Goal: Task Accomplishment & Management: Use online tool/utility

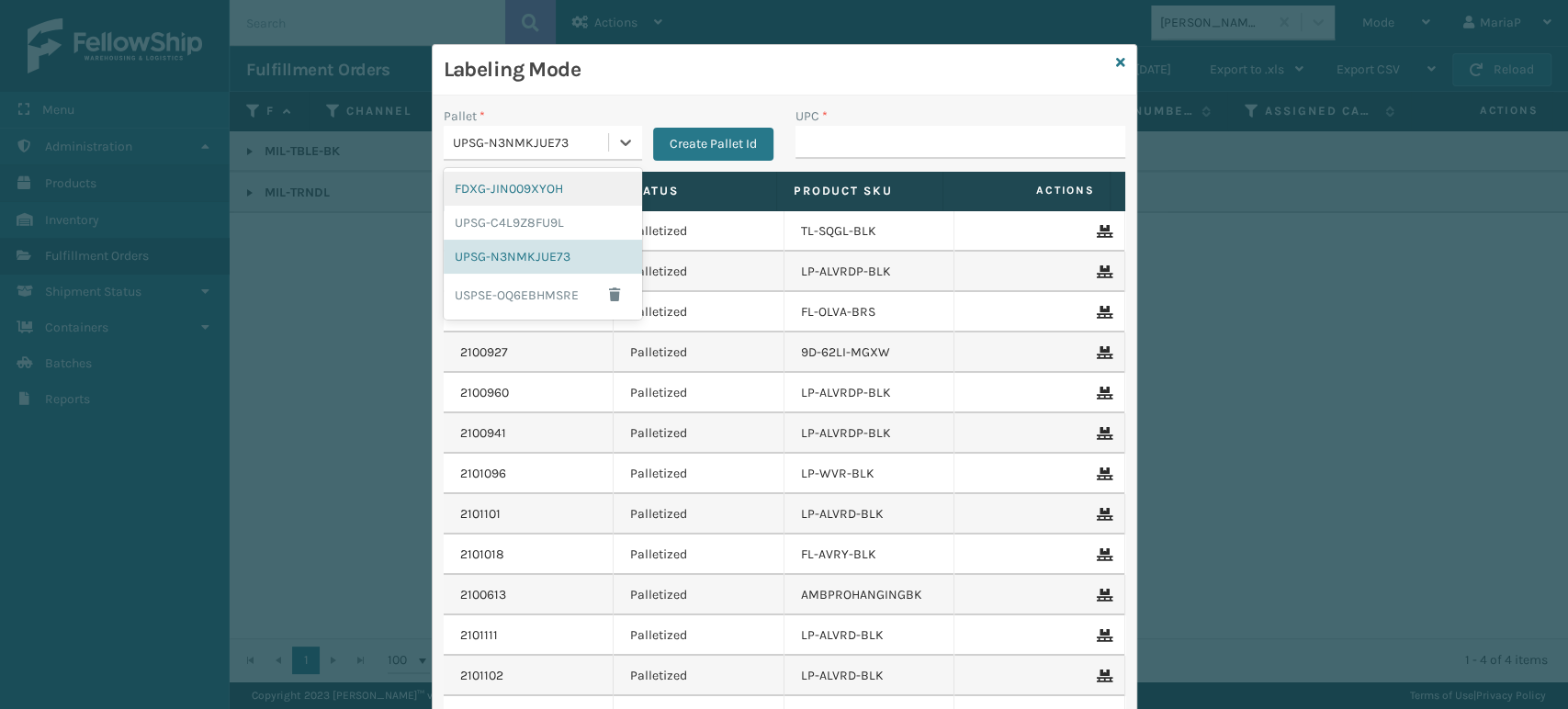
click at [512, 183] on div "FDXG-JIN009XYOH" at bounding box center [543, 189] width 199 height 34
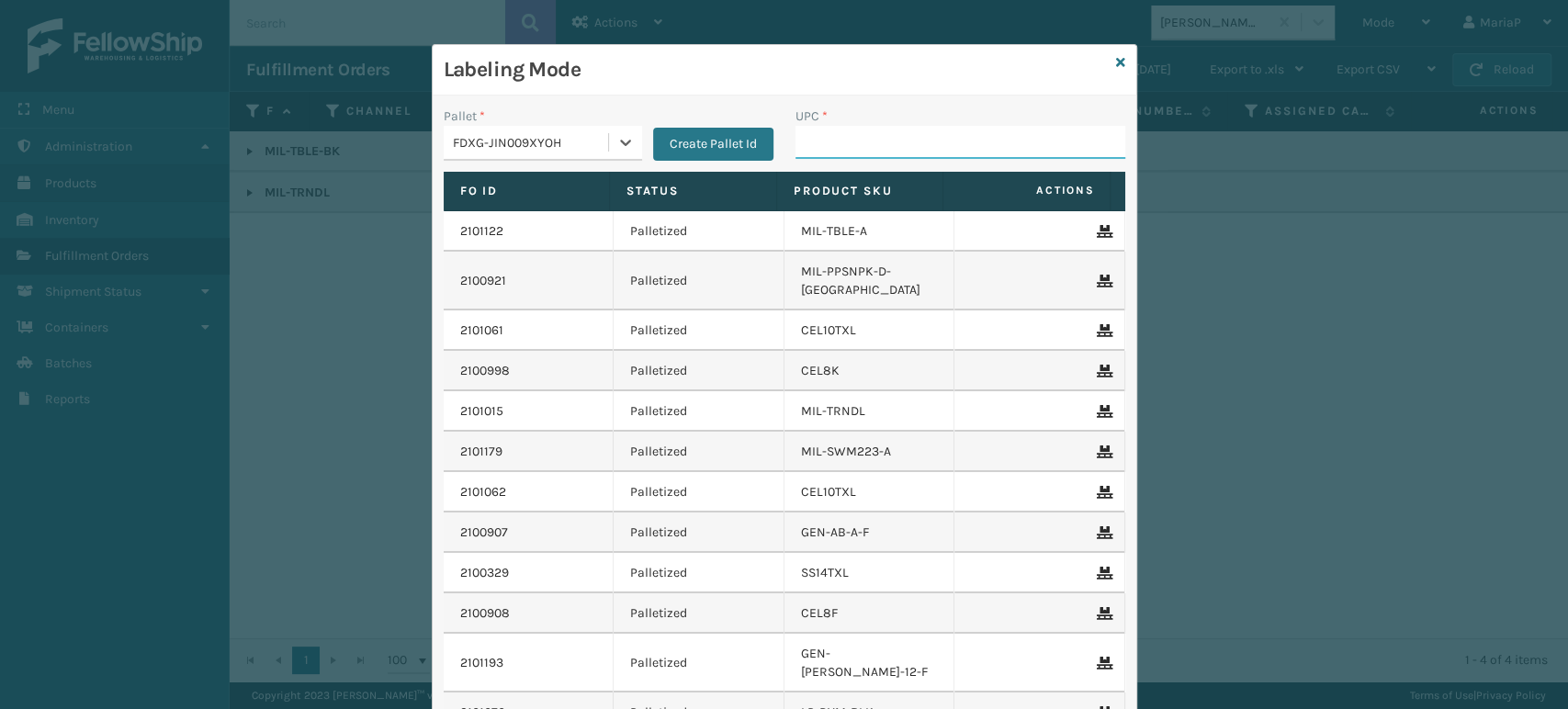
click at [852, 142] on input "UPC *" at bounding box center [960, 143] width 330 height 33
click at [886, 142] on input "UPC *" at bounding box center [960, 143] width 330 height 33
paste input "850012486589"
type input "850012486589"
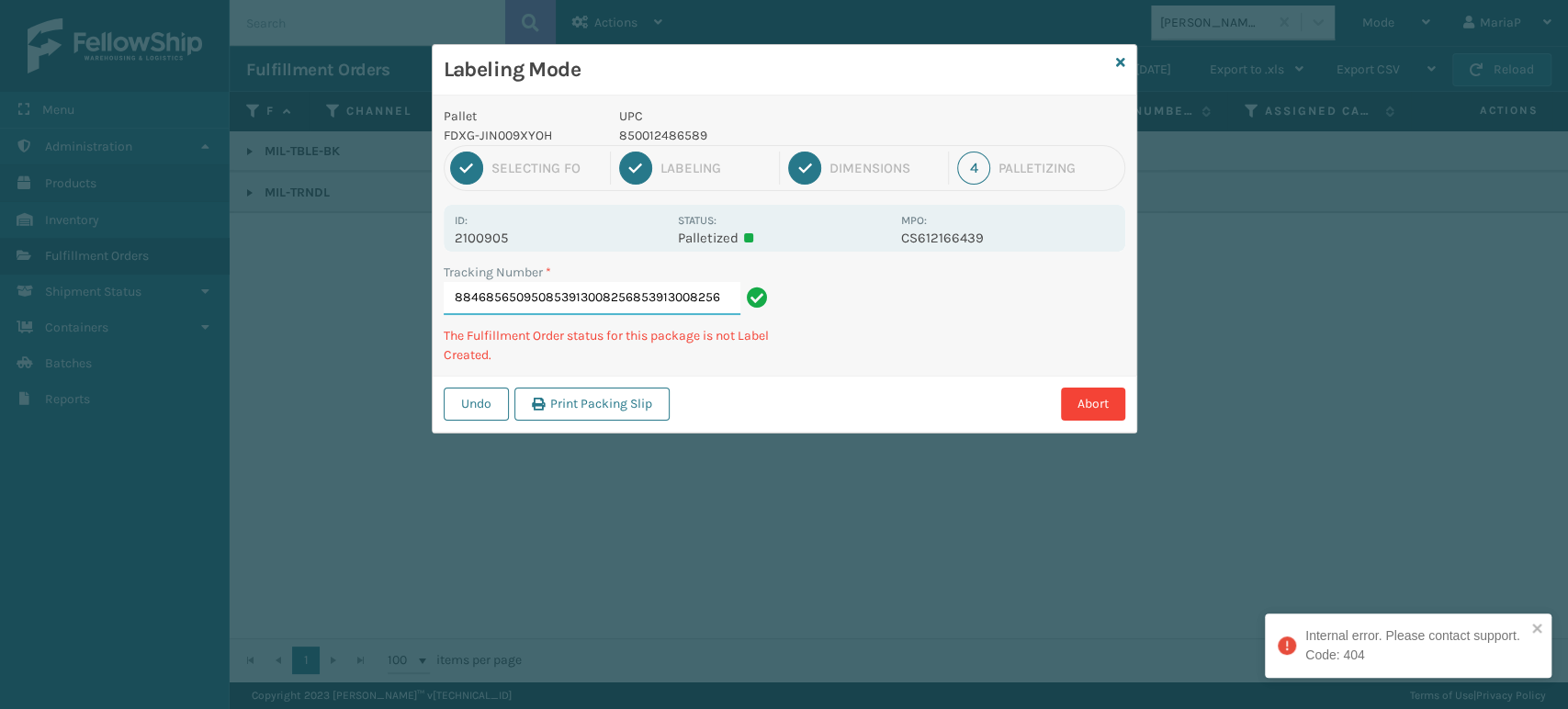
type input "884685650950853913008256853913008256"
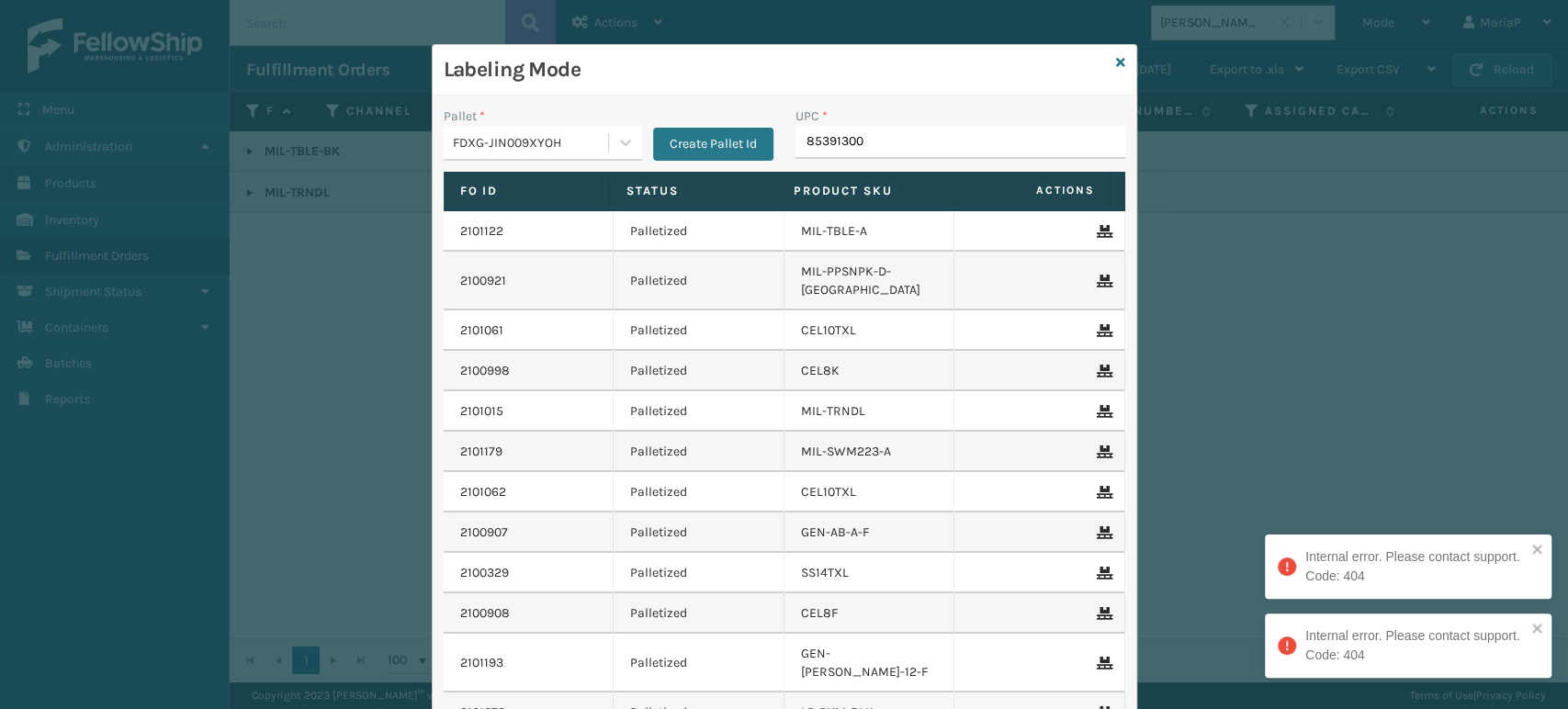
type input "853913008"
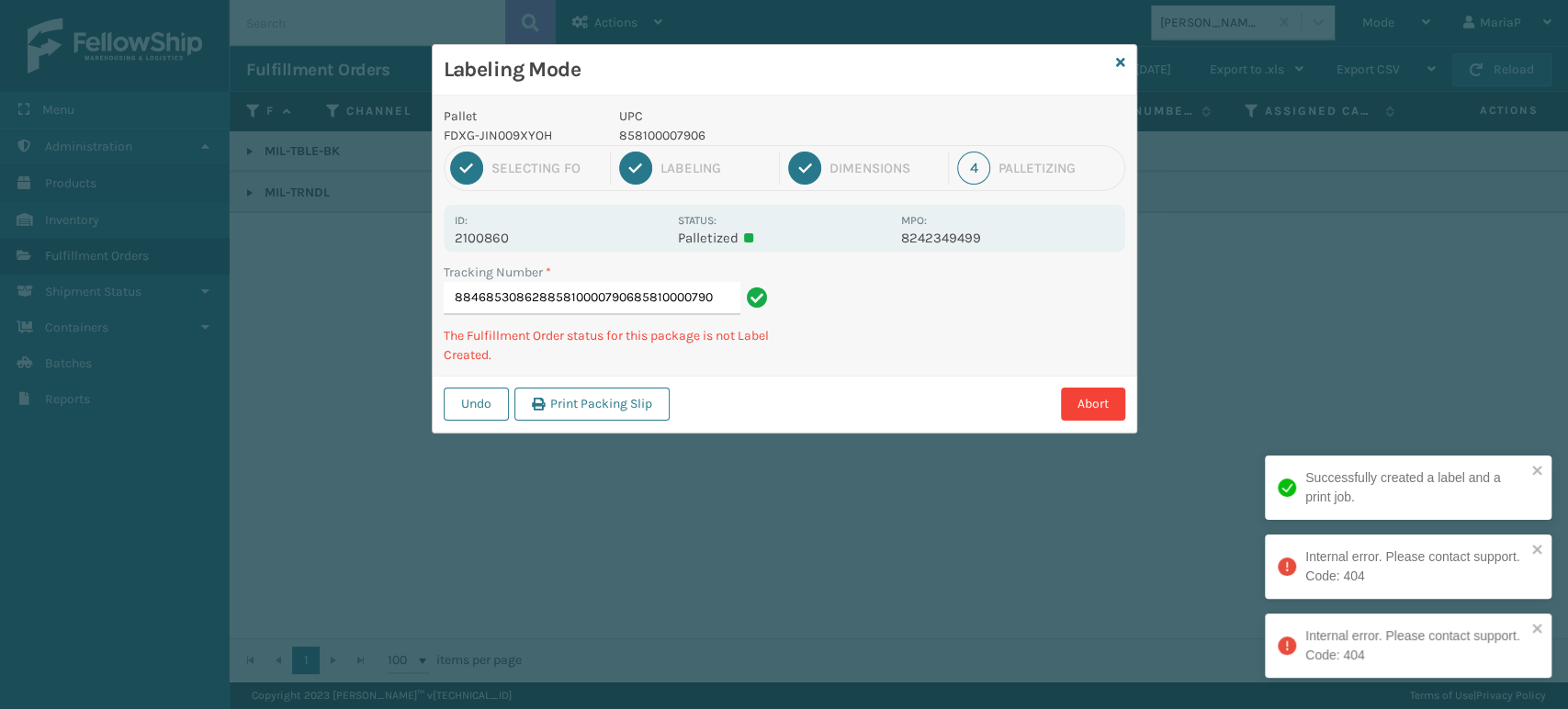
type input "884685308628858100007906858100007906"
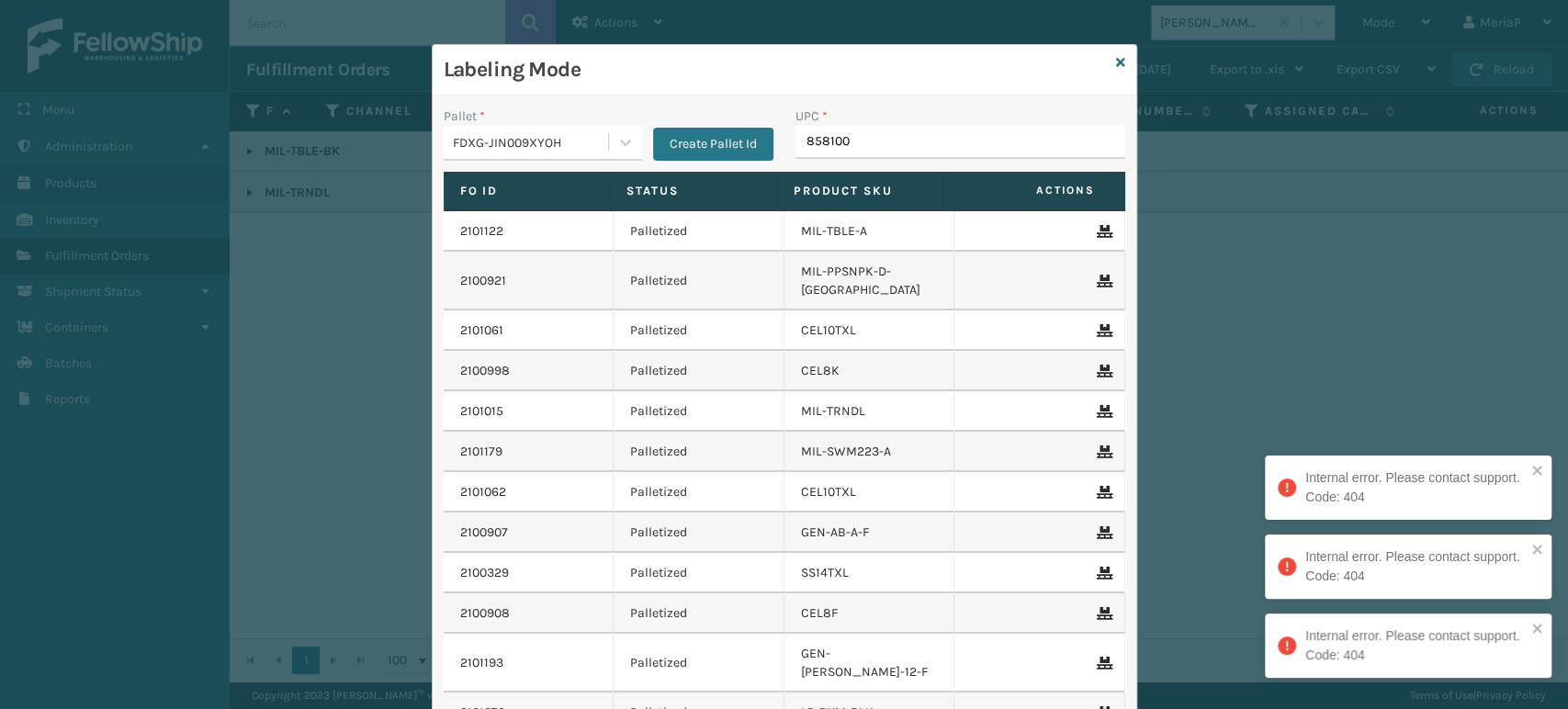
type input "8581000"
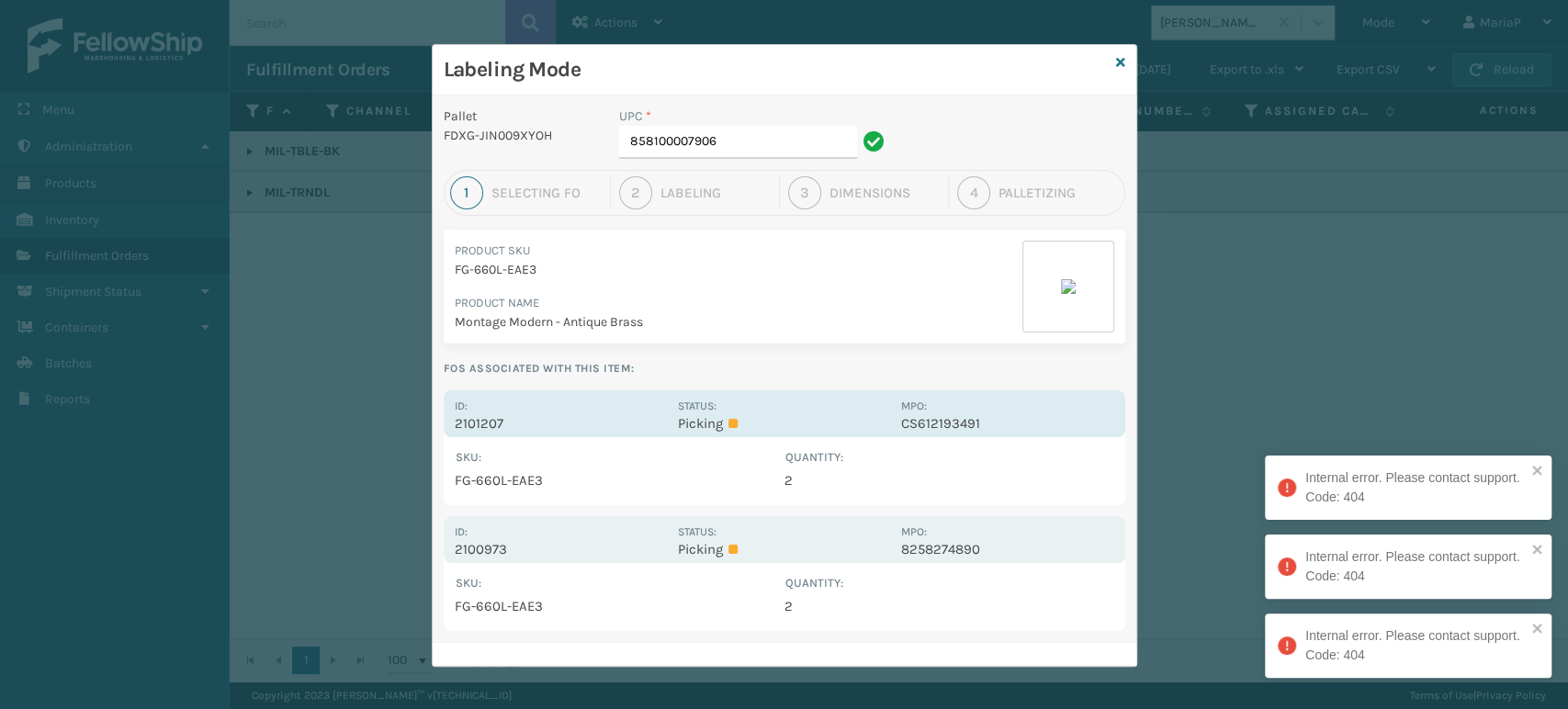
click at [455, 422] on p "2101207" at bounding box center [561, 423] width 213 height 17
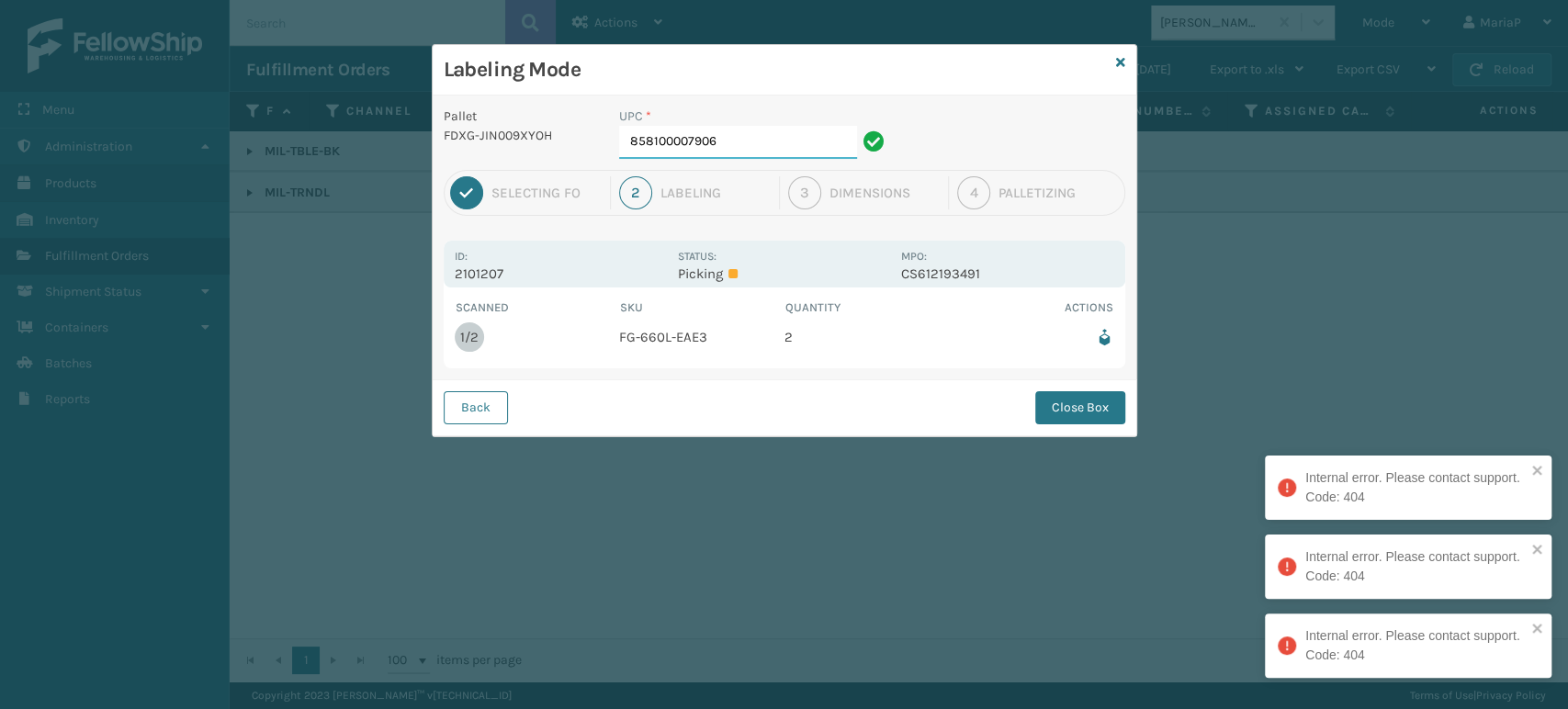
click at [758, 133] on input "858100007906" at bounding box center [738, 143] width 238 height 33
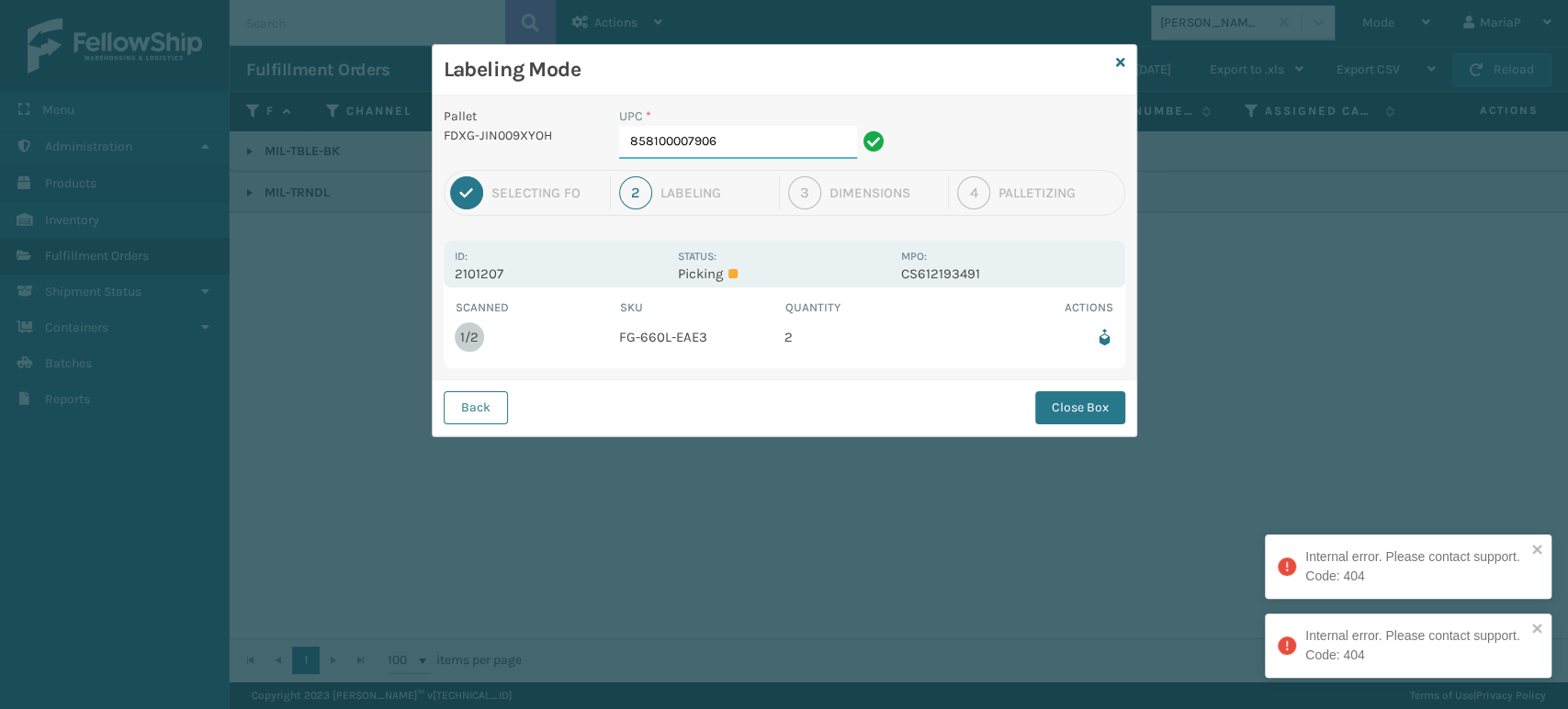
click at [757, 136] on input "858100007906" at bounding box center [738, 143] width 238 height 33
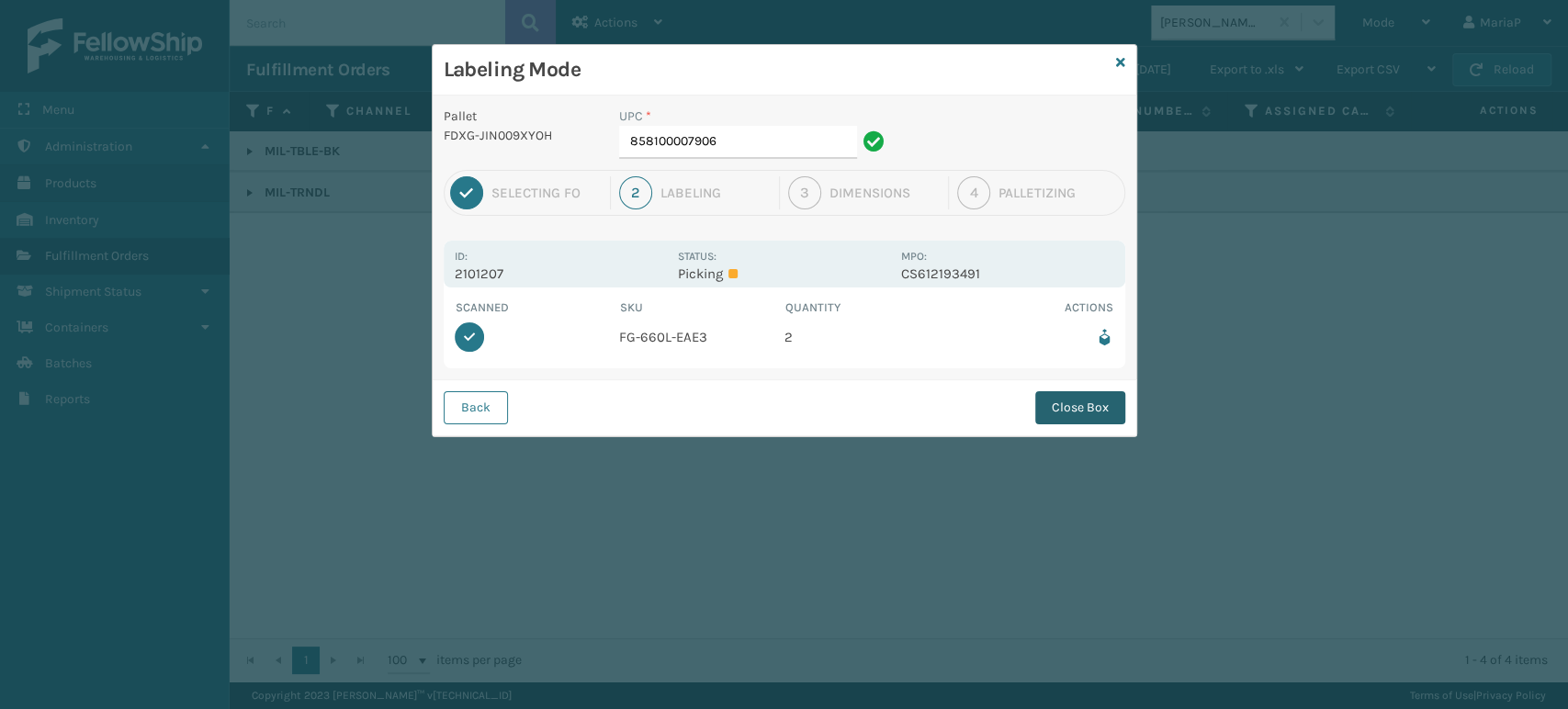
click at [1063, 418] on button "Close Box" at bounding box center [1080, 409] width 90 height 33
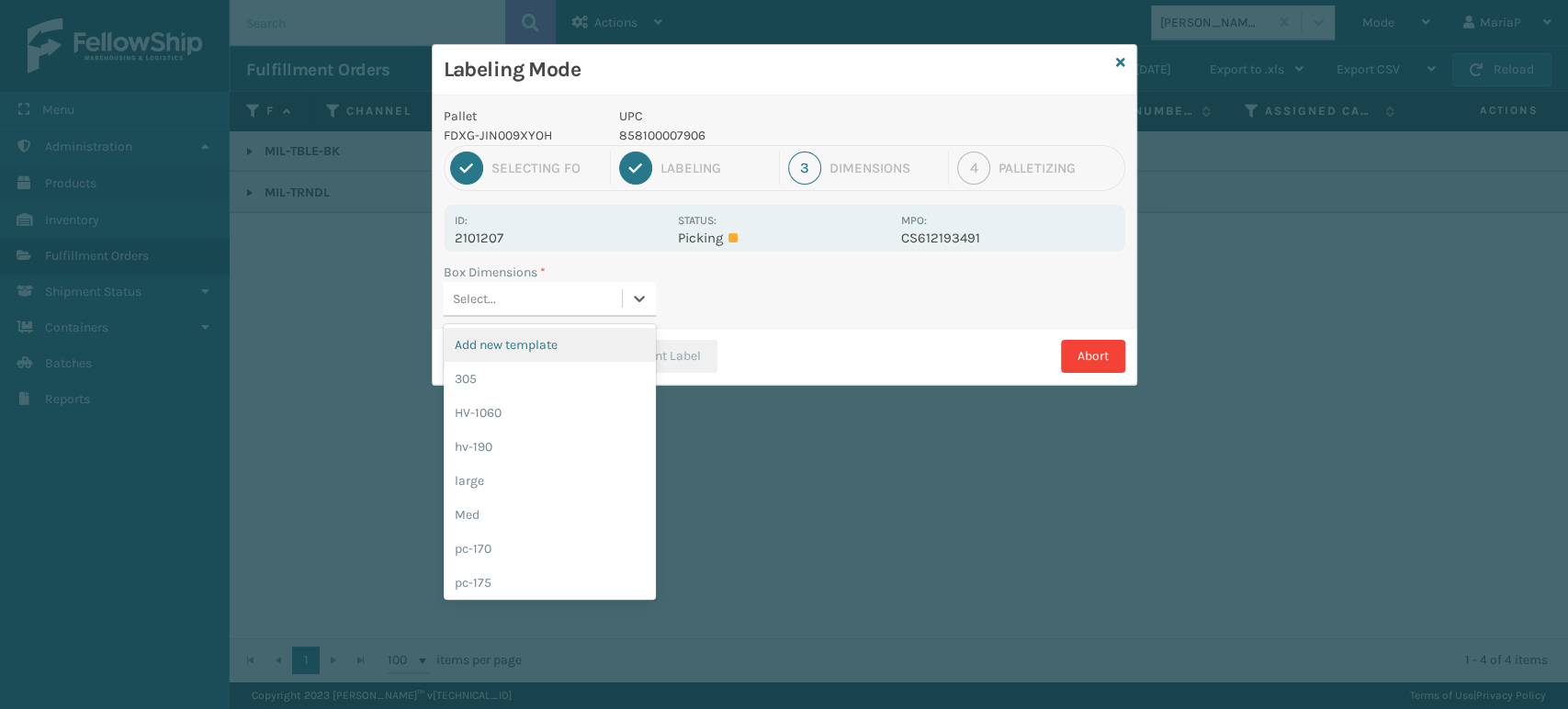
drag, startPoint x: 588, startPoint y: 299, endPoint x: 573, endPoint y: 292, distance: 16.6
click at [588, 299] on div "Select..." at bounding box center [533, 298] width 178 height 31
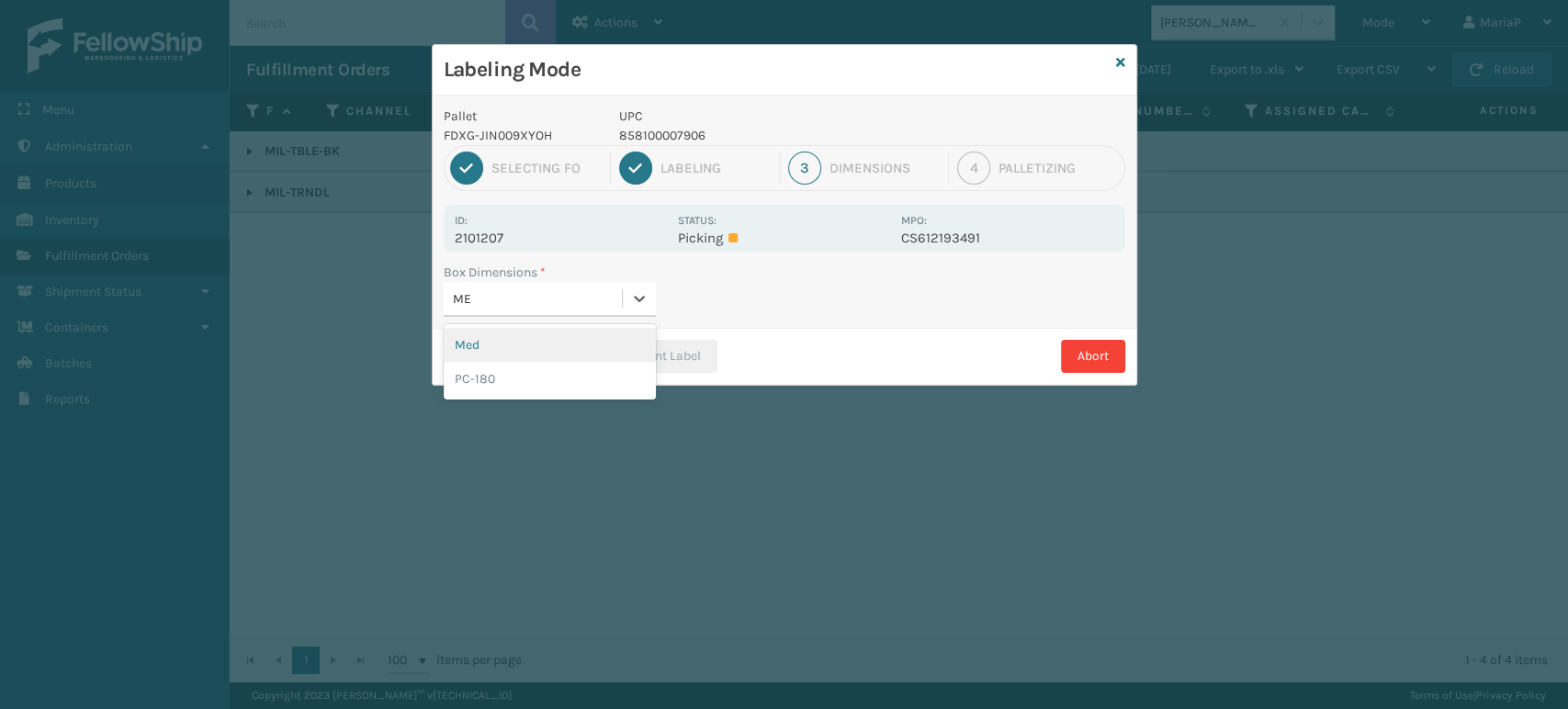
type input "MED"
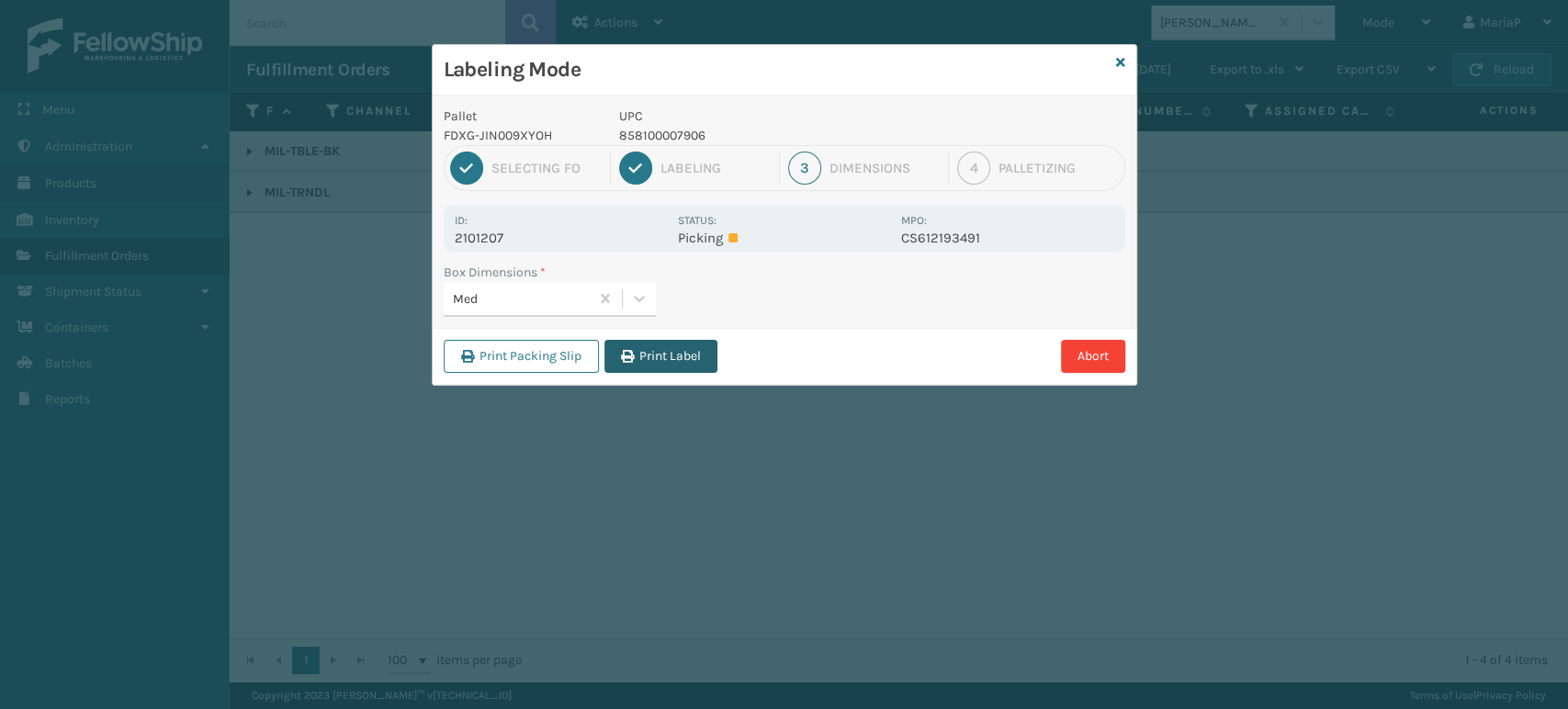
click at [625, 357] on icon "button" at bounding box center [627, 356] width 13 height 13
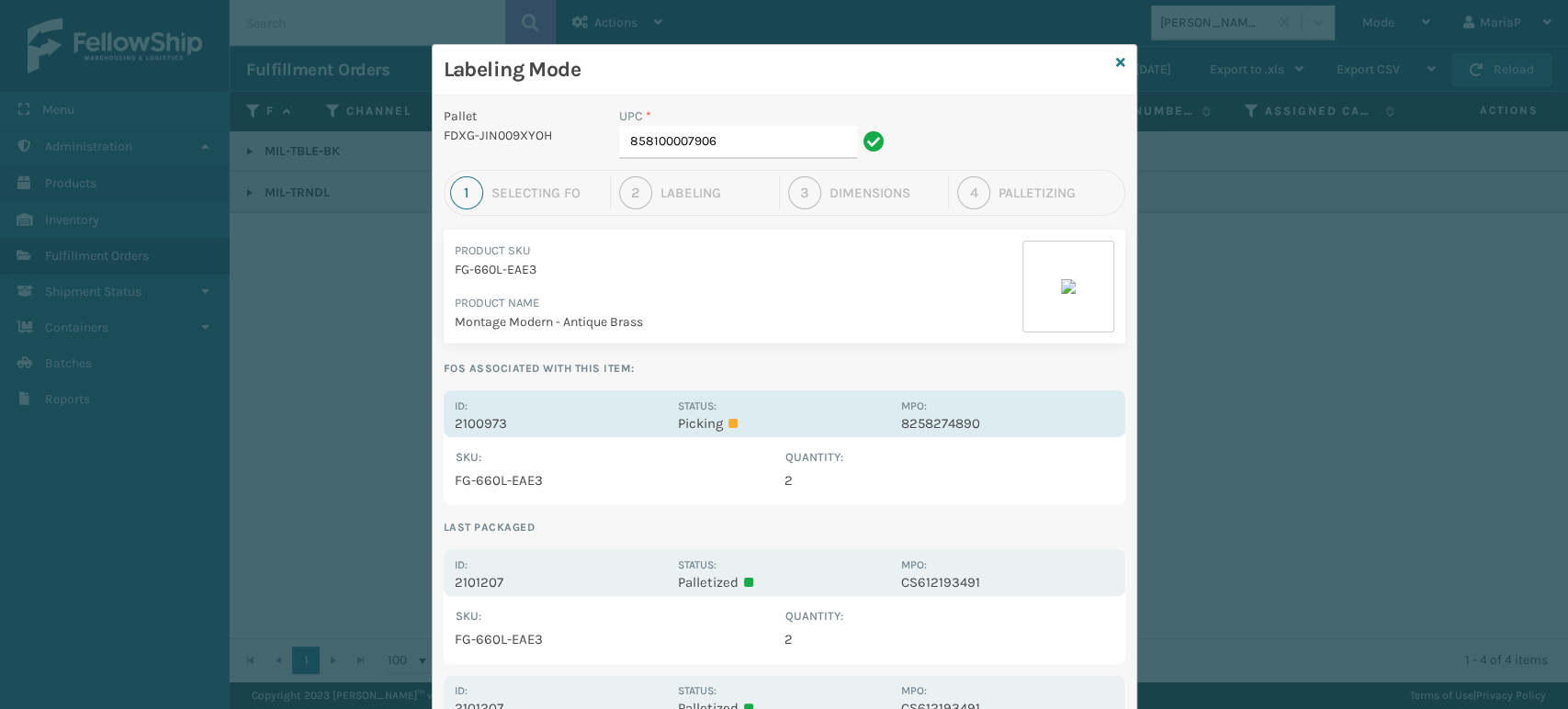
click at [487, 427] on p "2100973" at bounding box center [561, 423] width 213 height 17
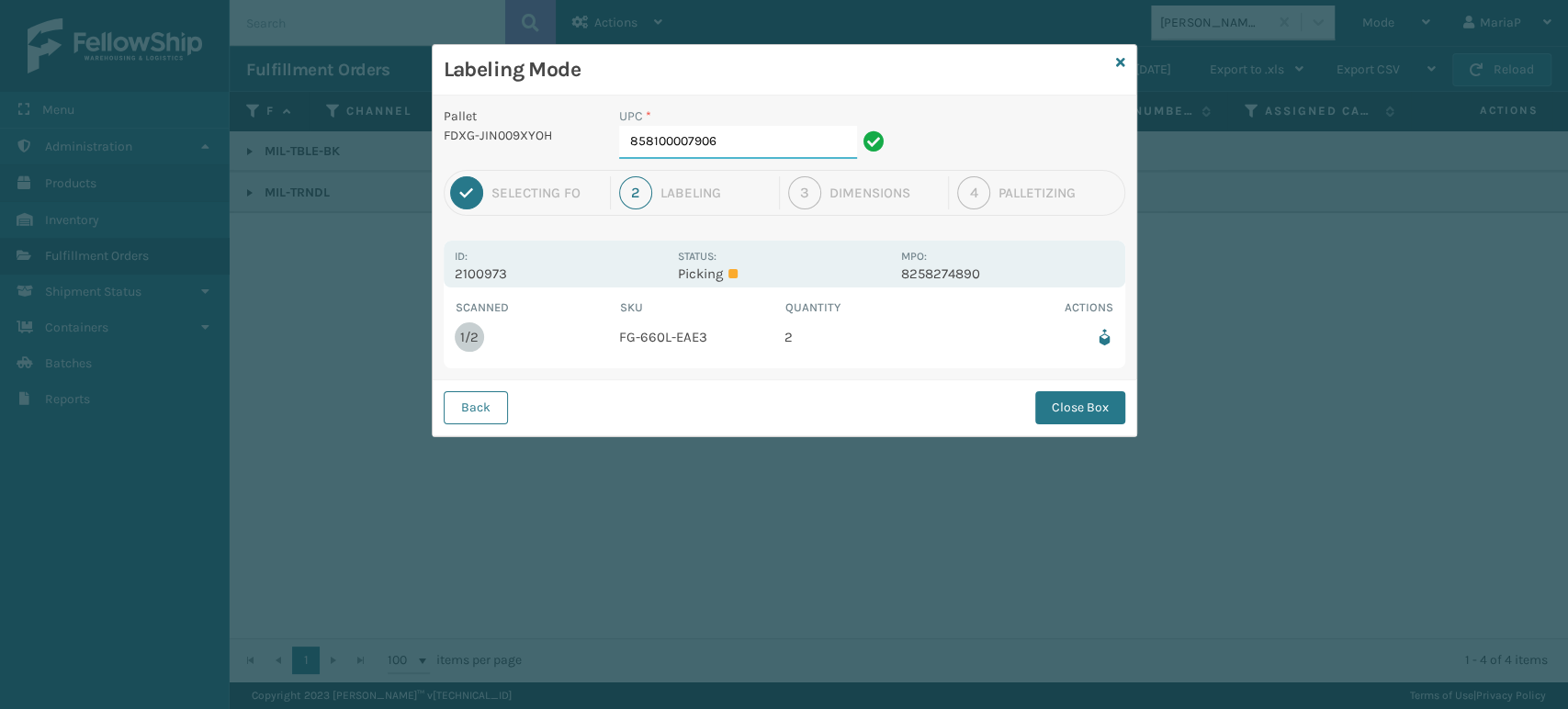
click at [724, 145] on input "858100007906" at bounding box center [738, 143] width 238 height 33
drag, startPoint x: 1059, startPoint y: 391, endPoint x: 1067, endPoint y: 397, distance: 10.0
click at [1062, 393] on button "Close Box" at bounding box center [1080, 409] width 90 height 33
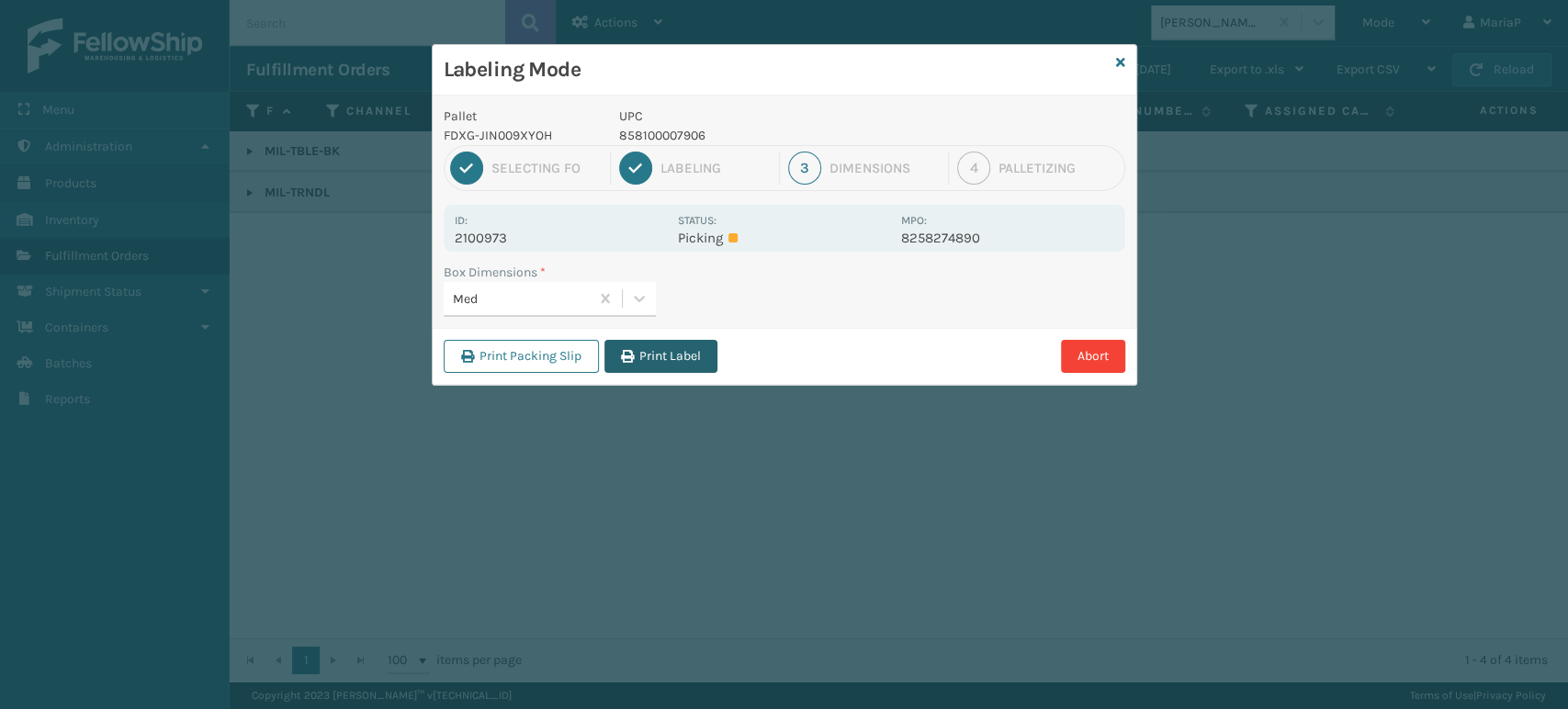
click at [681, 358] on button "Print Label" at bounding box center [660, 356] width 113 height 33
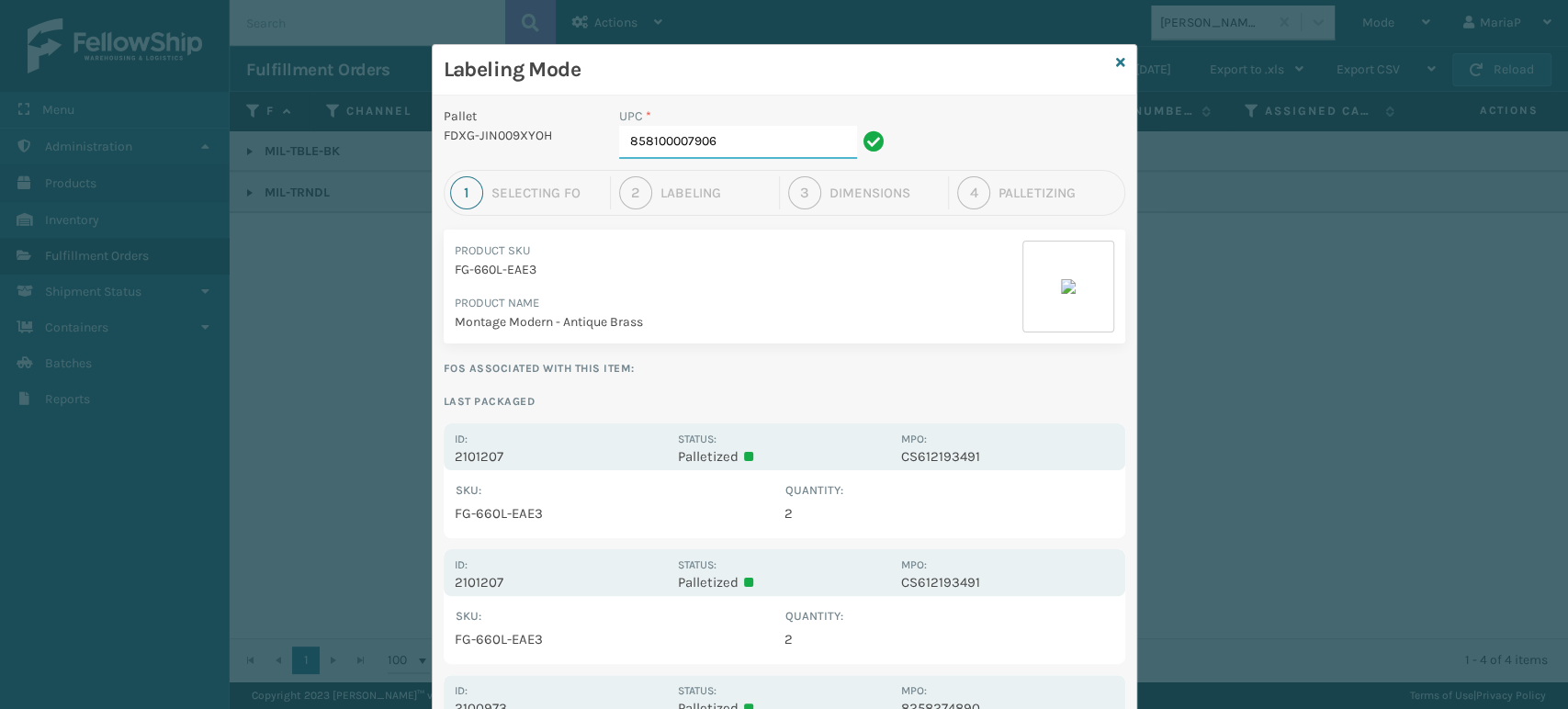
click at [734, 144] on input "858100007906" at bounding box center [738, 143] width 238 height 33
type input "850012"
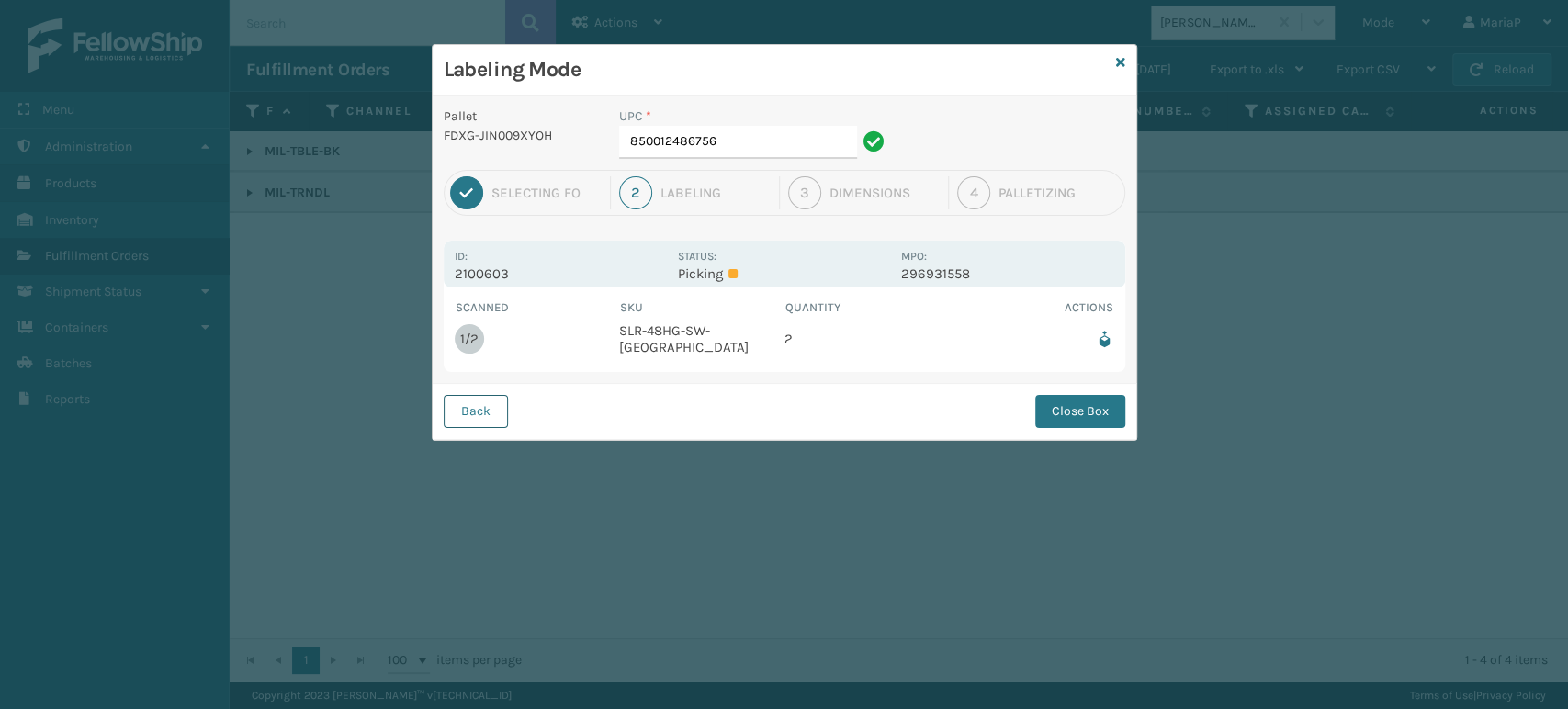
click at [485, 395] on button "Back" at bounding box center [475, 412] width 64 height 33
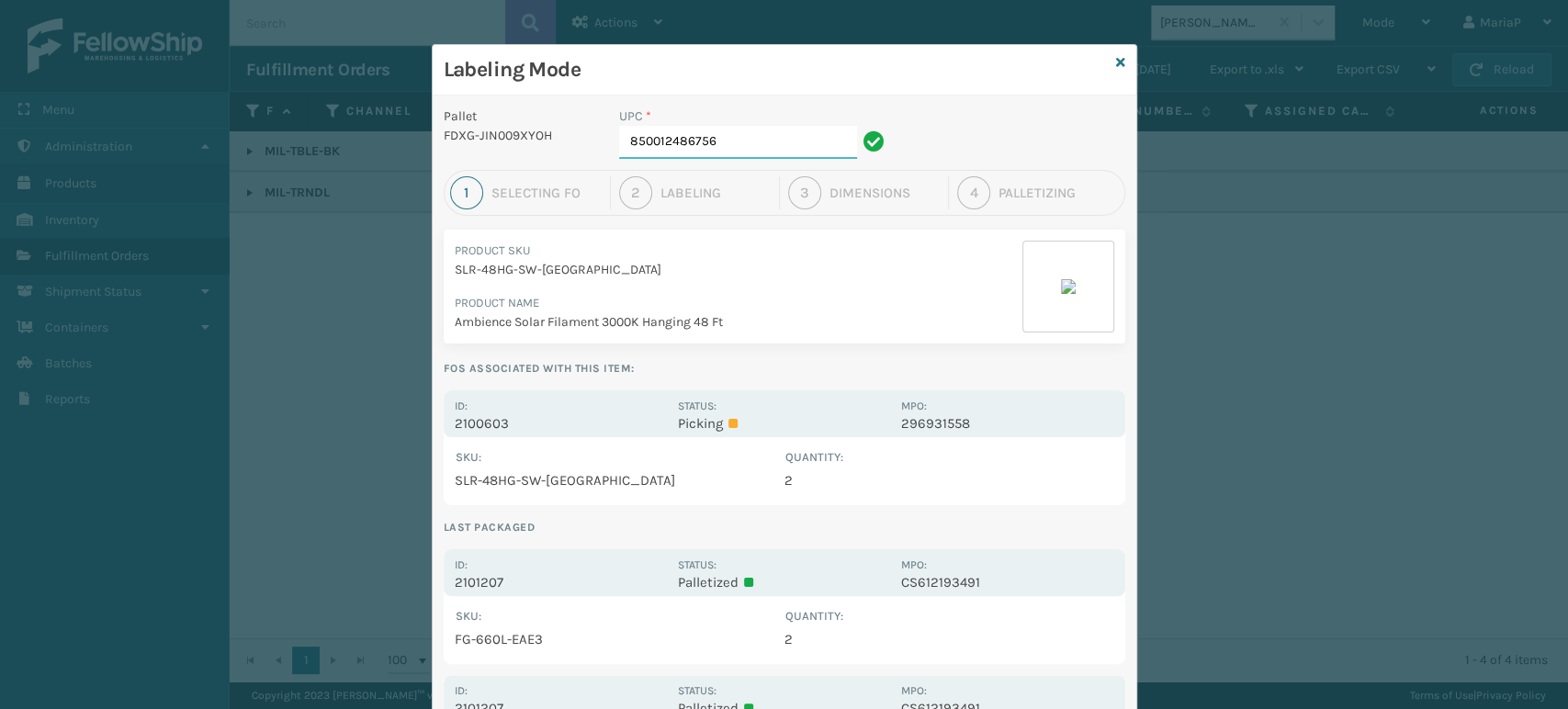
click at [730, 144] on input "850012486756" at bounding box center [738, 143] width 238 height 33
type input "8500124"
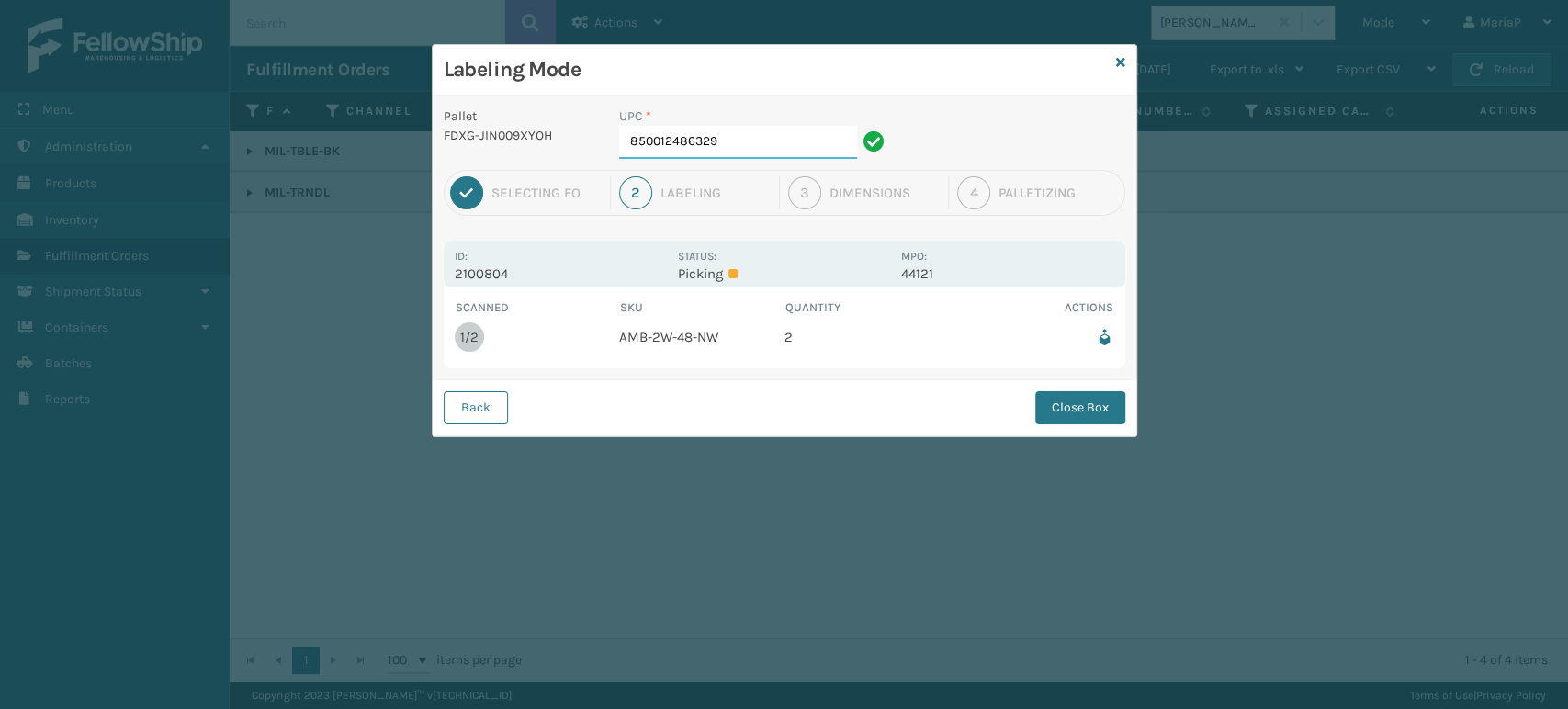
click at [764, 143] on input "850012486329" at bounding box center [738, 143] width 238 height 33
click at [1091, 419] on button "Close Box" at bounding box center [1080, 409] width 90 height 33
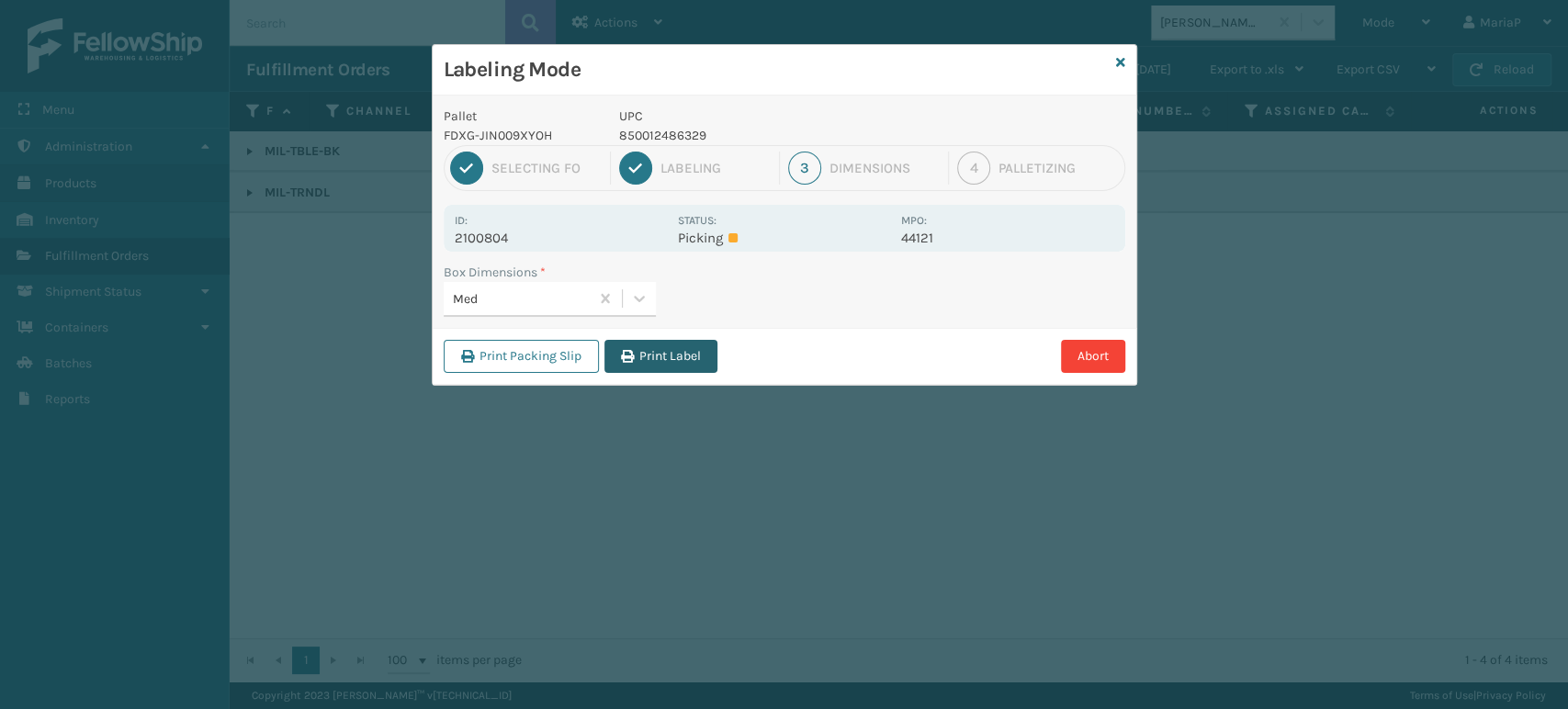
click at [663, 349] on button "Print Label" at bounding box center [660, 356] width 113 height 33
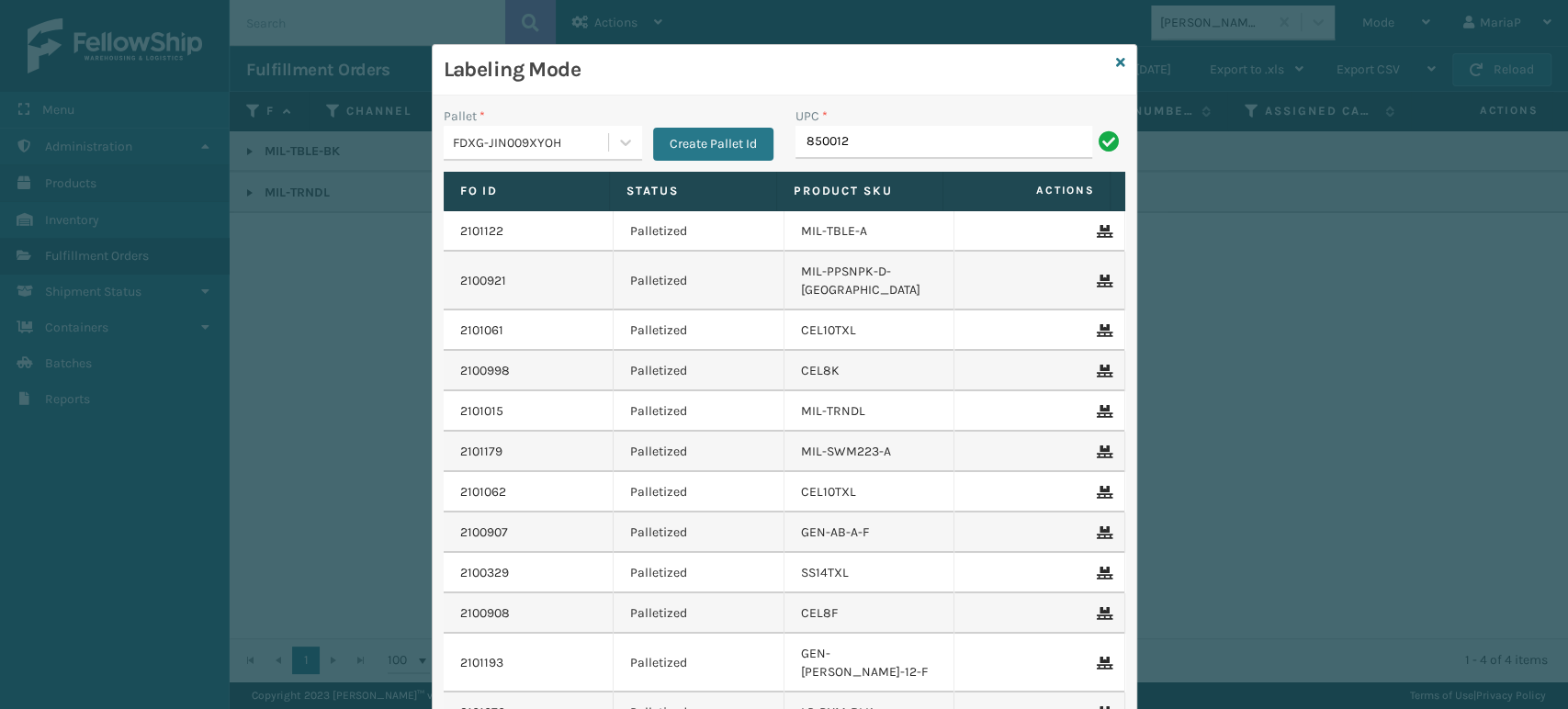
type input "8500124"
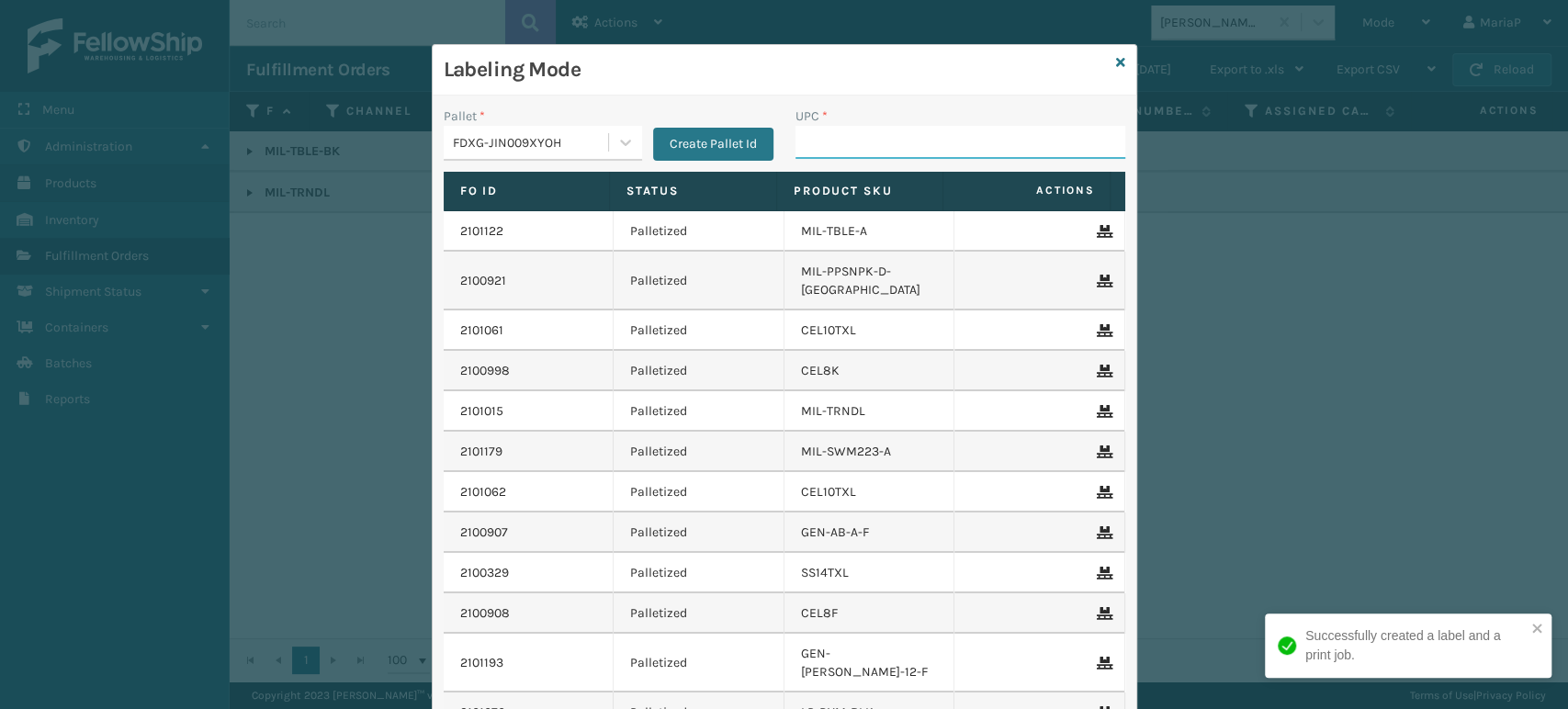
click at [801, 141] on input "UPC *" at bounding box center [960, 143] width 330 height 33
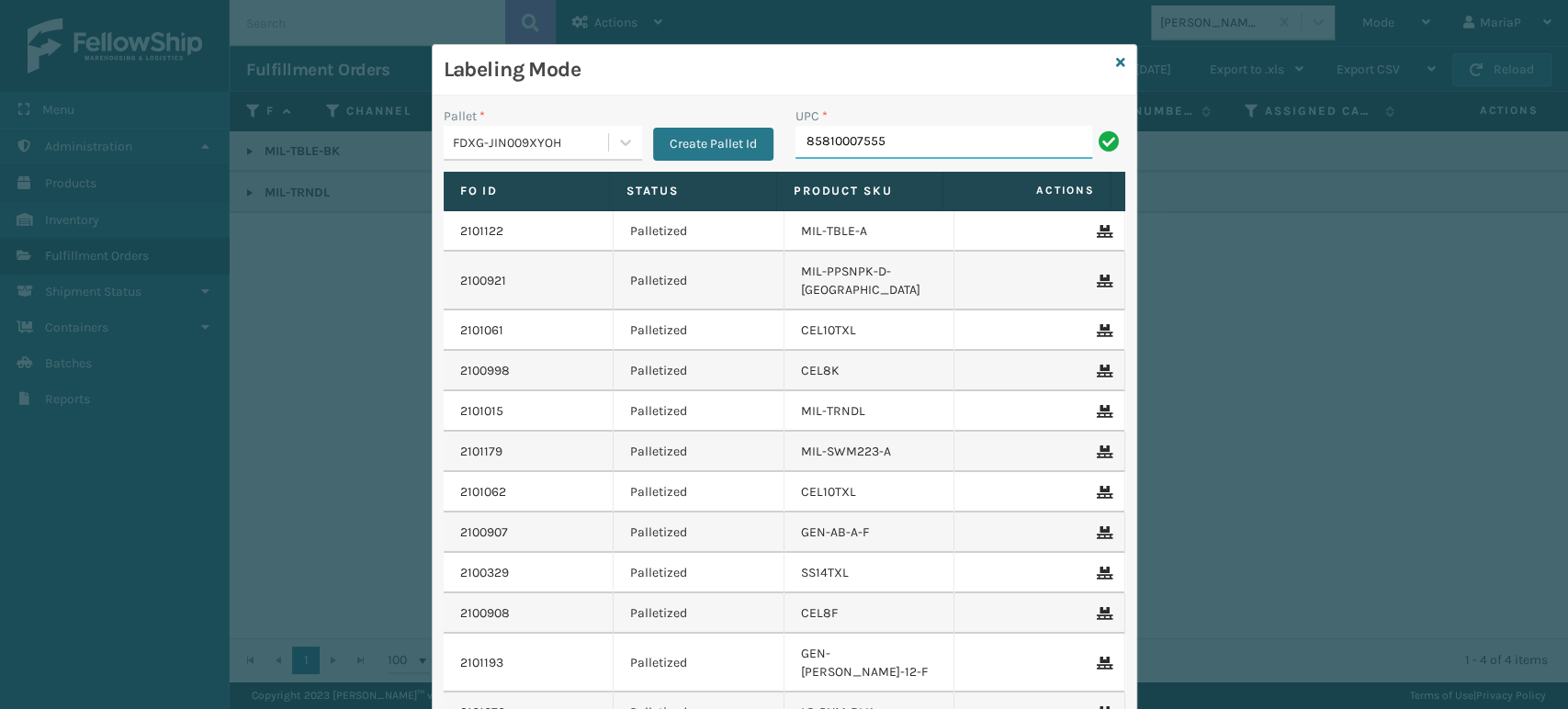
type input "85810007555"
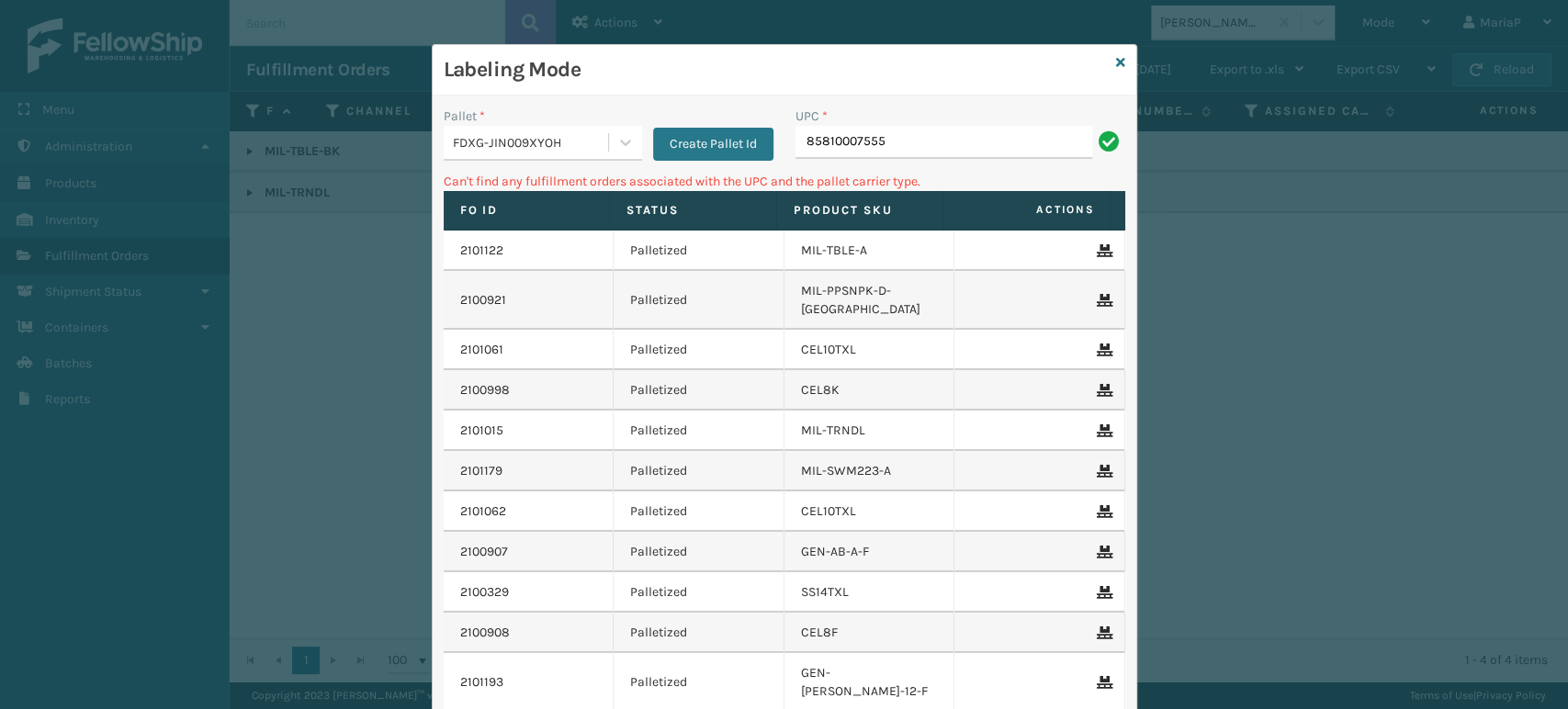
click at [838, 147] on input "85810007555" at bounding box center [943, 143] width 296 height 33
type input "858100007555"
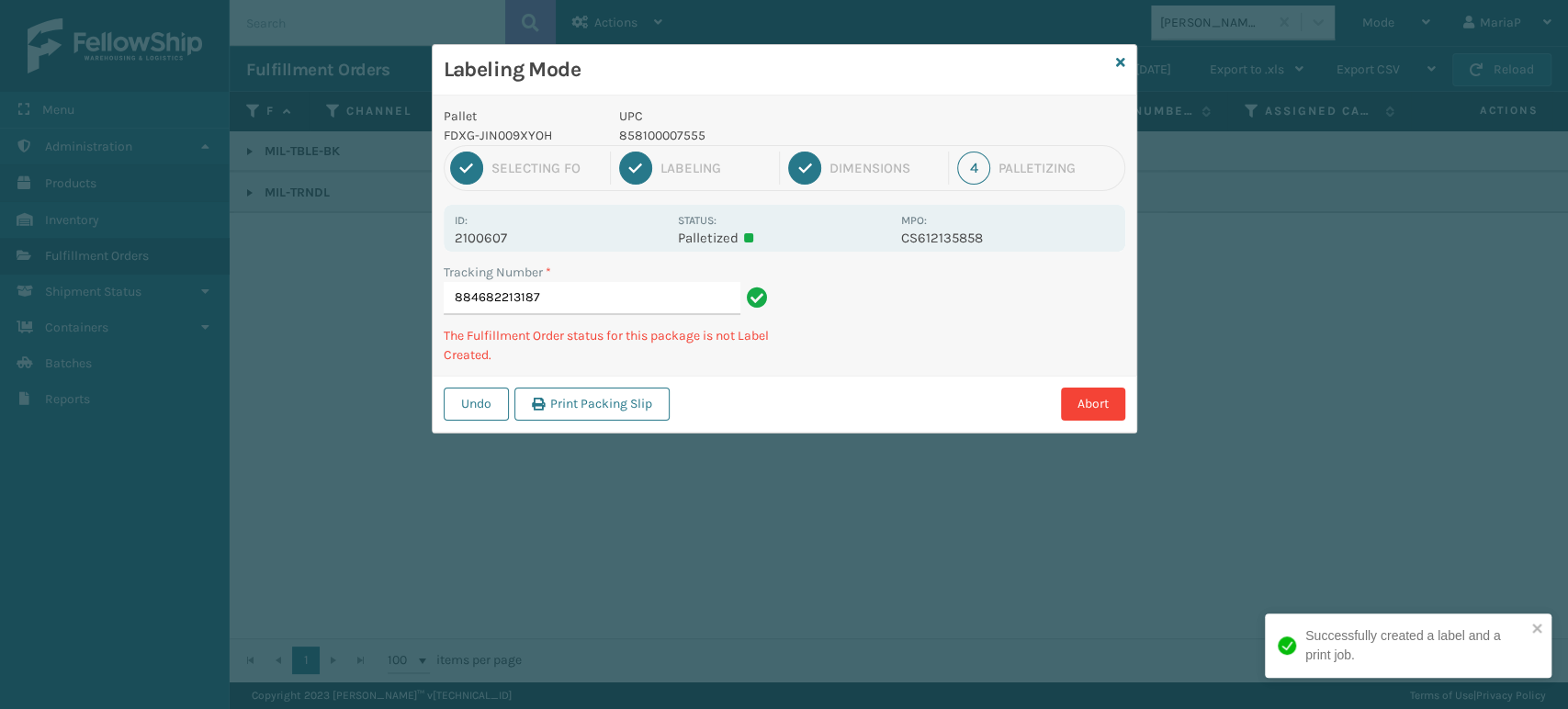
click at [666, 135] on p "858100007555" at bounding box center [754, 136] width 271 height 20
copy p "858100007555"
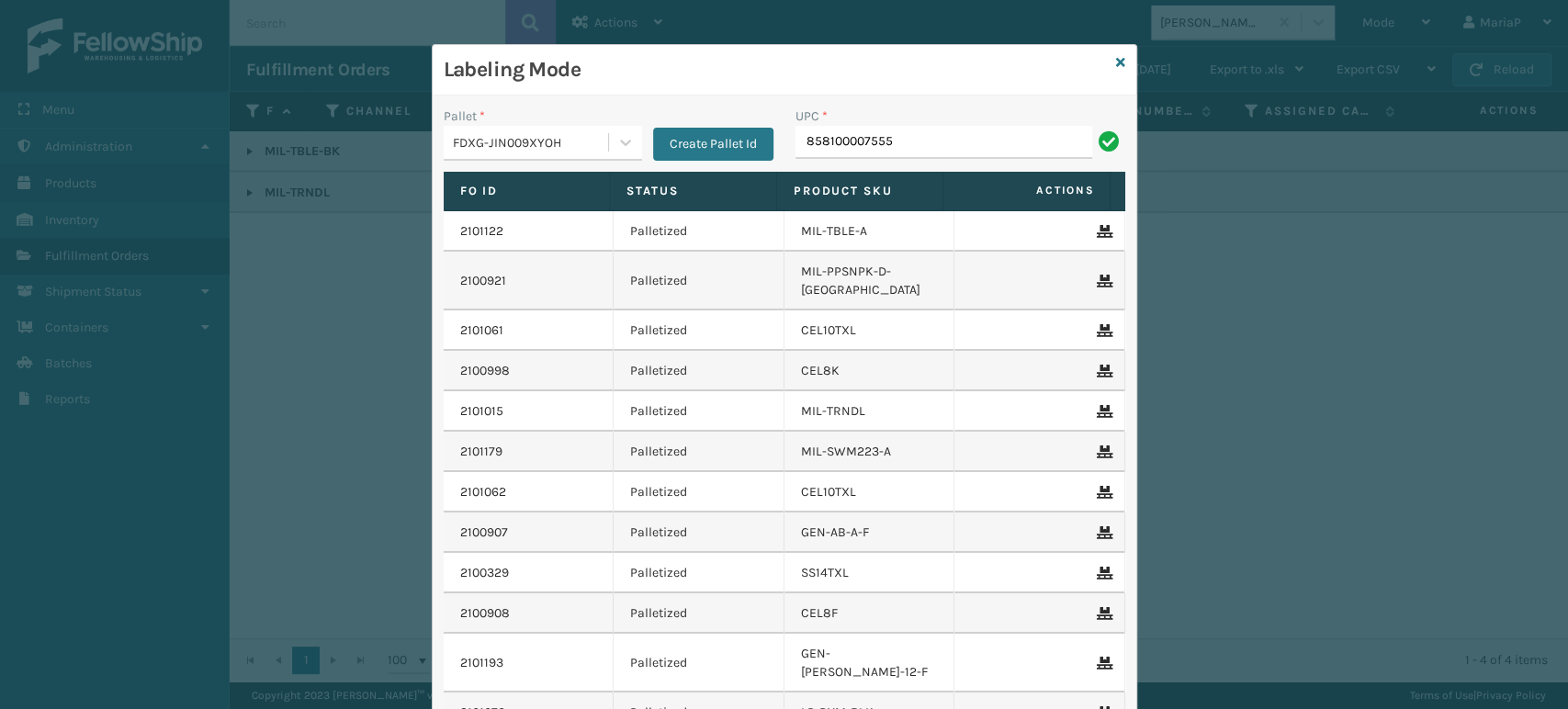
type input "858100007555"
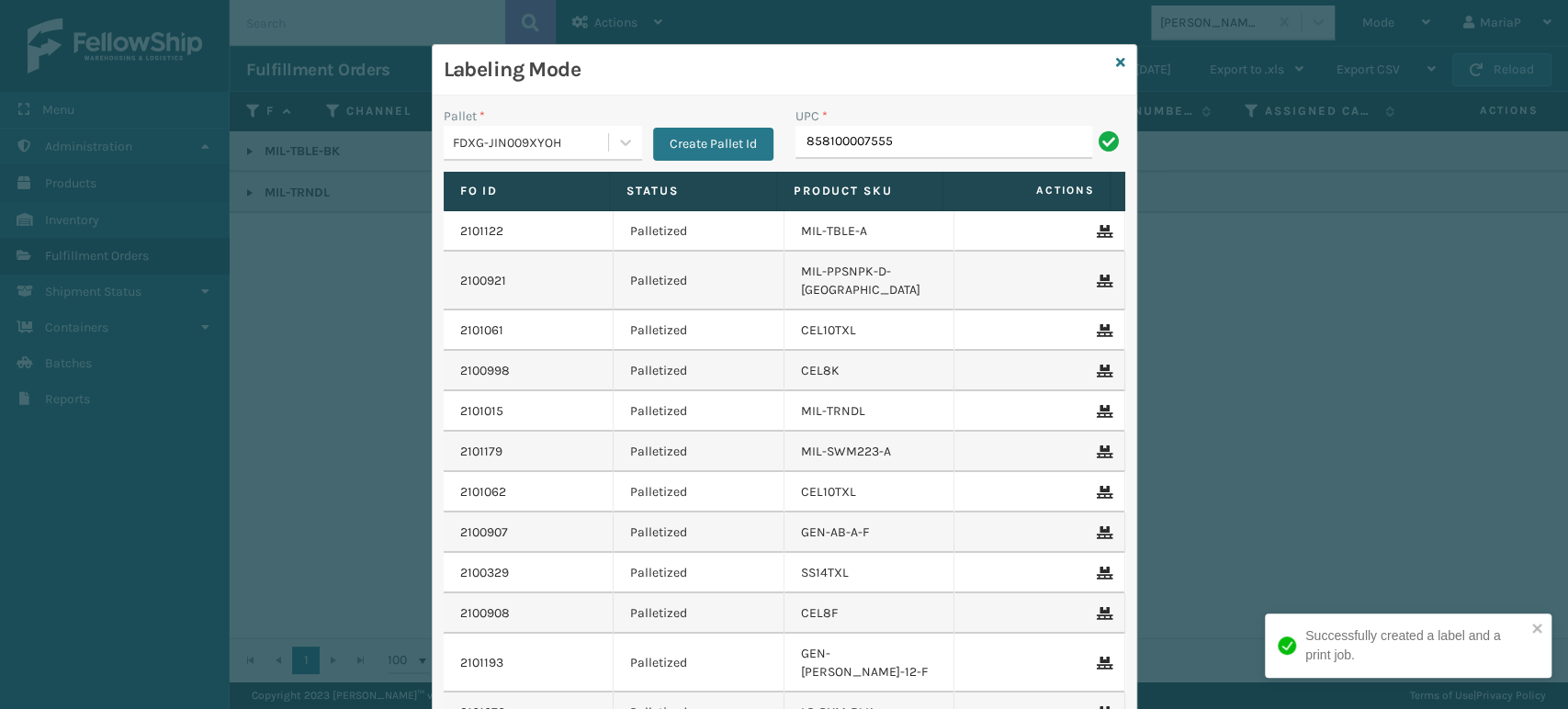
type input "858100007555"
click at [667, 135] on button "Create Pallet Id" at bounding box center [714, 145] width 120 height 33
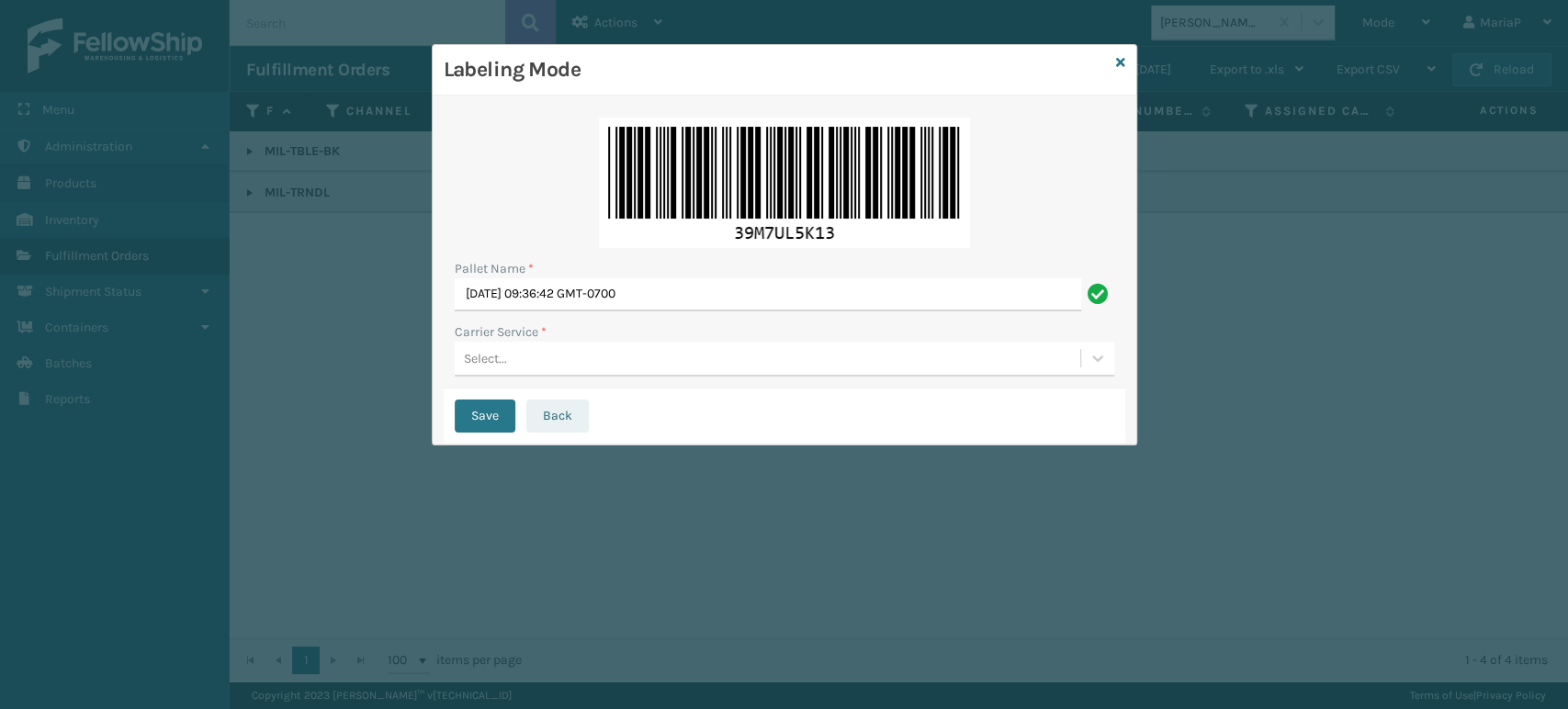
click at [558, 417] on button "Back" at bounding box center [557, 417] width 62 height 33
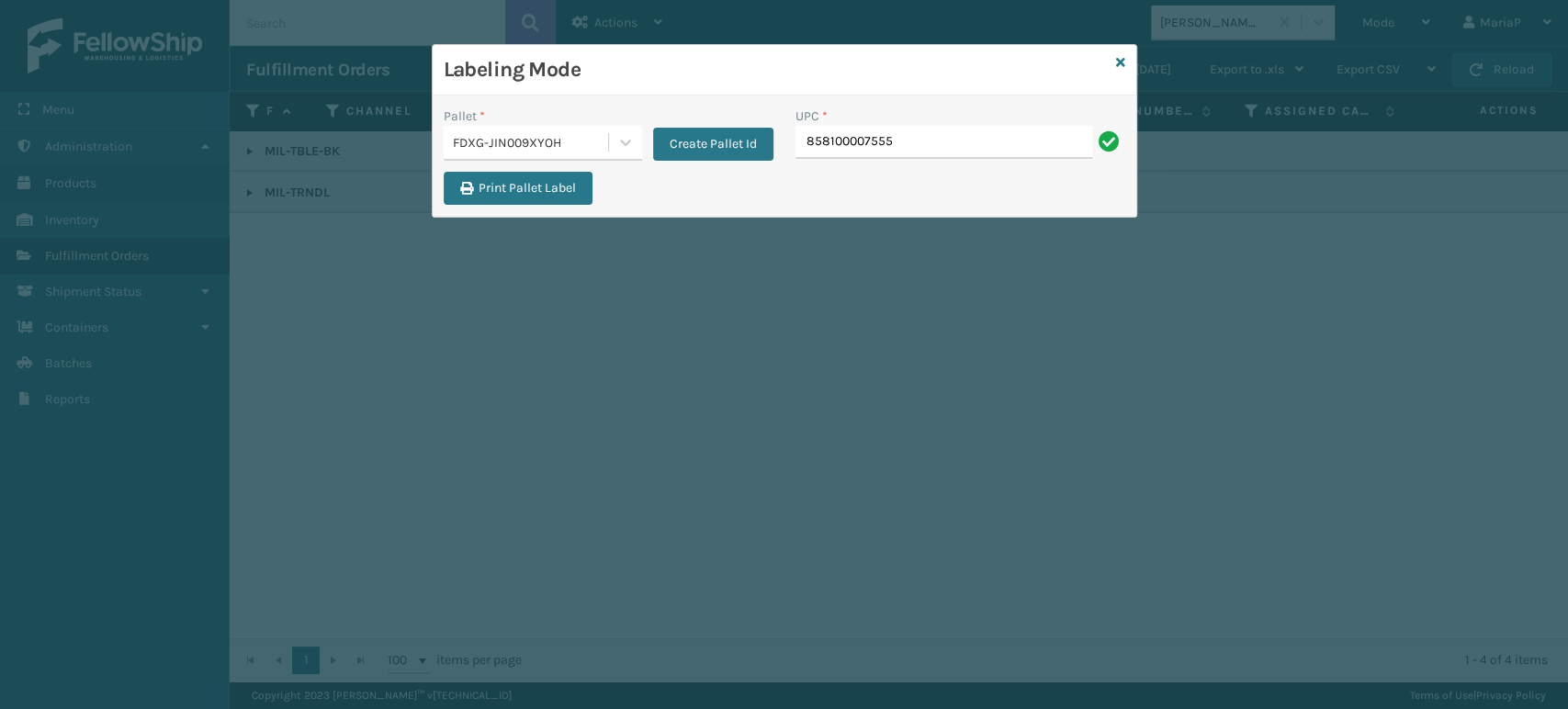
drag, startPoint x: 929, startPoint y: 160, endPoint x: 929, endPoint y: 148, distance: 12.0
click at [929, 157] on div "UPC * 858100007555" at bounding box center [960, 139] width 351 height 65
click at [929, 146] on input "858100007555" at bounding box center [943, 143] width 296 height 33
type input "858100007555"
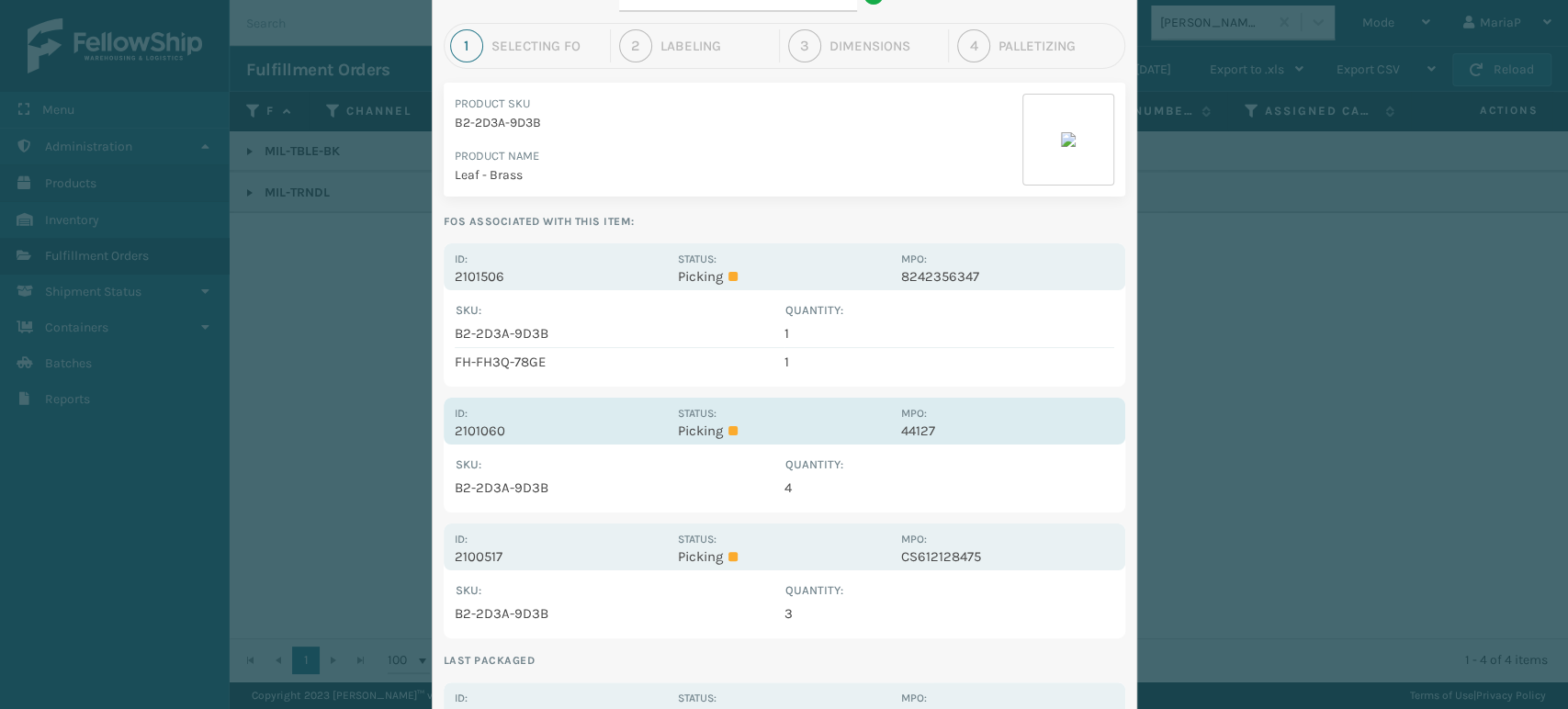
scroll to position [306, 0]
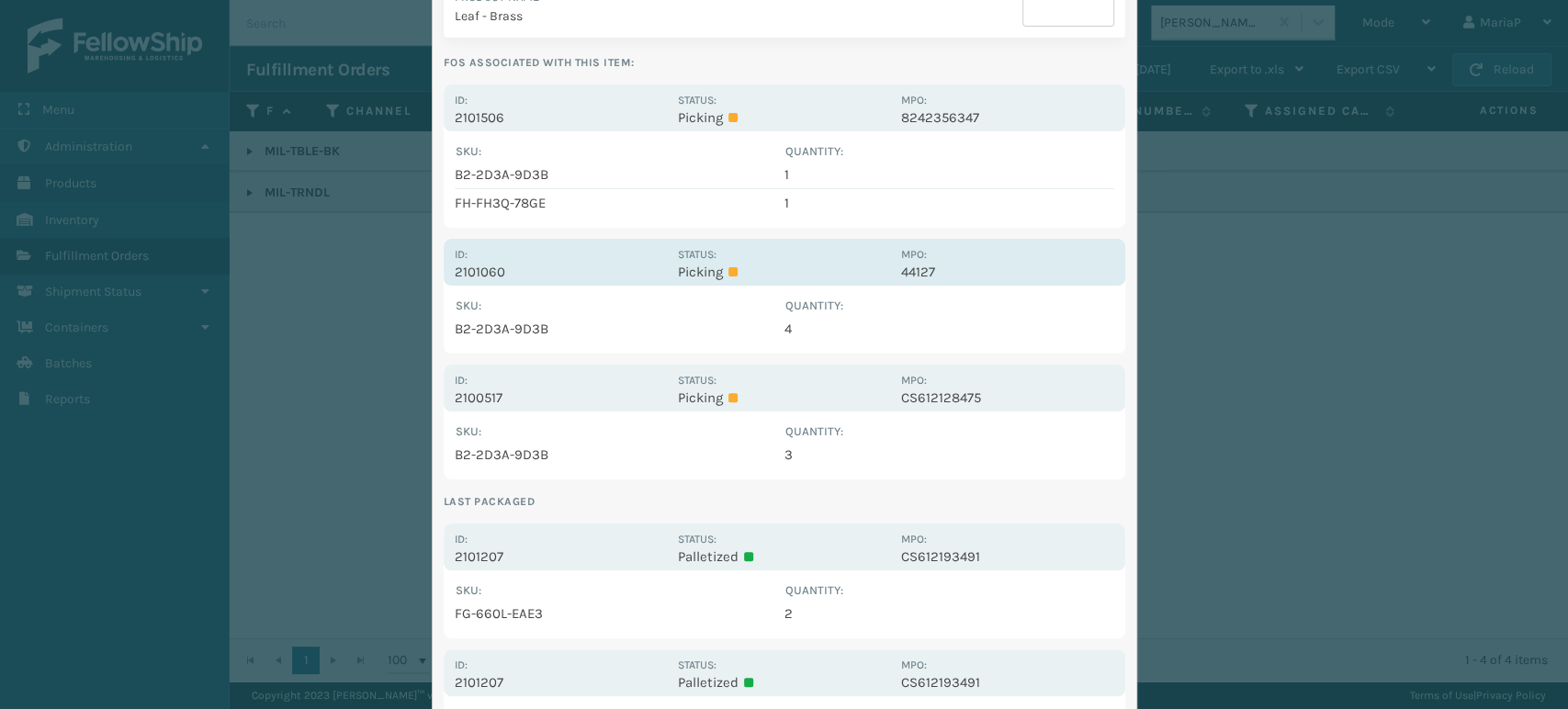
click at [499, 274] on p "2101060" at bounding box center [561, 272] width 213 height 17
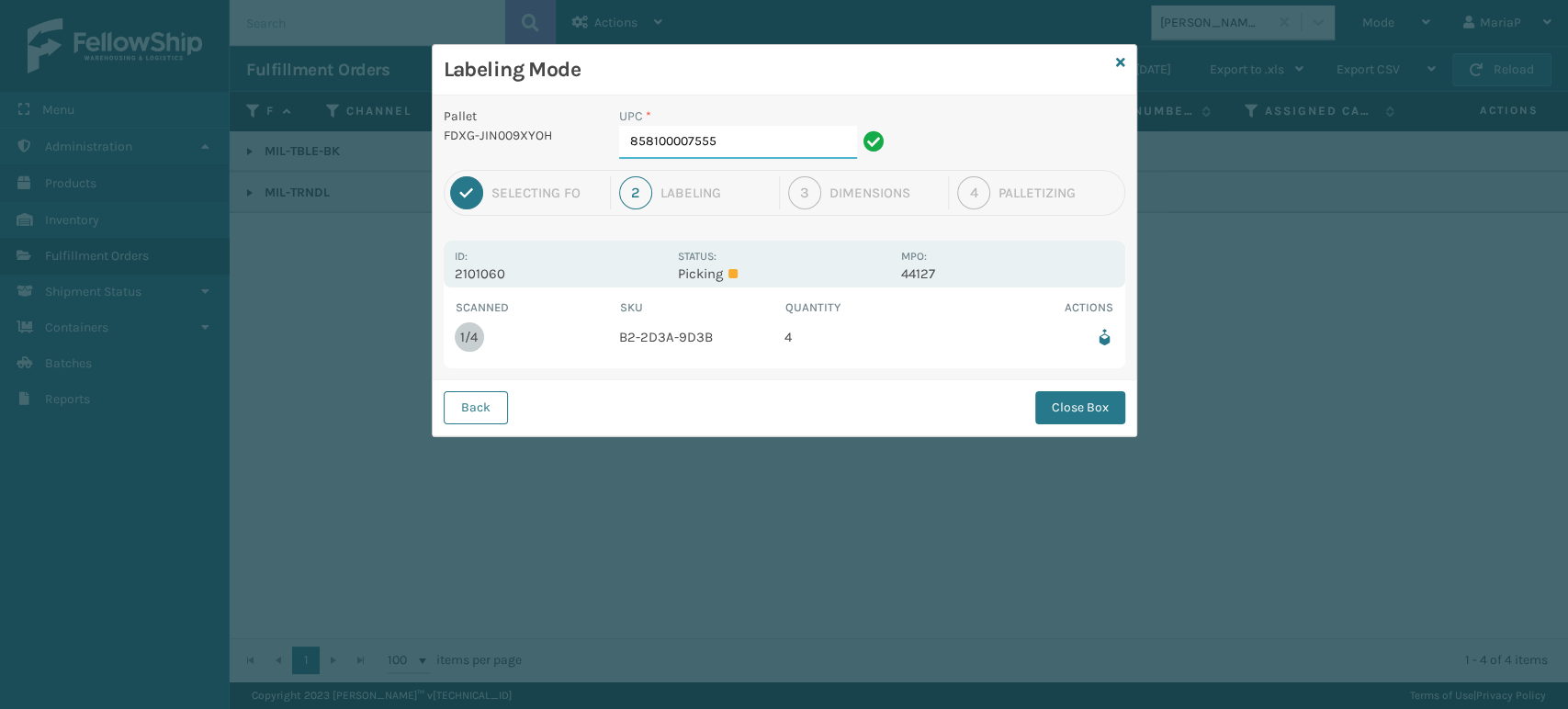
scroll to position [0, 0]
click at [735, 136] on input "858100007555" at bounding box center [738, 143] width 238 height 33
click at [1080, 413] on button "Close Box" at bounding box center [1080, 409] width 90 height 33
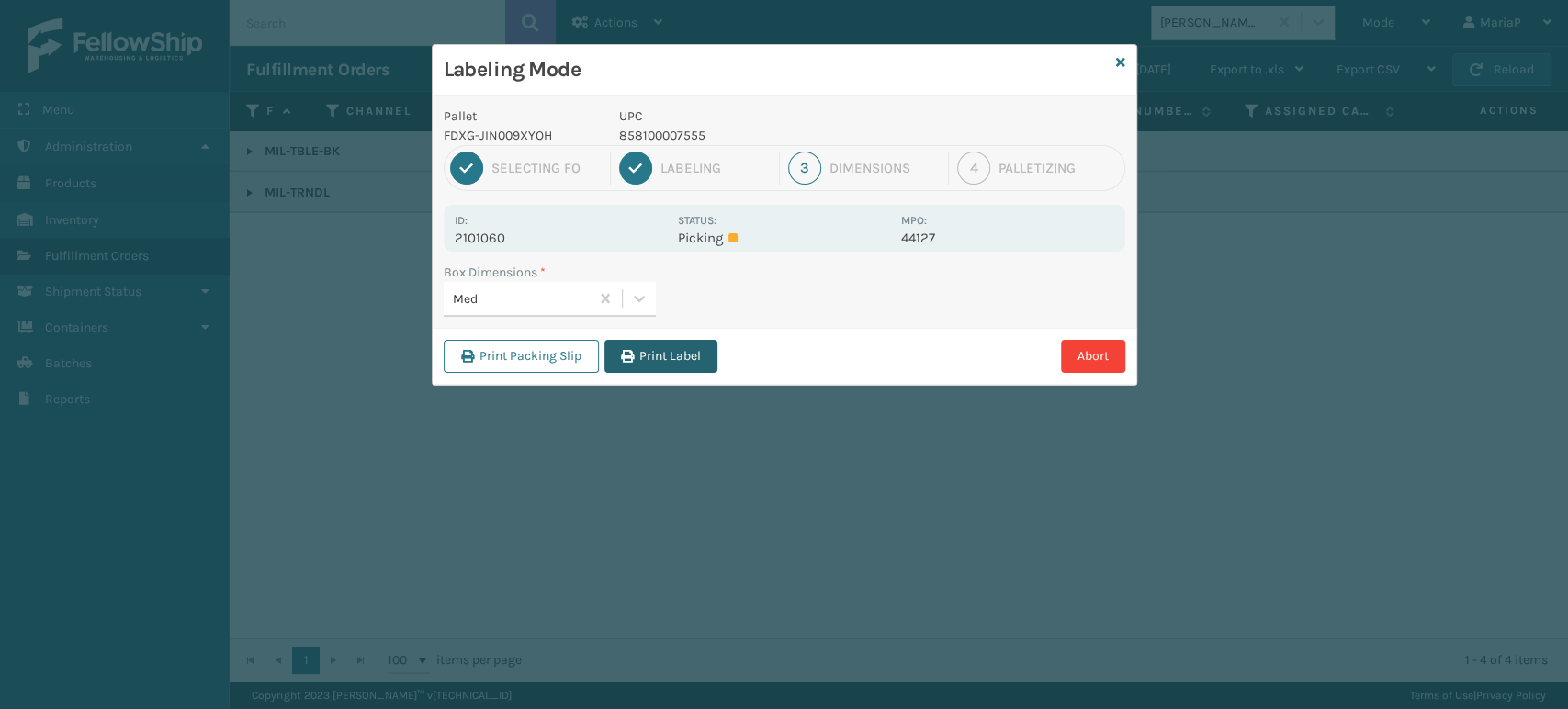
click at [644, 344] on button "Print Label" at bounding box center [660, 356] width 113 height 33
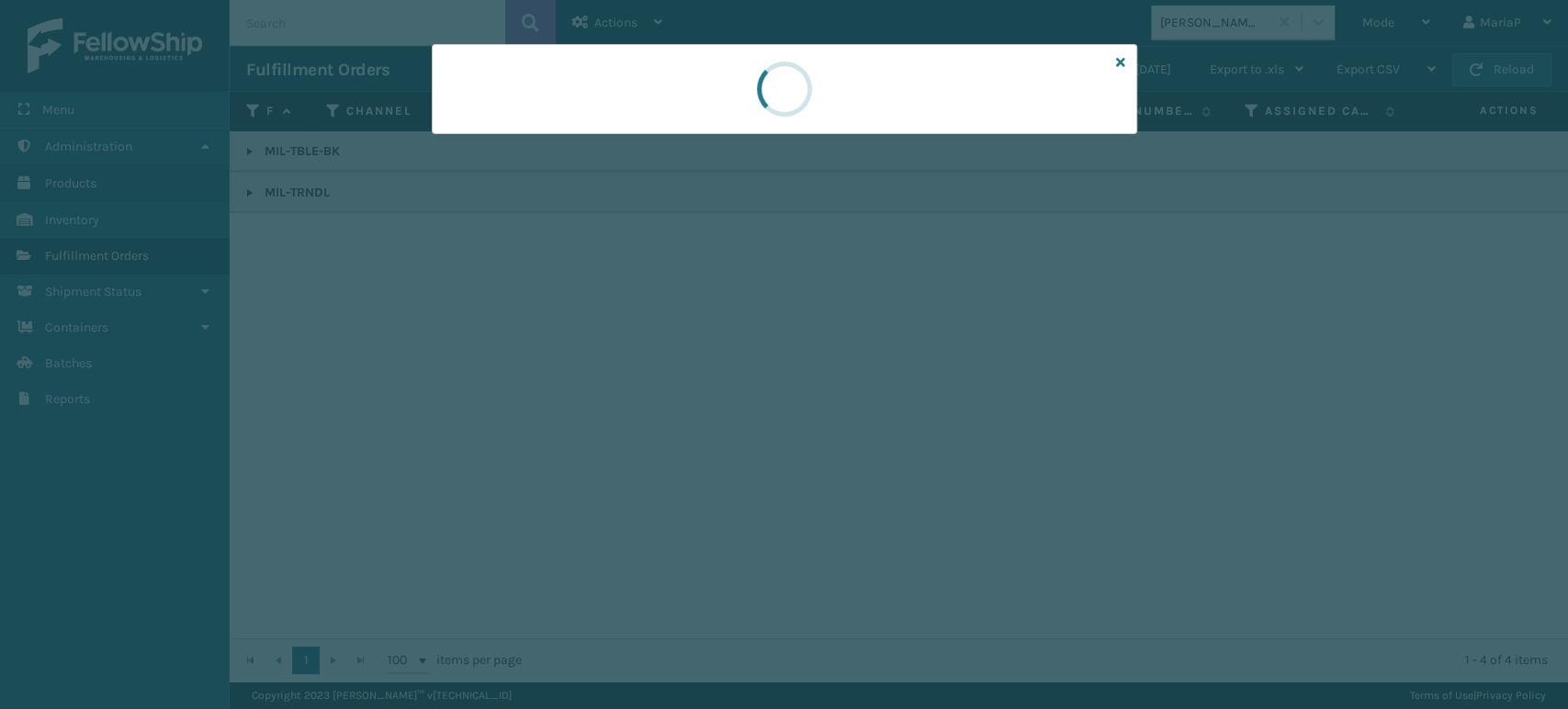
click at [648, 344] on div at bounding box center [784, 354] width 1568 height 709
click at [660, 338] on div at bounding box center [784, 354] width 1568 height 709
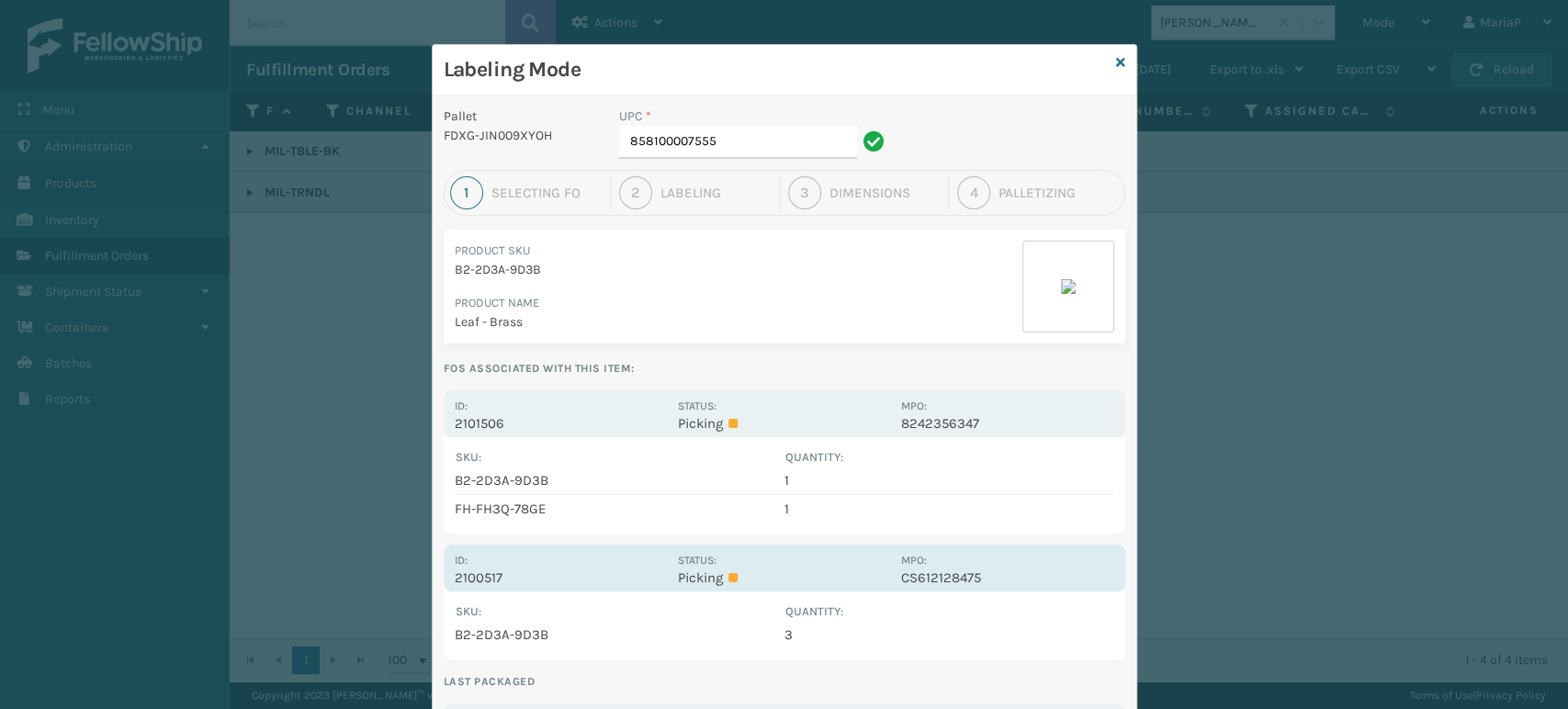
click at [474, 561] on div "Id: 2100517" at bounding box center [561, 568] width 213 height 35
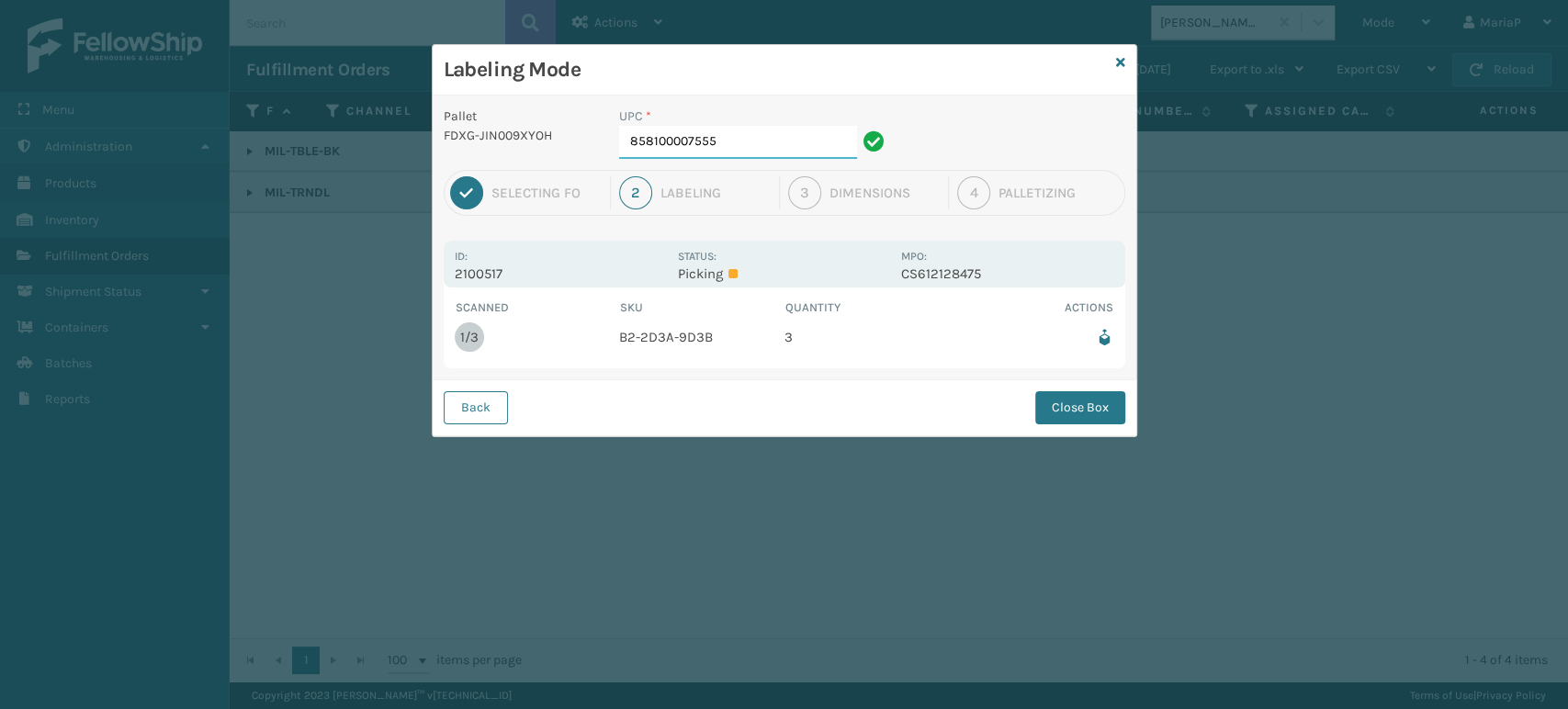
click at [739, 148] on input "858100007555" at bounding box center [738, 143] width 238 height 33
click at [1073, 392] on button "Close Box" at bounding box center [1080, 409] width 90 height 33
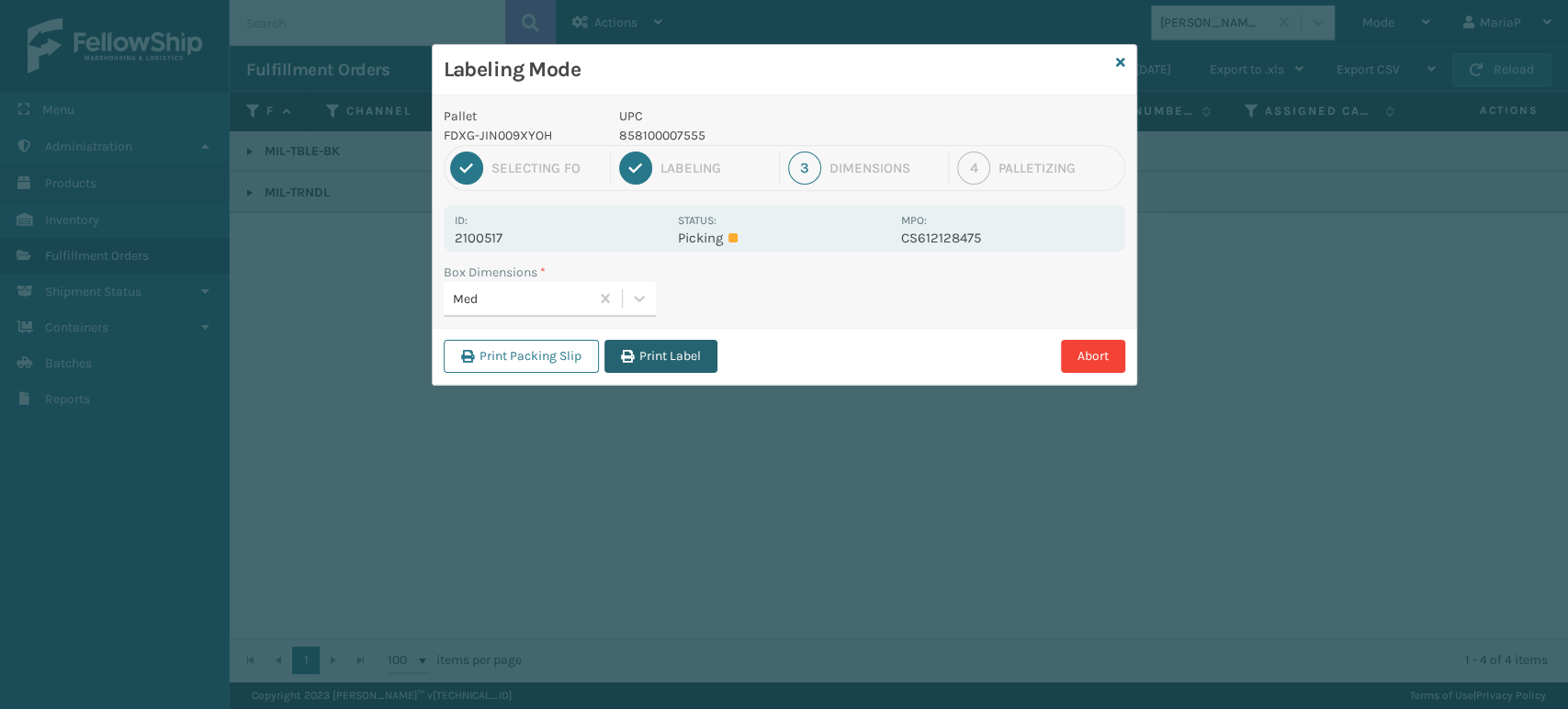
click at [630, 358] on icon "button" at bounding box center [627, 356] width 13 height 13
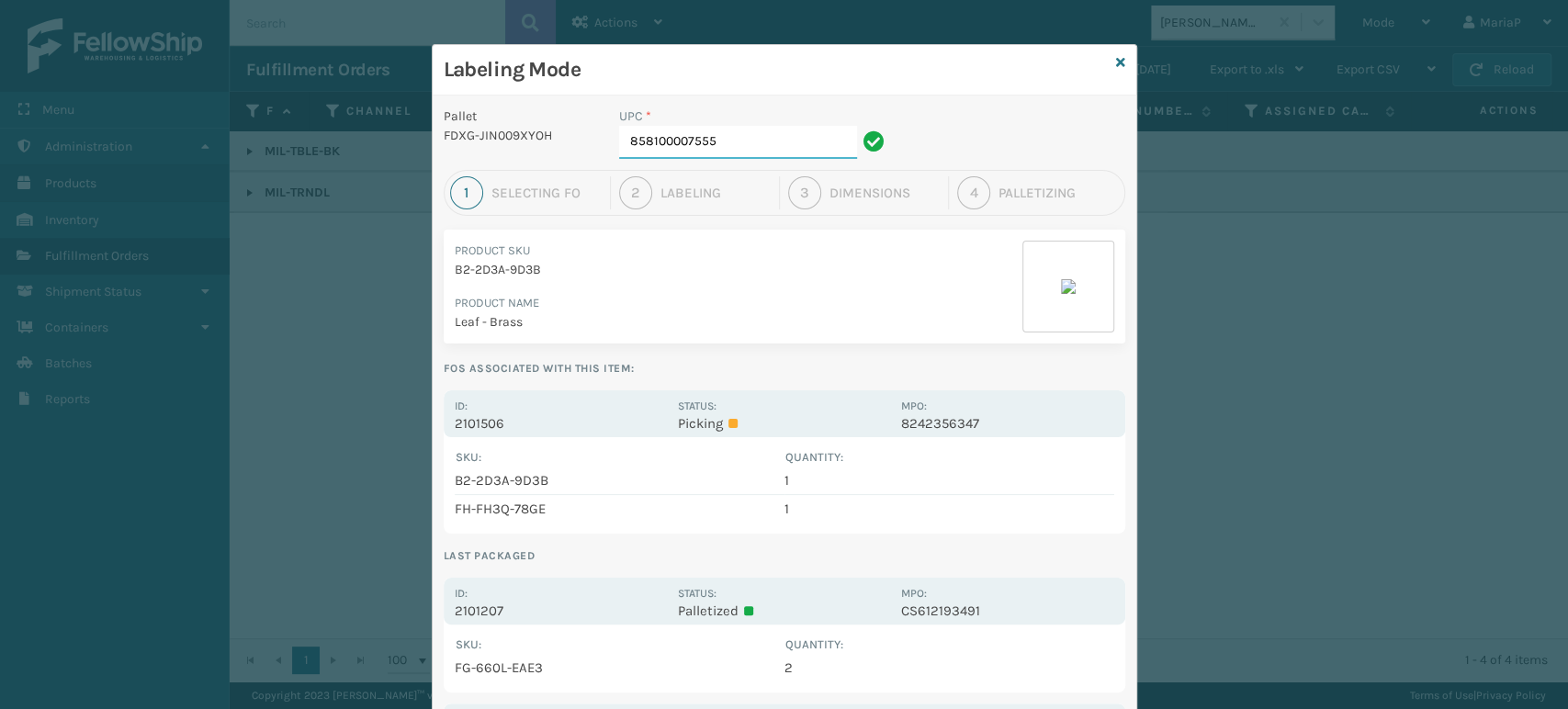
click at [756, 138] on input "858100007555" at bounding box center [738, 143] width 238 height 33
type input "8500124"
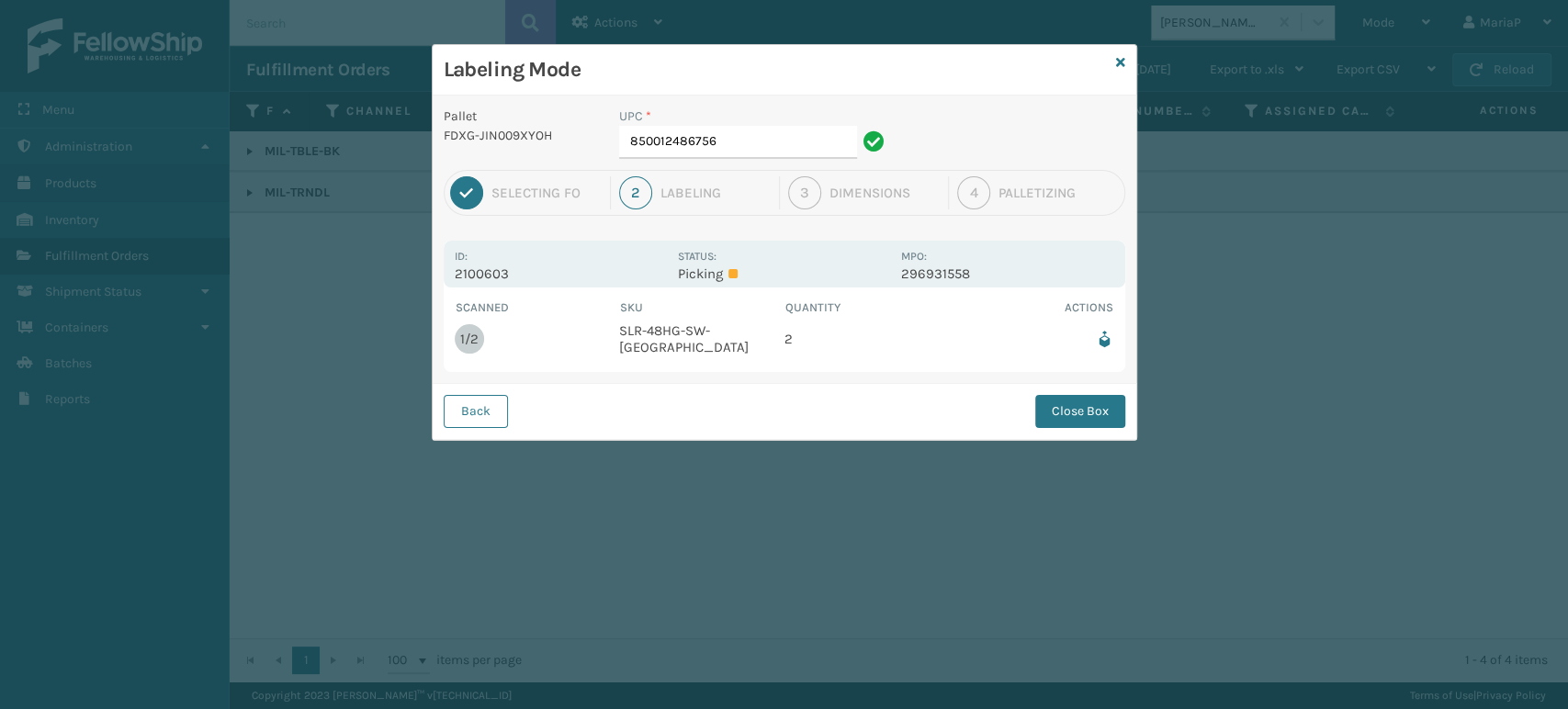
click at [779, 121] on div "UPC *" at bounding box center [754, 116] width 271 height 20
click at [805, 144] on input "850012486756" at bounding box center [738, 143] width 238 height 33
click at [1057, 412] on button "Close Box" at bounding box center [1080, 412] width 90 height 33
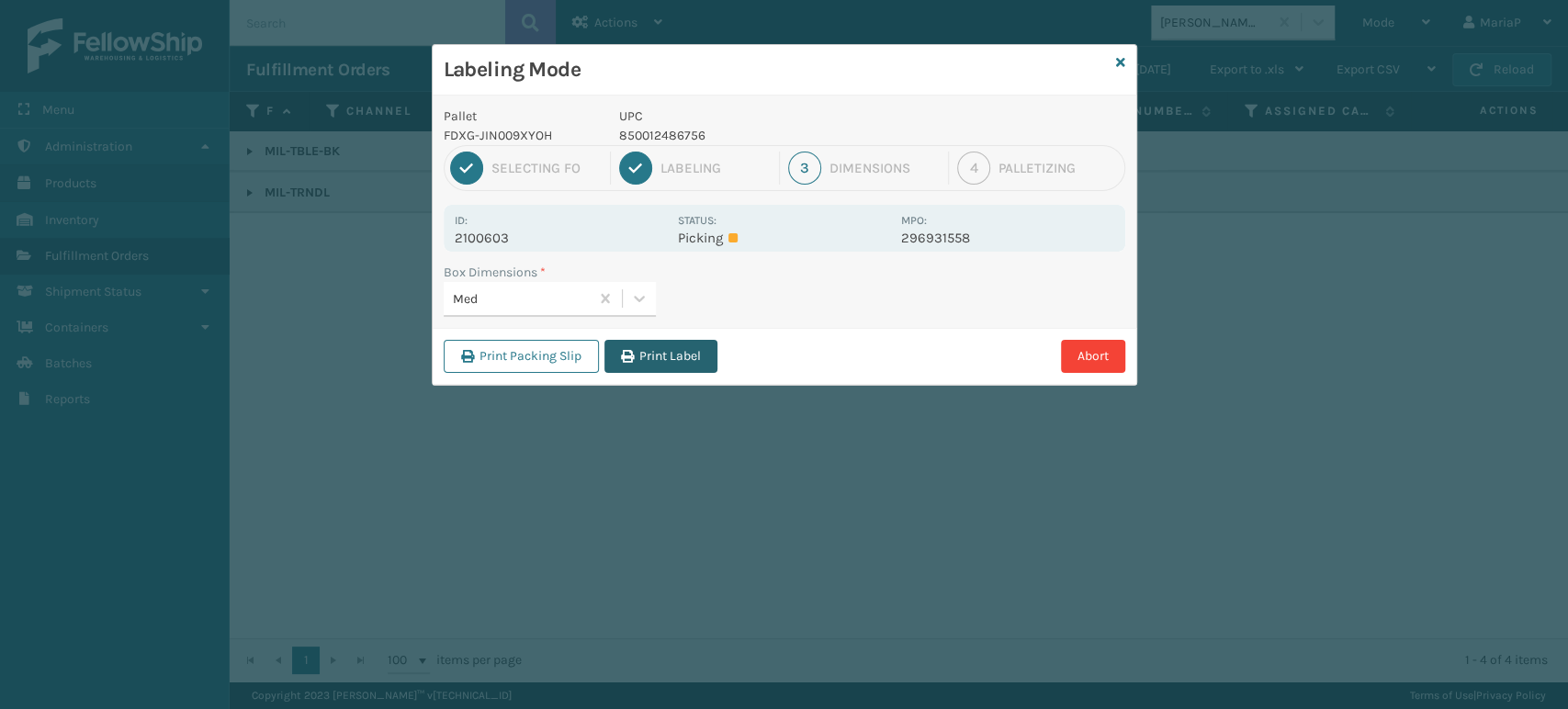
click at [666, 352] on button "Print Label" at bounding box center [660, 356] width 113 height 33
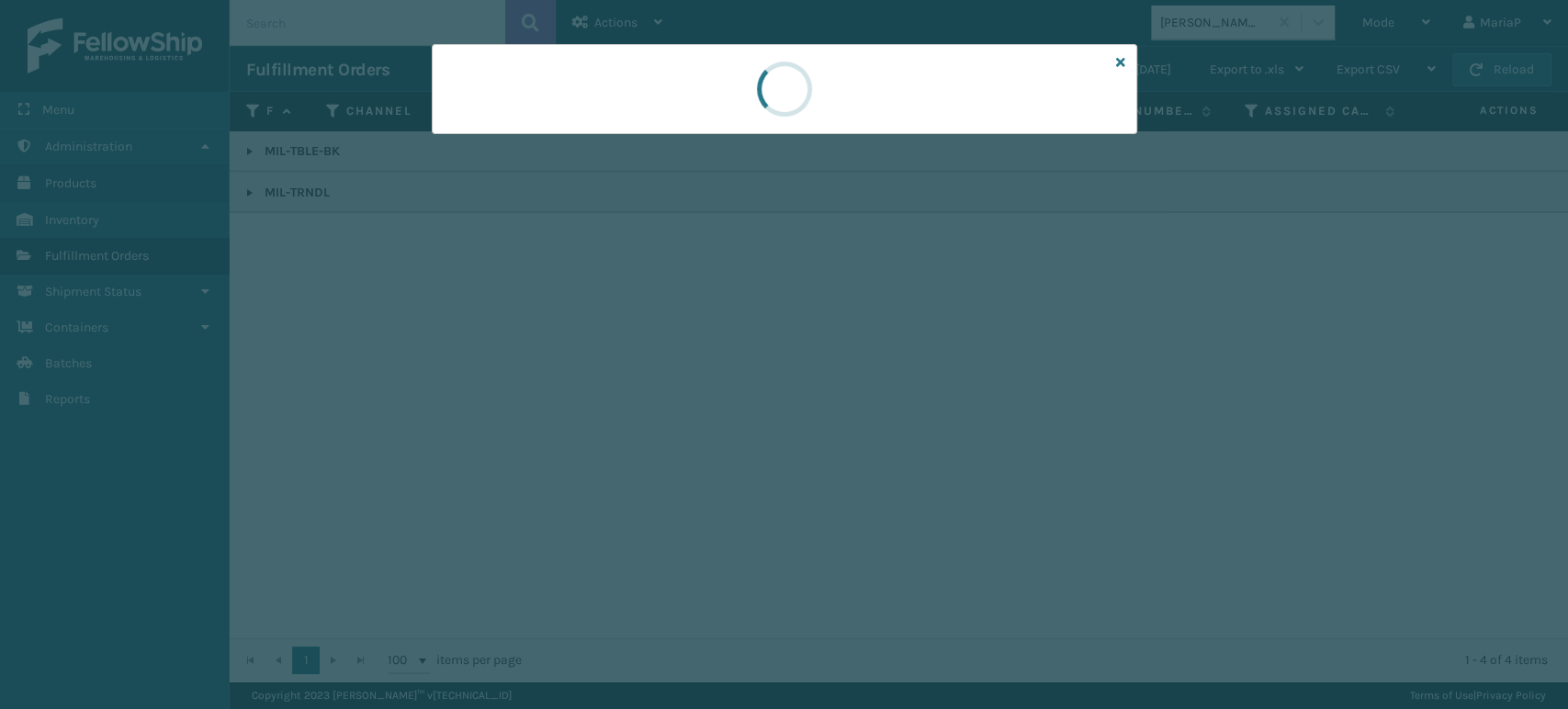
drag, startPoint x: 666, startPoint y: 352, endPoint x: 610, endPoint y: 322, distance: 63.5
click at [666, 351] on div at bounding box center [784, 354] width 1568 height 709
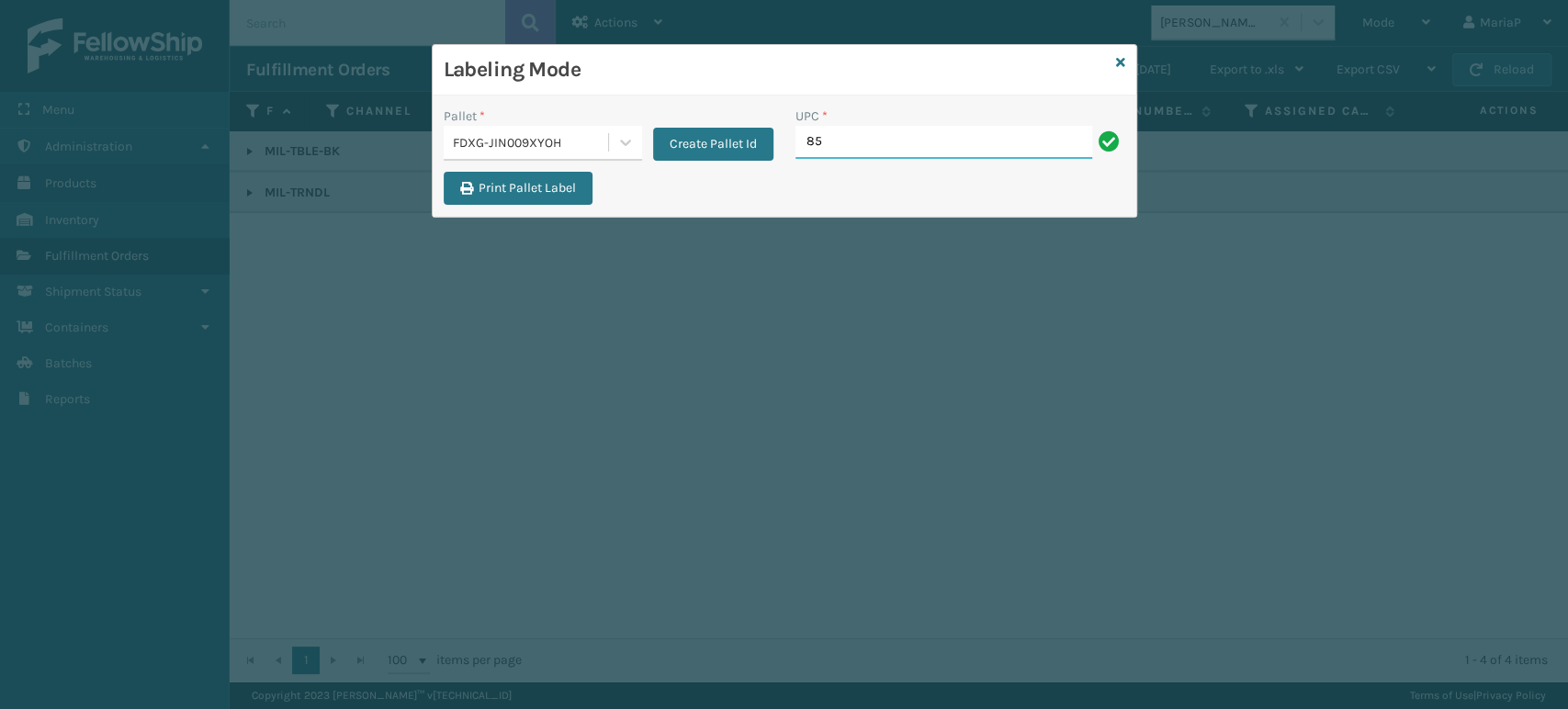
click at [842, 146] on input "85" at bounding box center [943, 143] width 296 height 33
click at [839, 145] on input "850040" at bounding box center [943, 143] width 296 height 33
click at [926, 153] on input "850040" at bounding box center [943, 143] width 296 height 33
click at [925, 153] on input "850040667" at bounding box center [943, 143] width 296 height 33
type input "850040667905"
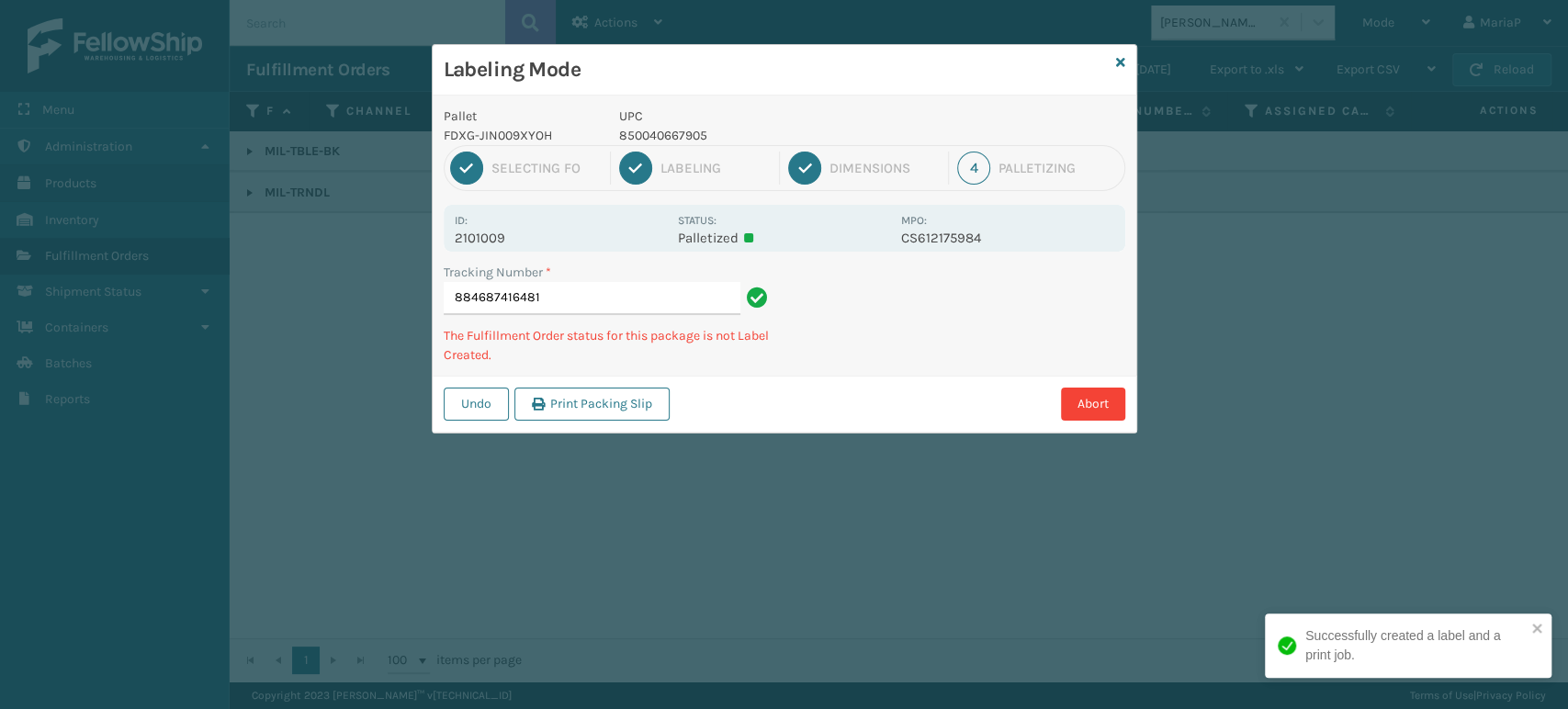
click at [649, 134] on p "850040667905" at bounding box center [754, 136] width 271 height 20
copy p "850040667905"
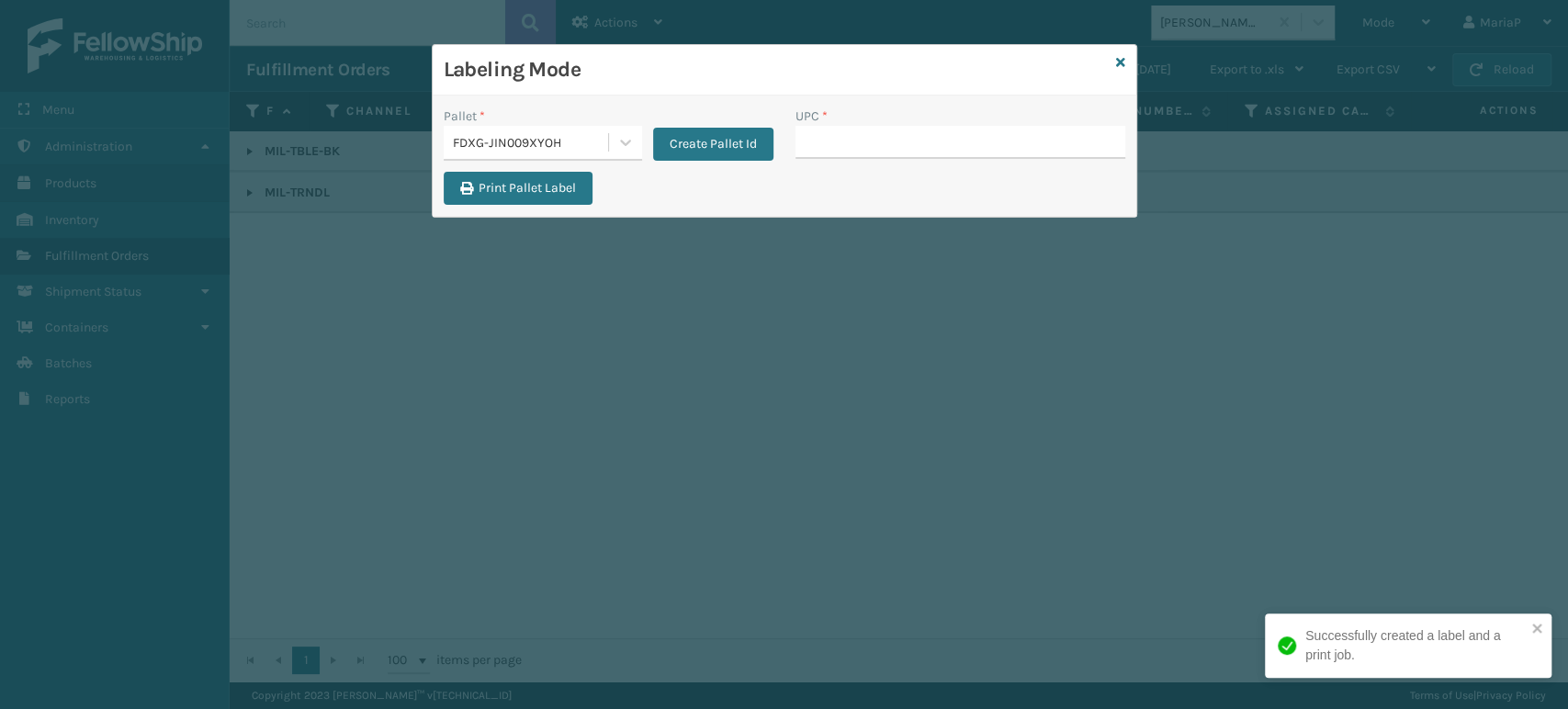
type input "850040667905"
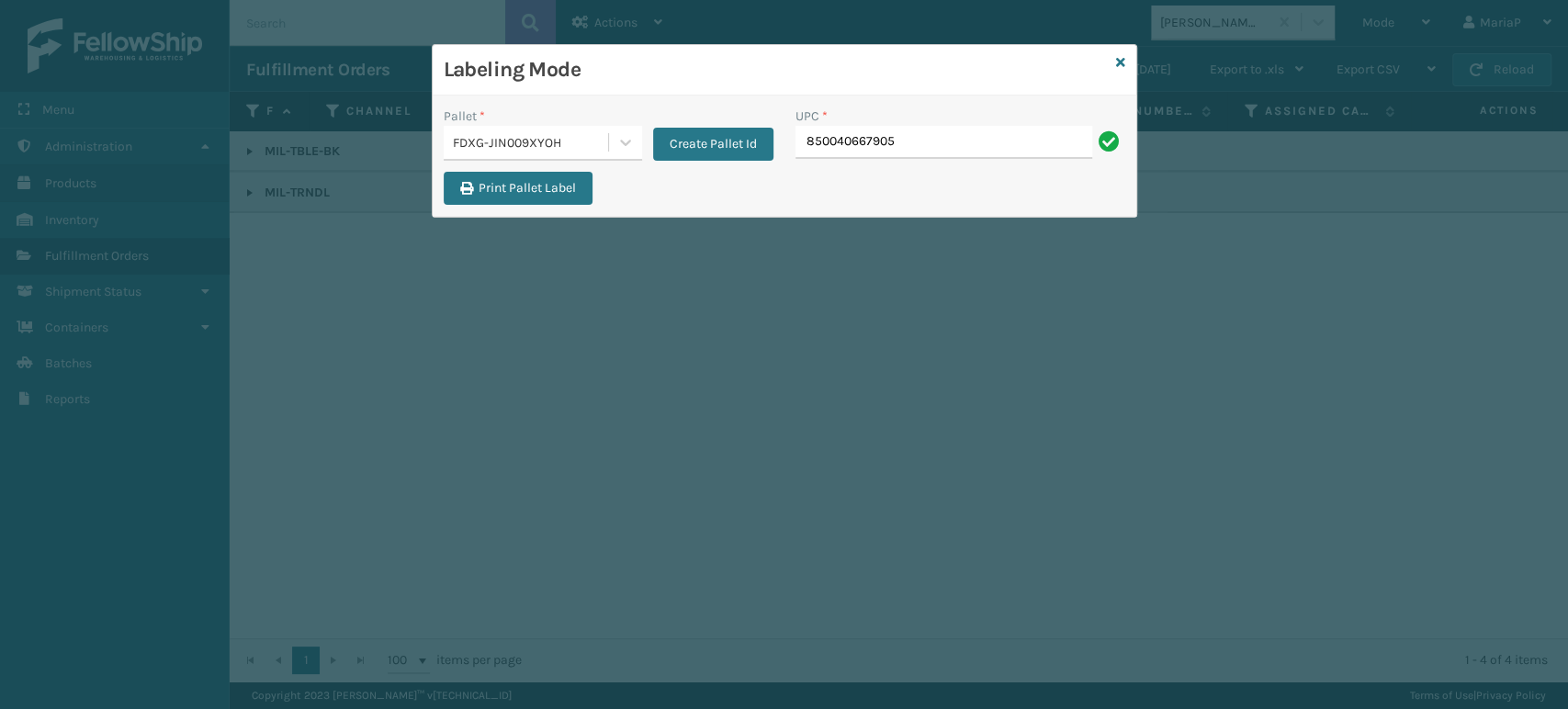
type input "850040667905"
click at [939, 138] on input "850040667905" at bounding box center [943, 143] width 296 height 33
type input "850040667905"
click at [941, 137] on input "850040667905" at bounding box center [943, 143] width 296 height 33
type input "850012486312"
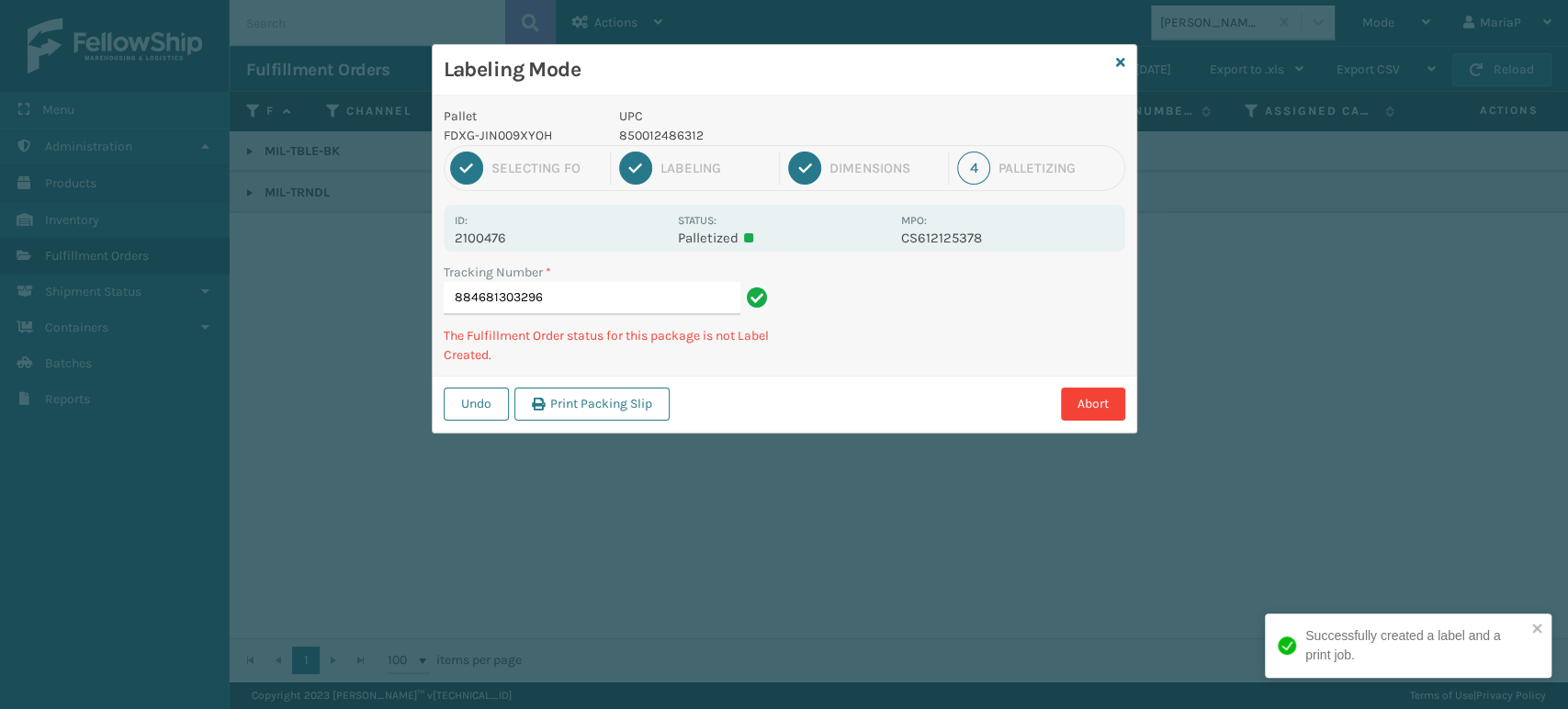
click at [664, 148] on div "1 Selecting FO 2 Labeling 3 Dimensions 4 Palletizing" at bounding box center [784, 167] width 681 height 46
click at [661, 132] on p "850012486312" at bounding box center [754, 136] width 271 height 20
copy p "850012486312"
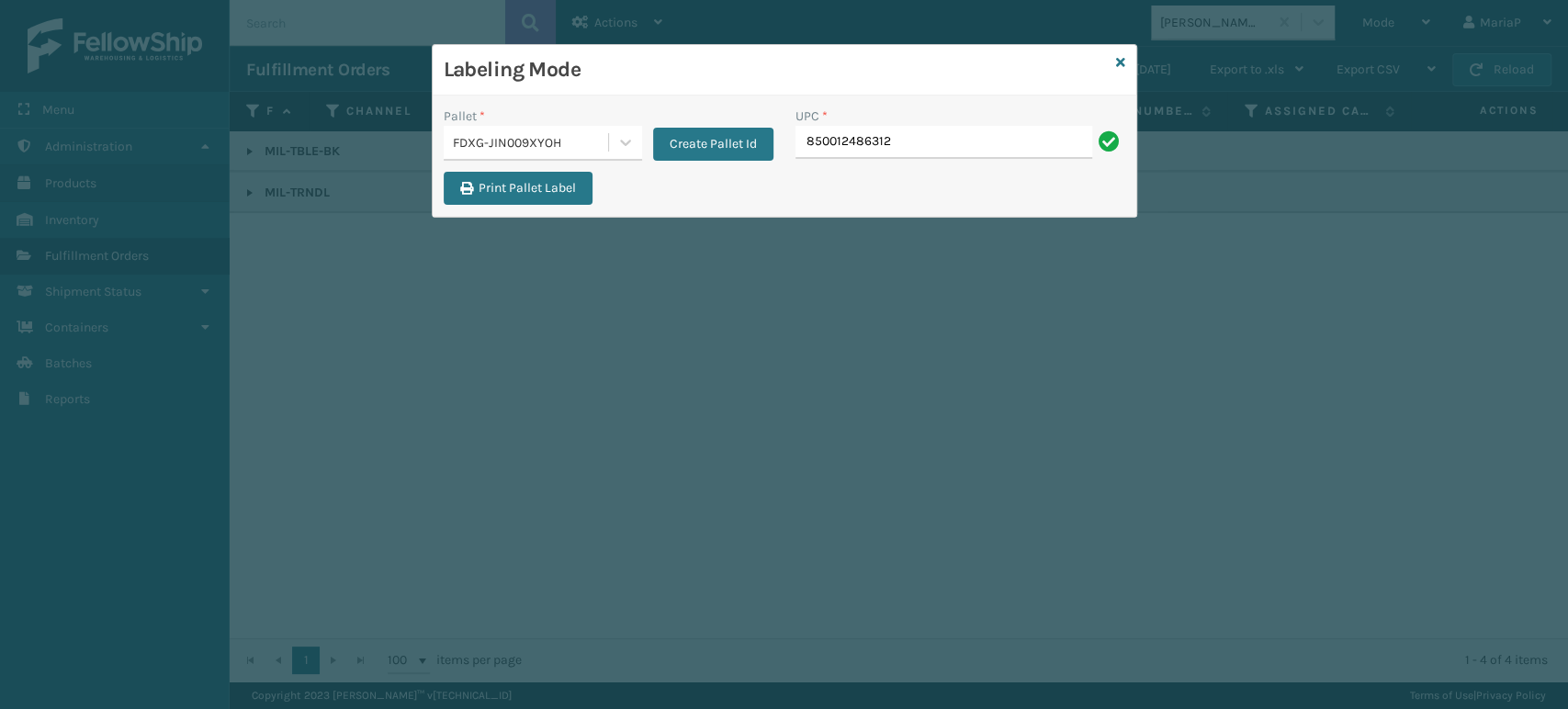
type input "850012486312"
type input "850040"
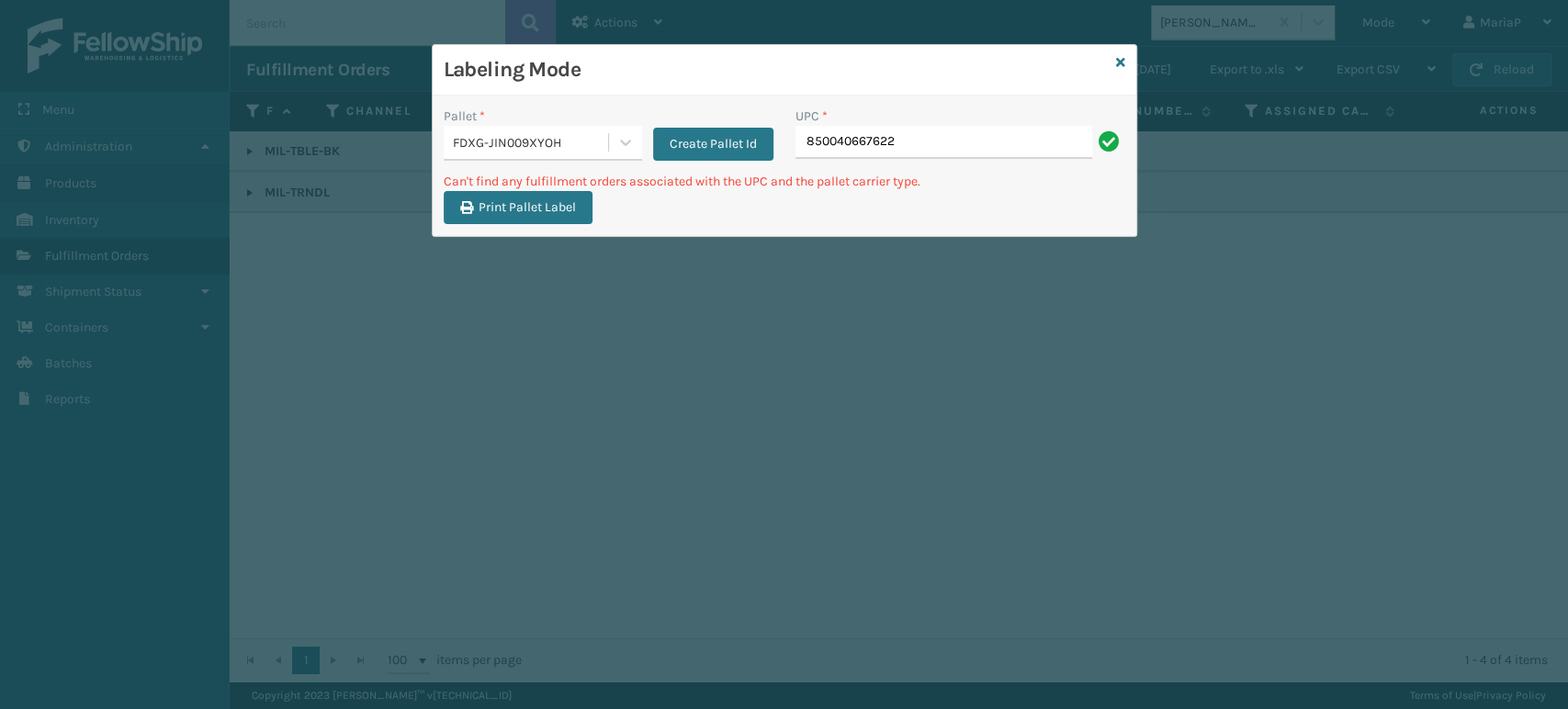
click at [541, 145] on div "FDXG-JIN009XYOH" at bounding box center [532, 143] width 157 height 20
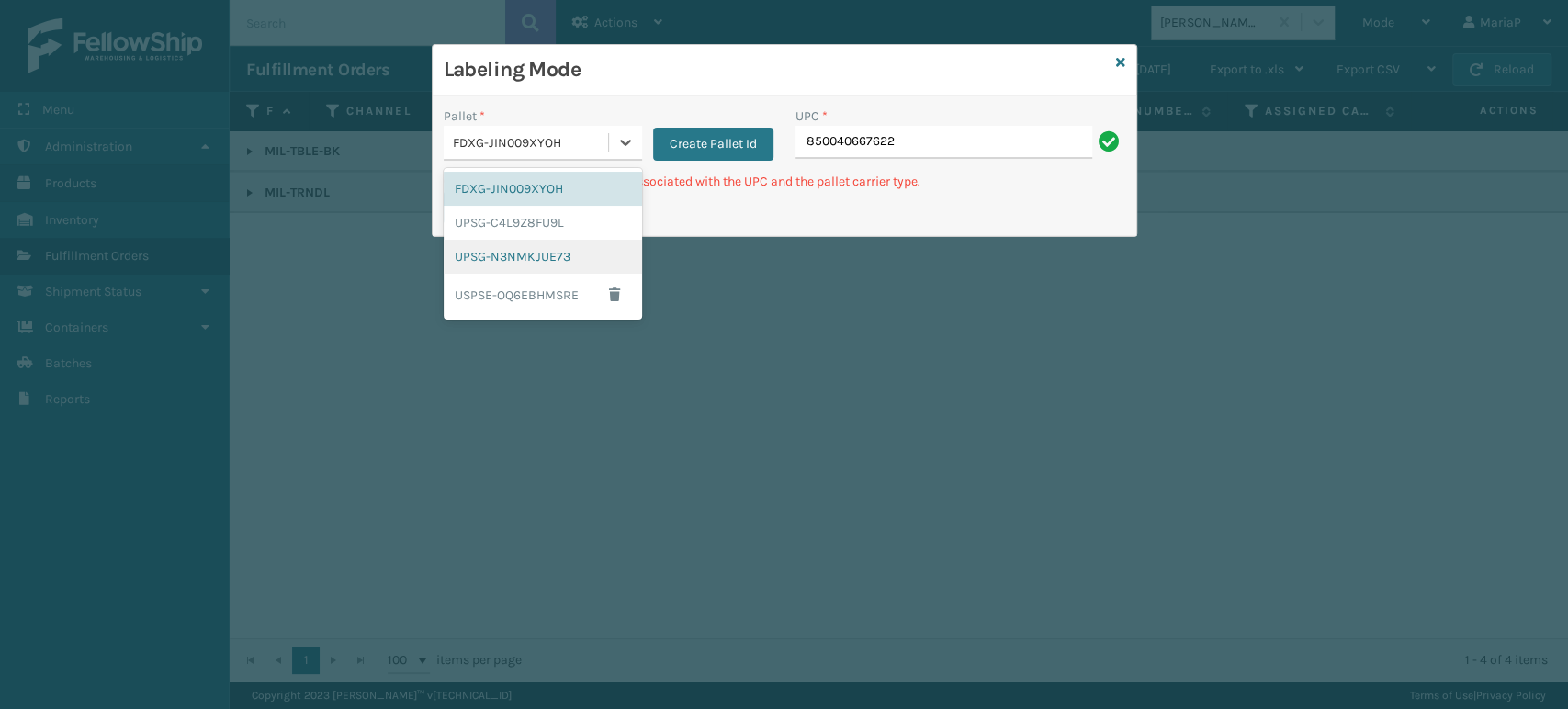
click at [543, 252] on div "UPSG-N3NMKJUE73" at bounding box center [543, 257] width 199 height 34
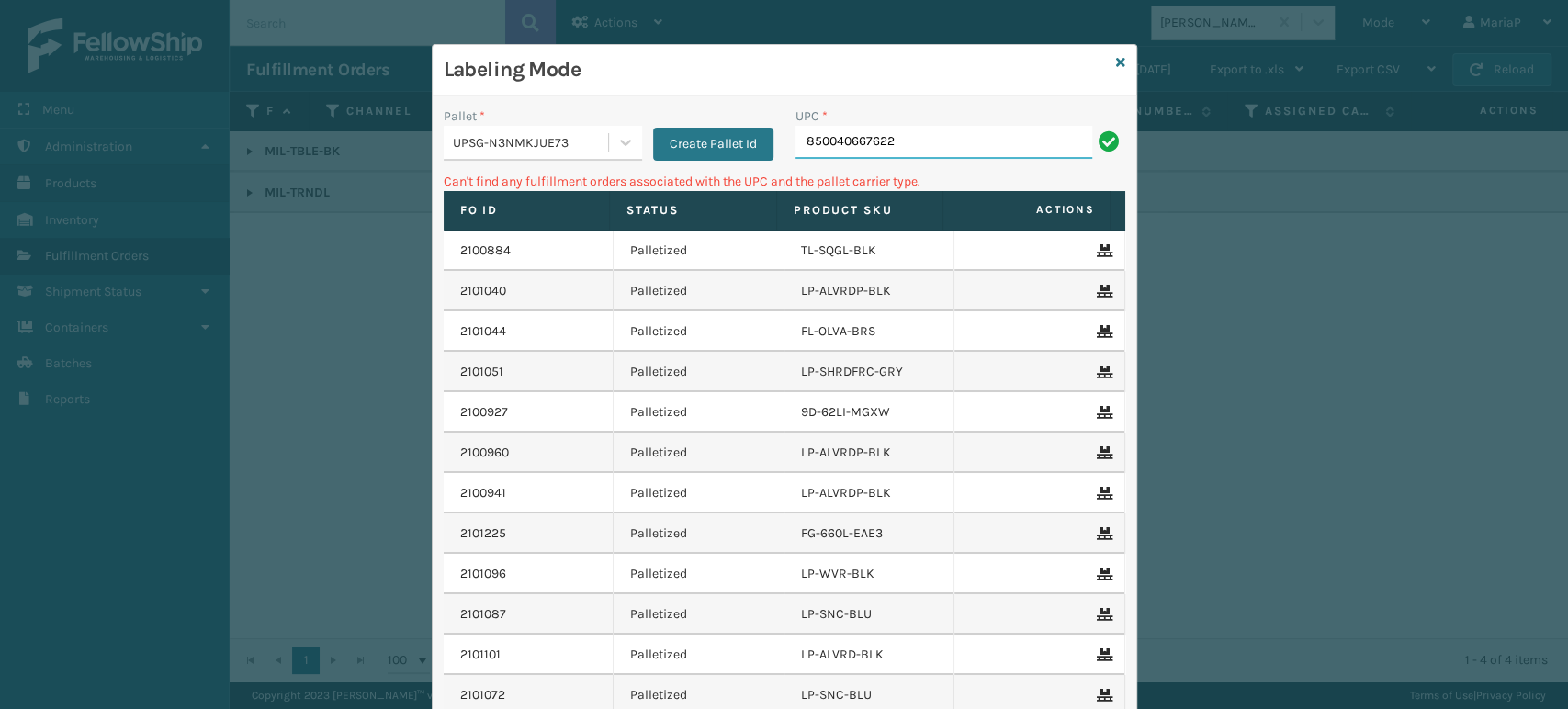
click at [889, 131] on input "850040667622" at bounding box center [943, 143] width 296 height 33
click at [556, 130] on div "UPSG-N3NMKJUE73" at bounding box center [526, 143] width 164 height 31
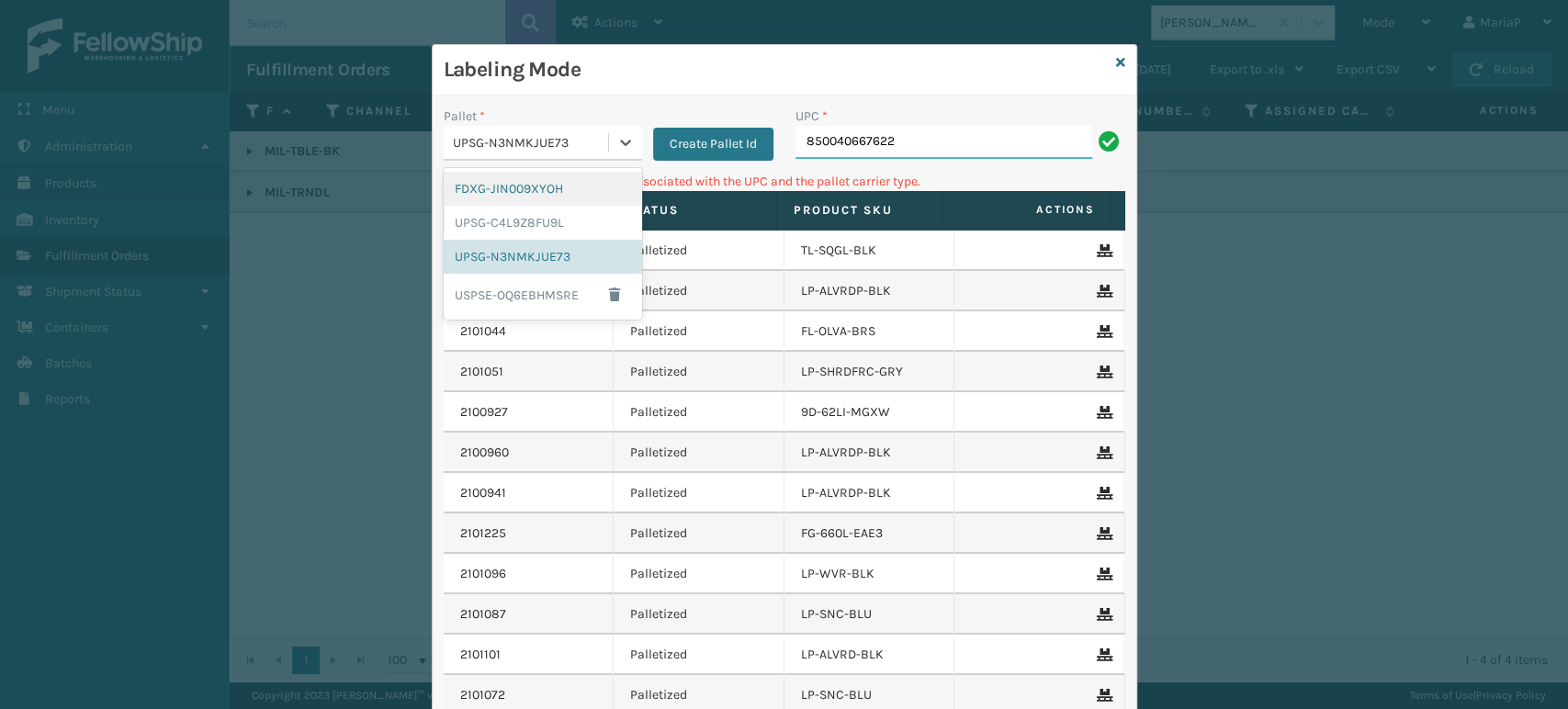
click at [948, 136] on input "850040667622" at bounding box center [943, 143] width 296 height 33
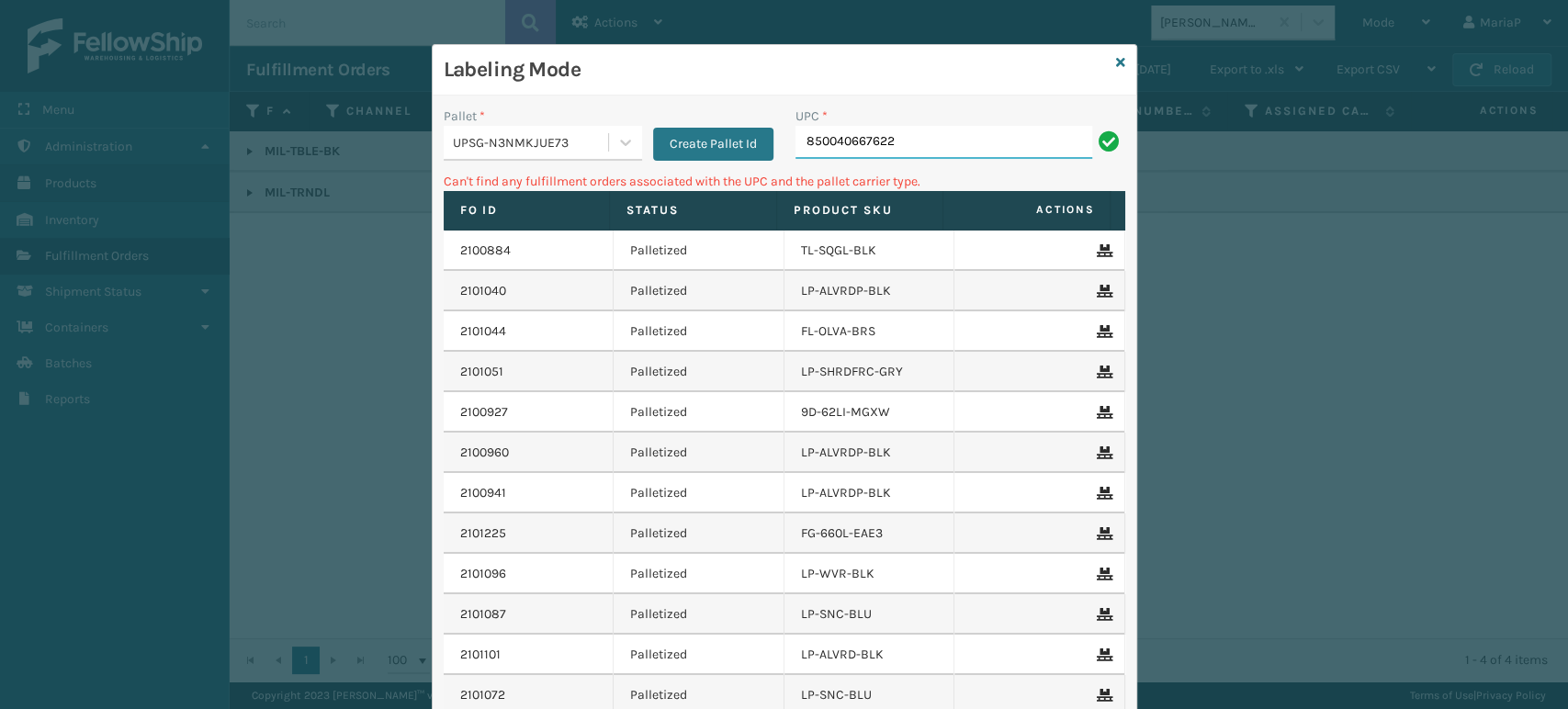
click at [948, 136] on input "850040667622" at bounding box center [943, 143] width 296 height 33
type input "8500124"
click at [560, 155] on div "UPSG-N3NMKJUE73" at bounding box center [526, 143] width 164 height 31
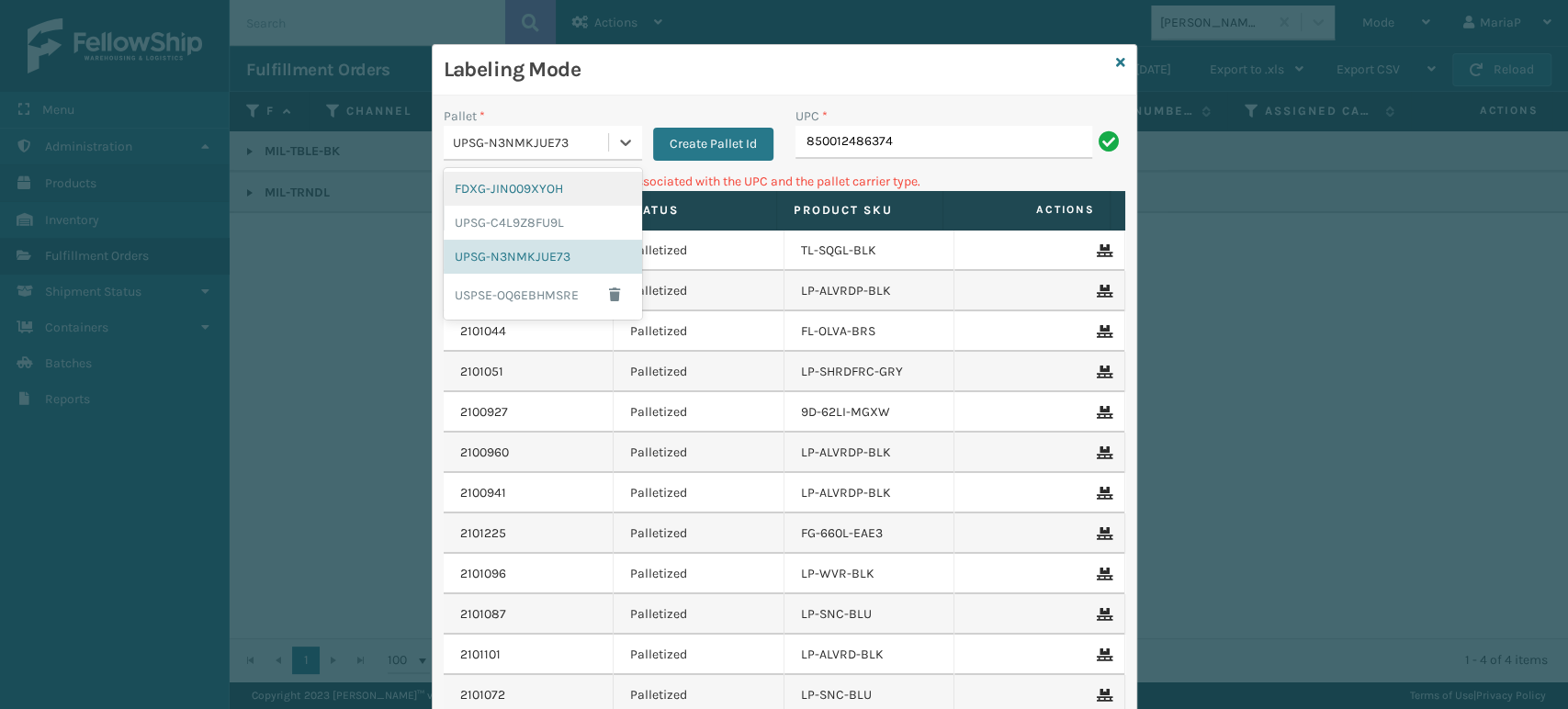
click at [548, 182] on div "FDXG-JIN009XYOH" at bounding box center [543, 189] width 199 height 34
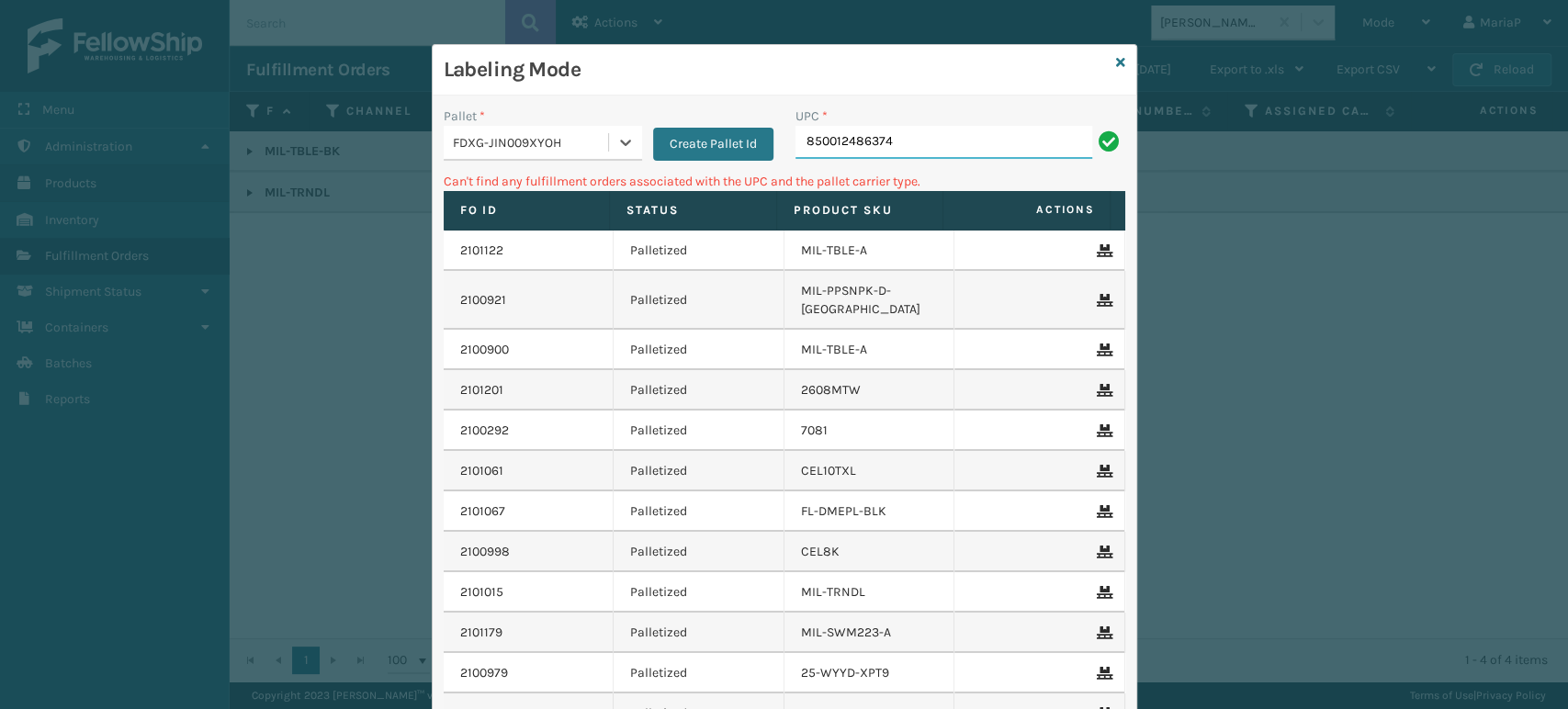
click at [909, 141] on input "850012486374" at bounding box center [943, 143] width 296 height 33
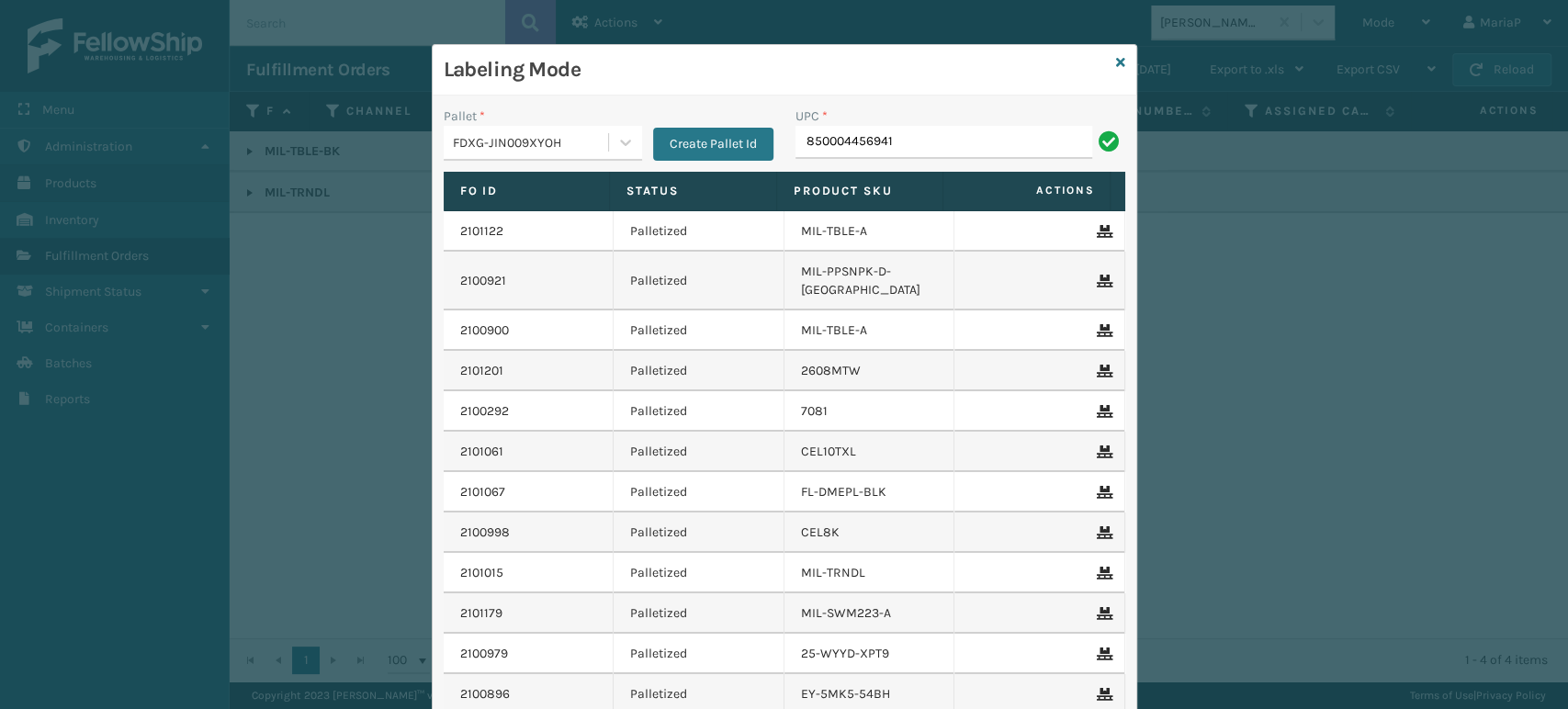
type input "850004456941"
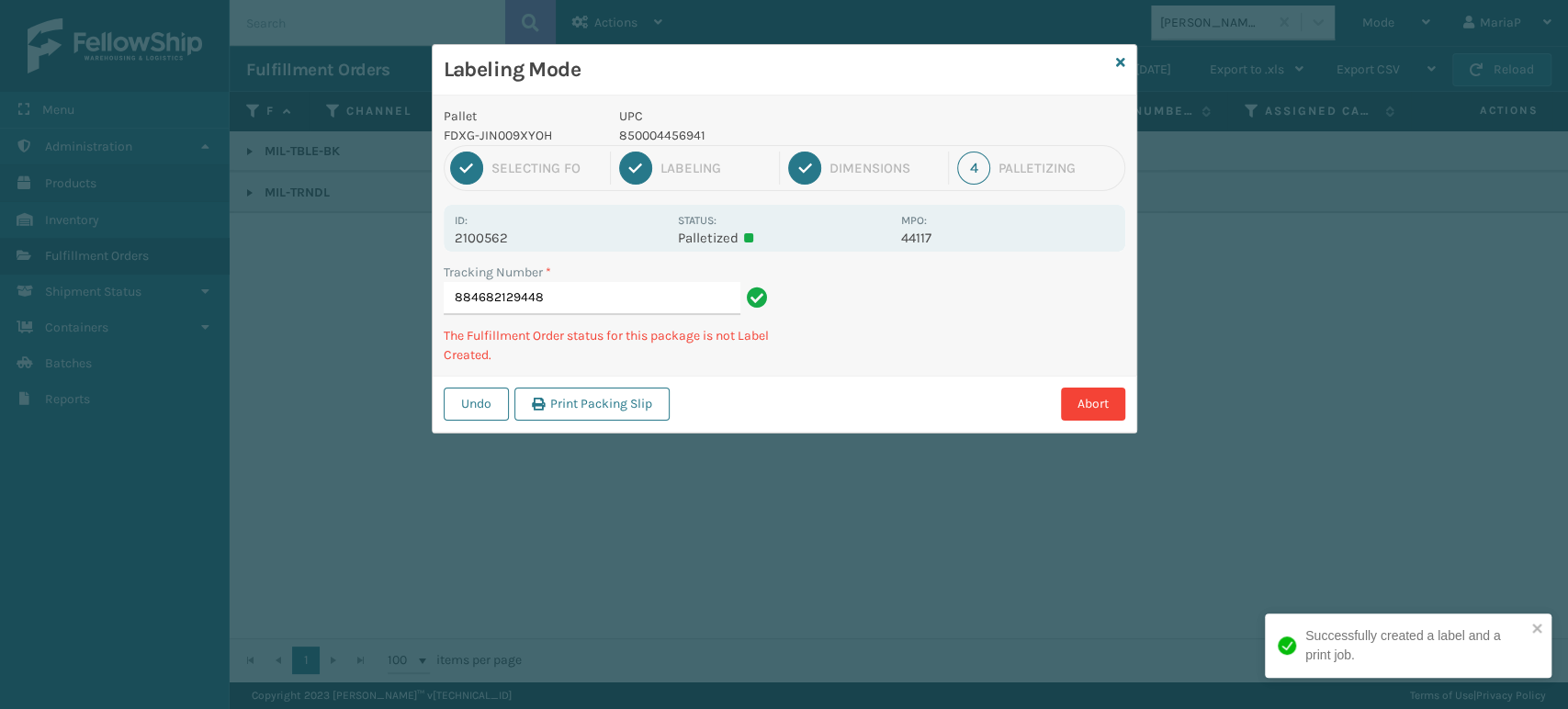
click at [683, 152] on div "2 Labeling" at bounding box center [699, 168] width 160 height 33
click at [678, 144] on p "850004456941" at bounding box center [754, 136] width 271 height 20
copy p "850004456941"
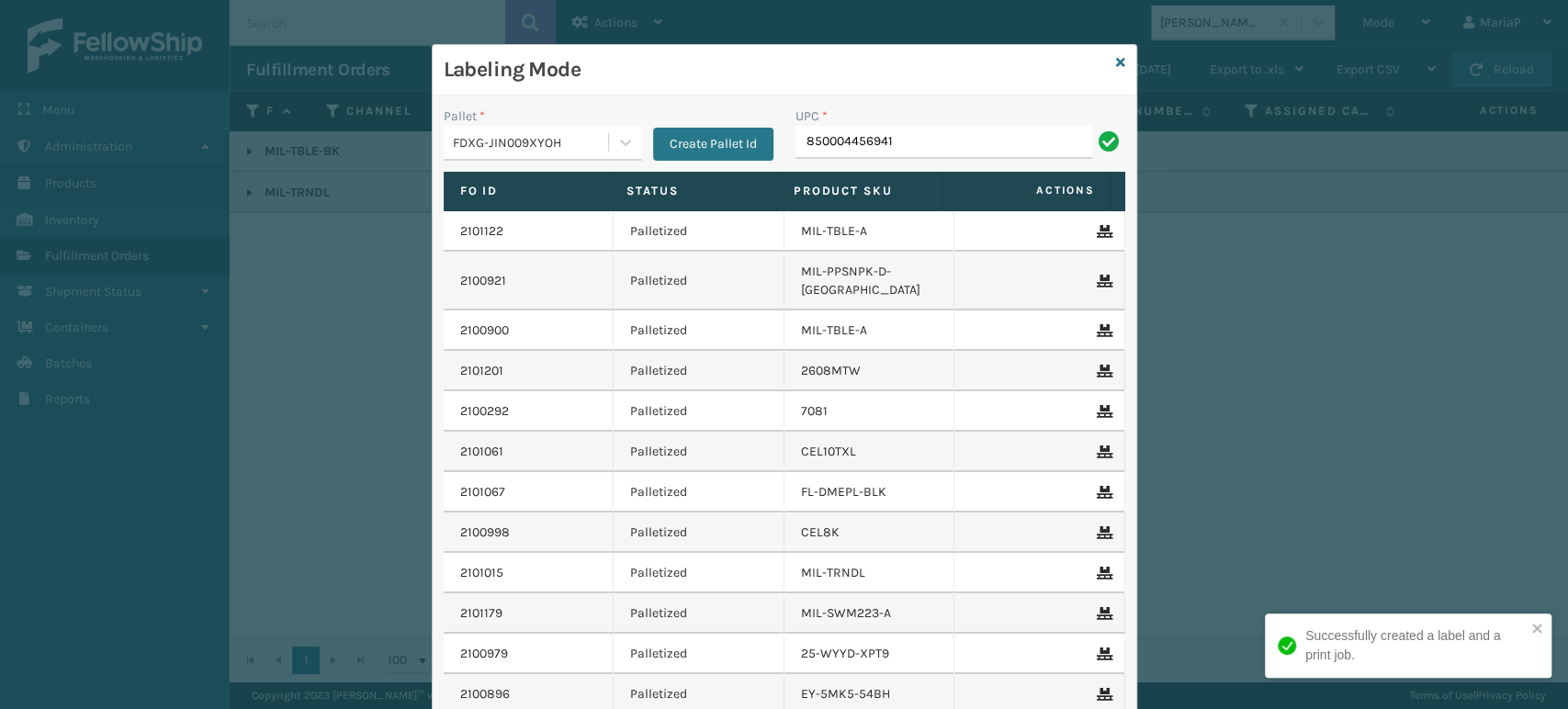
type input "850004456941"
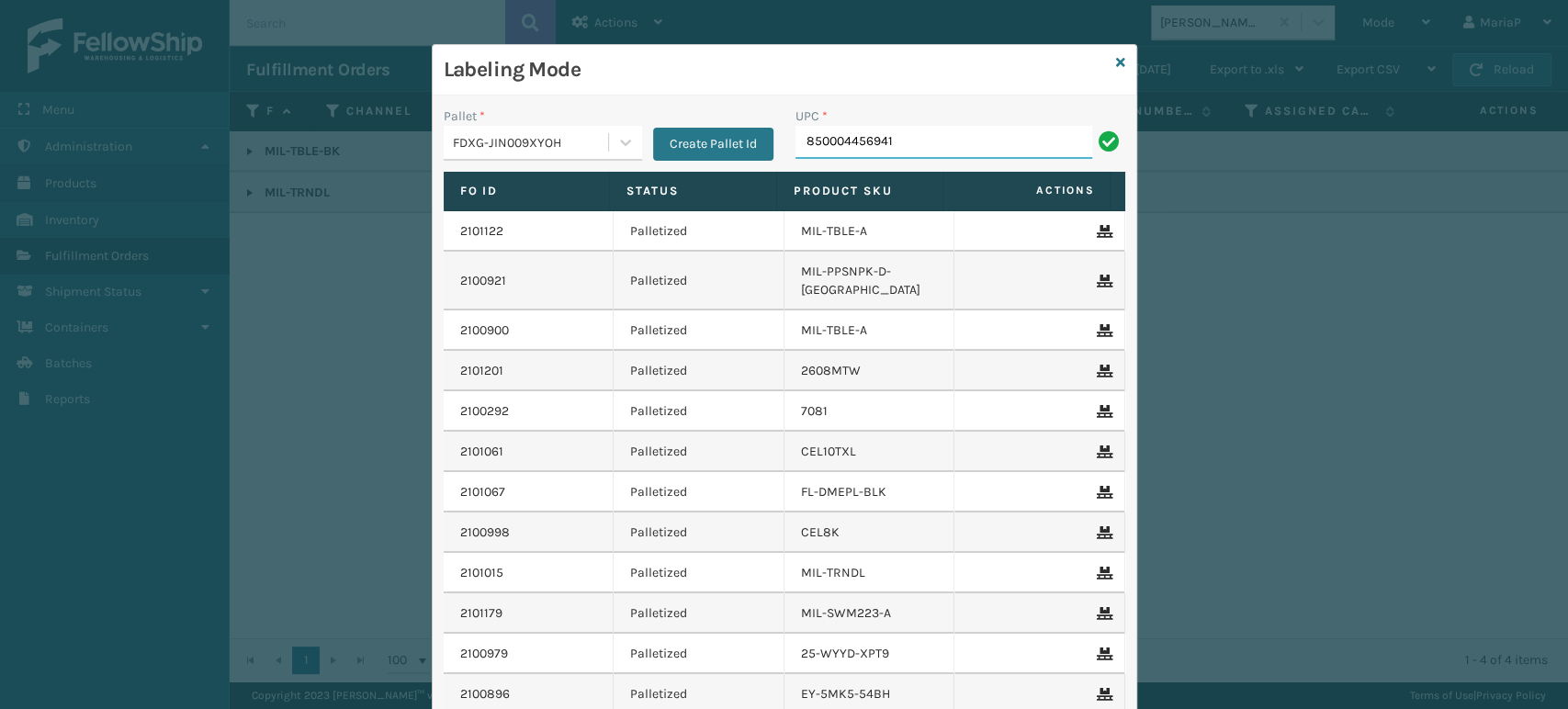
click at [904, 149] on input "850004456941" at bounding box center [943, 143] width 296 height 33
type input "850012486718"
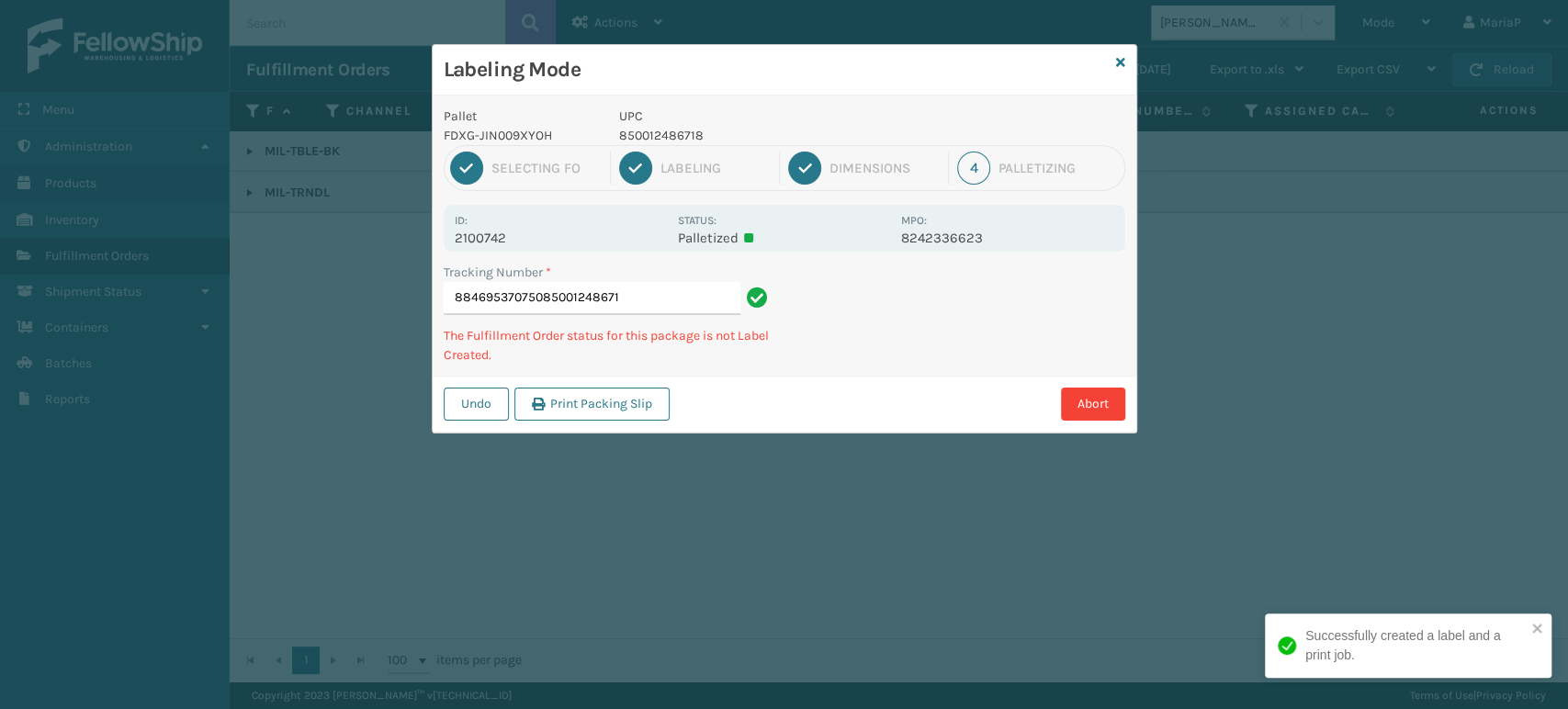
type input "884695370750850012486718"
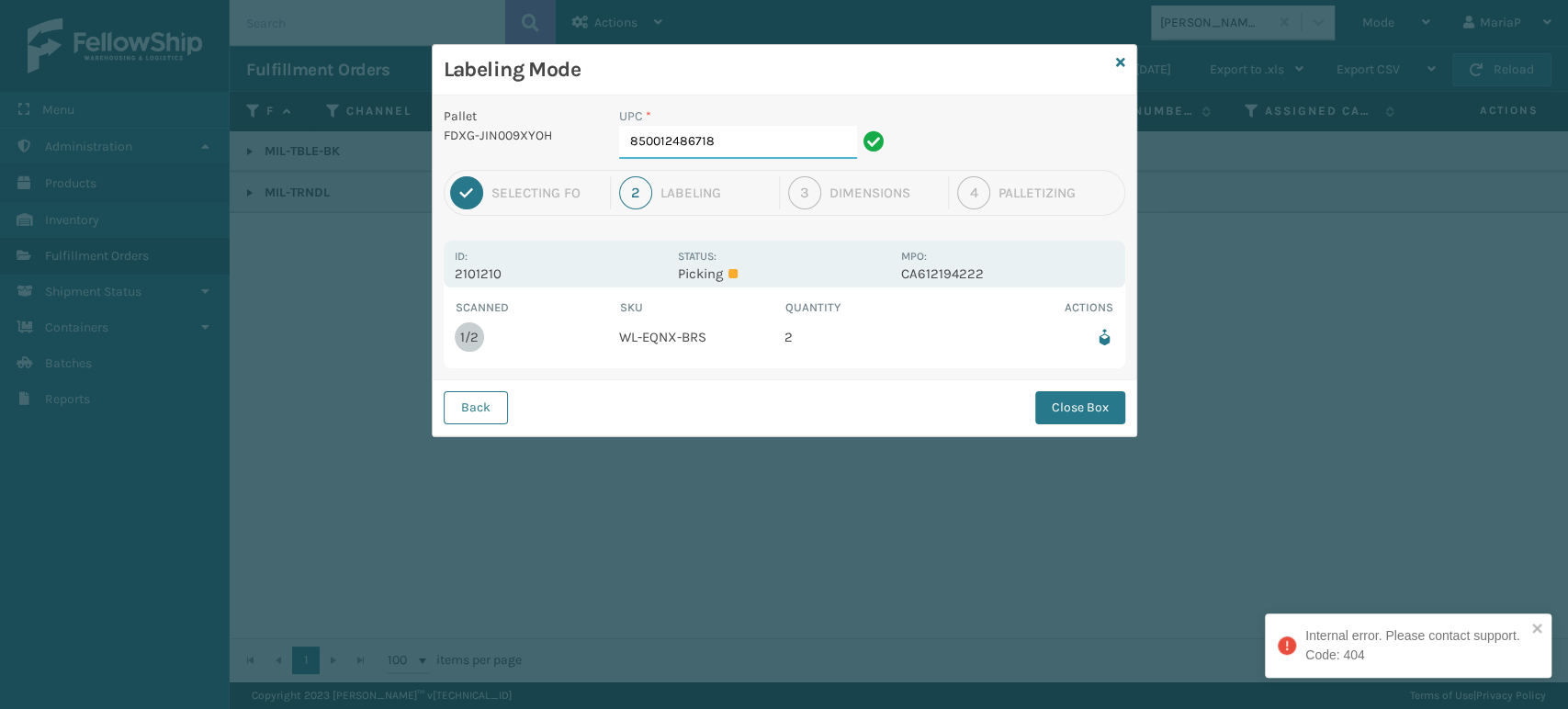
click at [723, 150] on input "850012486718" at bounding box center [738, 143] width 238 height 33
click at [1097, 392] on button "Close Box" at bounding box center [1080, 409] width 90 height 33
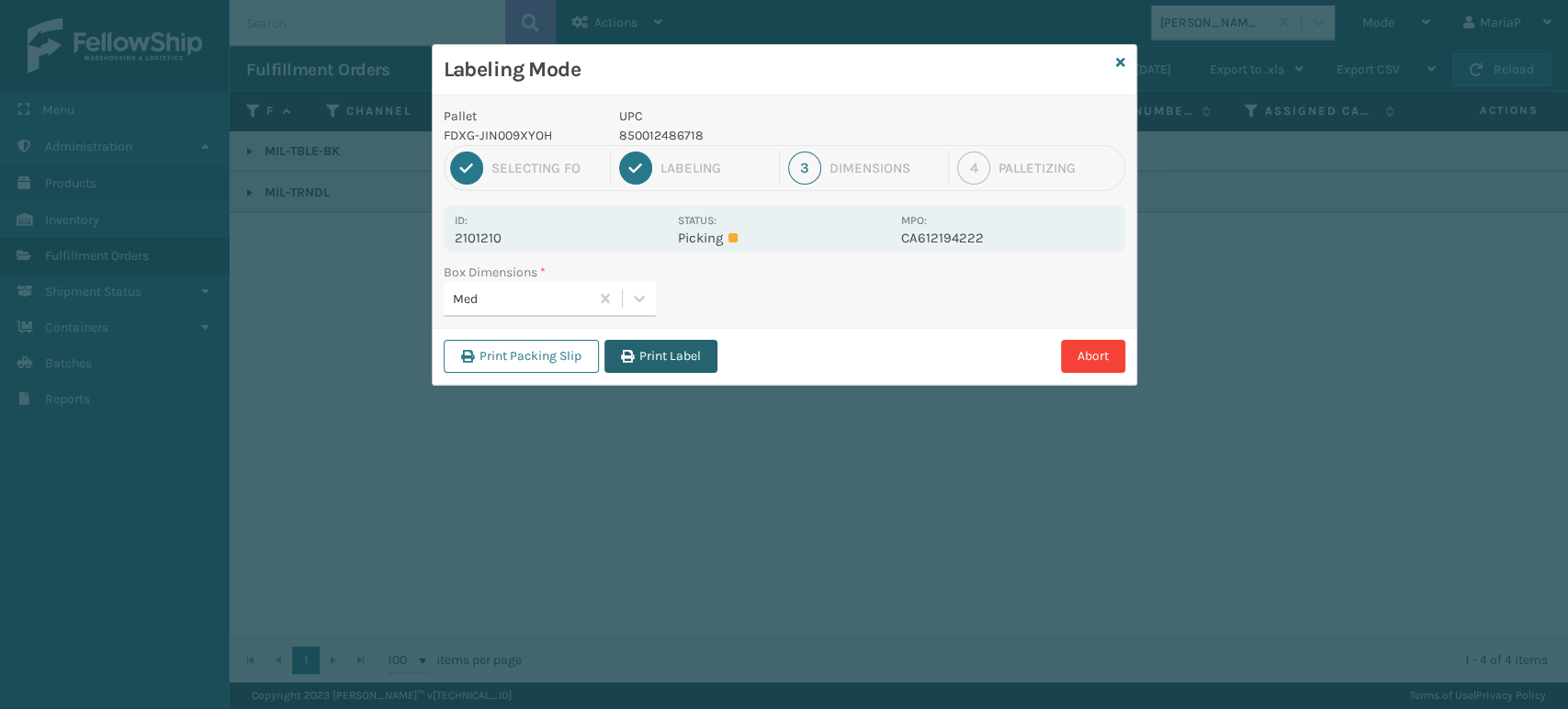
click at [697, 358] on button "Print Label" at bounding box center [660, 356] width 113 height 33
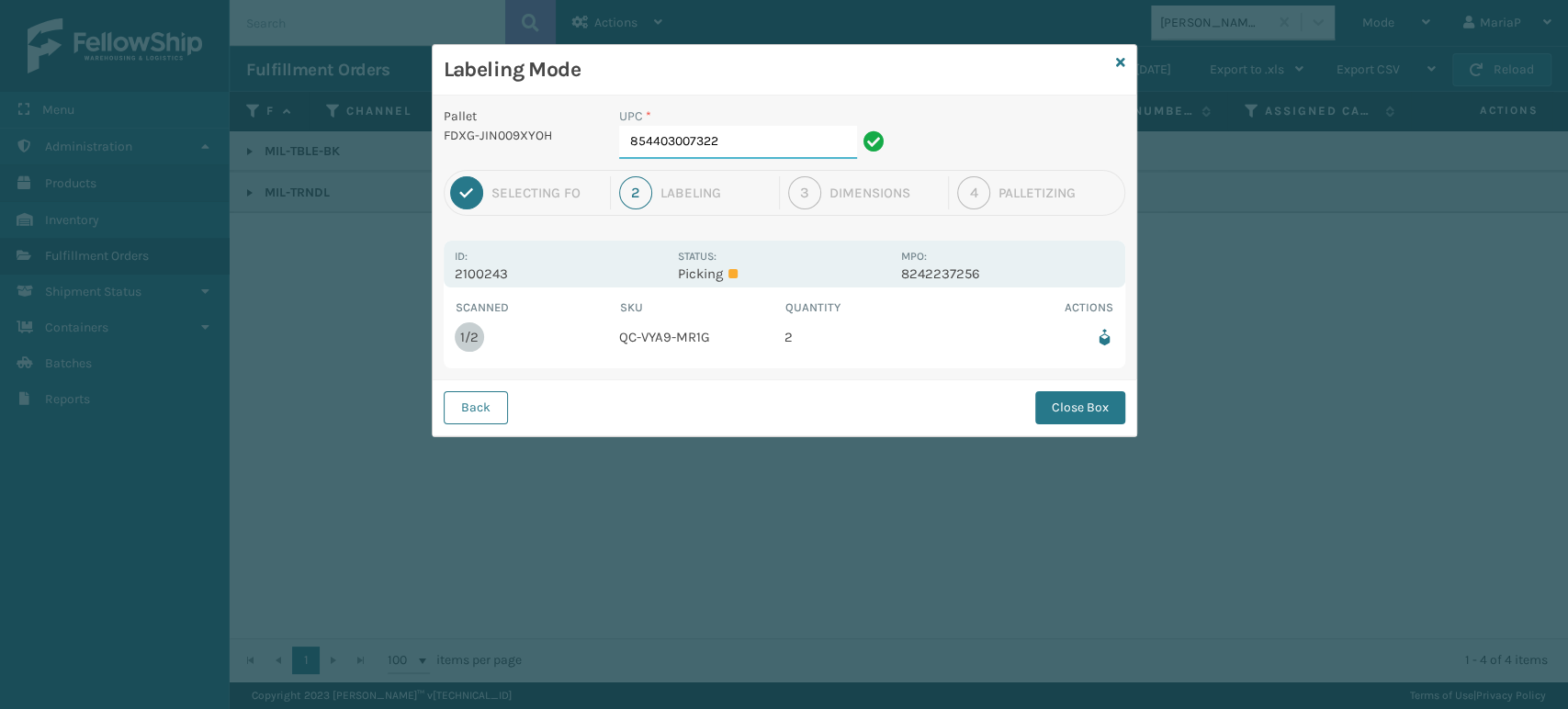
click at [744, 138] on input "854403007322" at bounding box center [738, 143] width 238 height 33
click at [1048, 406] on button "Close Box" at bounding box center [1080, 409] width 90 height 33
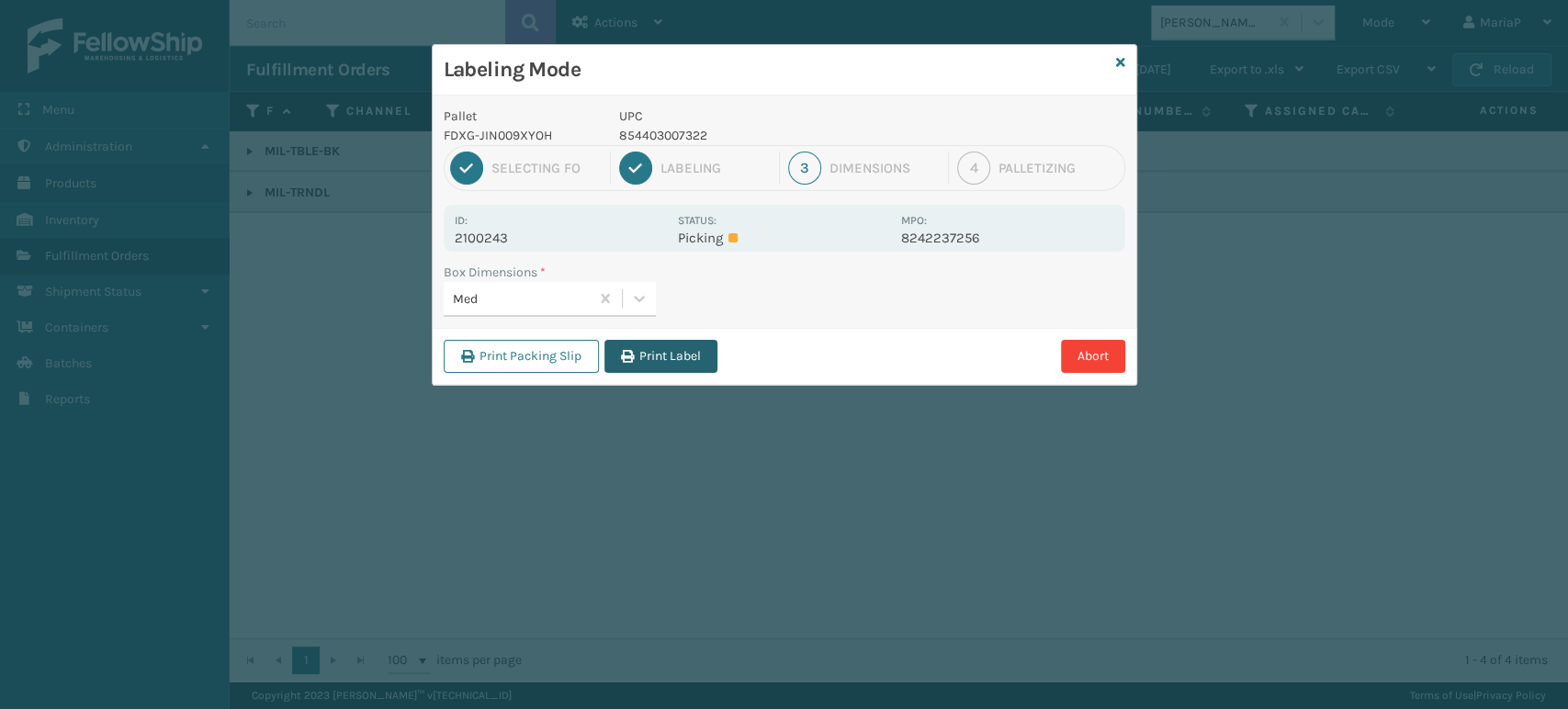
click at [662, 356] on button "Print Label" at bounding box center [660, 356] width 113 height 33
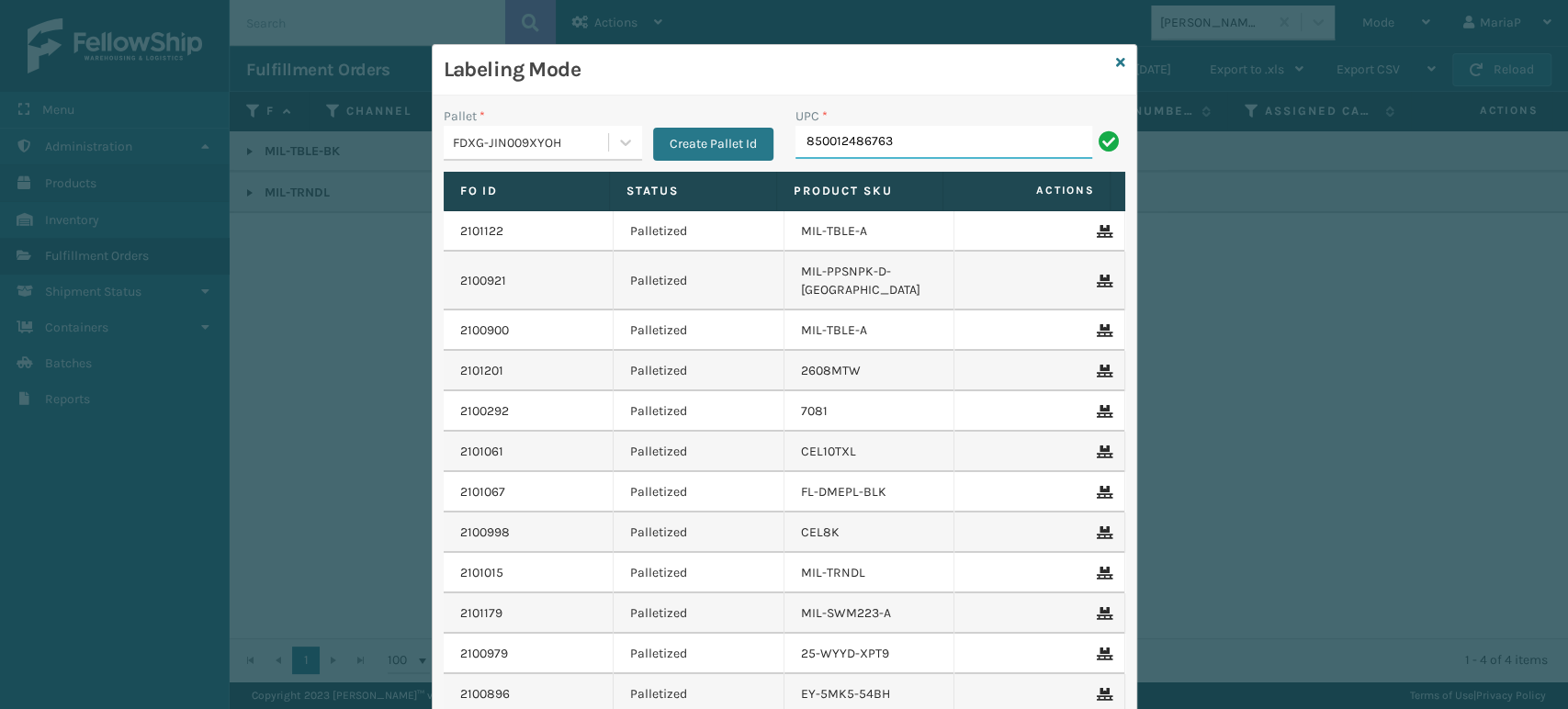
type input "850012486763"
type input "8500044"
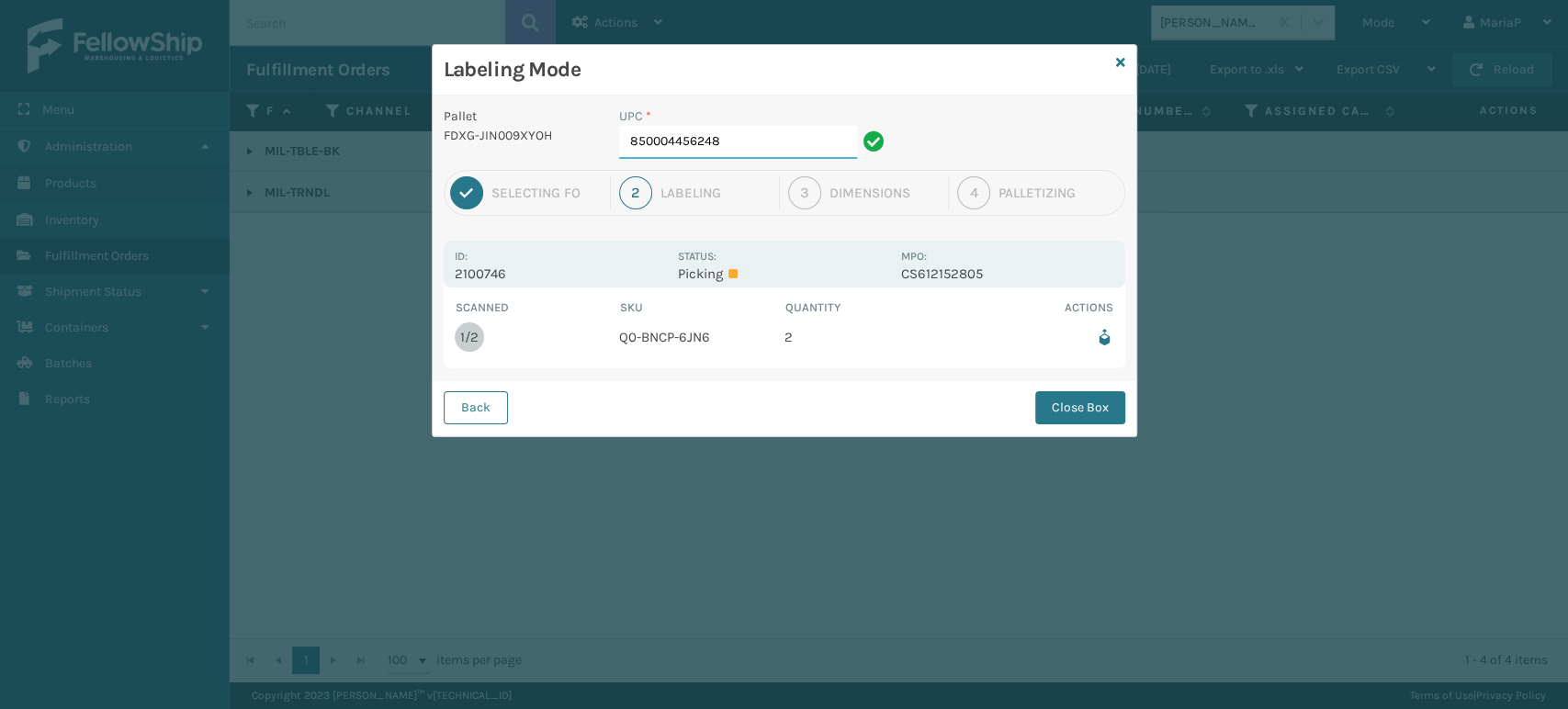
click at [741, 146] on input "850004456248" at bounding box center [738, 143] width 238 height 33
click at [1058, 414] on button "Close Box" at bounding box center [1080, 409] width 90 height 33
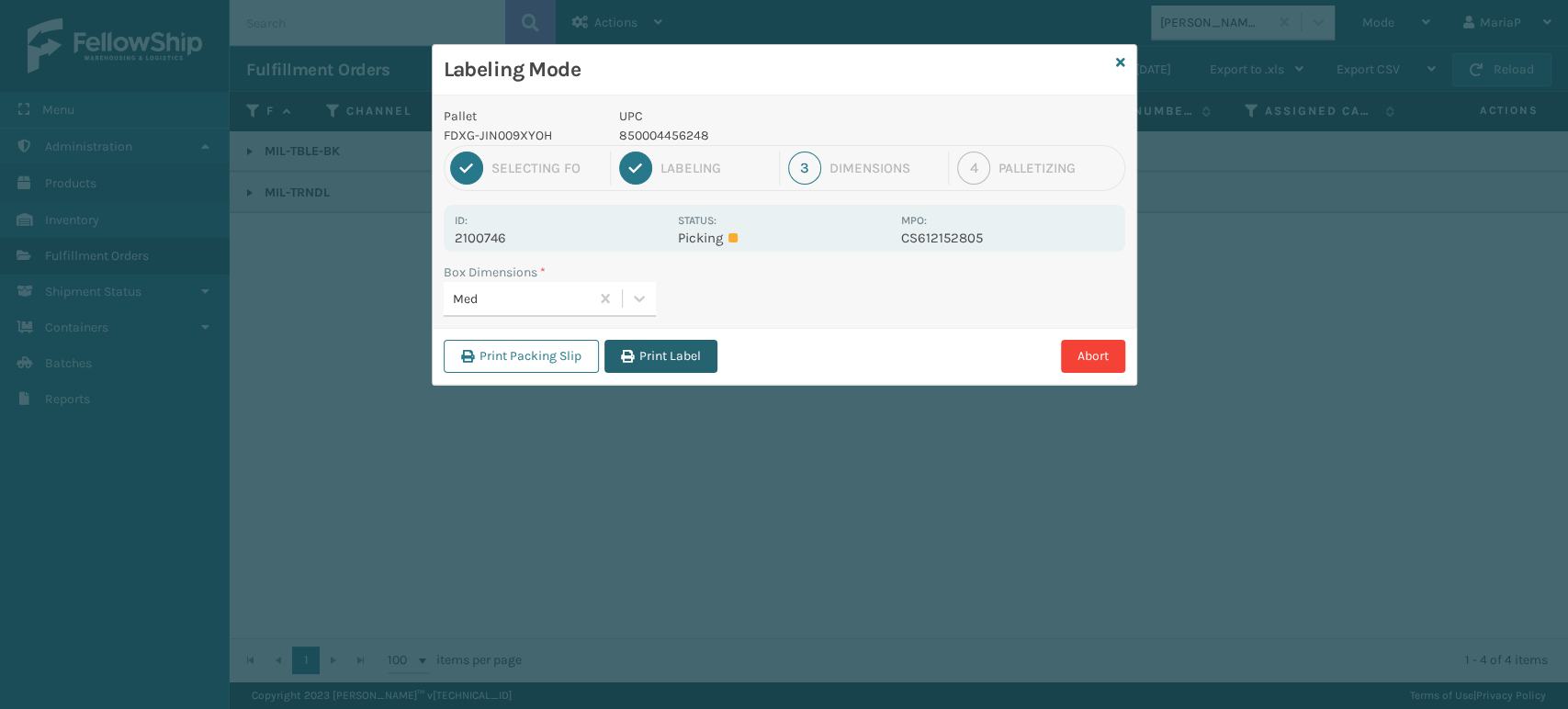
click at [676, 352] on button "Print Label" at bounding box center [660, 356] width 113 height 33
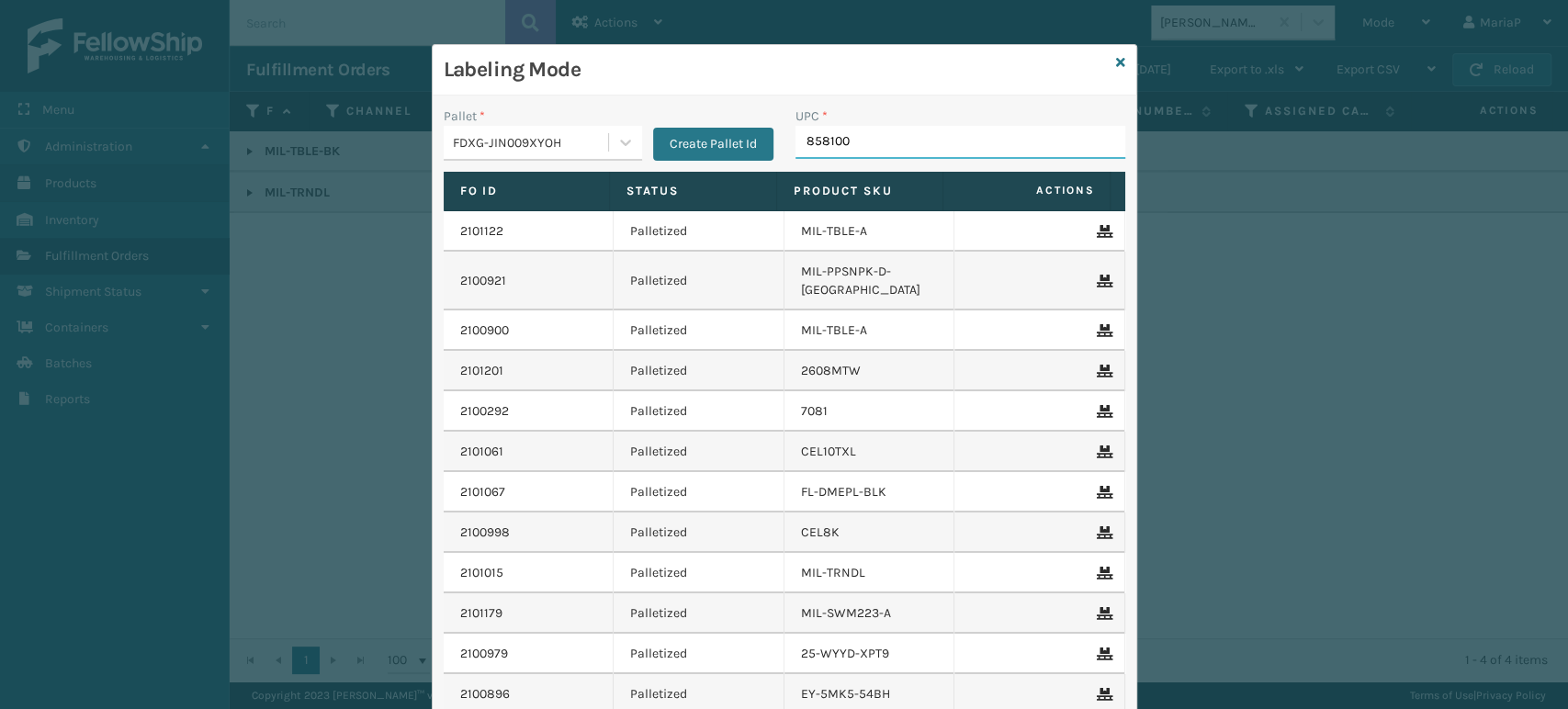
type input "8581000"
click at [888, 150] on input "UPC *" at bounding box center [960, 143] width 330 height 33
click at [888, 150] on input "8" at bounding box center [943, 143] width 296 height 33
click at [884, 150] on input "853913" at bounding box center [943, 143] width 296 height 33
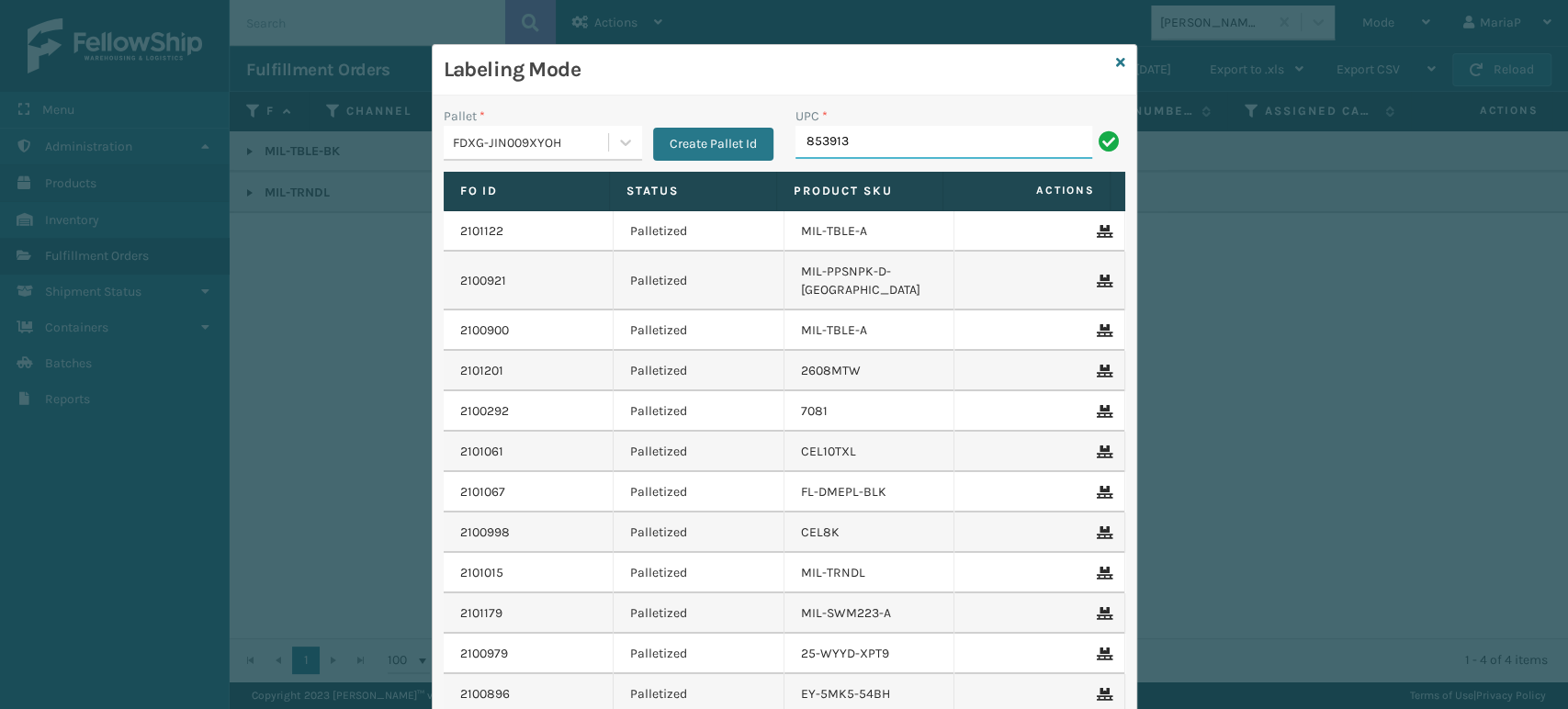
click at [818, 158] on input "853913" at bounding box center [943, 143] width 296 height 33
click at [872, 145] on input "853913" at bounding box center [943, 143] width 296 height 33
type input "853913008997"
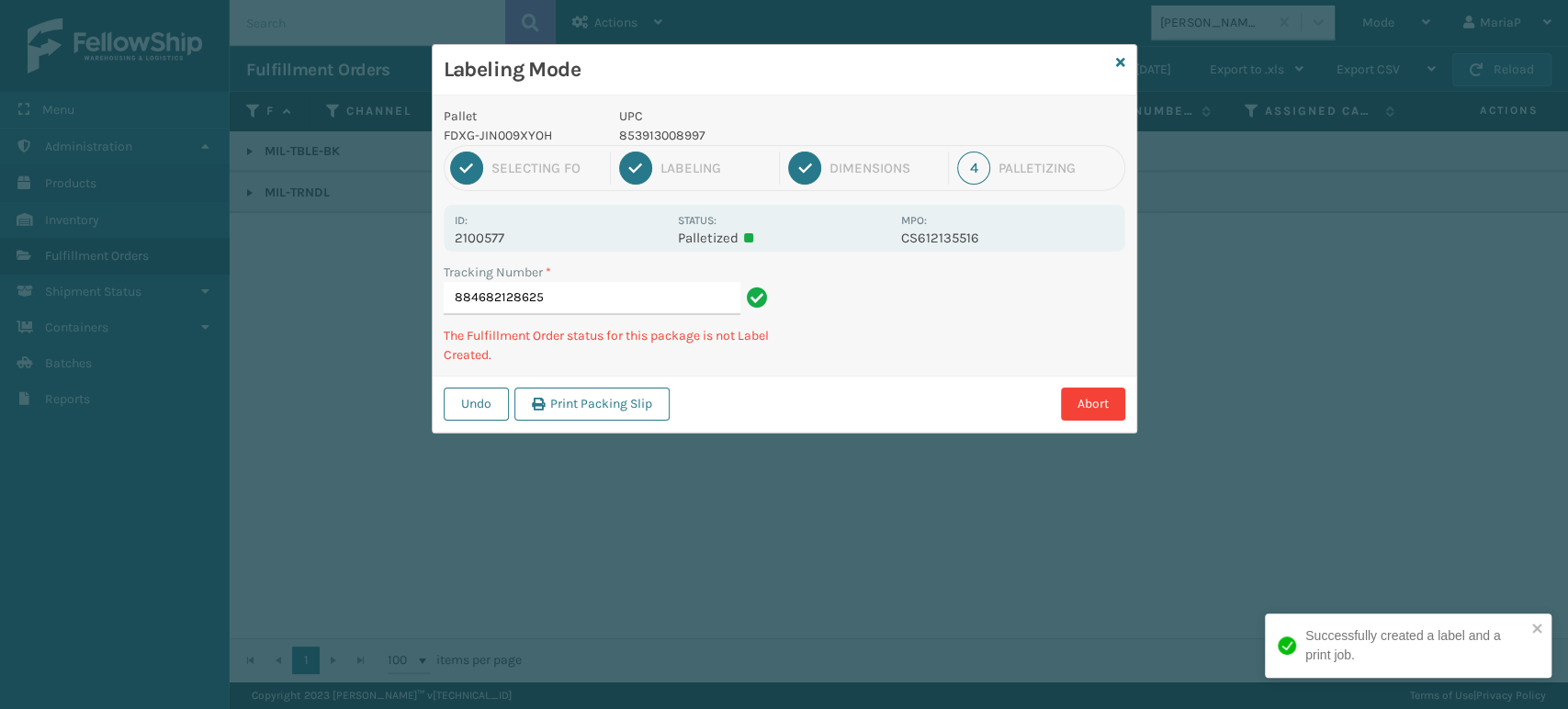
click at [690, 138] on p "853913008997" at bounding box center [754, 136] width 271 height 20
copy p "853913008997"
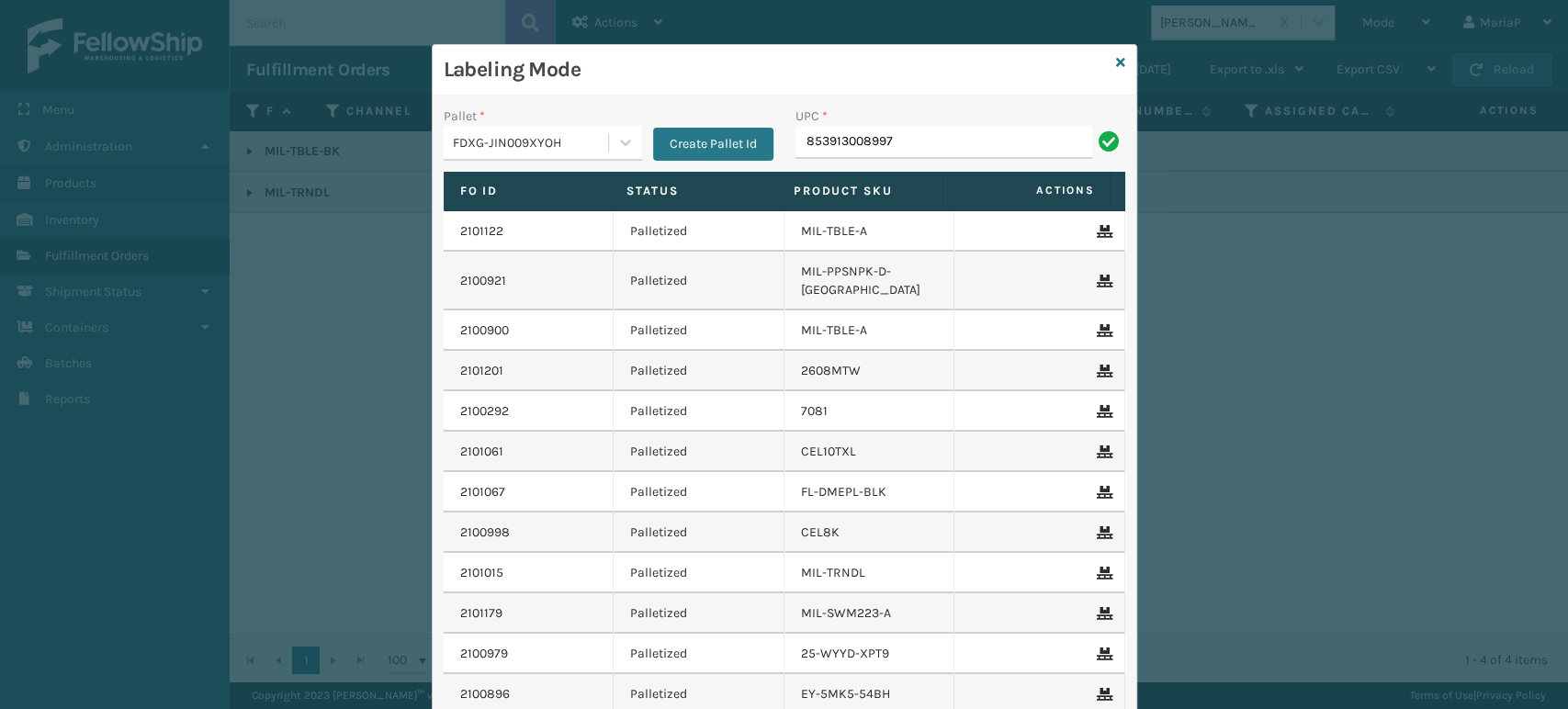
type input "853913008997"
type input "85004"
type input "850040667141"
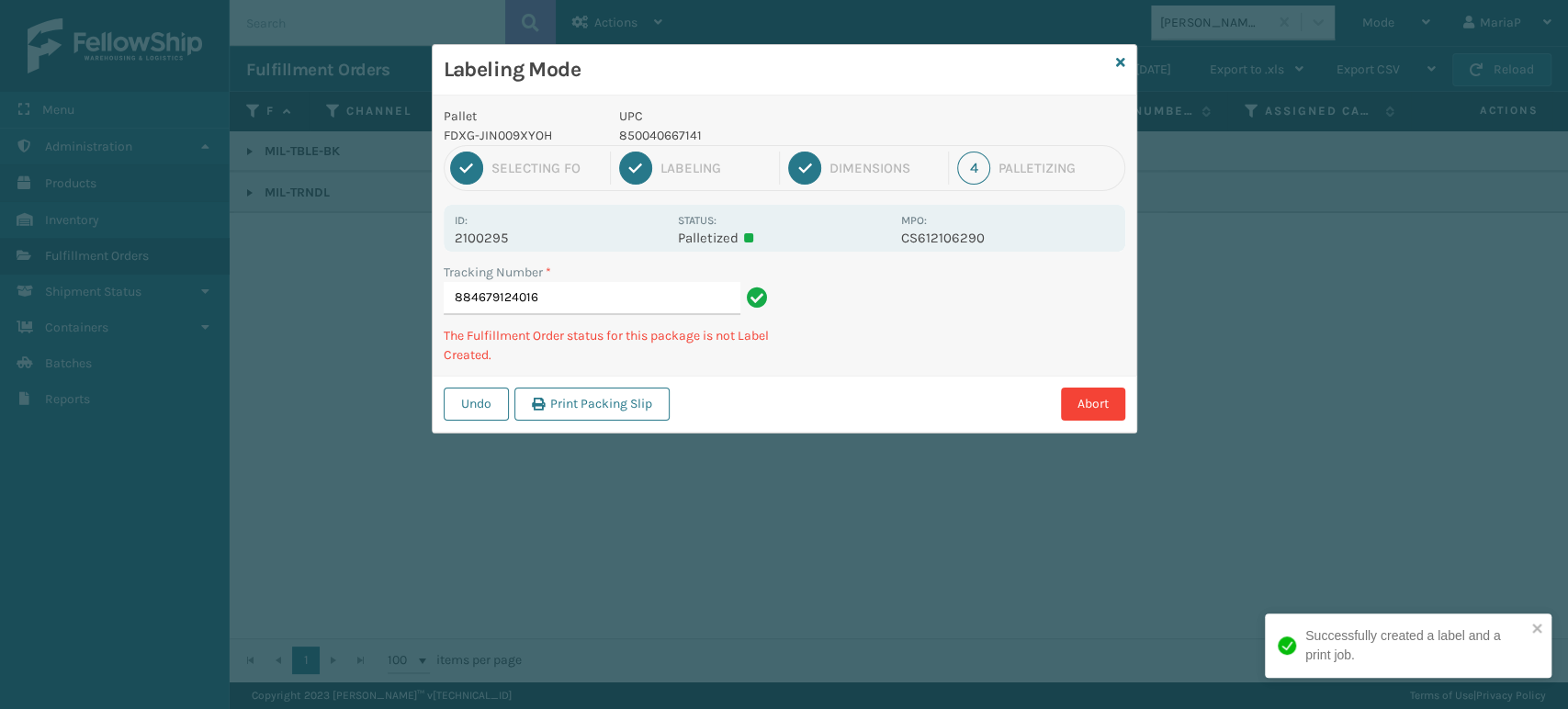
click at [641, 133] on p "850040667141" at bounding box center [754, 136] width 271 height 20
copy p "850040667141"
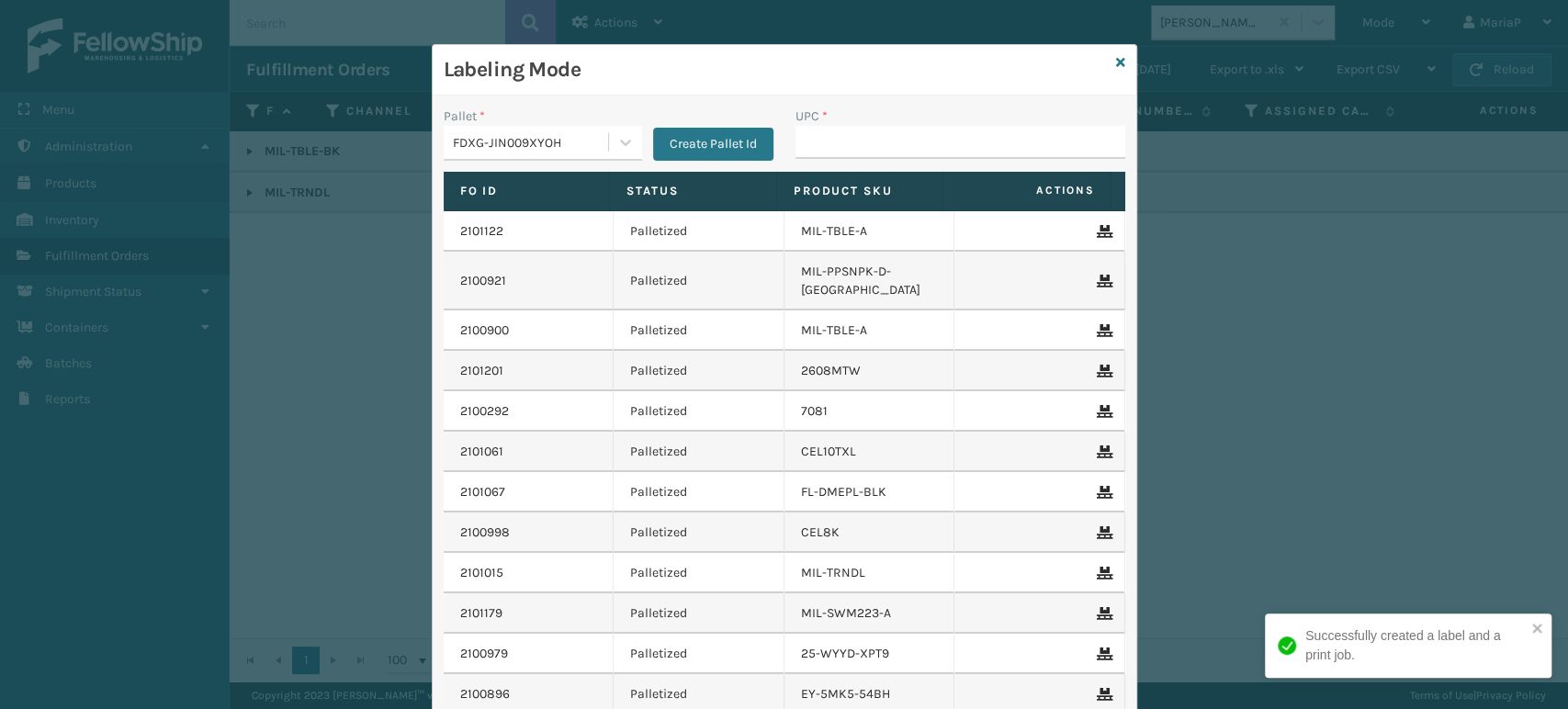
click at [623, 310] on td "Palletized" at bounding box center [699, 330] width 171 height 40
click at [833, 148] on input "UPC *" at bounding box center [960, 143] width 330 height 33
paste input "850040667141"
type input "850040667141"
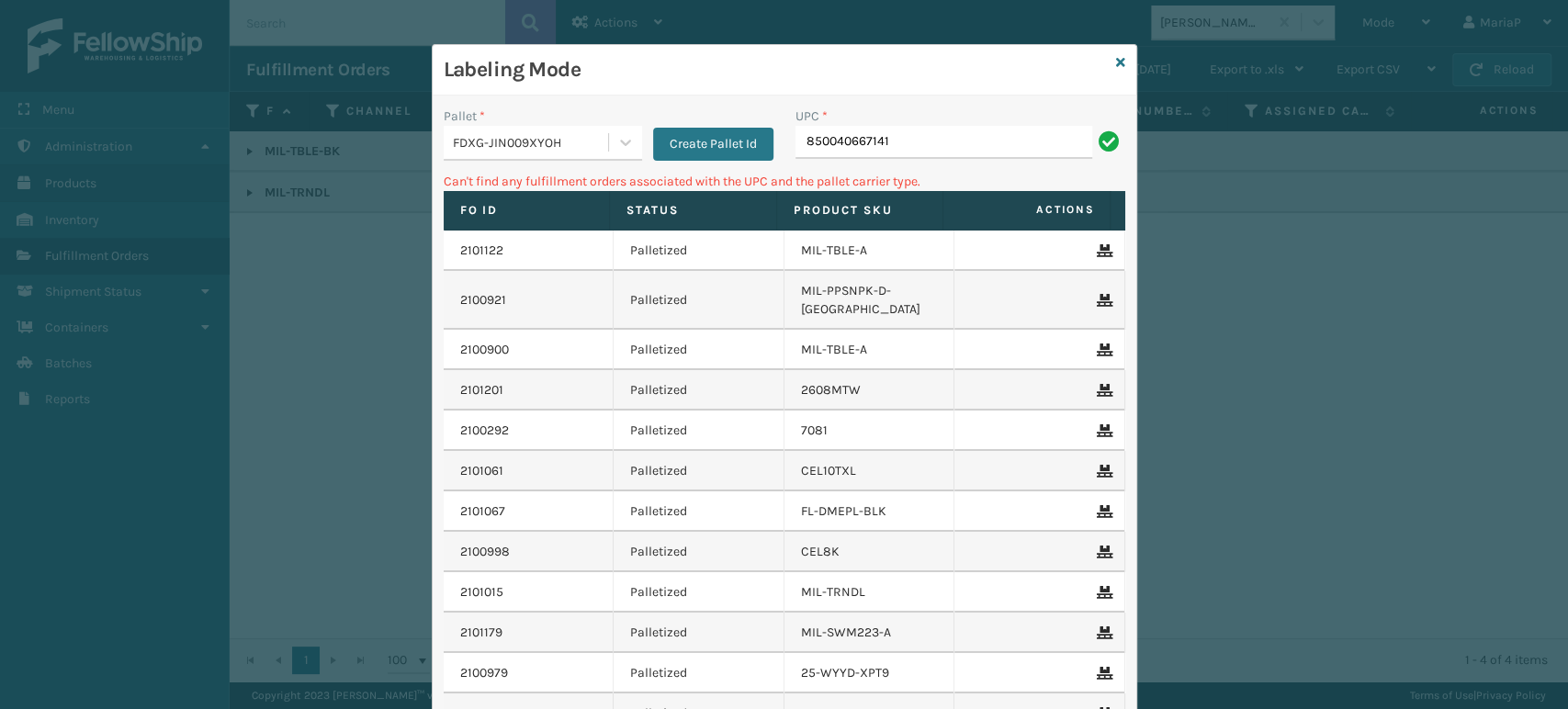
click at [1177, 6] on div "Labeling Mode Pallet * FDXG-JIN009XYOH Create Pallet Id UPC * 850040667141 Can'…" at bounding box center [784, 354] width 1568 height 709
click at [1177, 7] on div "Labeling Mode Pallet * FDXG-JIN009XYOH Create Pallet Id UPC * 850040667141 Can'…" at bounding box center [784, 354] width 1568 height 709
click at [914, 149] on input "850040667141" at bounding box center [943, 143] width 296 height 33
type input "8578"
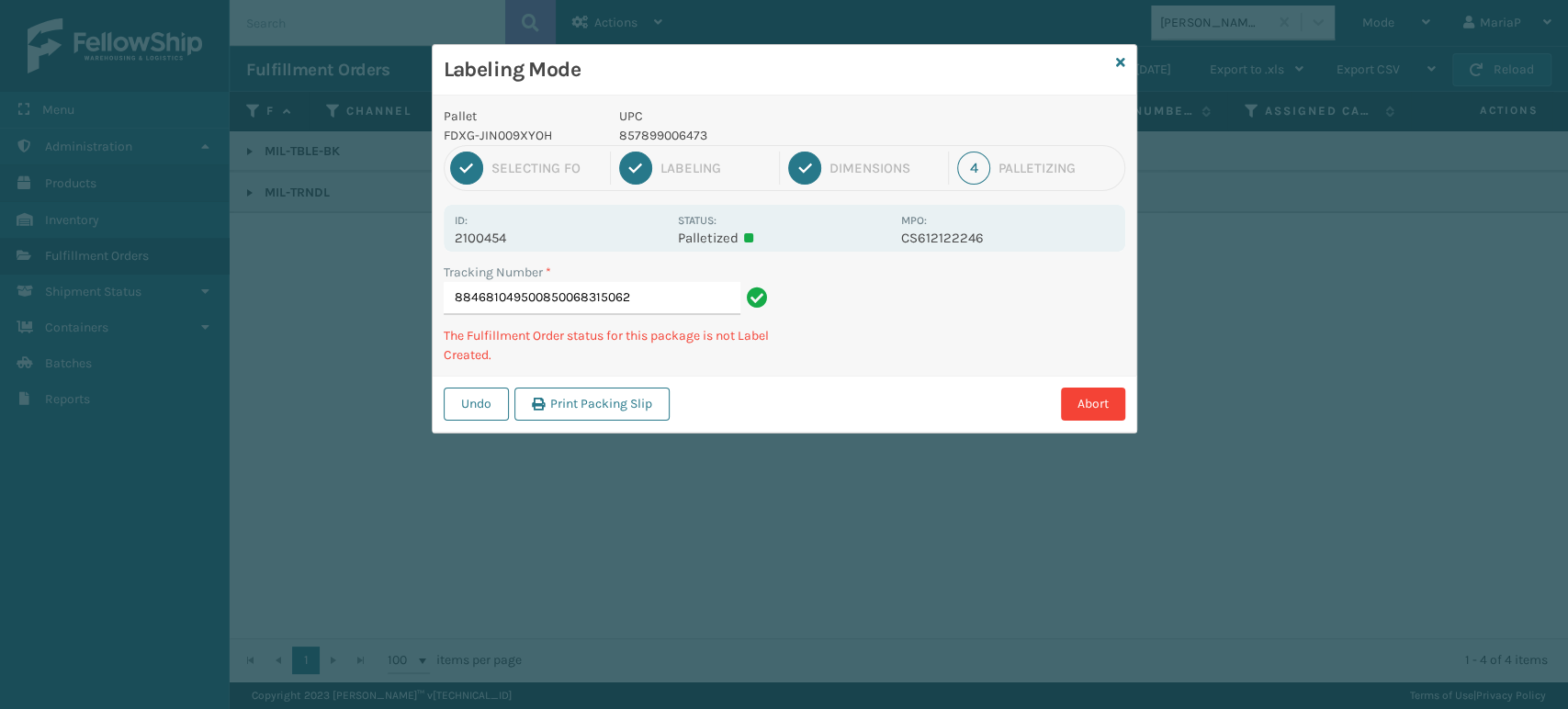
type input "884681049500850068315062"
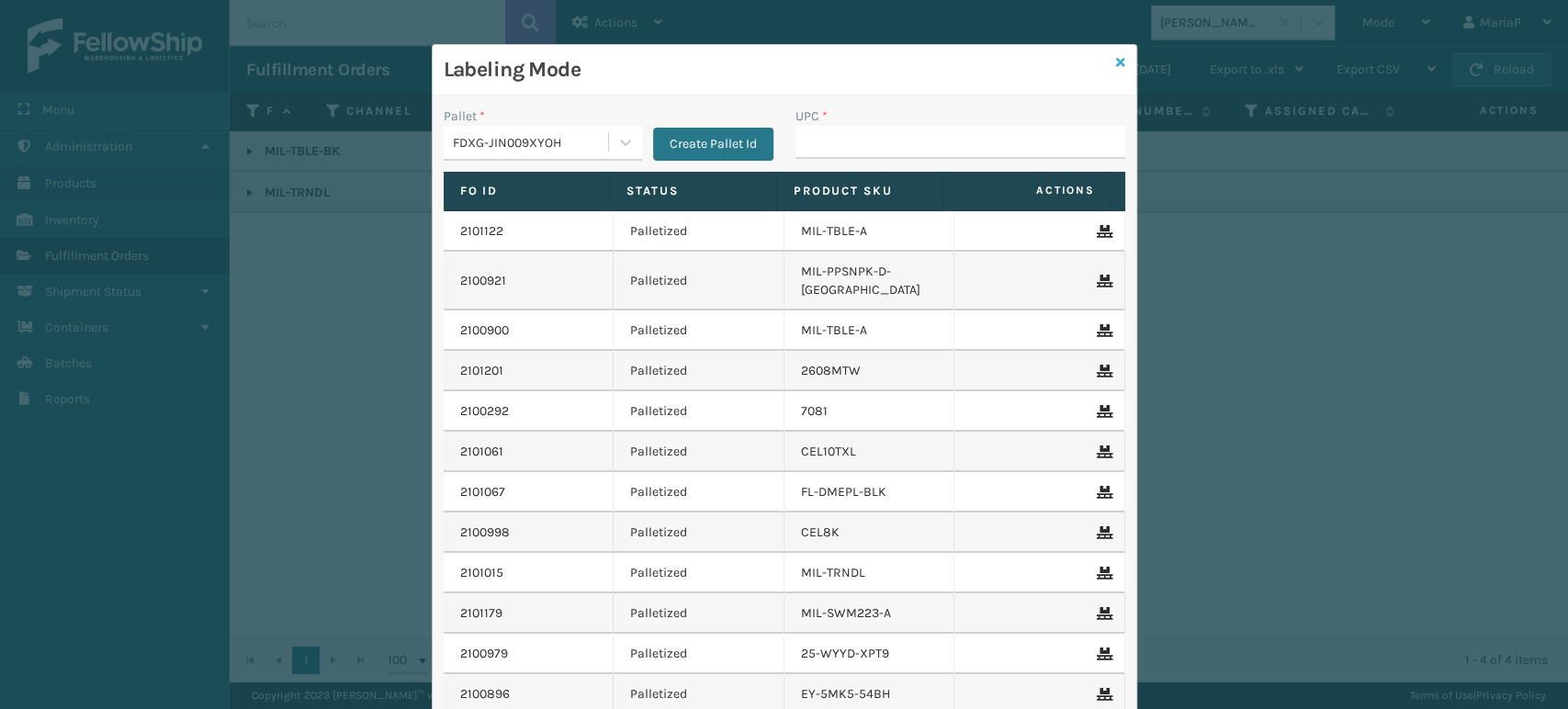
click at [1116, 56] on icon at bounding box center [1120, 62] width 9 height 13
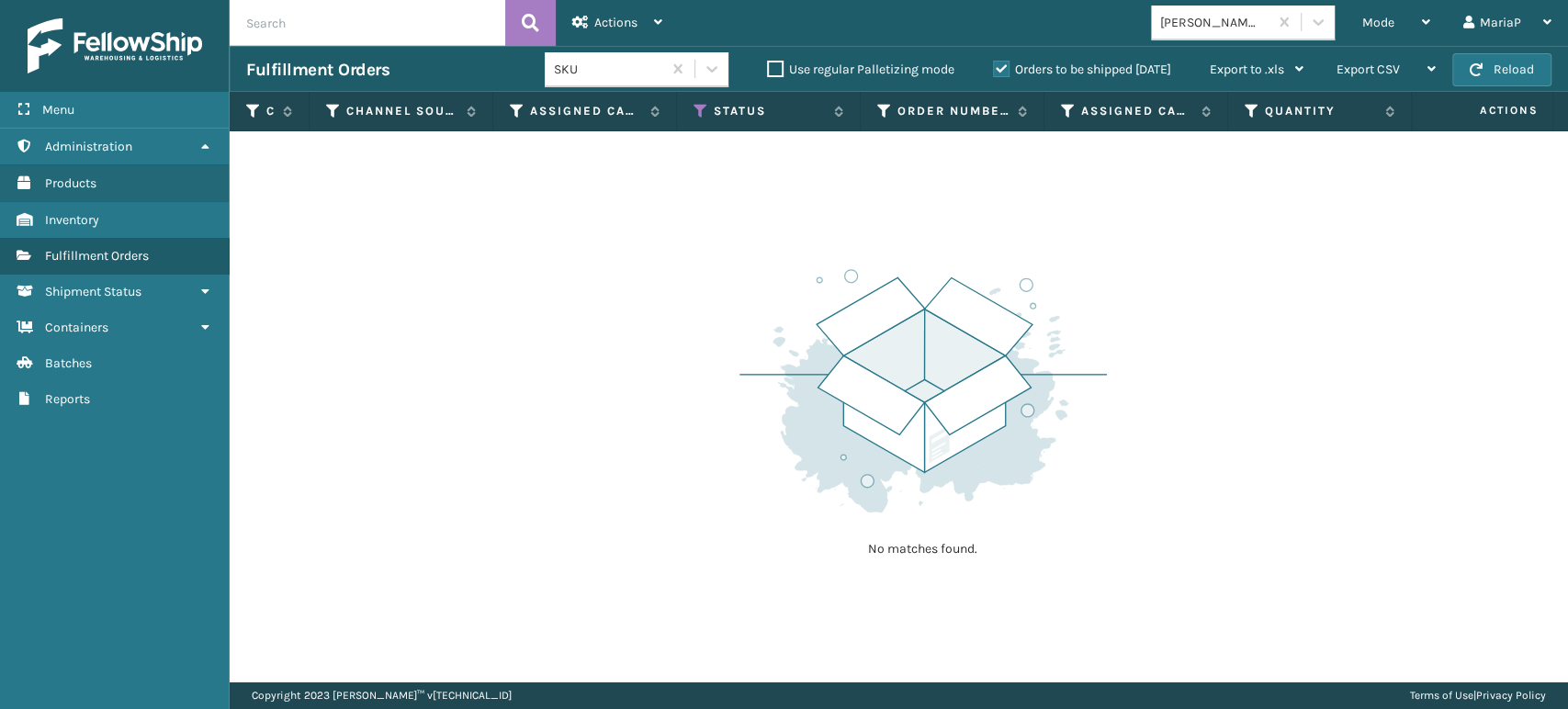
click at [1217, 24] on div "[PERSON_NAME] Brands" at bounding box center [1215, 23] width 109 height 20
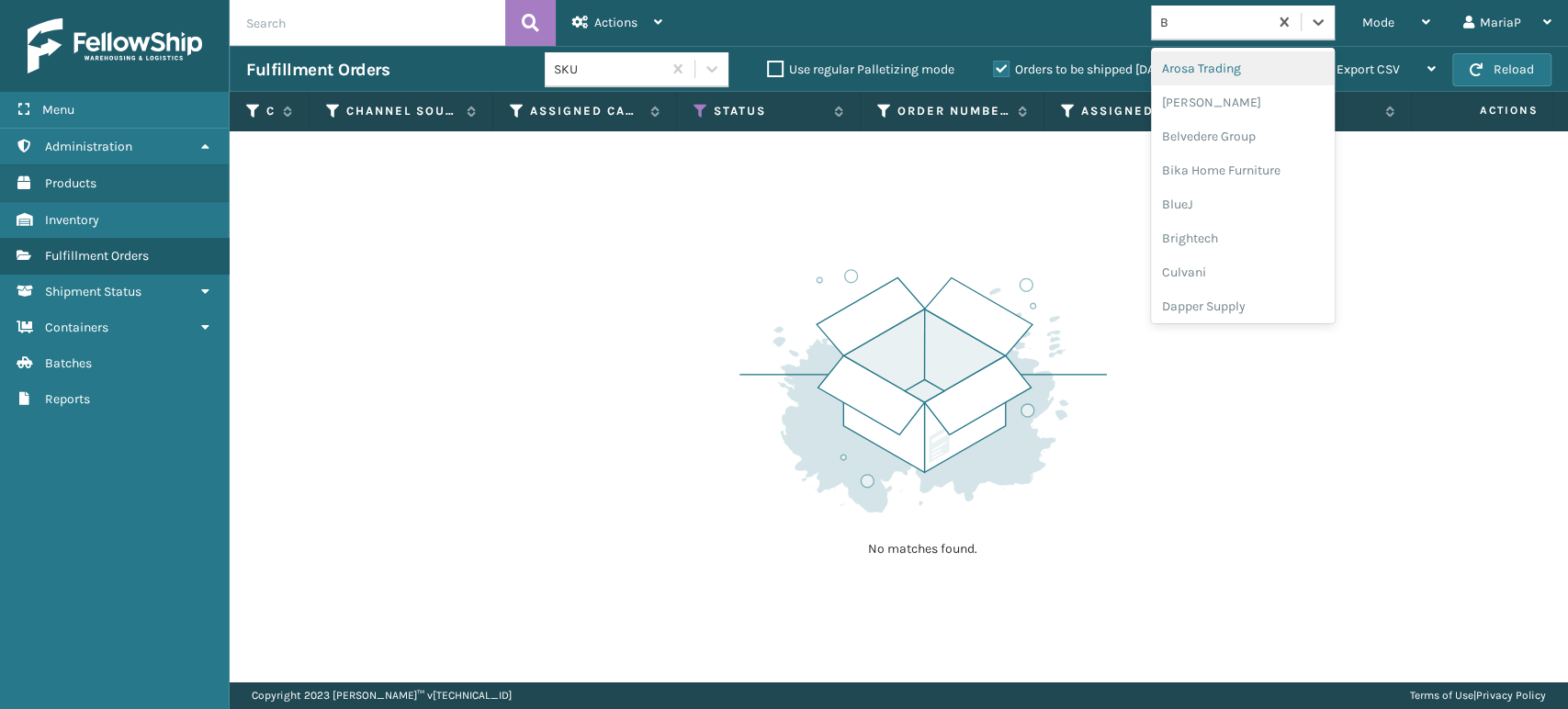
type input "BR"
click at [1218, 57] on div "Brightech" at bounding box center [1242, 68] width 184 height 34
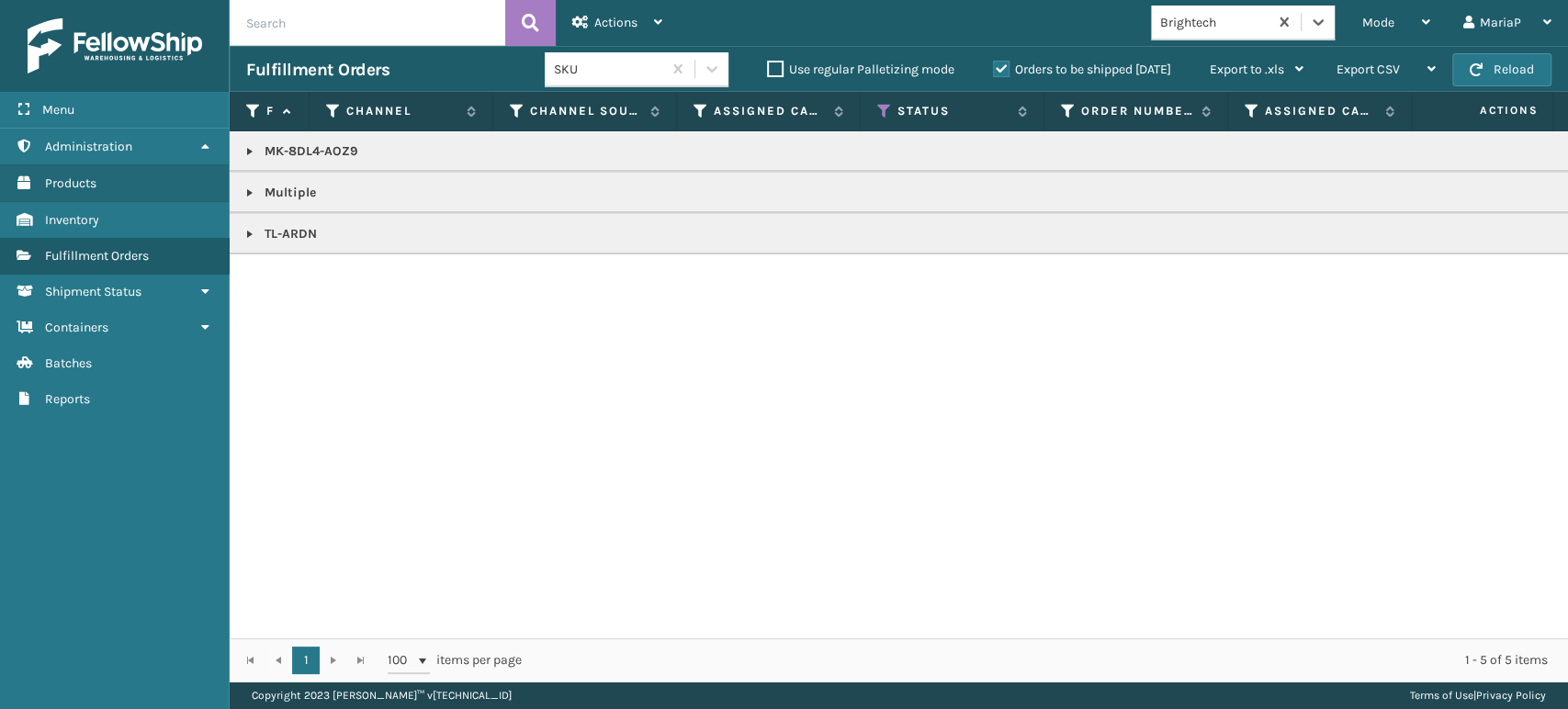
click at [344, 22] on input "text" at bounding box center [367, 23] width 276 height 46
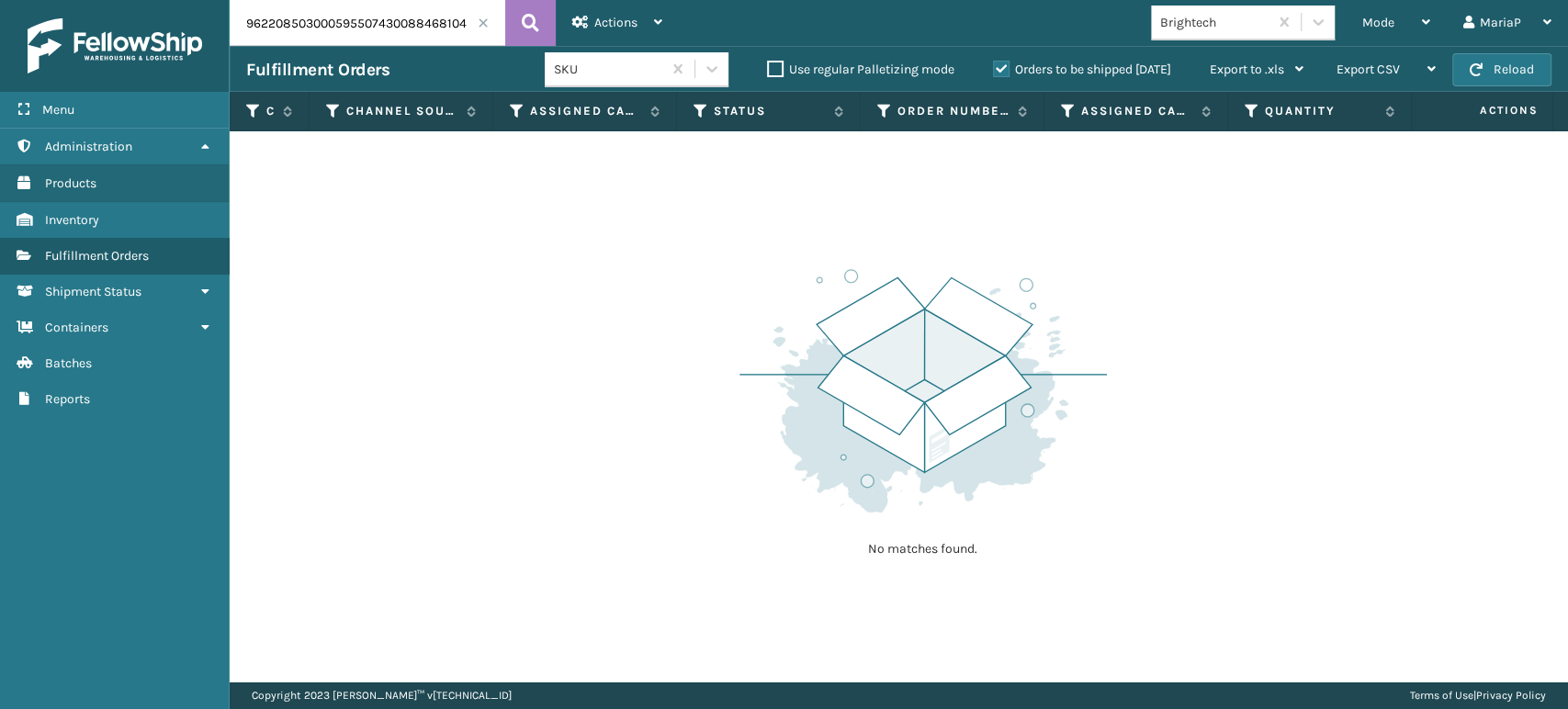
drag, startPoint x: 372, startPoint y: 25, endPoint x: 0, endPoint y: 56, distance: 373.3
click at [0, 0] on div "Menu Administration Products Inventory Fulfillment Orders Shipment Status Conta…" at bounding box center [784, 0] width 1568 height 0
type input "884681049500"
click at [998, 62] on label "Orders to be shipped [DATE]" at bounding box center [1082, 70] width 178 height 16
click at [994, 62] on input "Orders to be shipped [DATE]" at bounding box center [993, 65] width 1 height 12
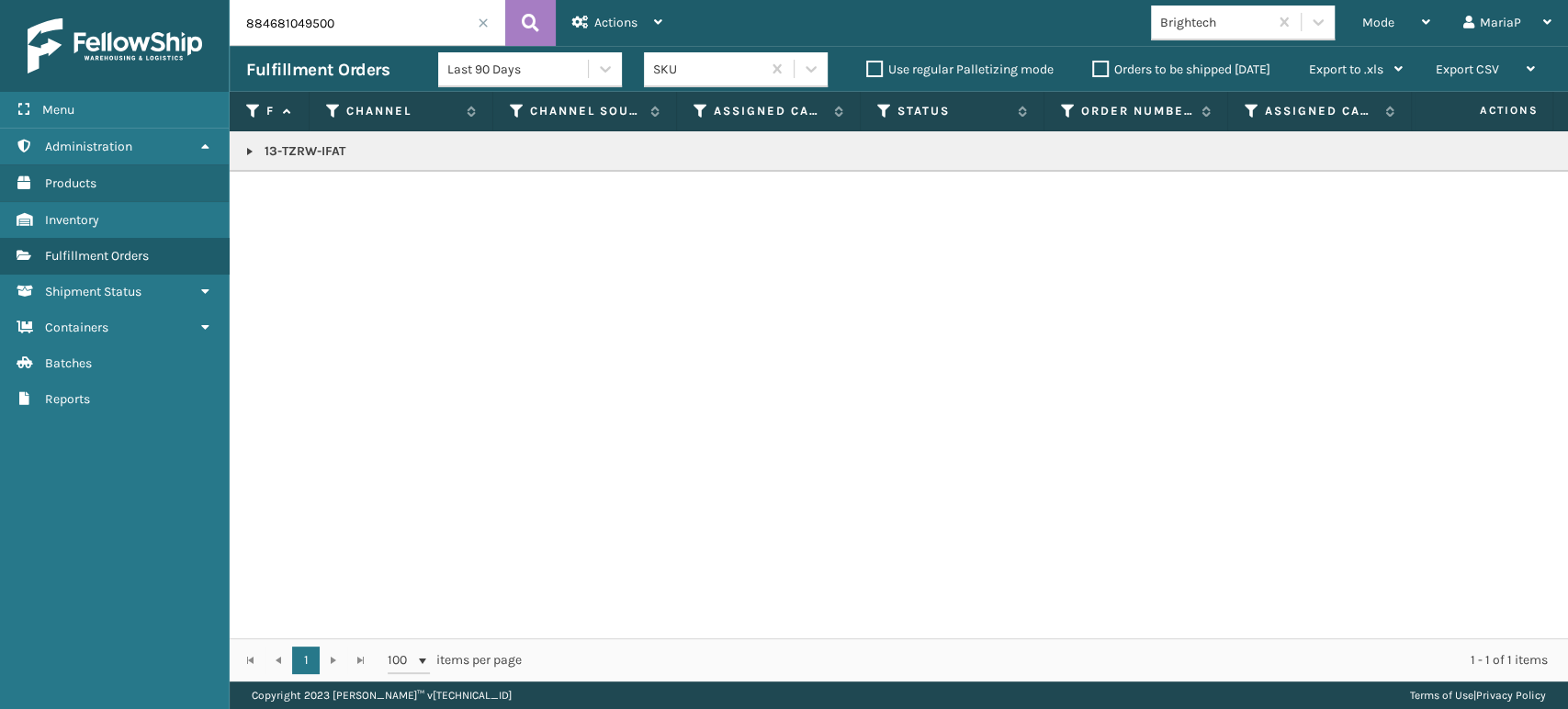
click at [481, 23] on span at bounding box center [482, 23] width 11 height 11
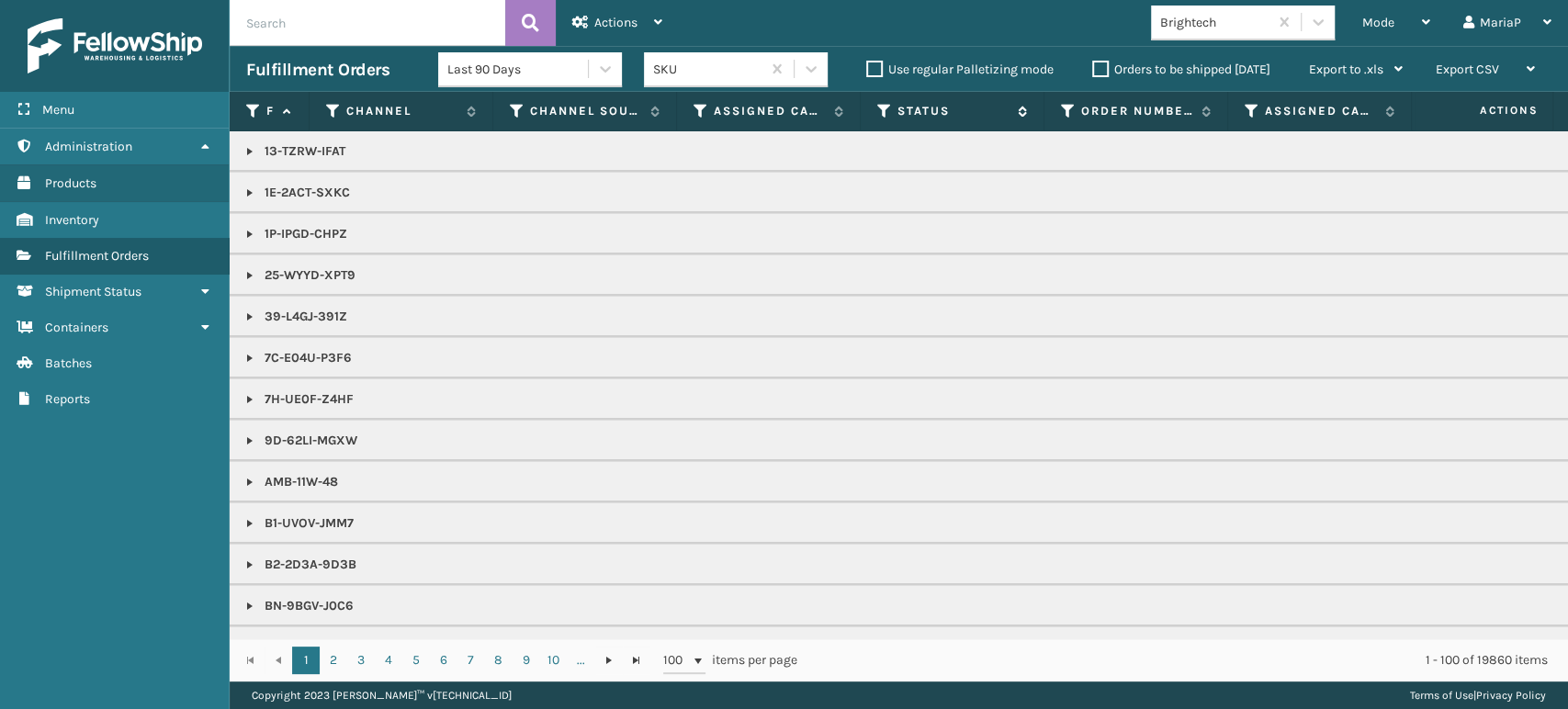
click at [879, 117] on icon at bounding box center [884, 111] width 15 height 17
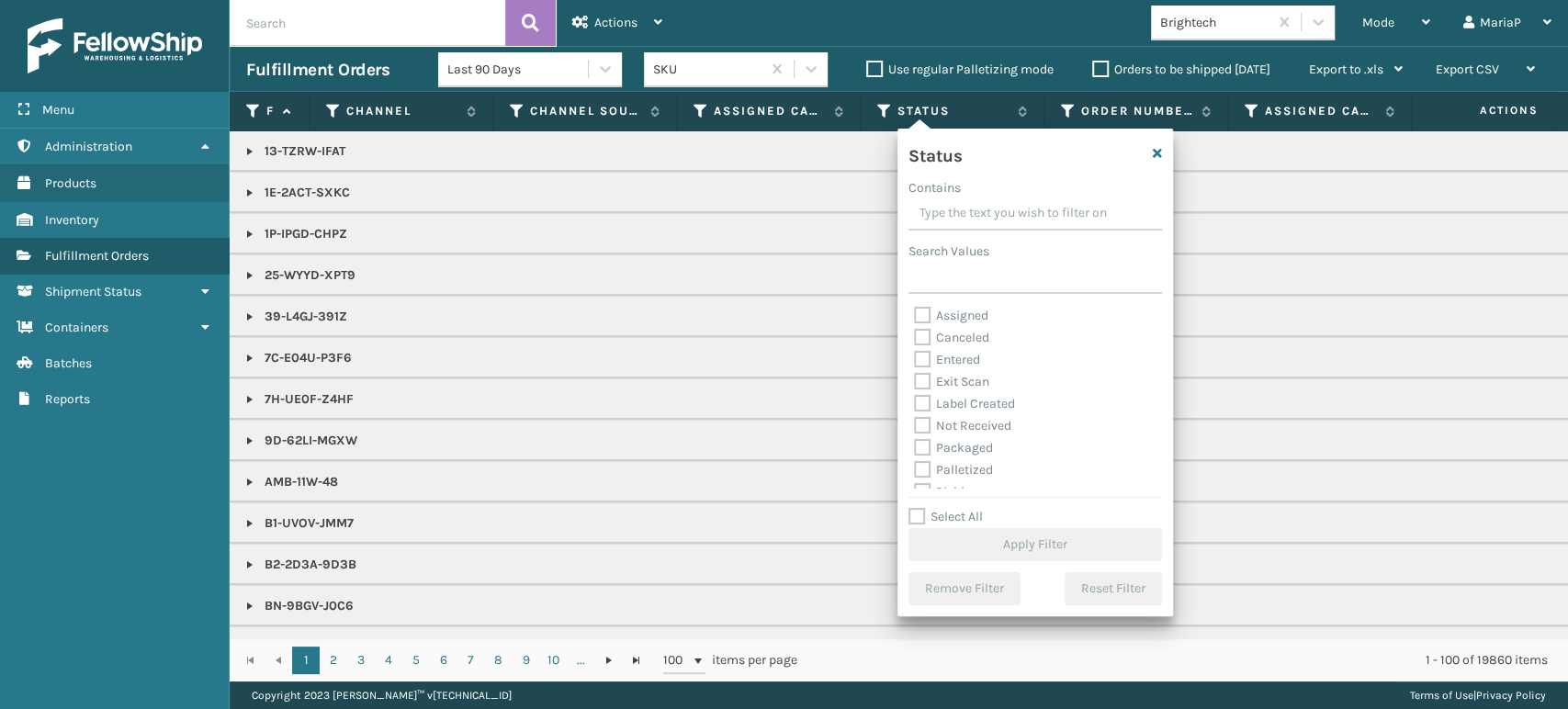
scroll to position [102, 0]
click at [920, 392] on label "Picking" at bounding box center [947, 390] width 65 height 16
click at [915, 392] on input "Picking" at bounding box center [914, 385] width 1 height 12
checkbox input "true"
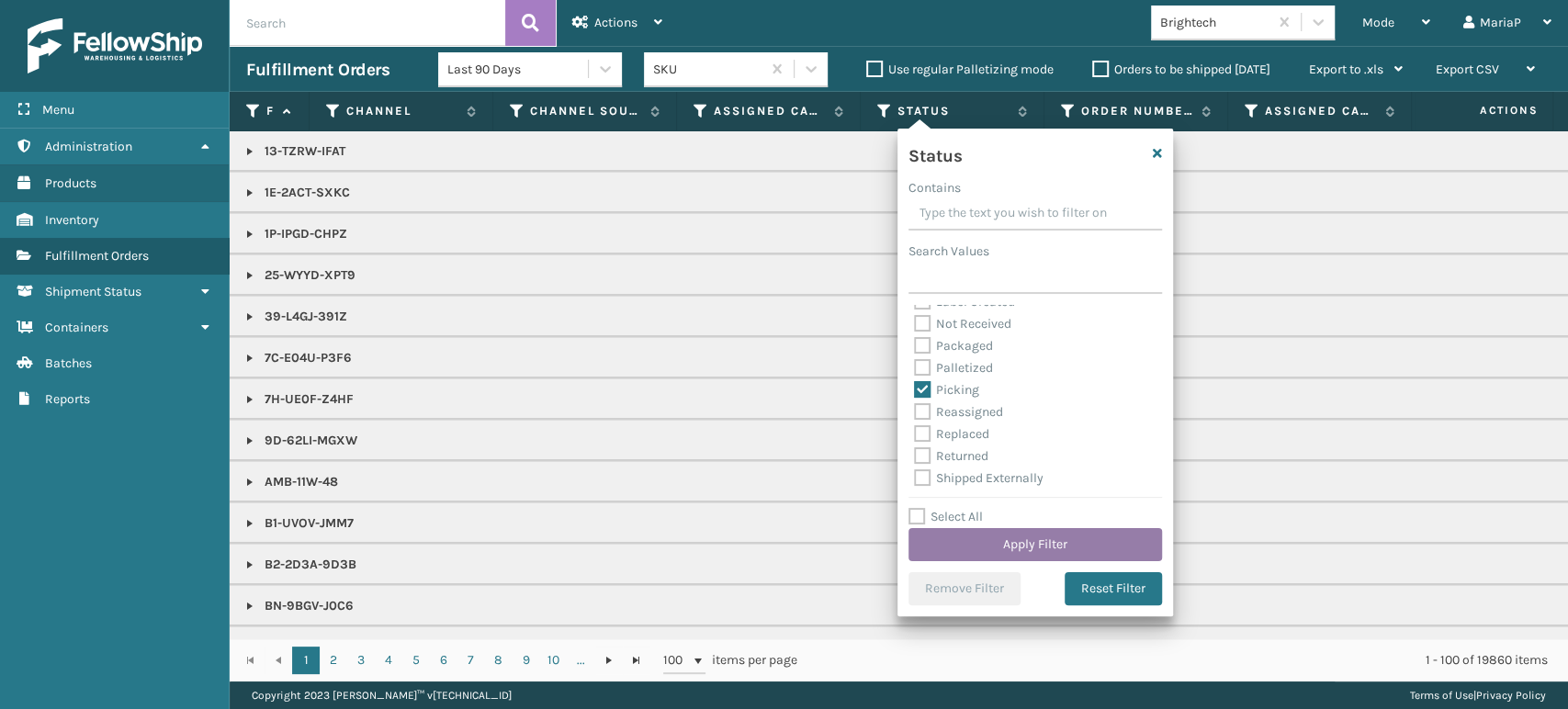
click at [1111, 547] on button "Apply Filter" at bounding box center [1035, 546] width 254 height 33
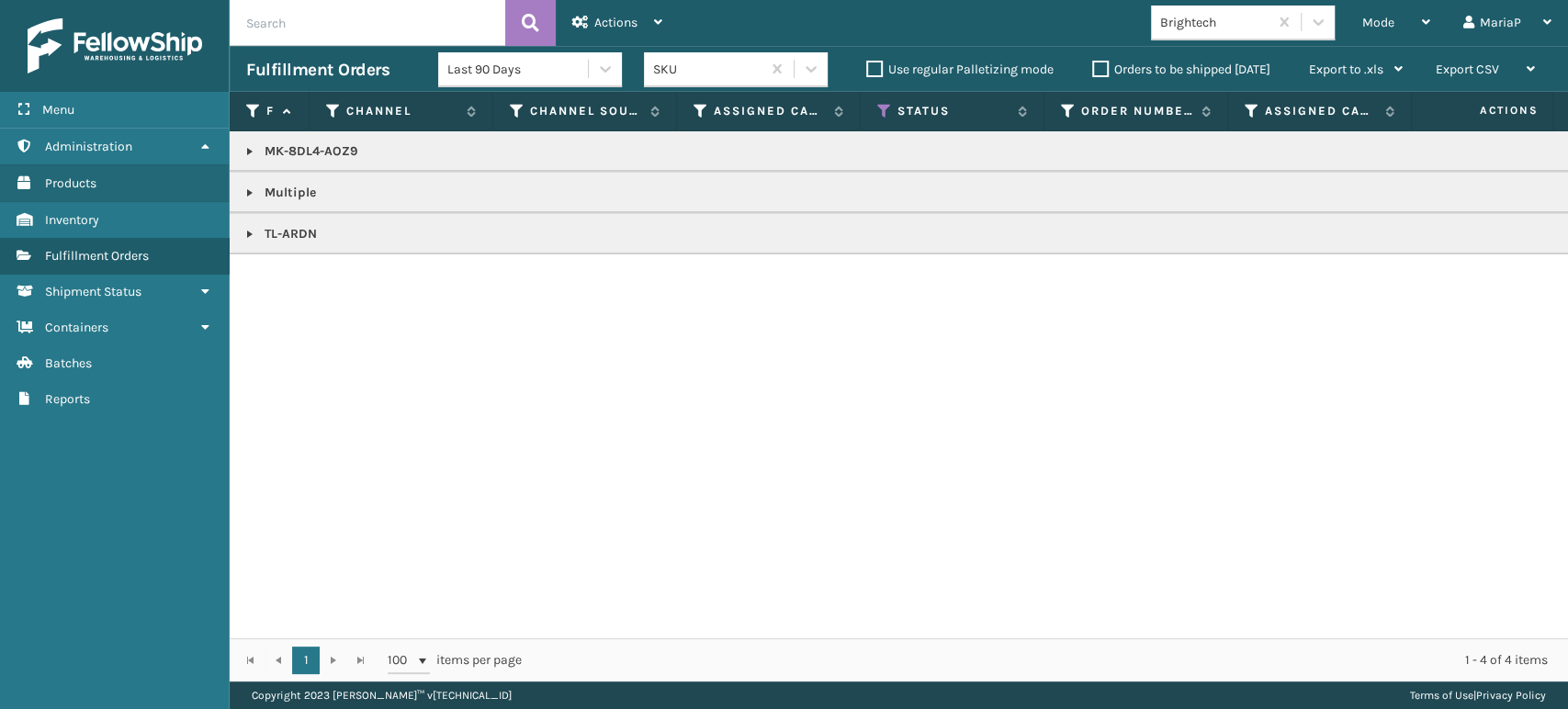
click at [246, 188] on link at bounding box center [249, 193] width 15 height 15
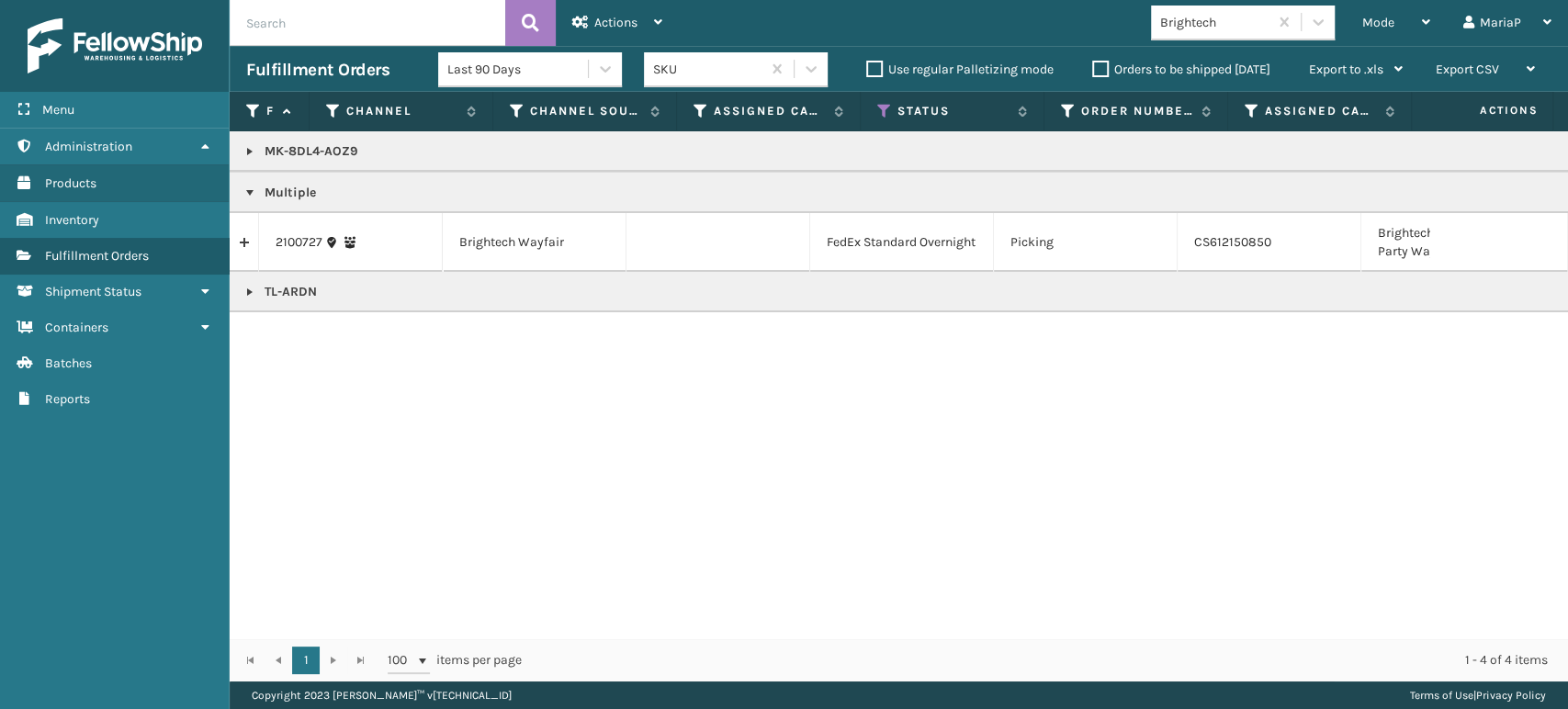
click at [244, 238] on link at bounding box center [243, 242] width 29 height 30
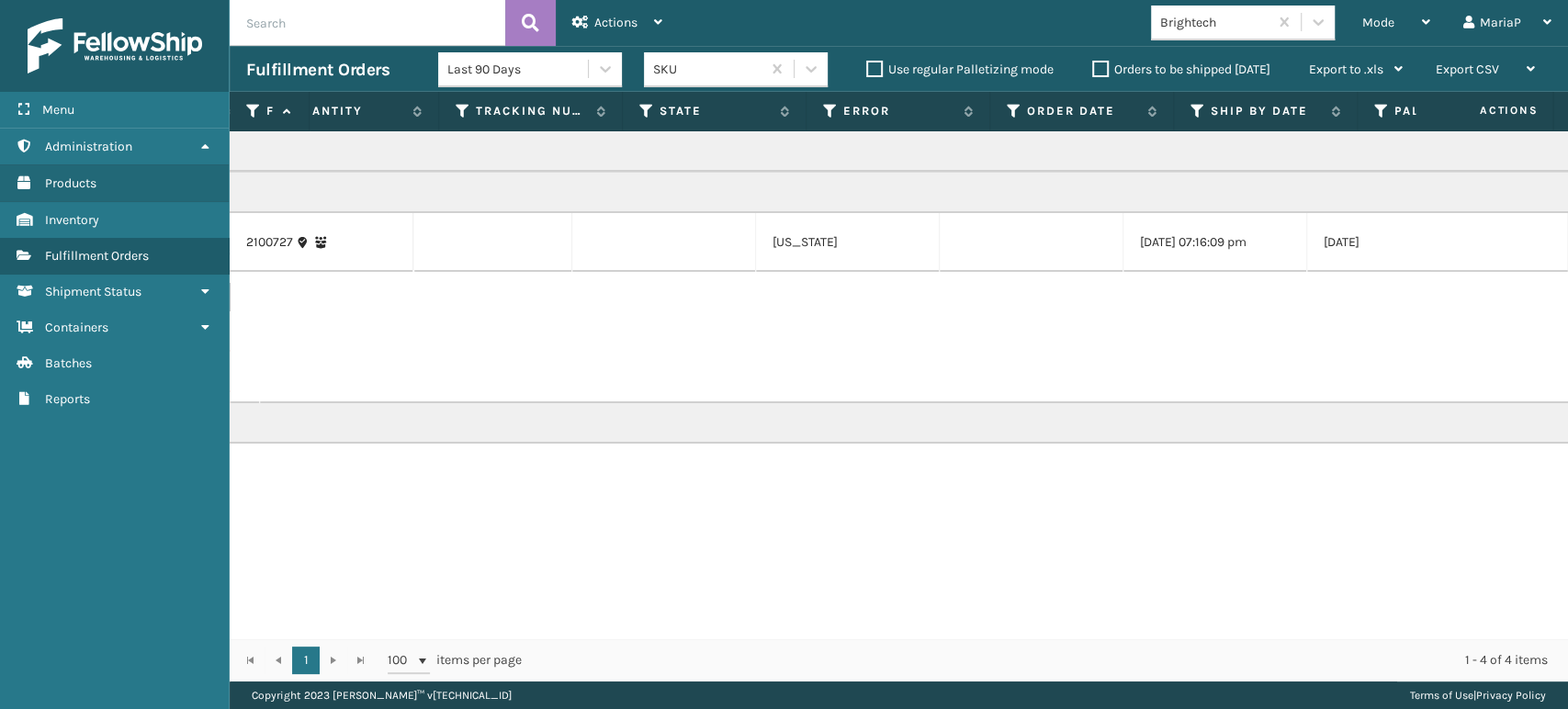
scroll to position [0, 0]
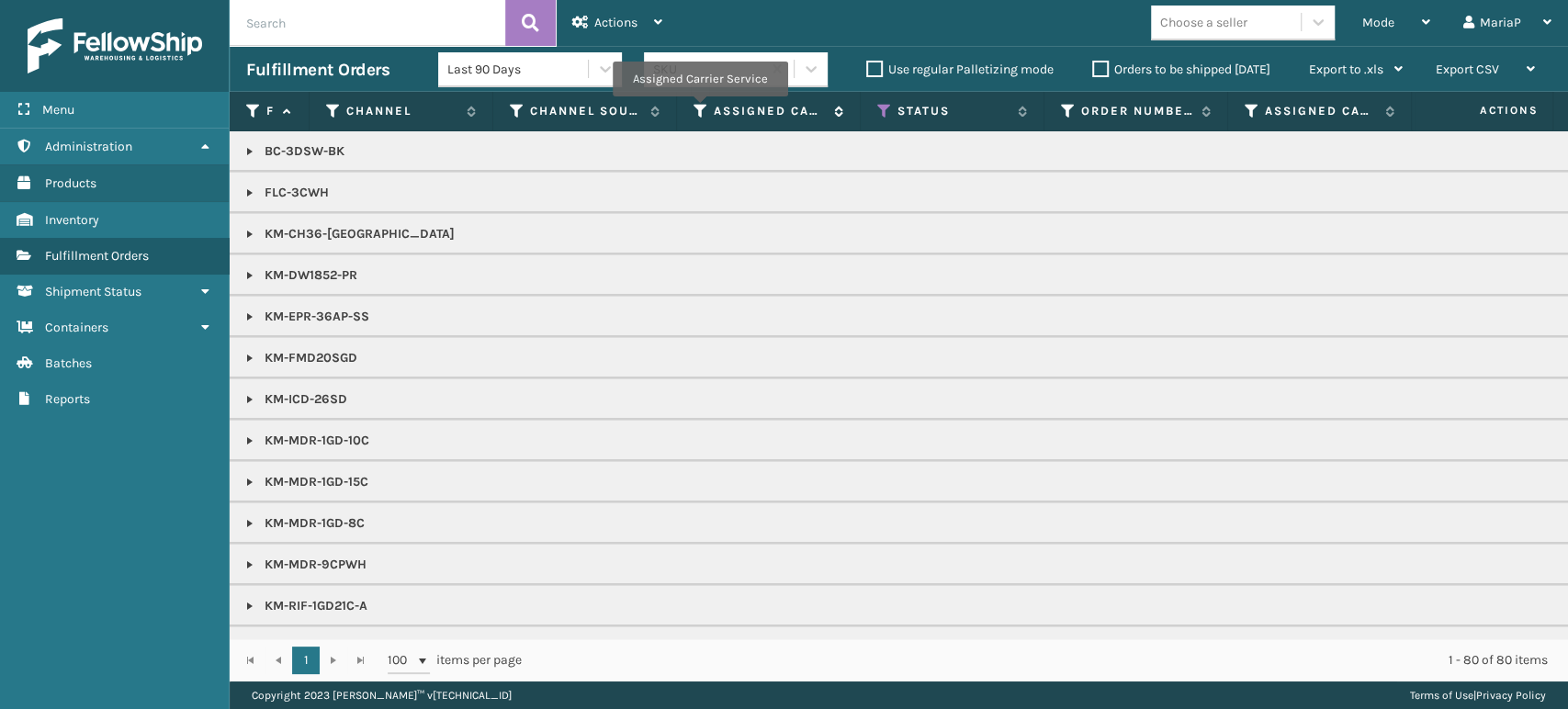
click at [699, 108] on icon at bounding box center [701, 111] width 15 height 17
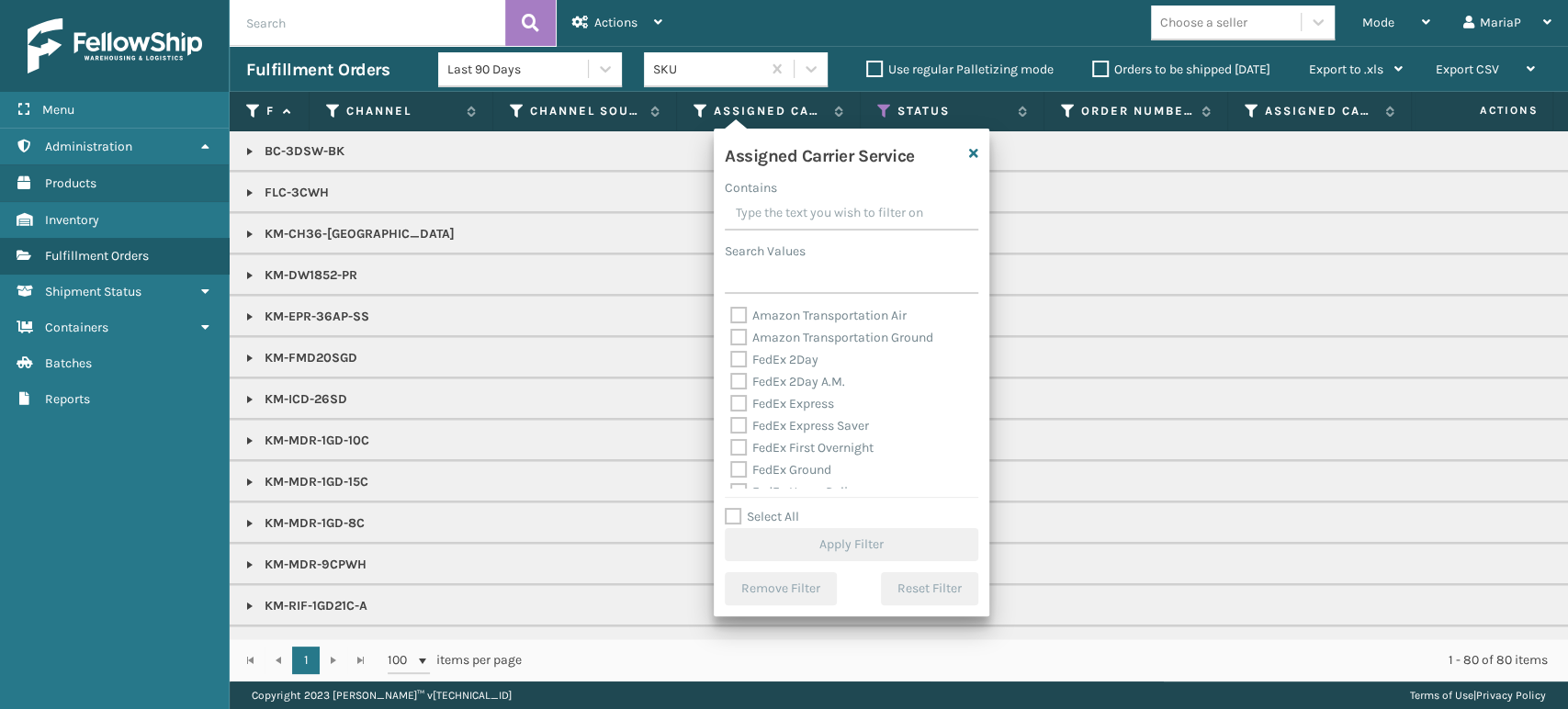
click at [736, 520] on label "Select All" at bounding box center [762, 517] width 75 height 16
click at [736, 508] on input "Select All" at bounding box center [862, 507] width 276 height 2
checkbox input "true"
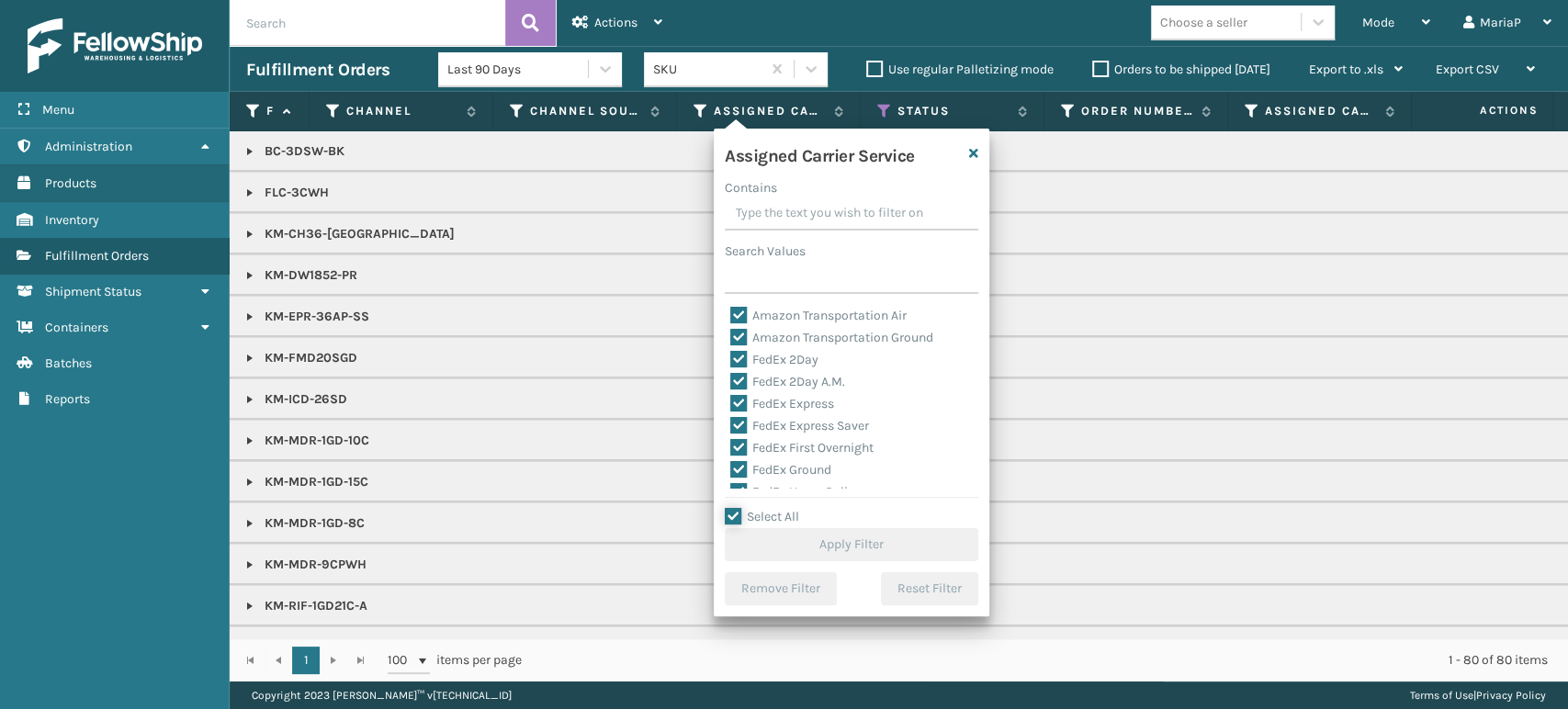
checkbox input "true"
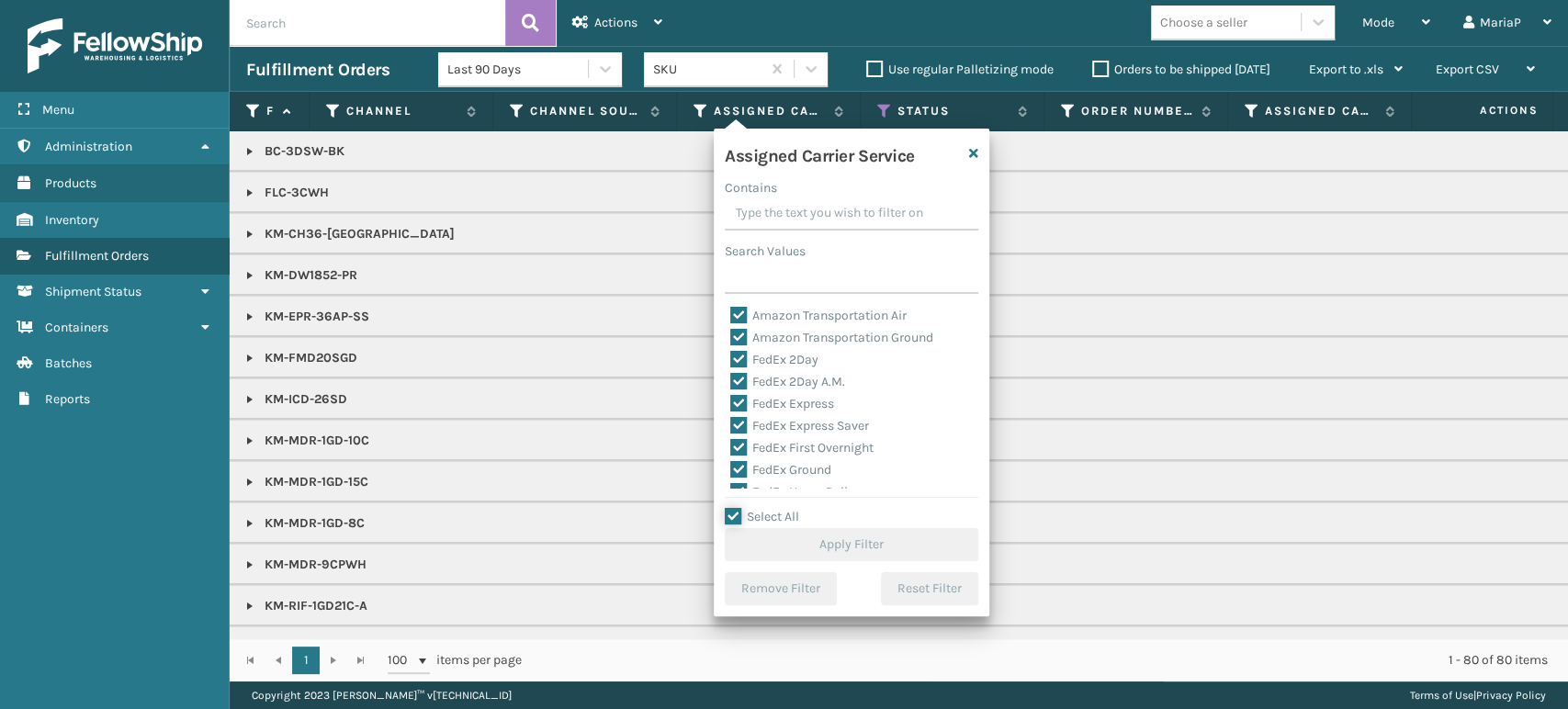
checkbox input "true"
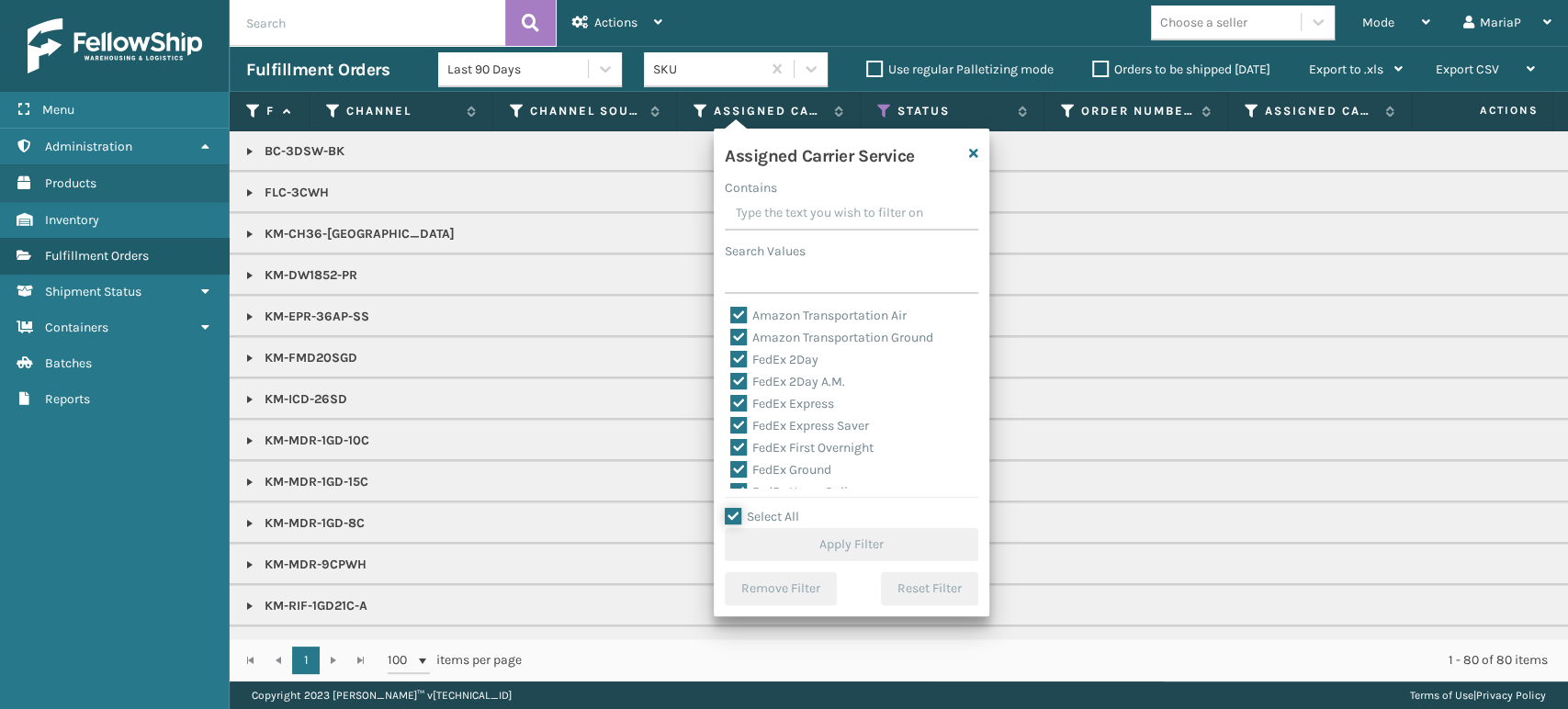
checkbox input "true"
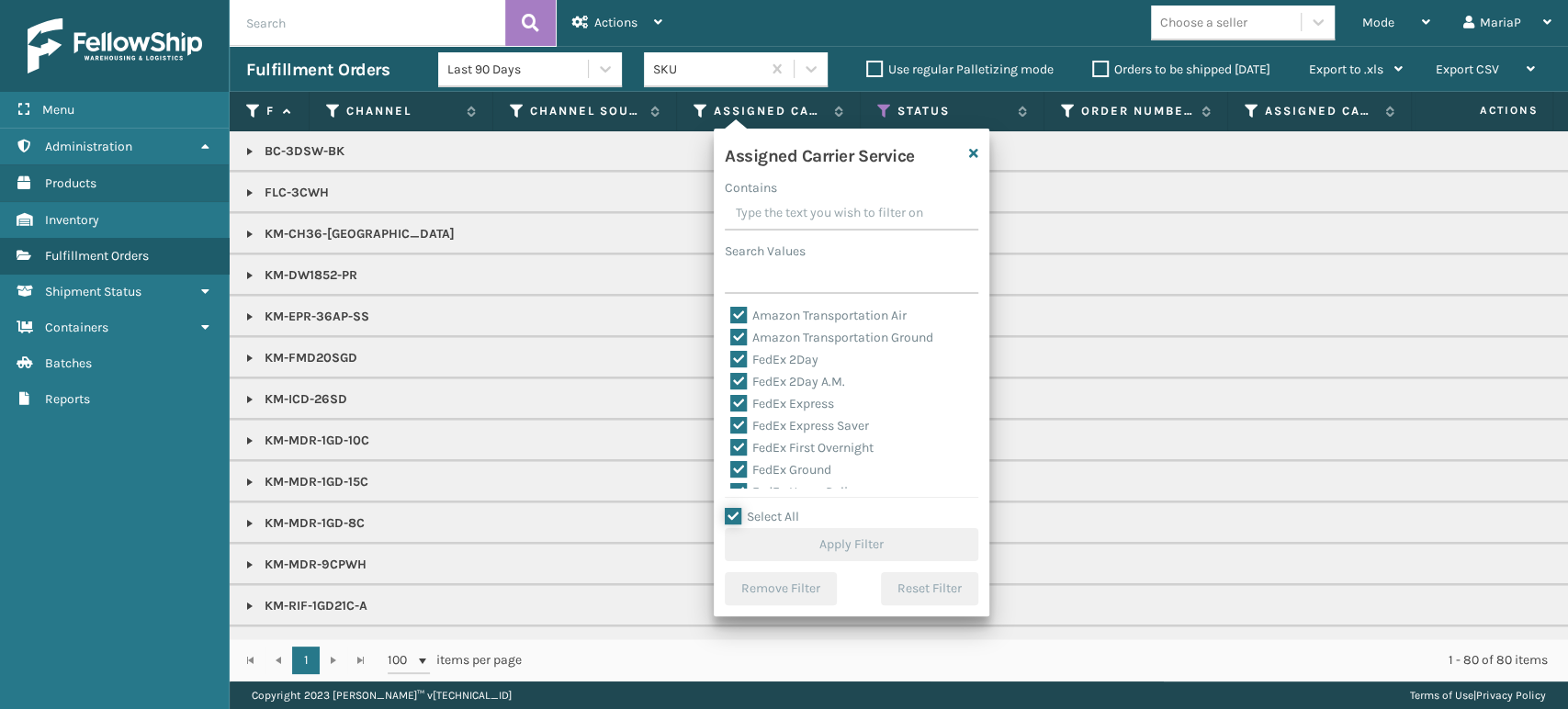
checkbox input "true"
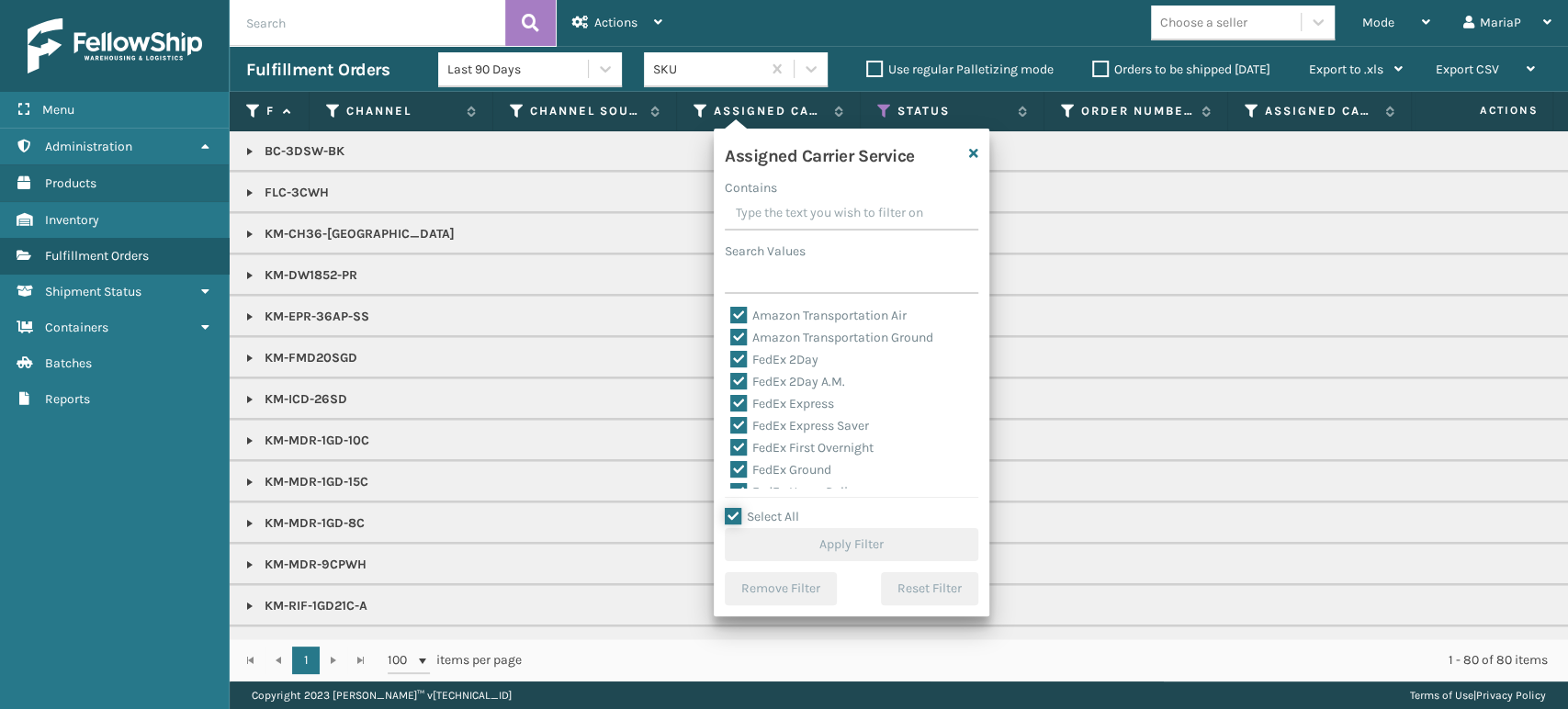
checkbox input "true"
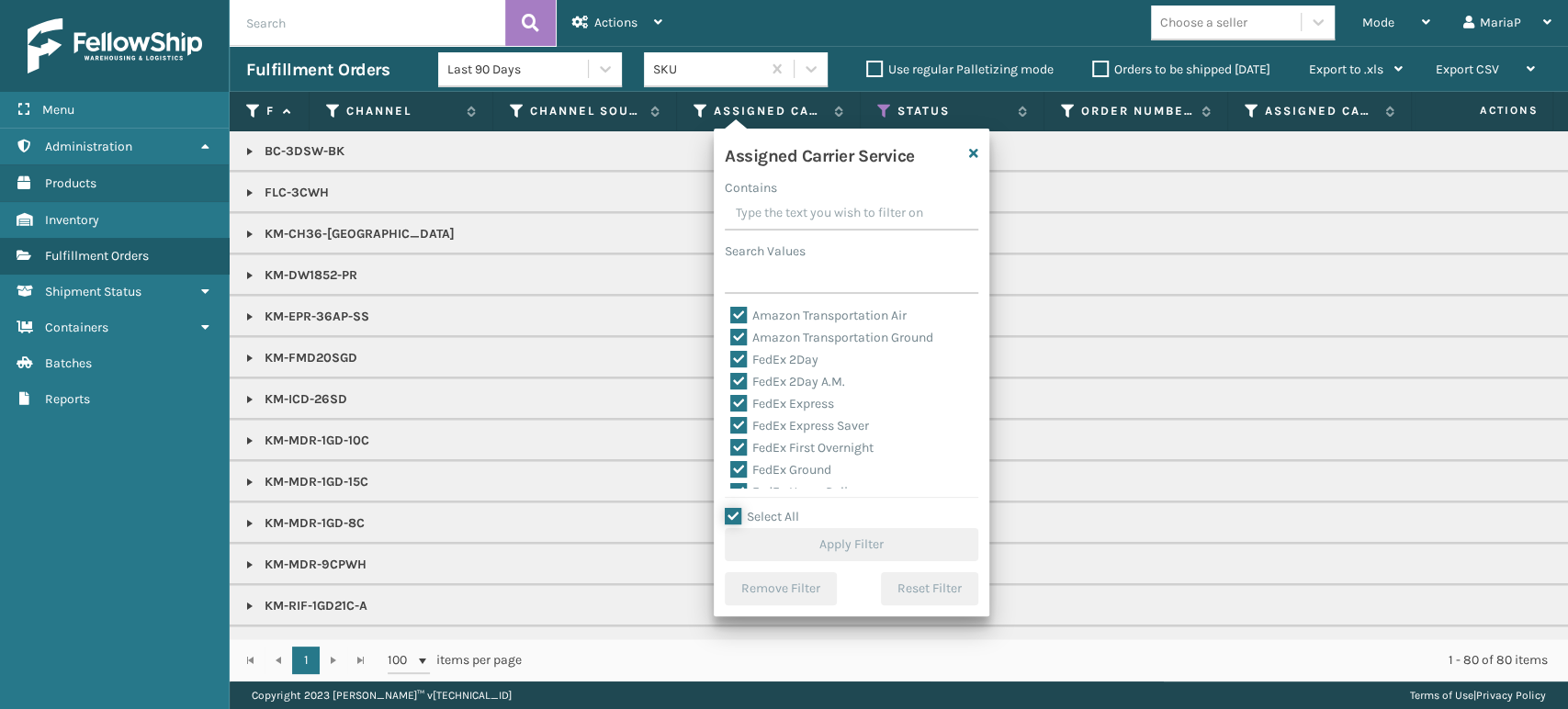
checkbox input "true"
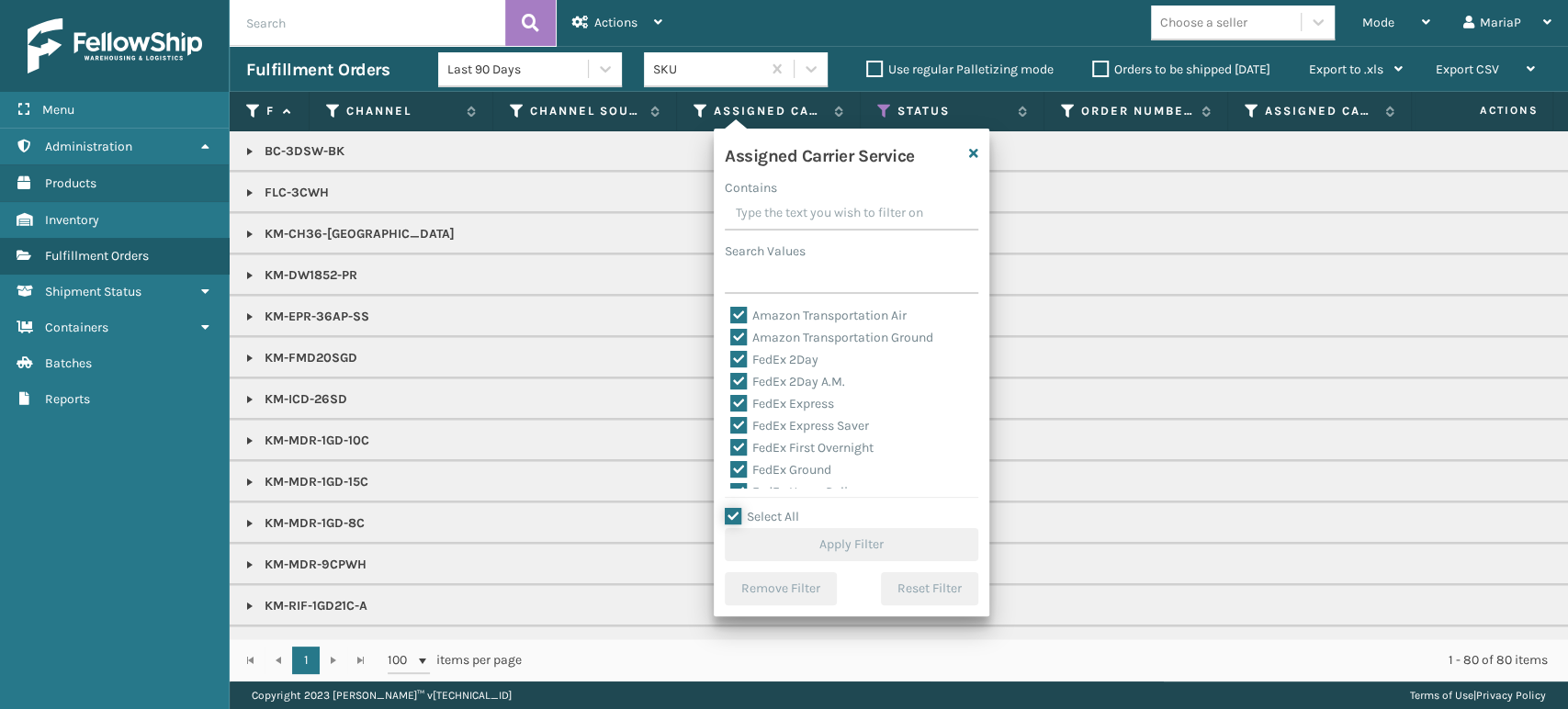
checkbox input "true"
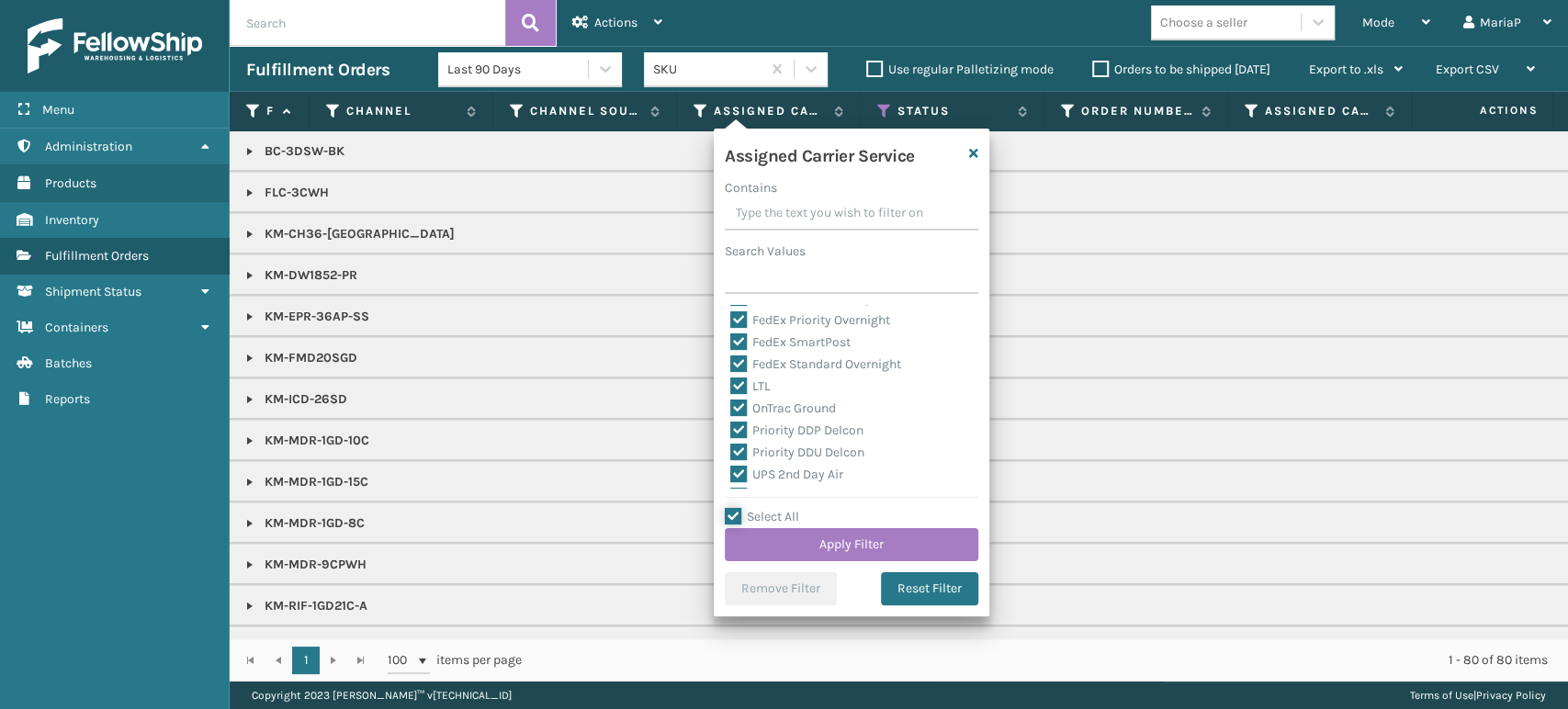
scroll to position [204, 0]
click at [737, 376] on label "LTL" at bounding box center [750, 376] width 40 height 16
click at [731, 376] on input "LTL" at bounding box center [730, 371] width 1 height 12
checkbox input "false"
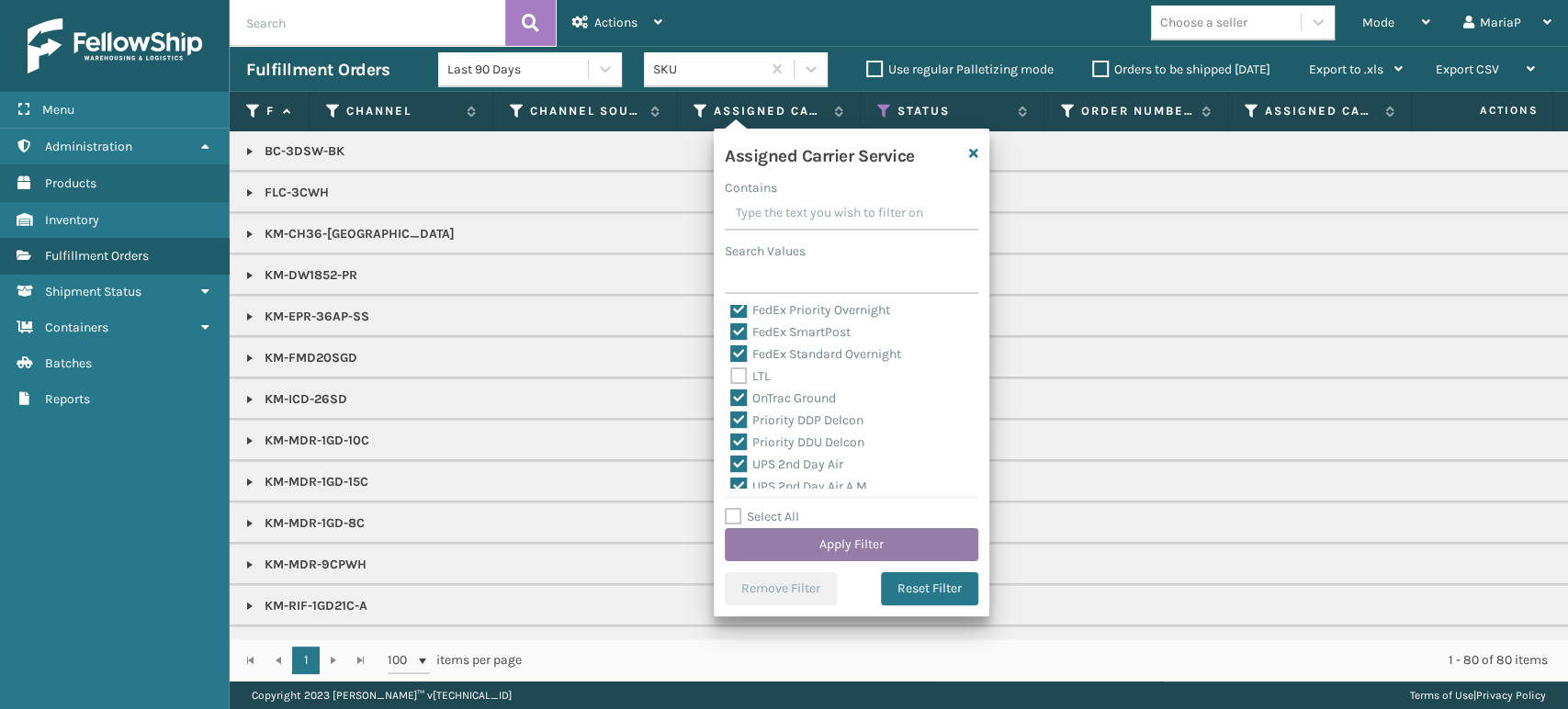
click at [827, 546] on button "Apply Filter" at bounding box center [851, 546] width 254 height 33
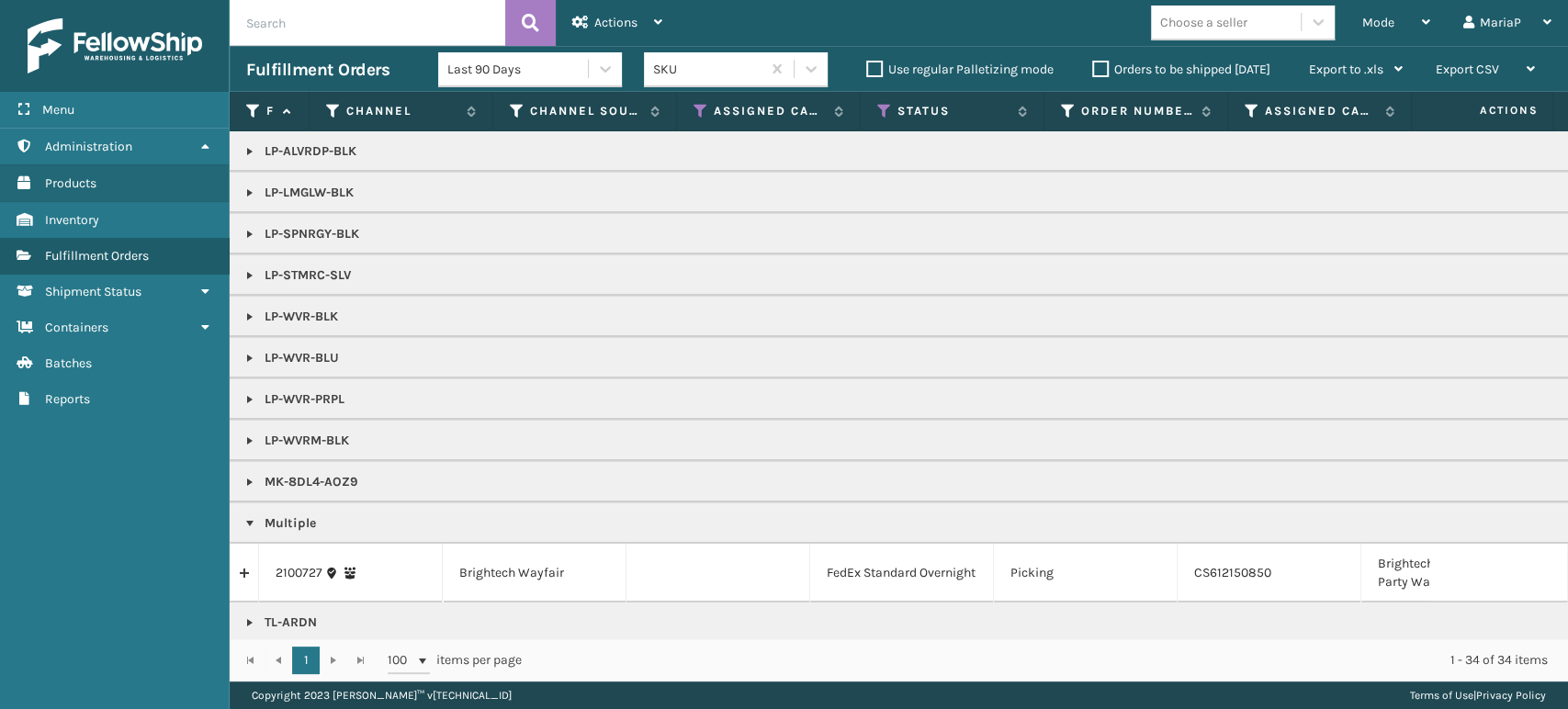
click at [252, 518] on link at bounding box center [249, 523] width 15 height 15
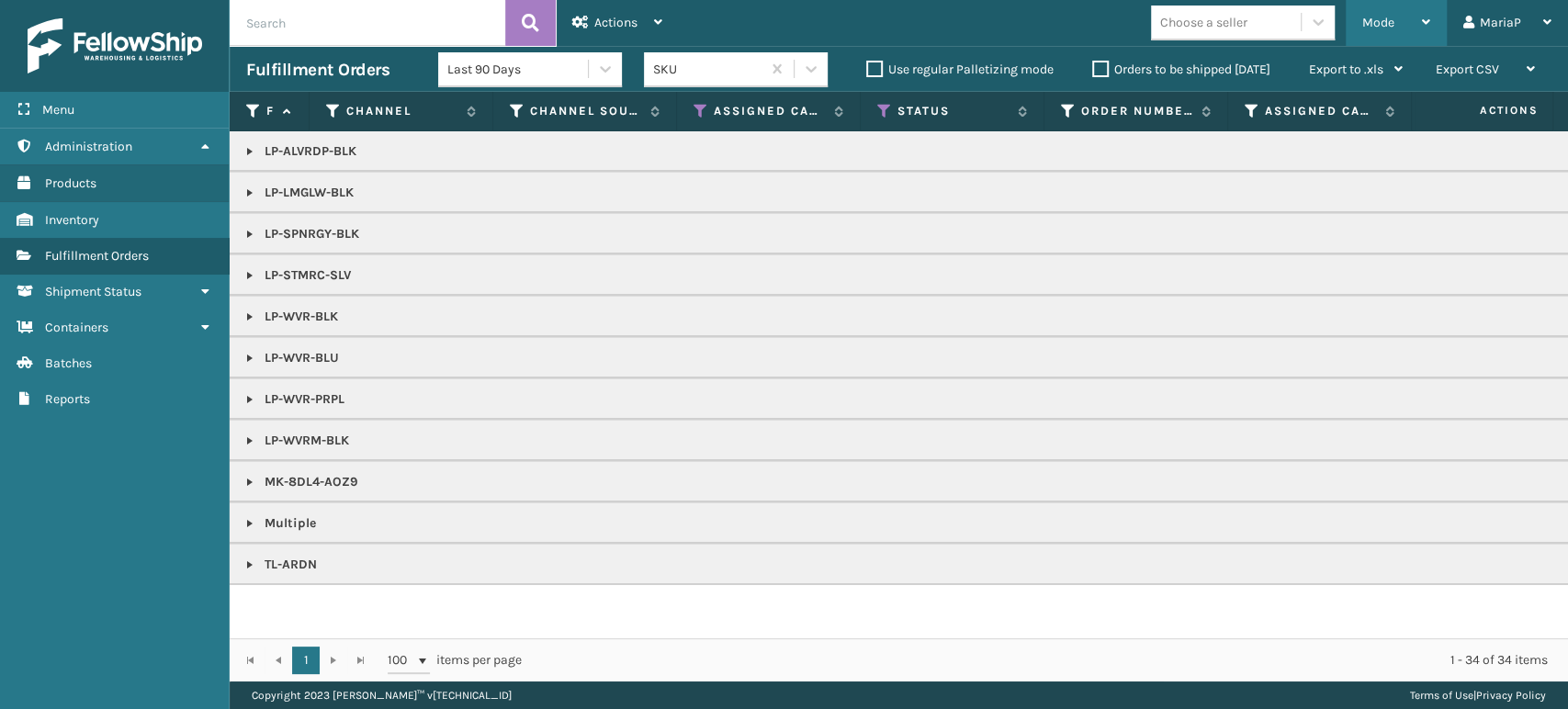
click at [1398, 31] on div "Mode" at bounding box center [1396, 23] width 68 height 46
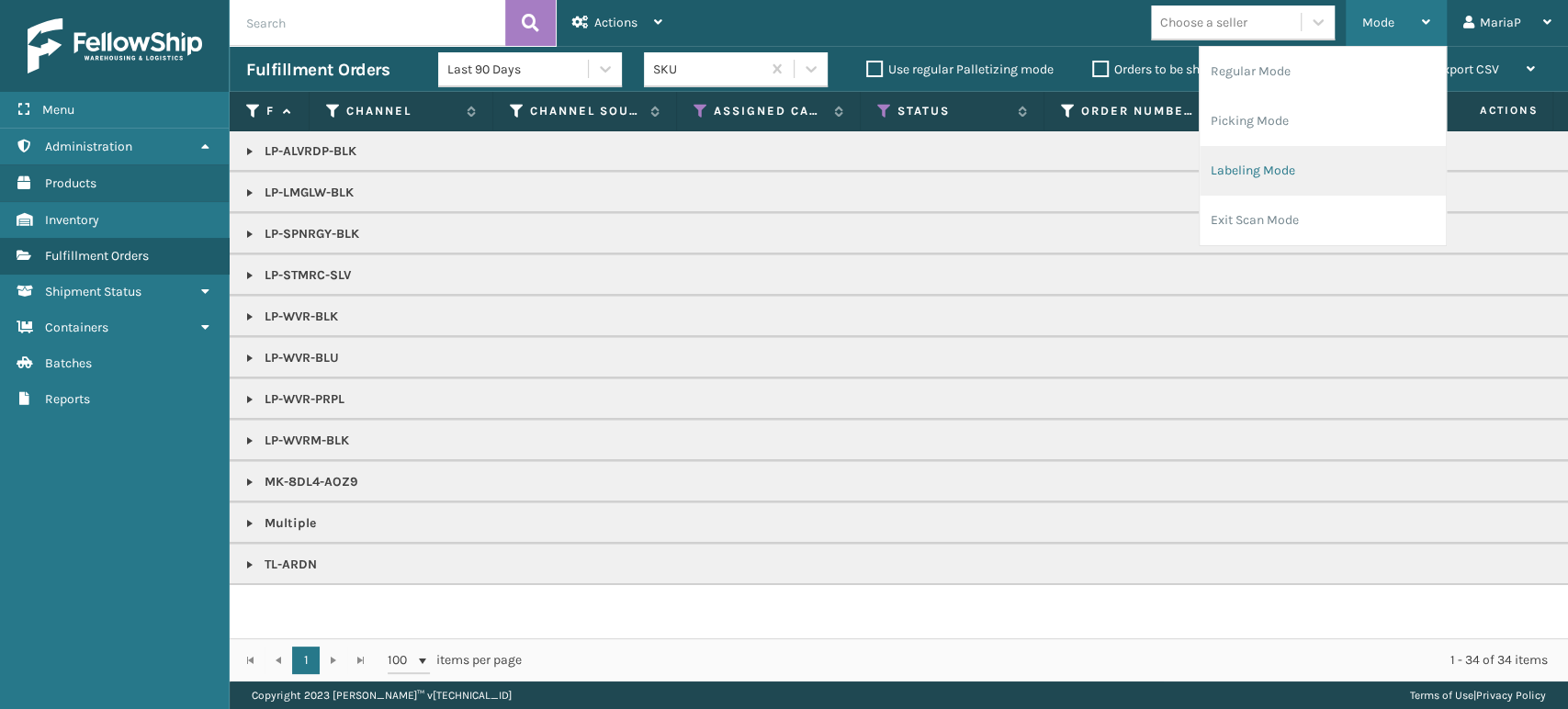
click at [1338, 160] on li "Labeling Mode" at bounding box center [1323, 170] width 246 height 49
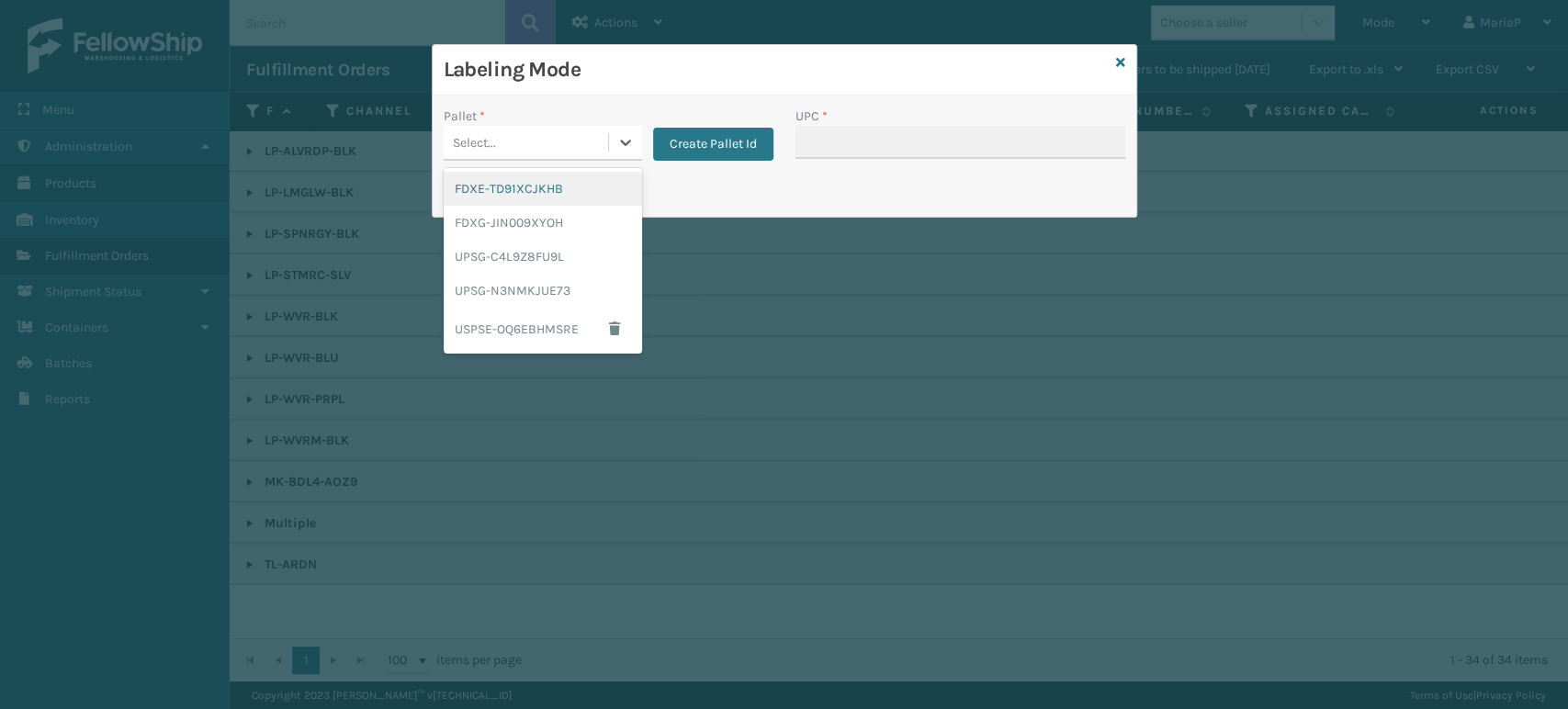
click at [536, 138] on div "Select..." at bounding box center [526, 143] width 164 height 31
click at [536, 284] on div "UPSG-N3NMKJUE73" at bounding box center [543, 290] width 199 height 34
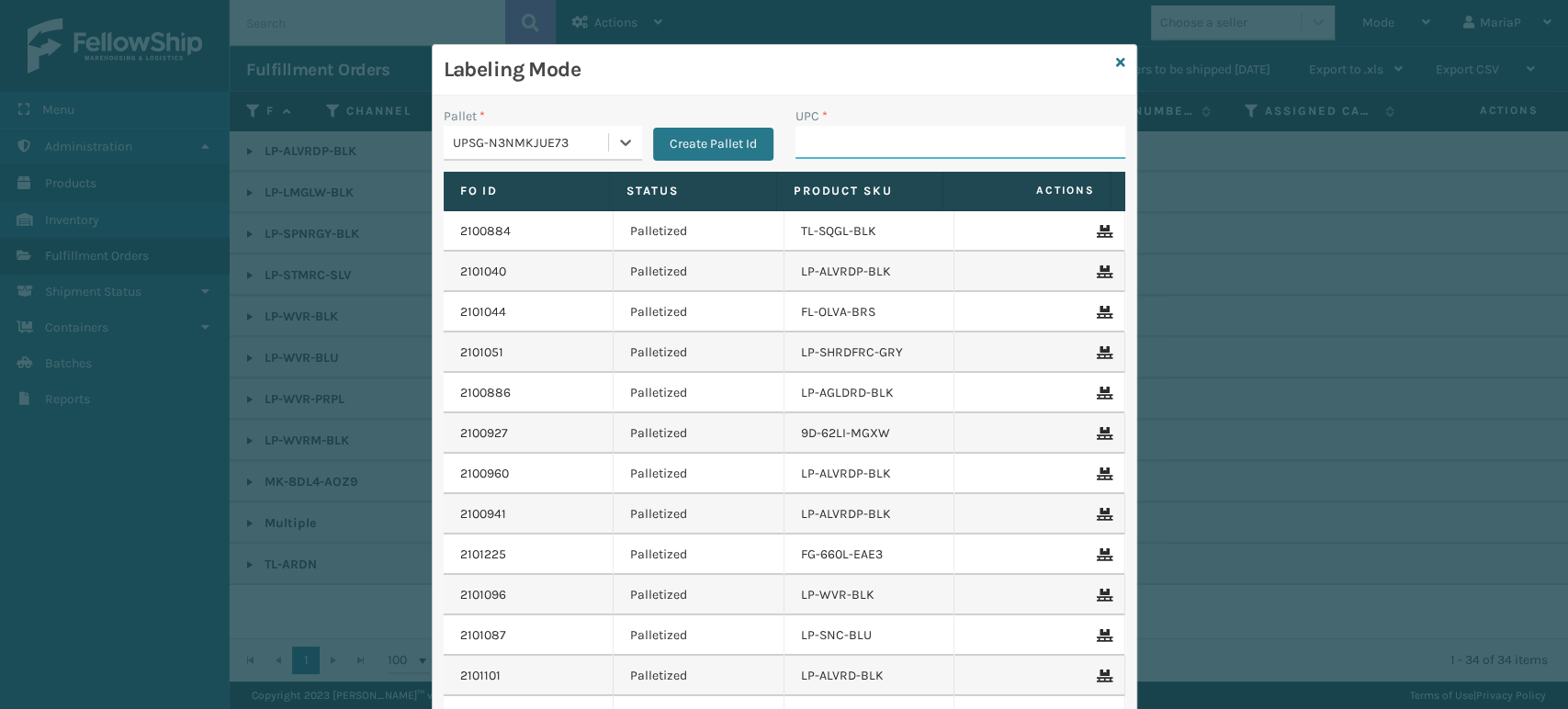
click at [830, 143] on input "UPC *" at bounding box center [960, 143] width 330 height 33
type input "8101"
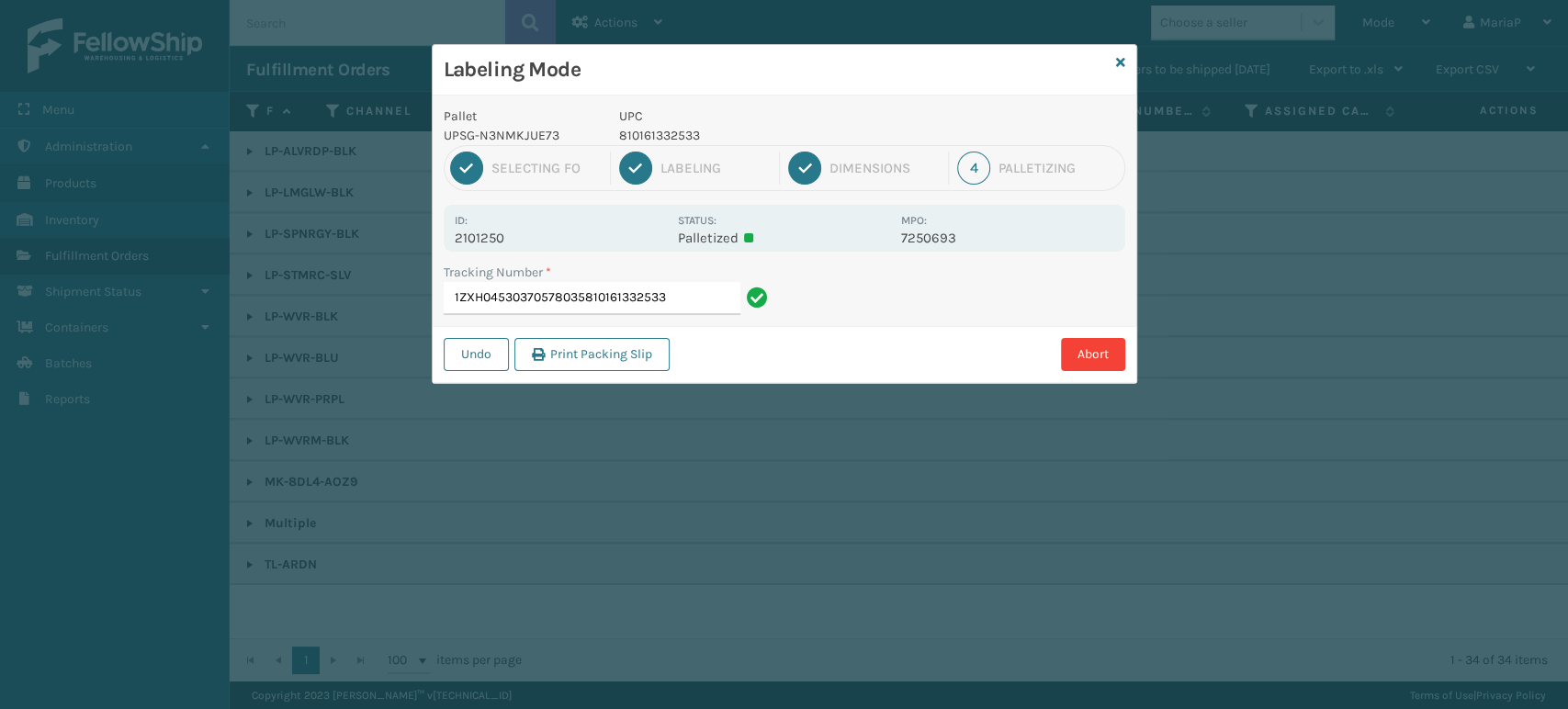
type input "1ZXH04530370578035810161332533"
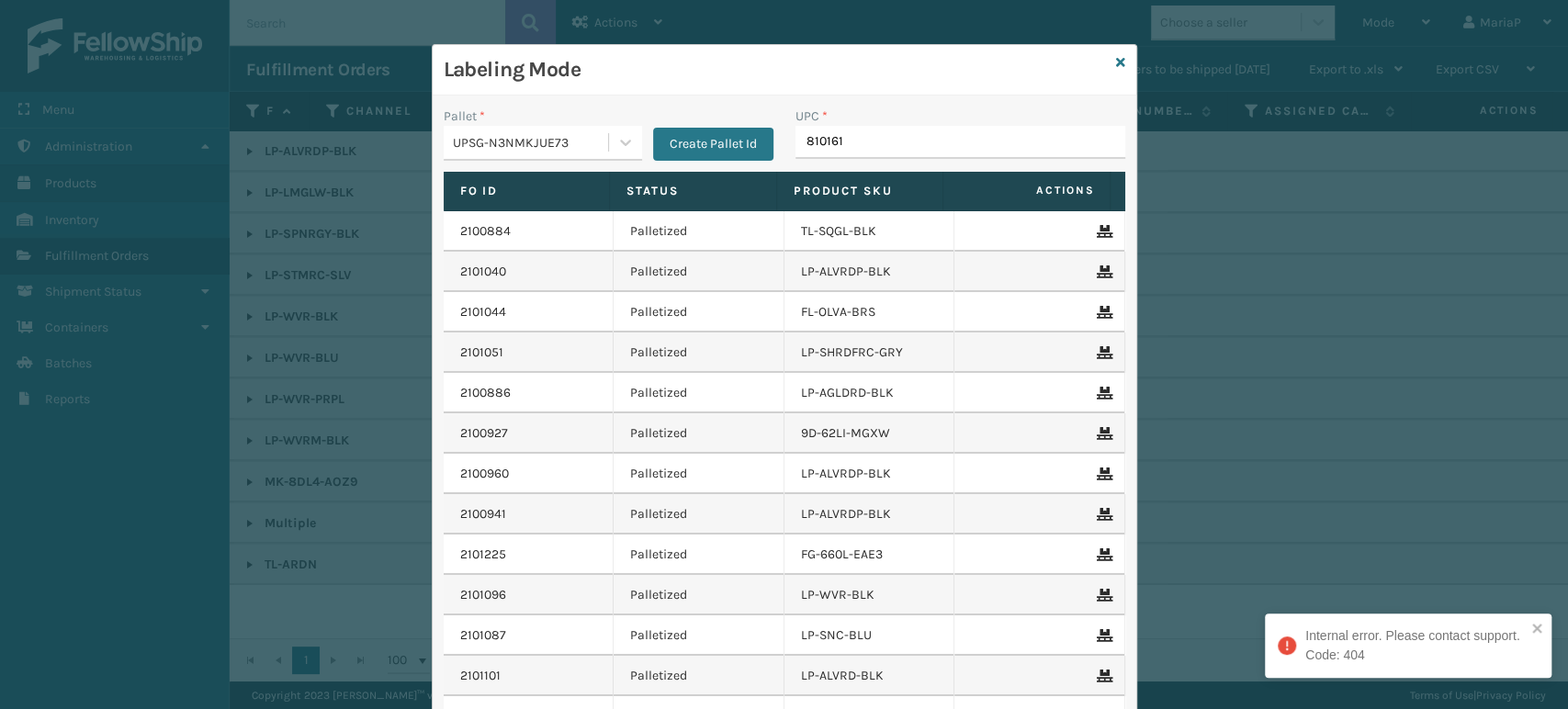
type input "8101613"
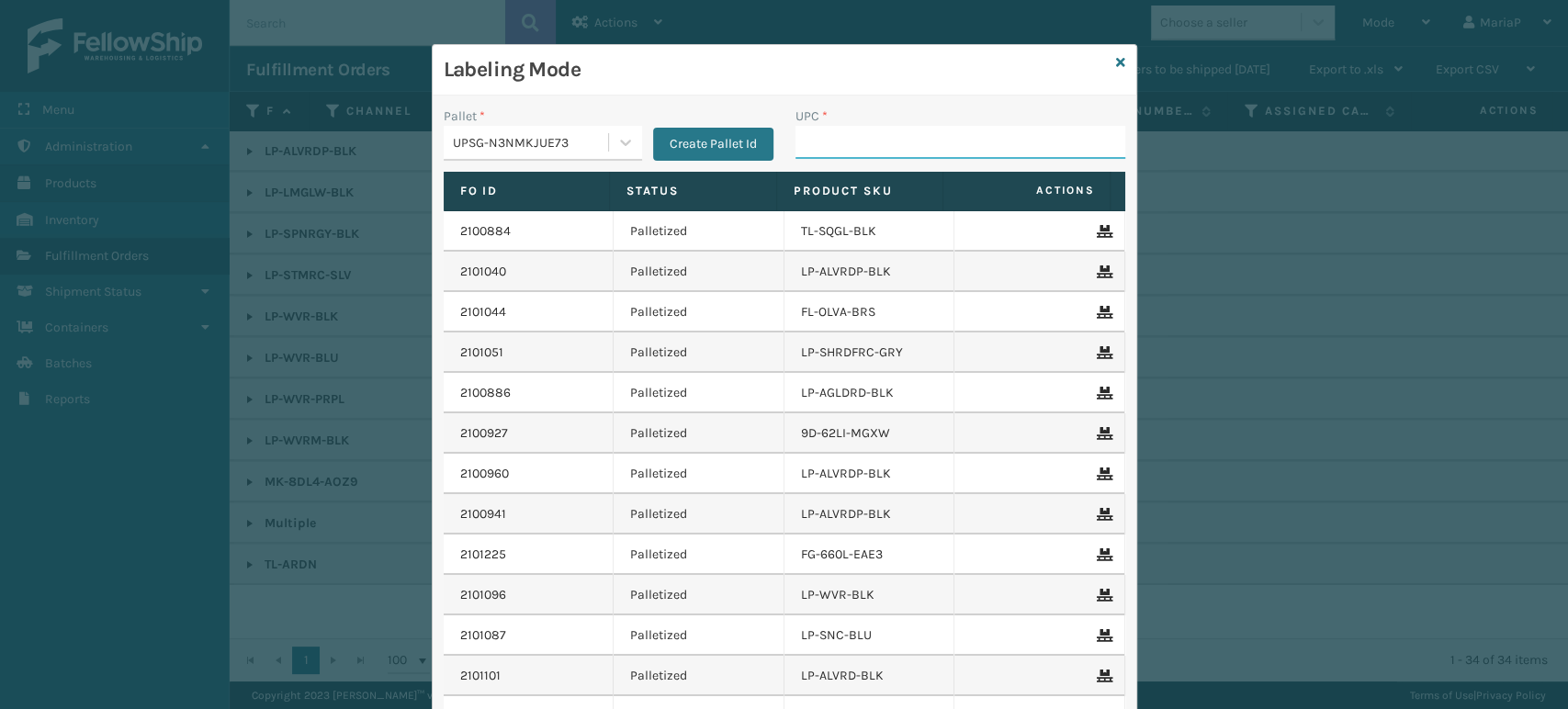
click at [840, 155] on input "UPC *" at bounding box center [960, 143] width 330 height 33
type input "81009"
type input "068888779418"
type input "LP-STMRC-SLV"
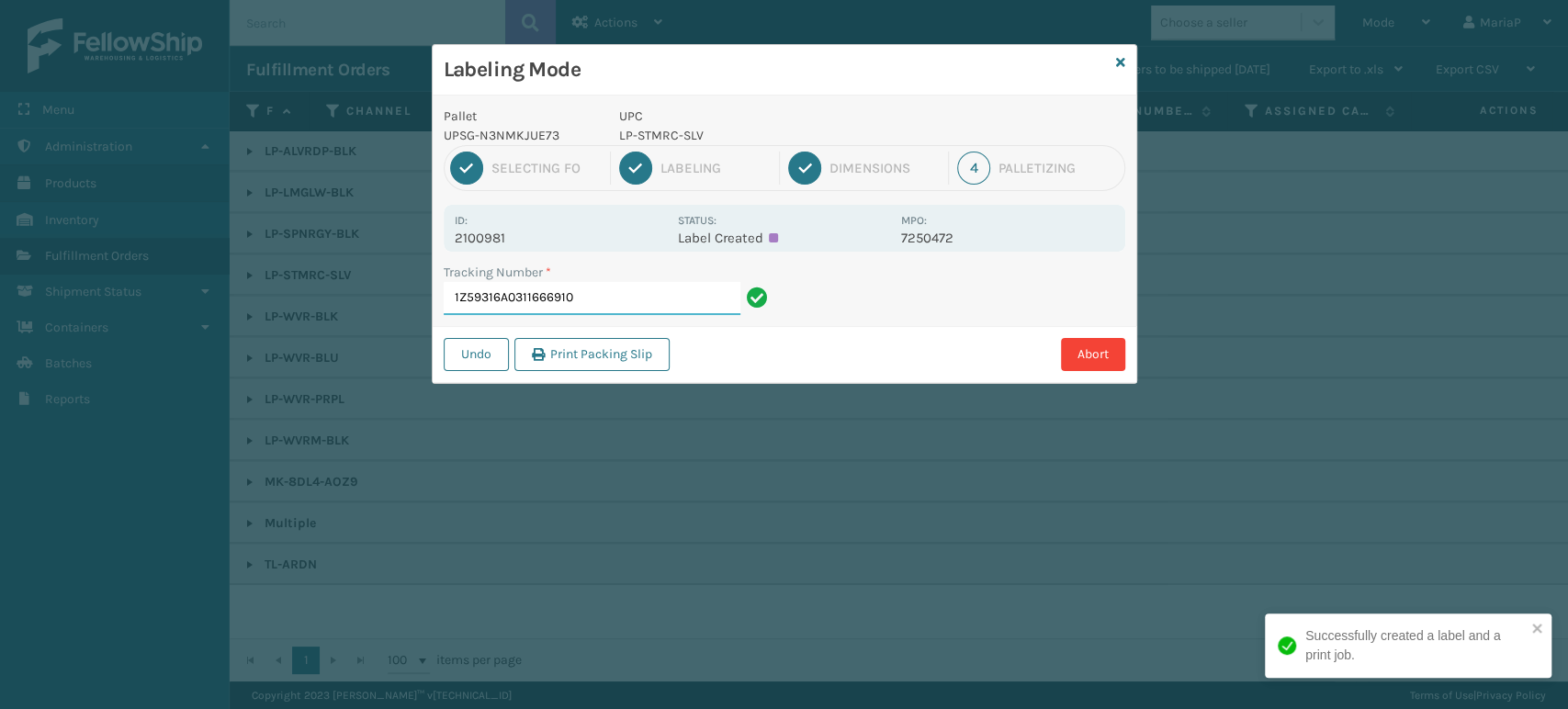
click at [566, 295] on input "1Z59316A0311666910" at bounding box center [592, 299] width 296 height 33
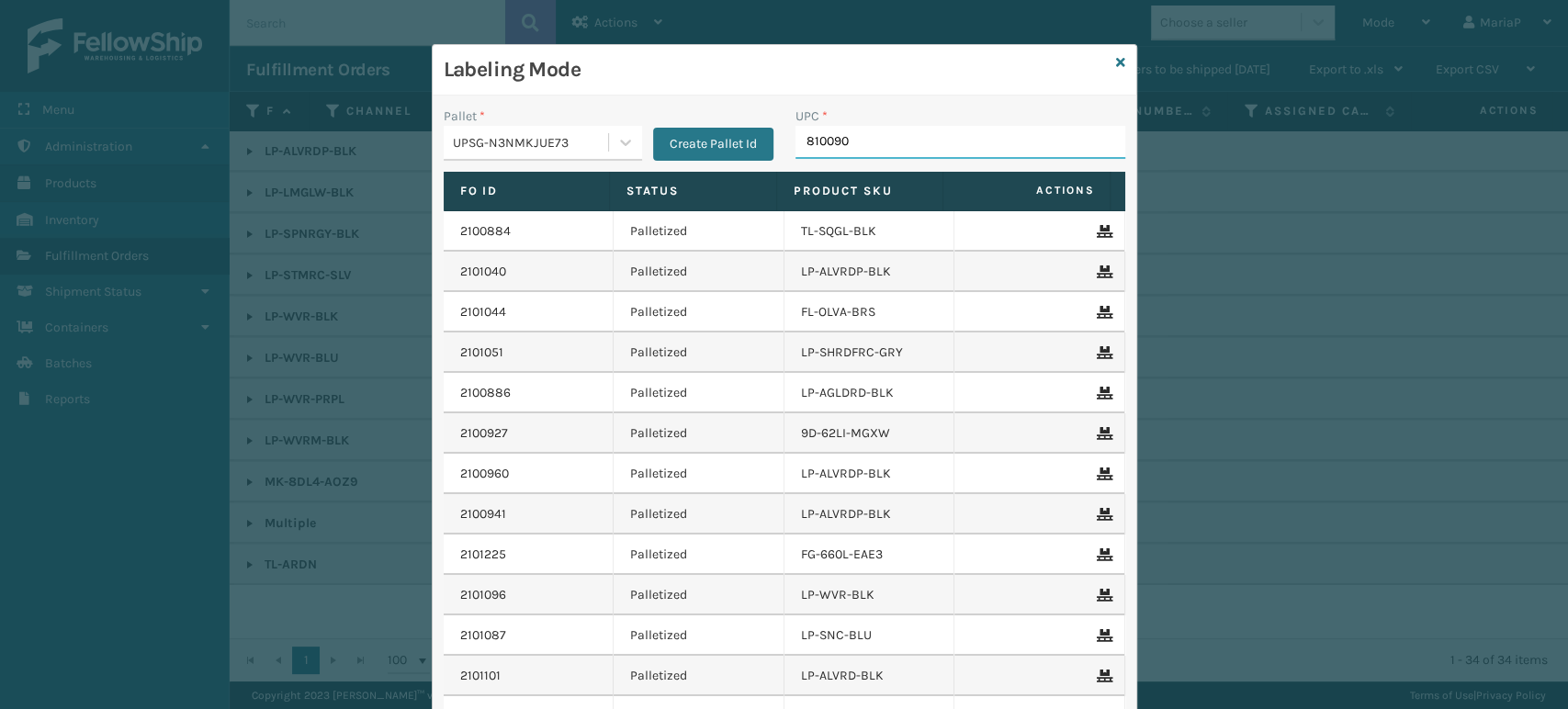
type input "8100909"
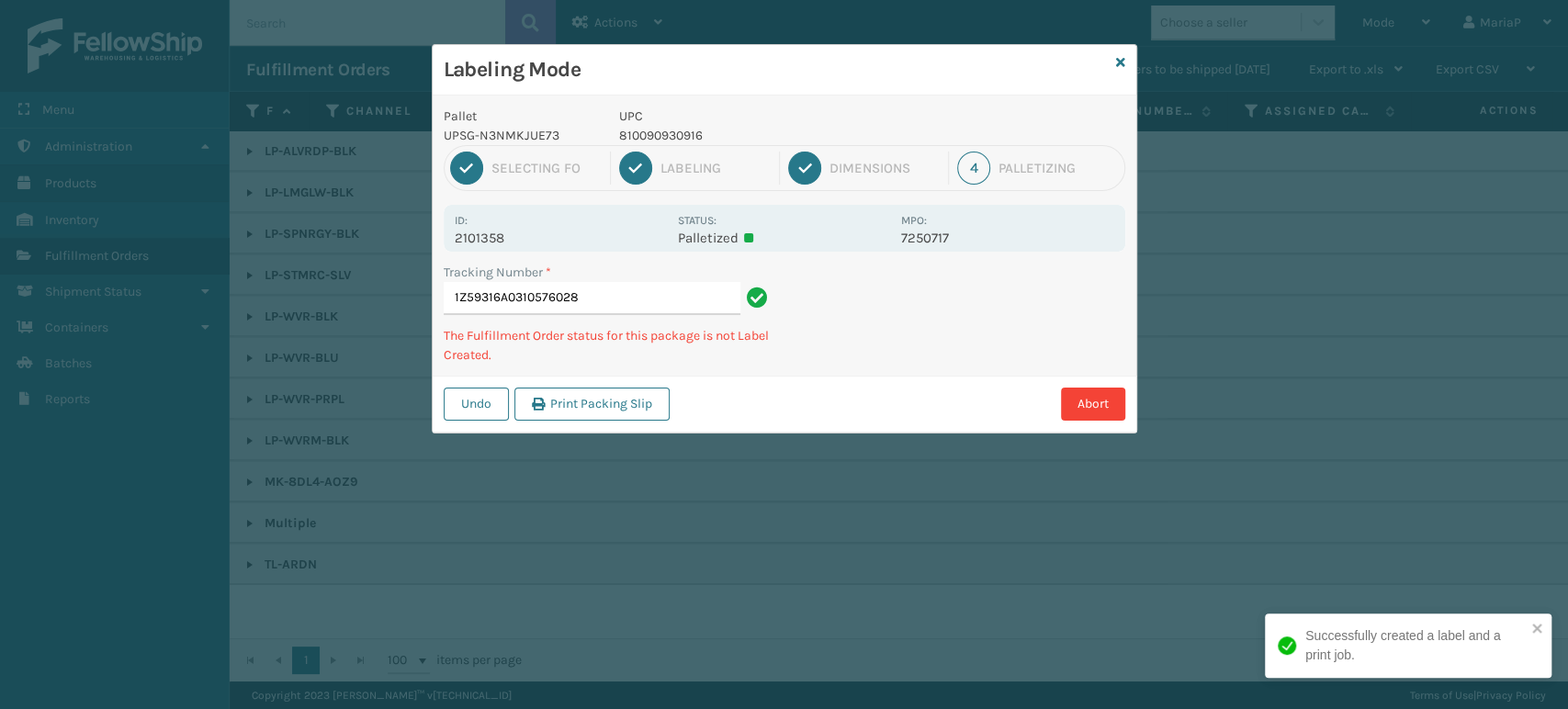
click at [662, 134] on p "810090930916" at bounding box center [754, 136] width 271 height 20
copy p "810090930916"
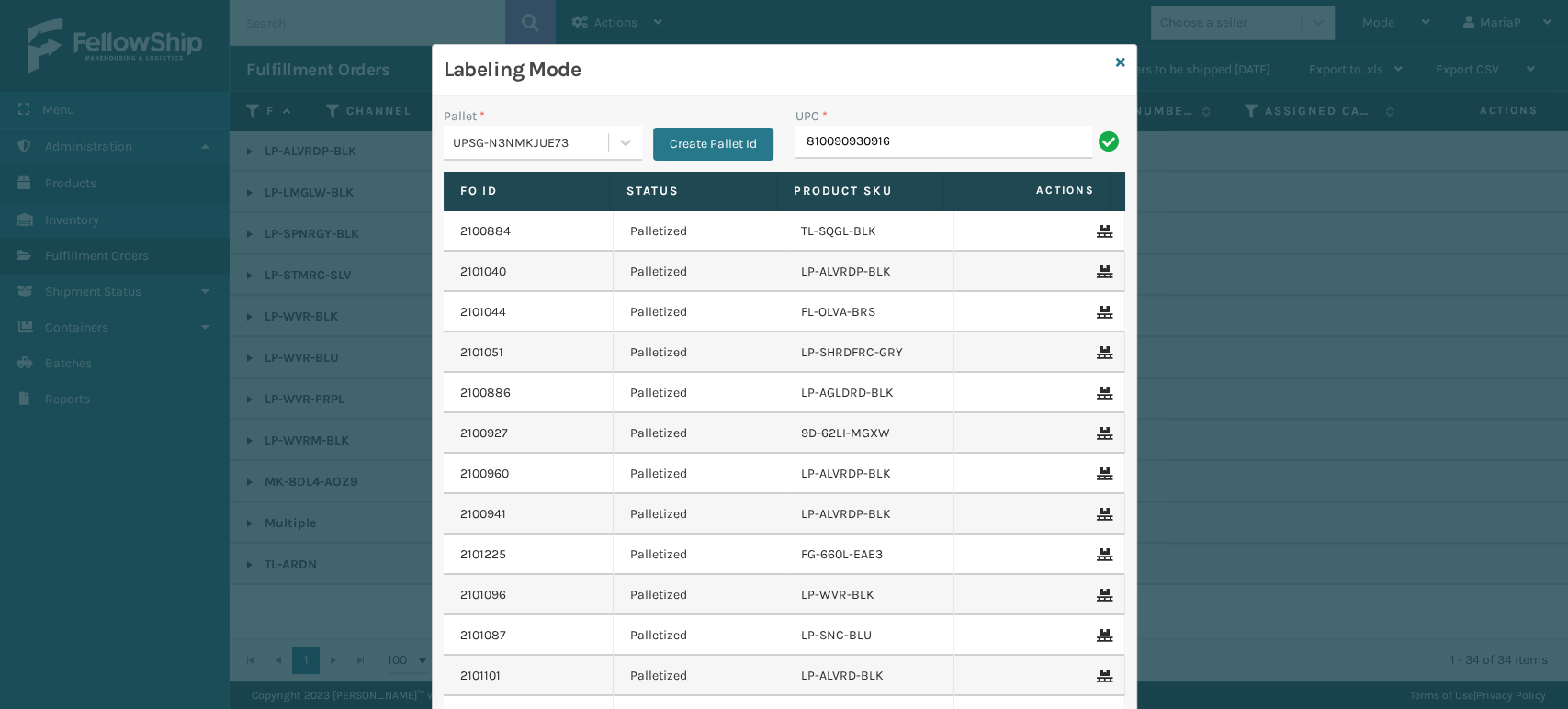
type input "810090930916"
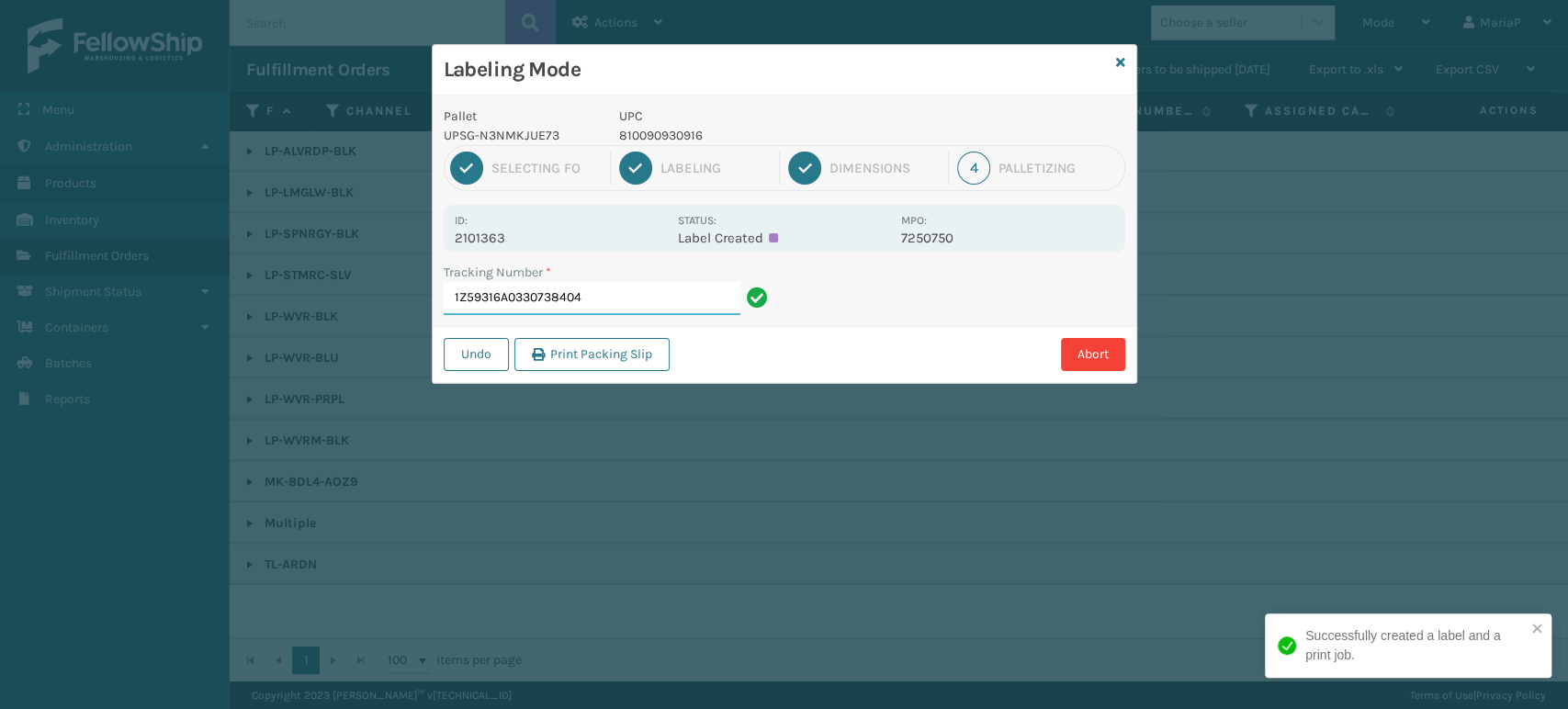
click at [599, 298] on input "1Z59316A0330738404" at bounding box center [592, 299] width 296 height 33
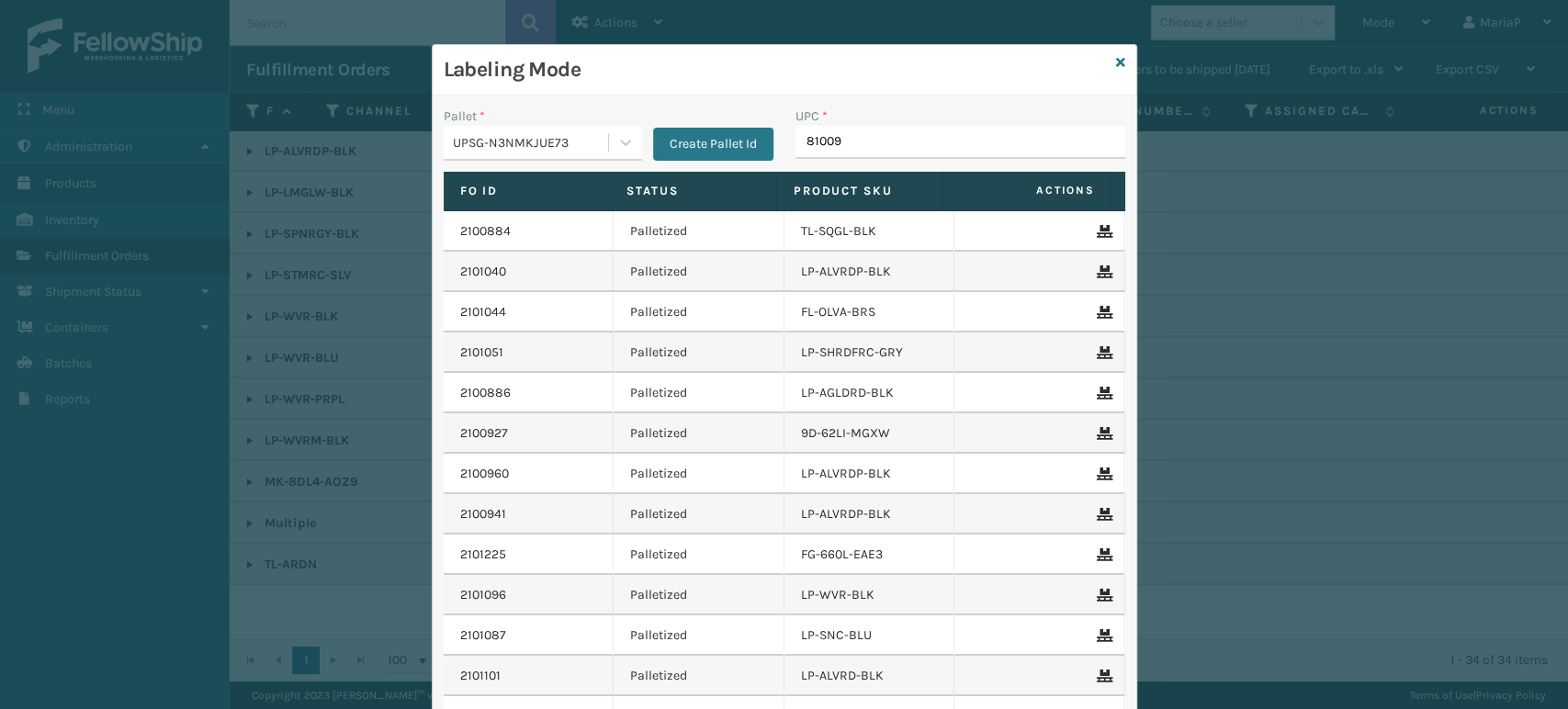
type input "810090"
type input "810090930916"
click at [1116, 62] on icon at bounding box center [1120, 62] width 9 height 13
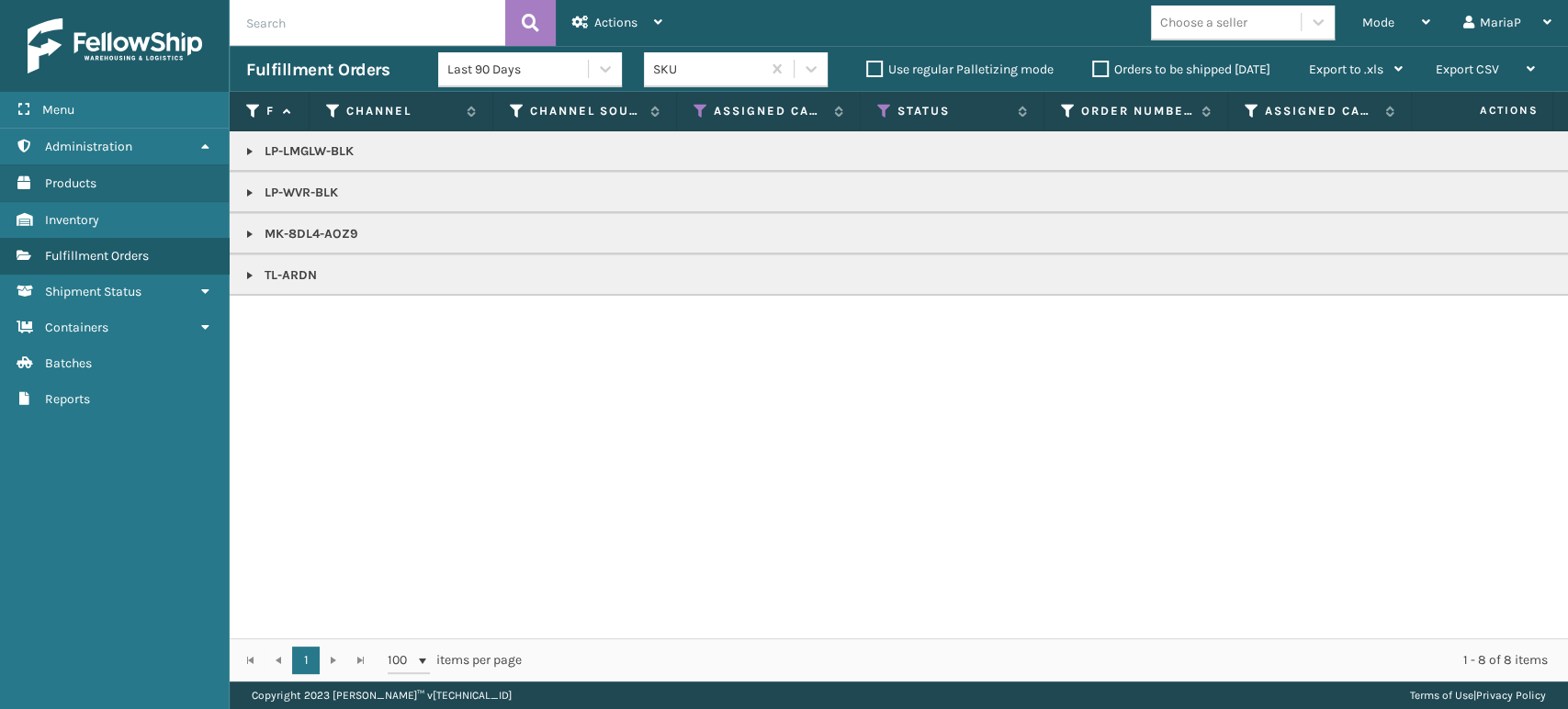
click at [1245, 21] on div "Choose a seller" at bounding box center [1204, 23] width 88 height 20
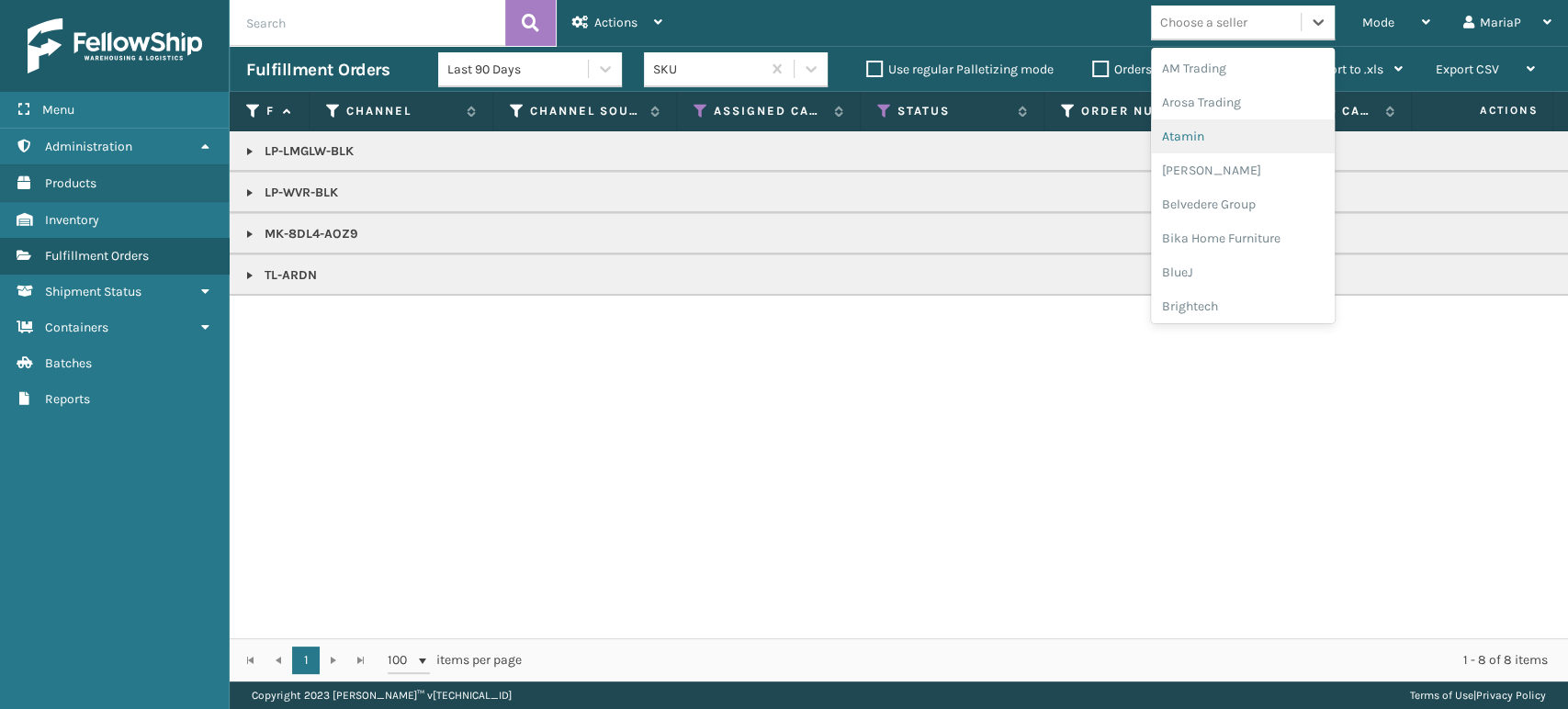
click at [1226, 124] on div "Atamin" at bounding box center [1242, 136] width 184 height 34
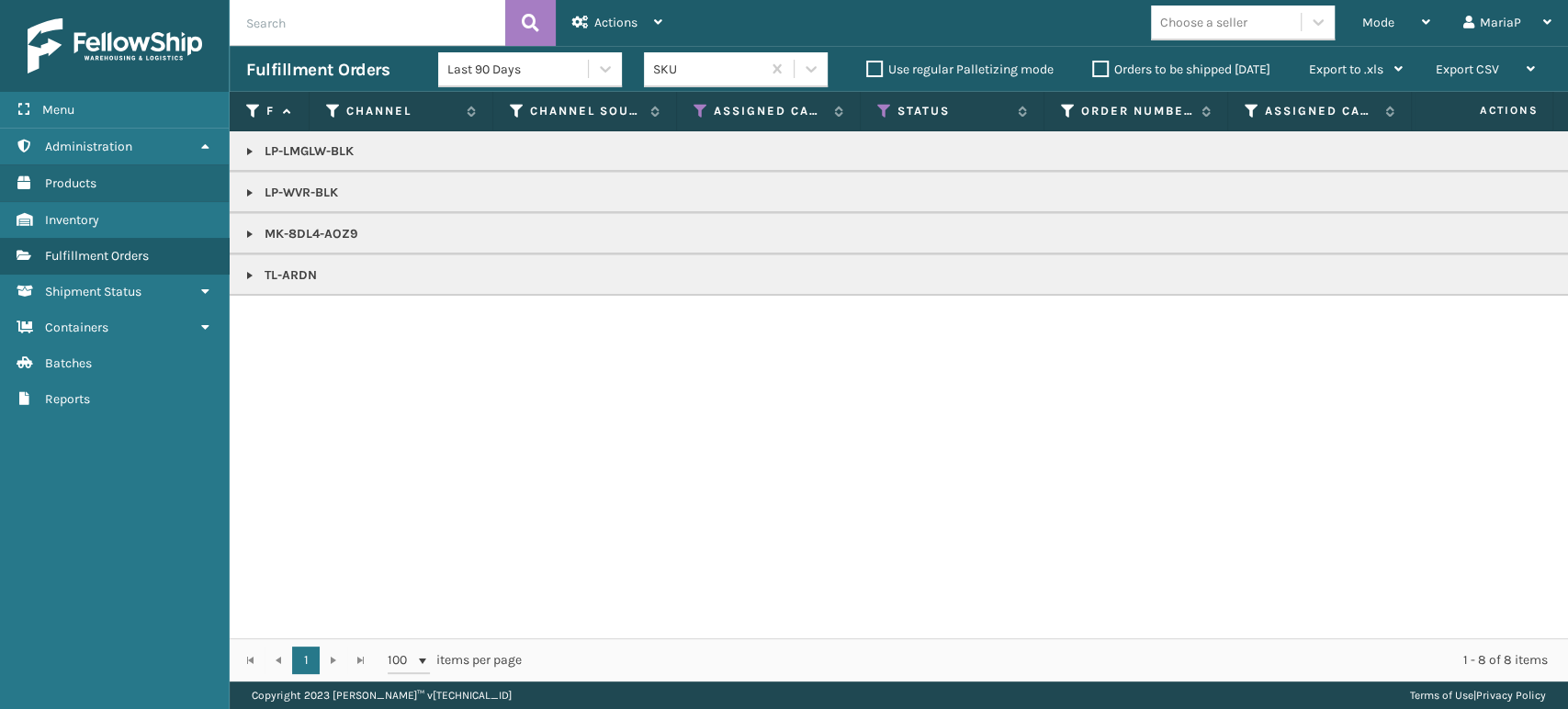
click at [251, 152] on link at bounding box center [249, 152] width 15 height 15
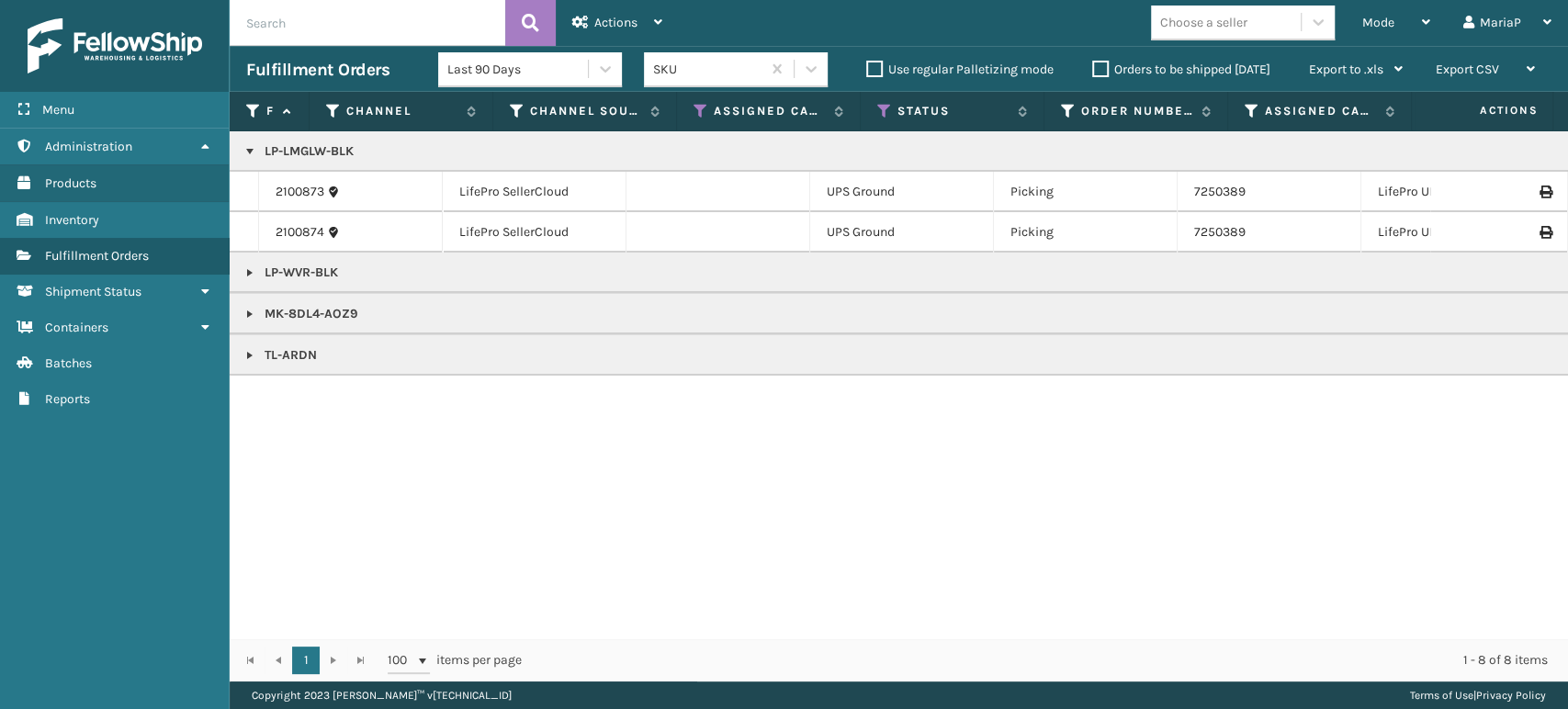
click at [251, 152] on link at bounding box center [249, 152] width 15 height 15
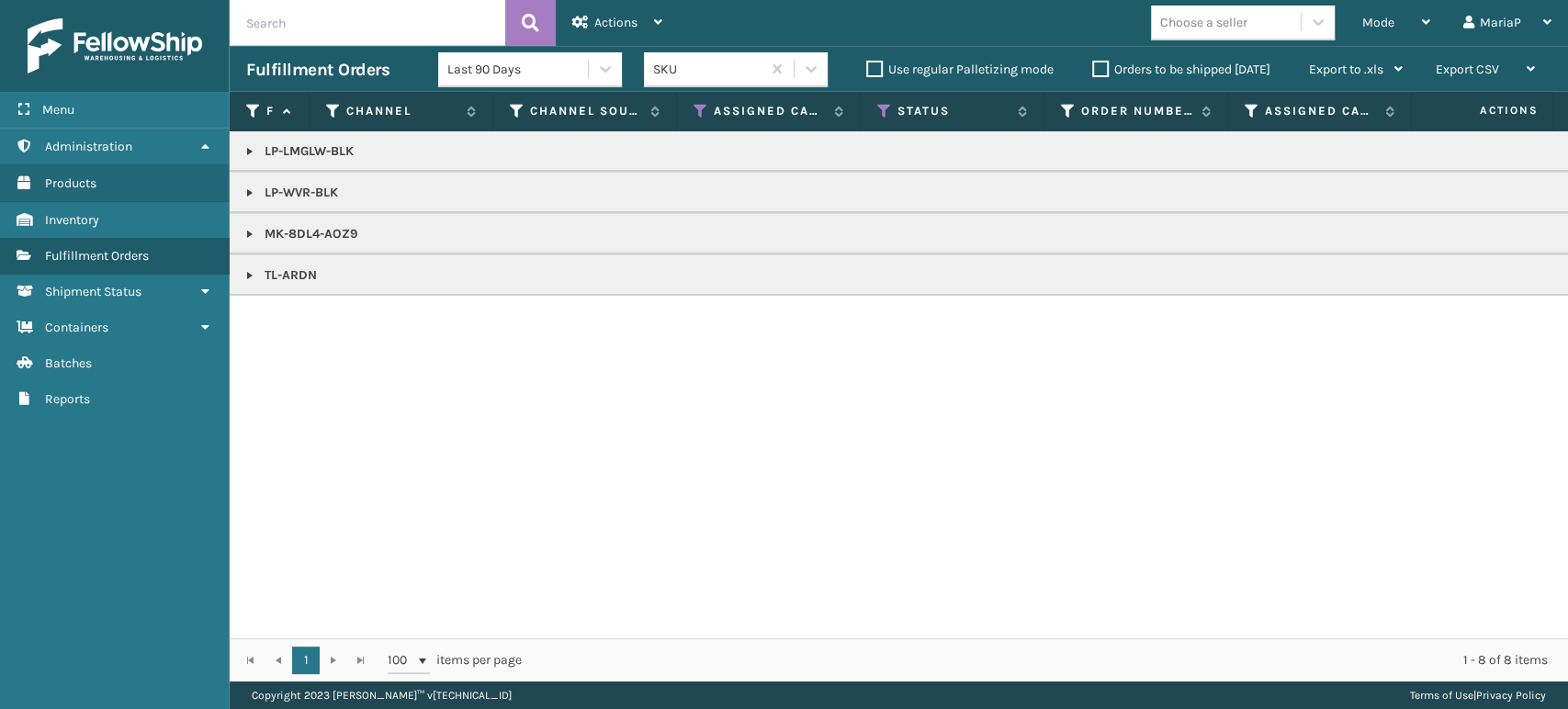
click at [252, 148] on link at bounding box center [249, 152] width 15 height 15
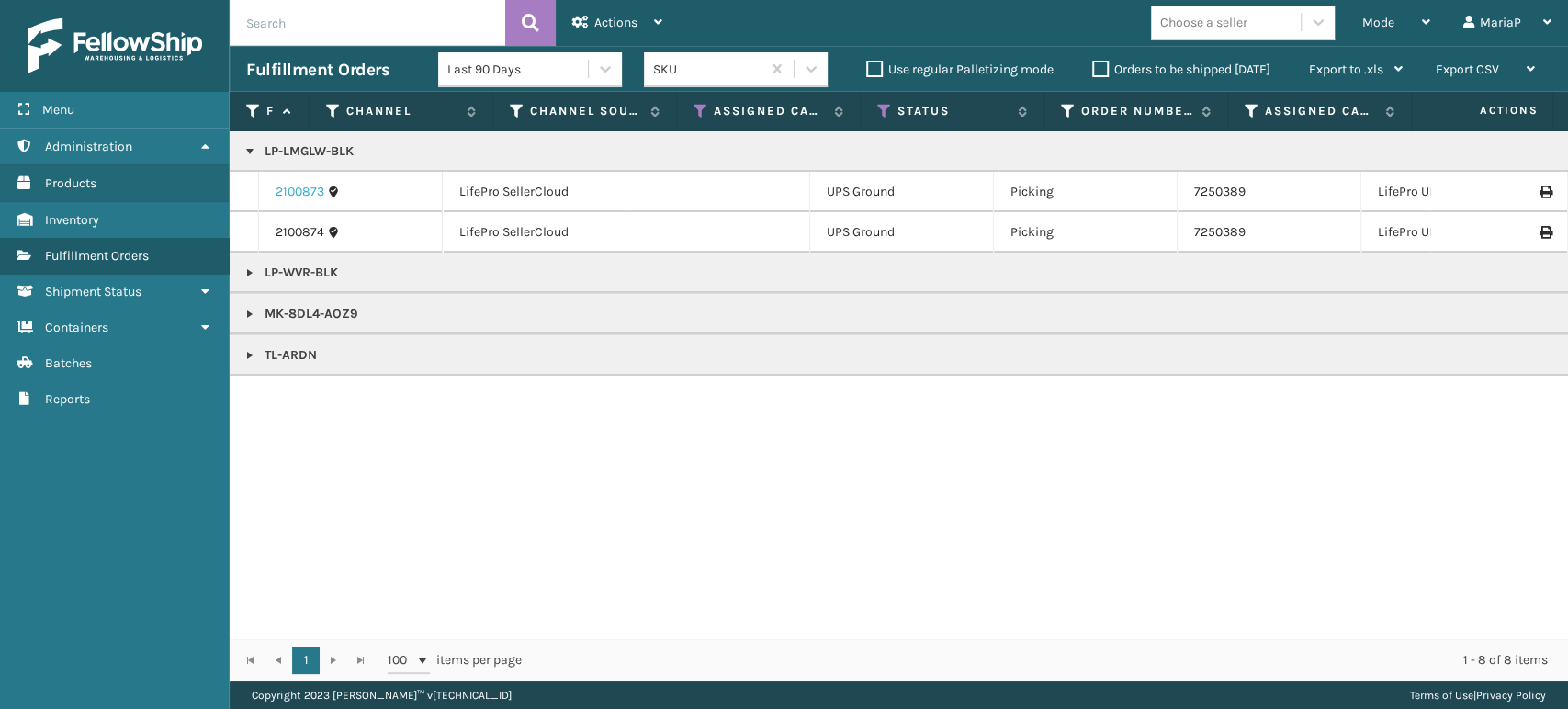
click at [285, 189] on link "2100873" at bounding box center [299, 192] width 48 height 19
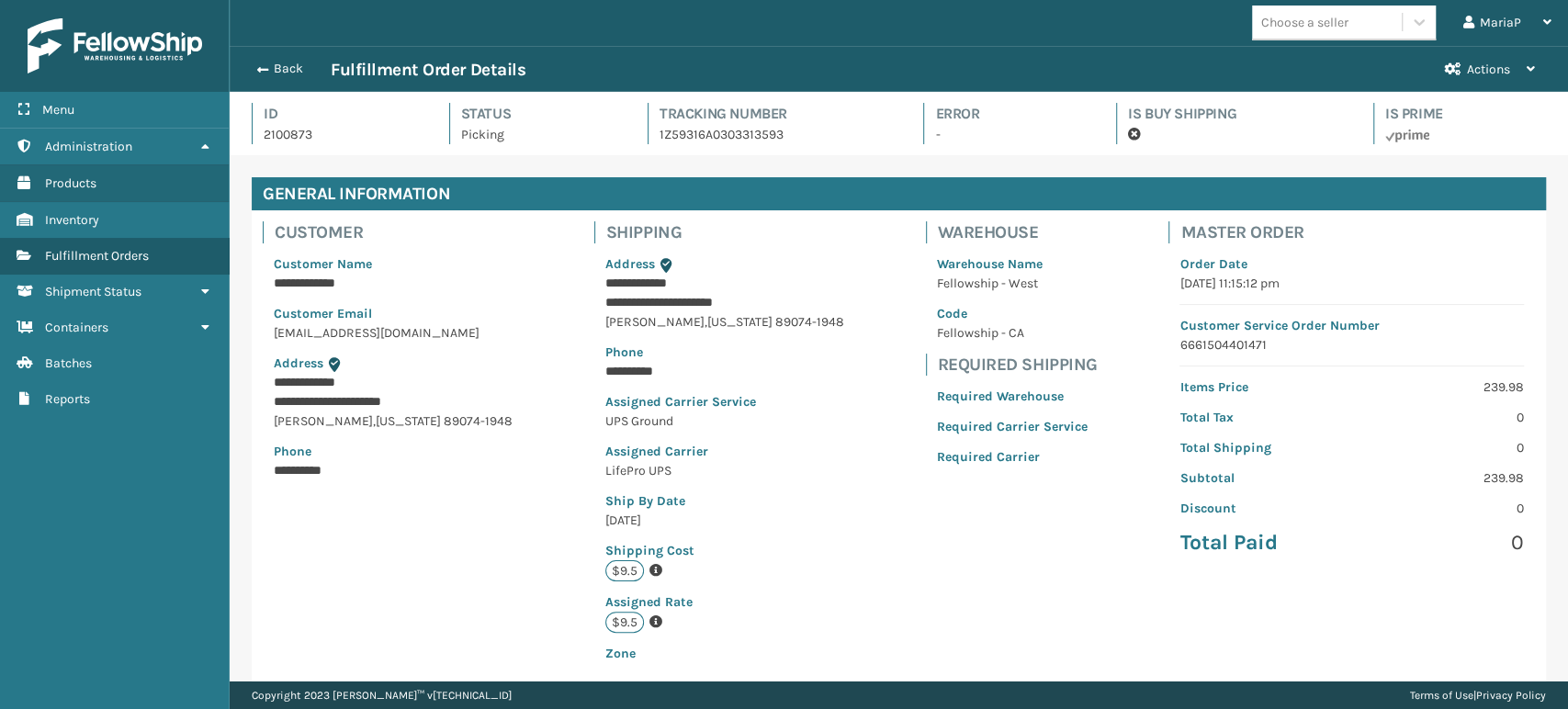
scroll to position [375, 0]
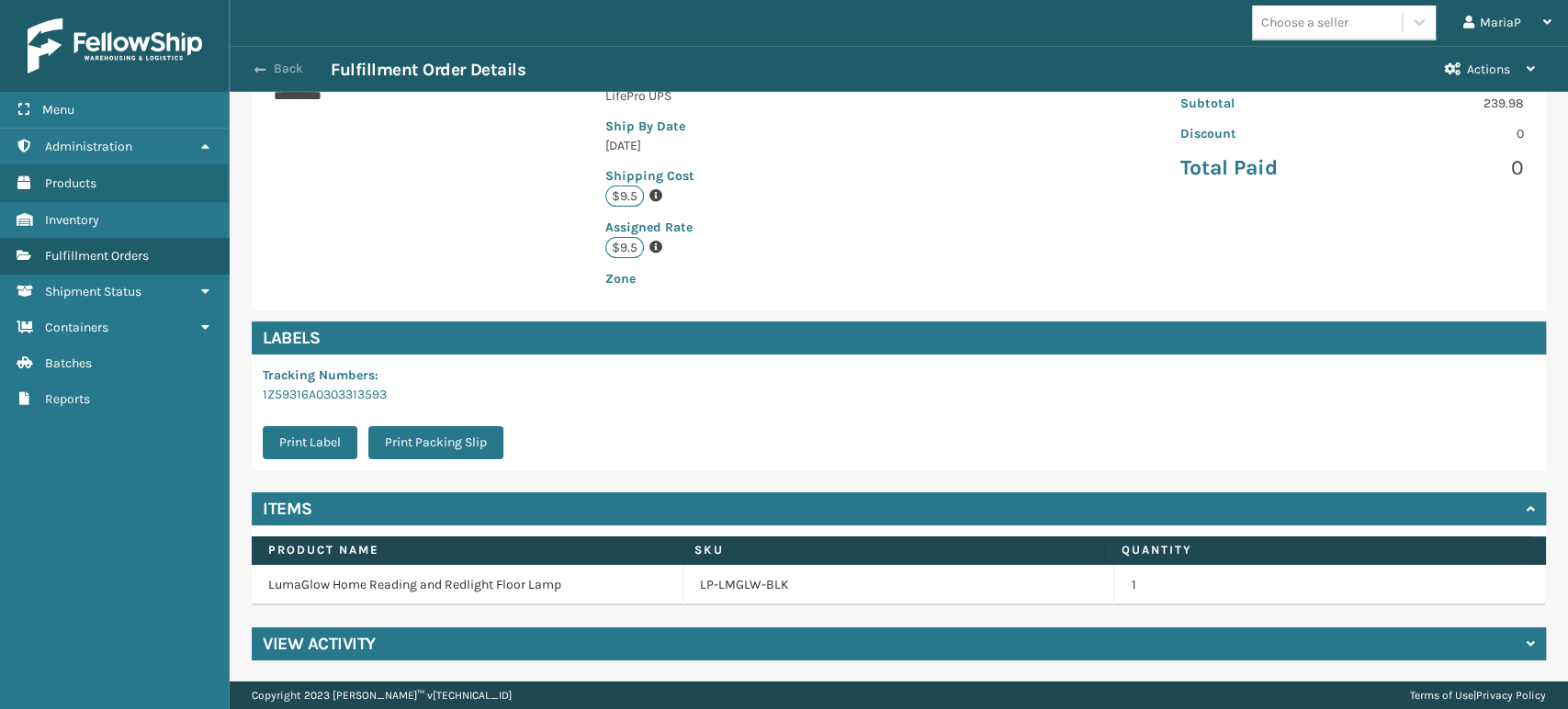
click at [261, 63] on span "button" at bounding box center [260, 69] width 11 height 13
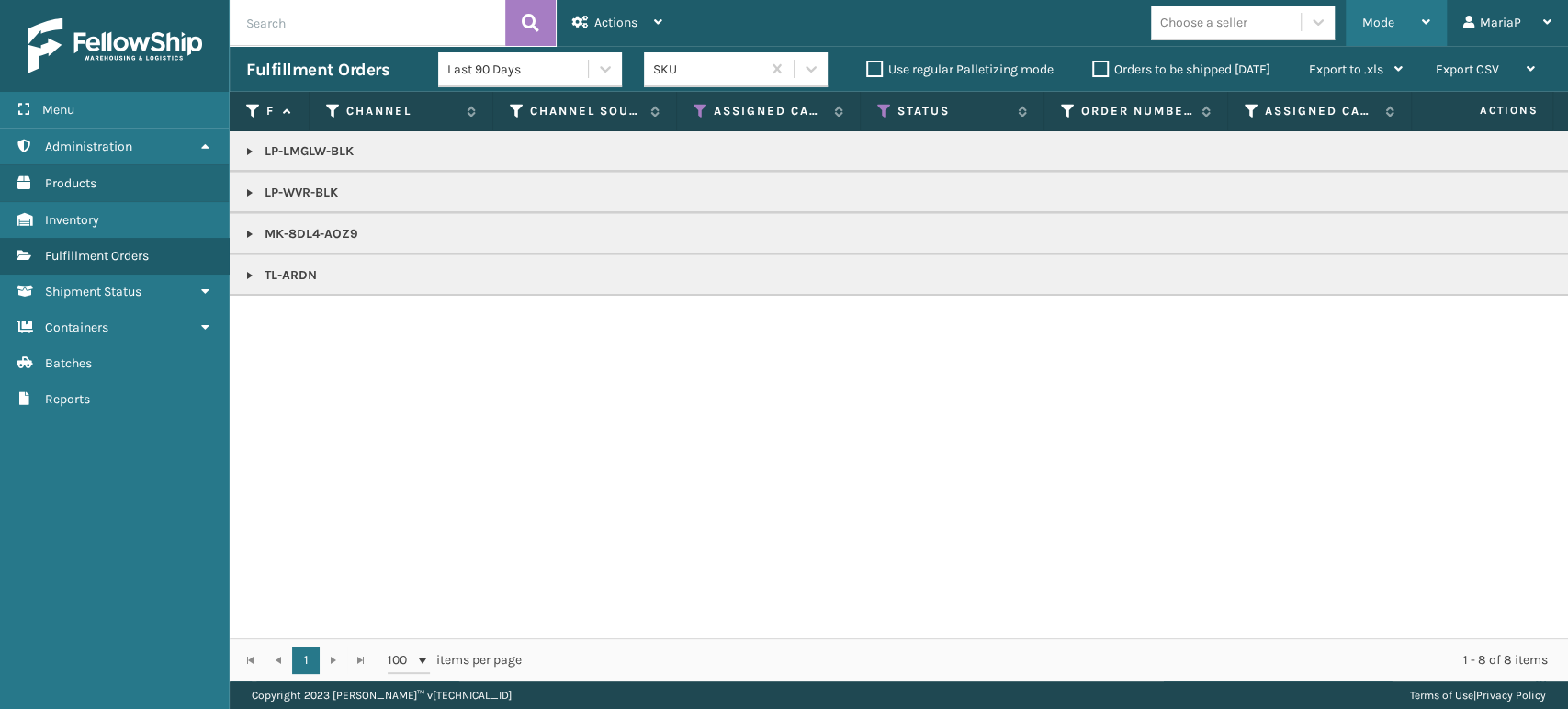
click at [1396, 14] on div "Mode" at bounding box center [1396, 23] width 68 height 46
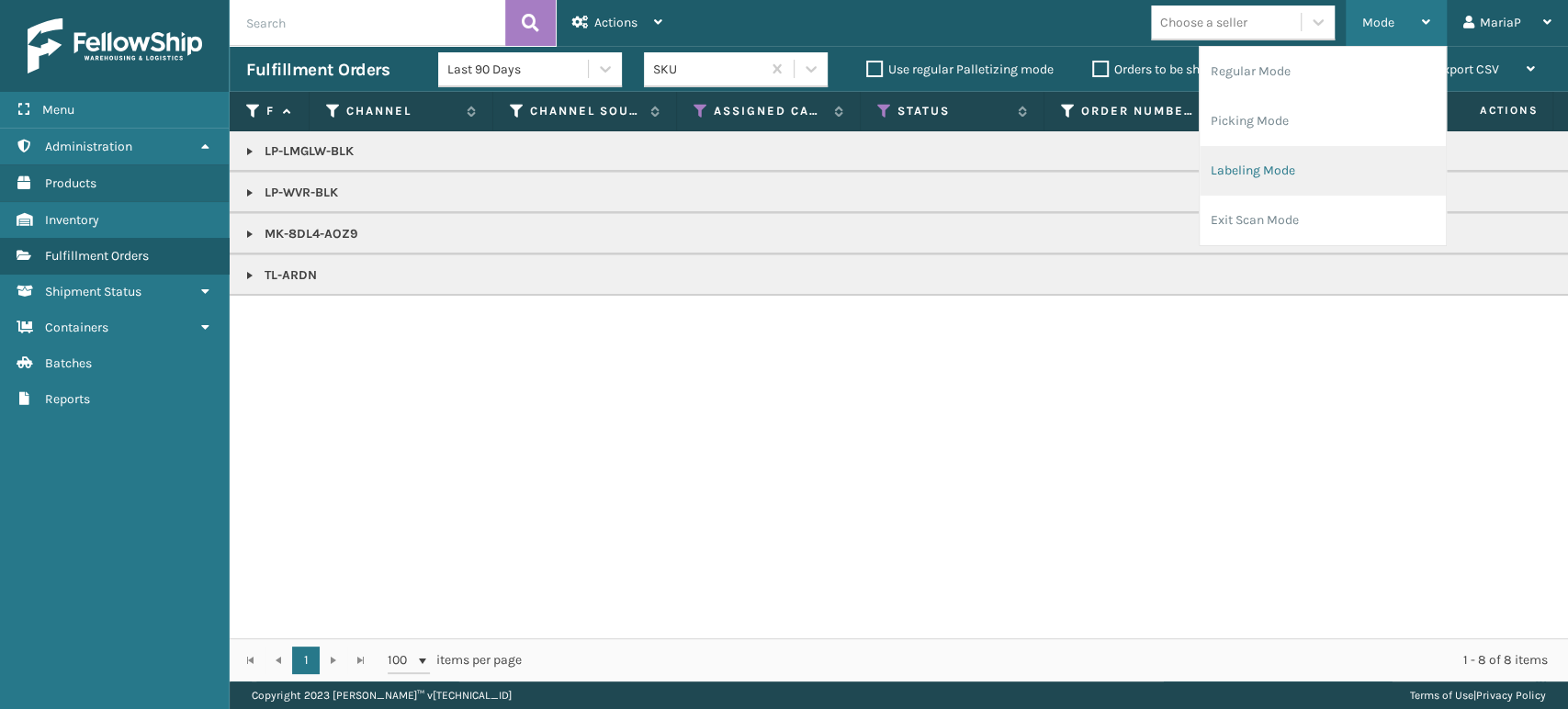
click at [1304, 173] on li "Labeling Mode" at bounding box center [1323, 170] width 246 height 49
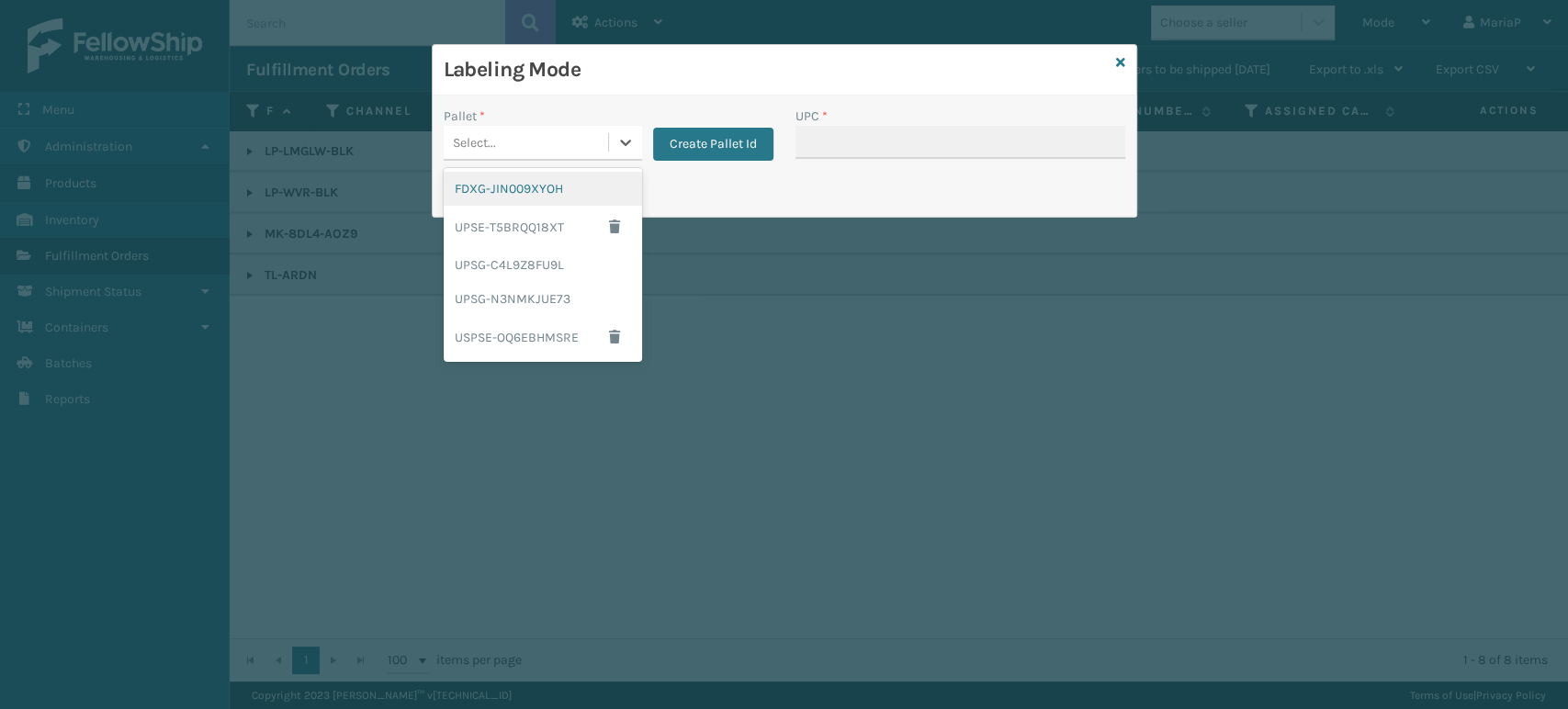
click at [558, 138] on div "Select..." at bounding box center [526, 143] width 164 height 31
click at [547, 302] on div "UPSG-N3NMKJUE73" at bounding box center [543, 299] width 199 height 34
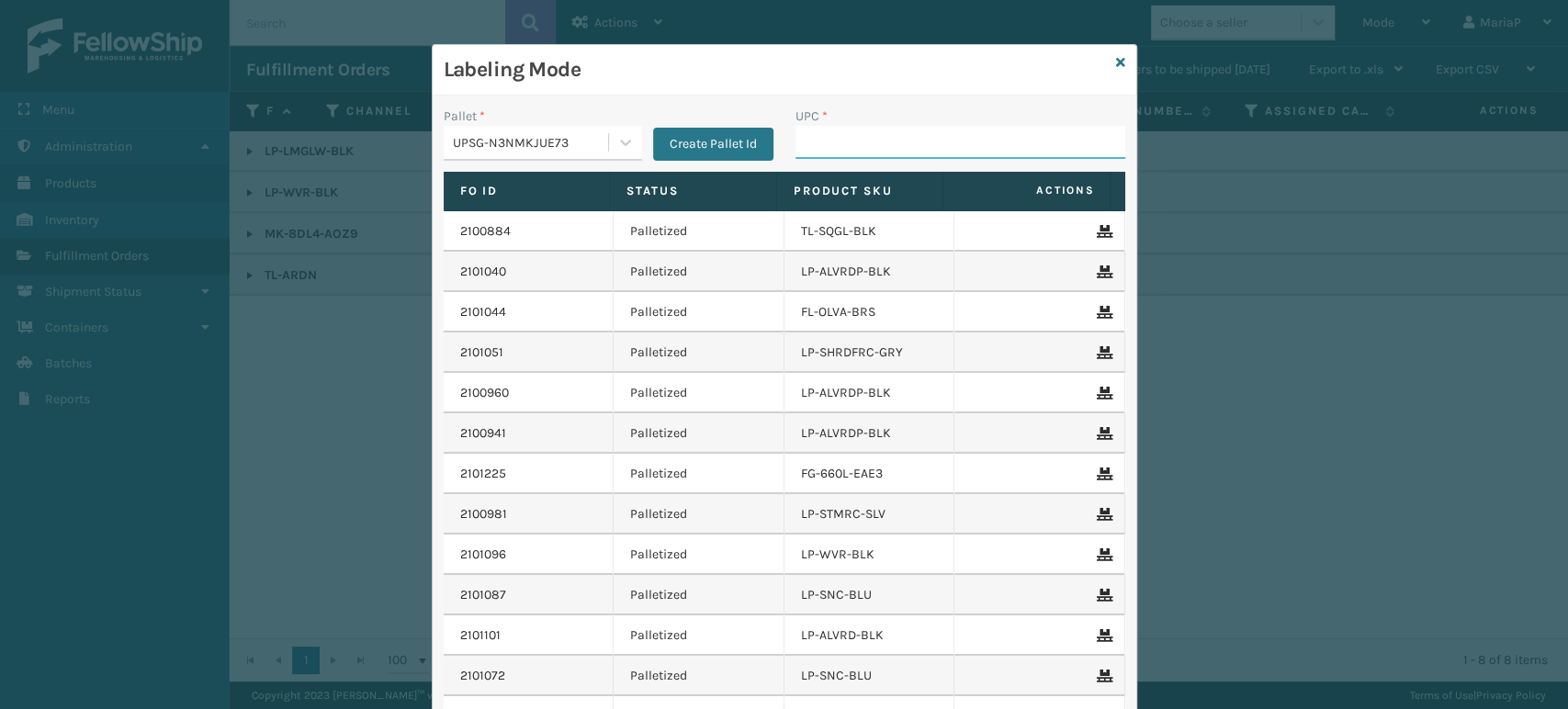
click at [817, 143] on input "UPC *" at bounding box center [960, 143] width 330 height 33
type input "10080313017176"
click at [898, 156] on input "10080313017176" at bounding box center [943, 143] width 296 height 33
click at [898, 155] on input "10080313017176" at bounding box center [943, 143] width 296 height 33
click at [898, 154] on input "10080313017176" at bounding box center [943, 143] width 296 height 33
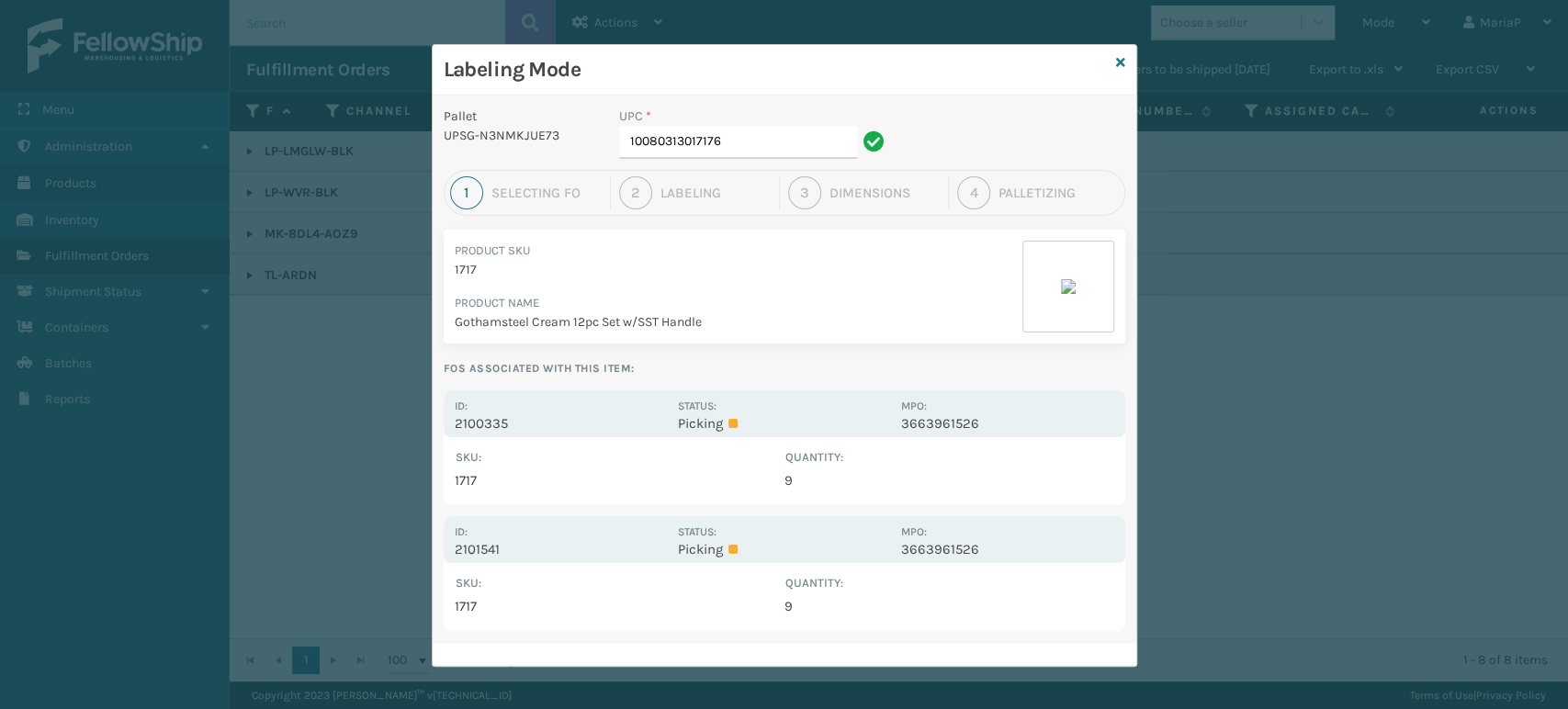
click at [470, 424] on p "2100335" at bounding box center [561, 423] width 213 height 17
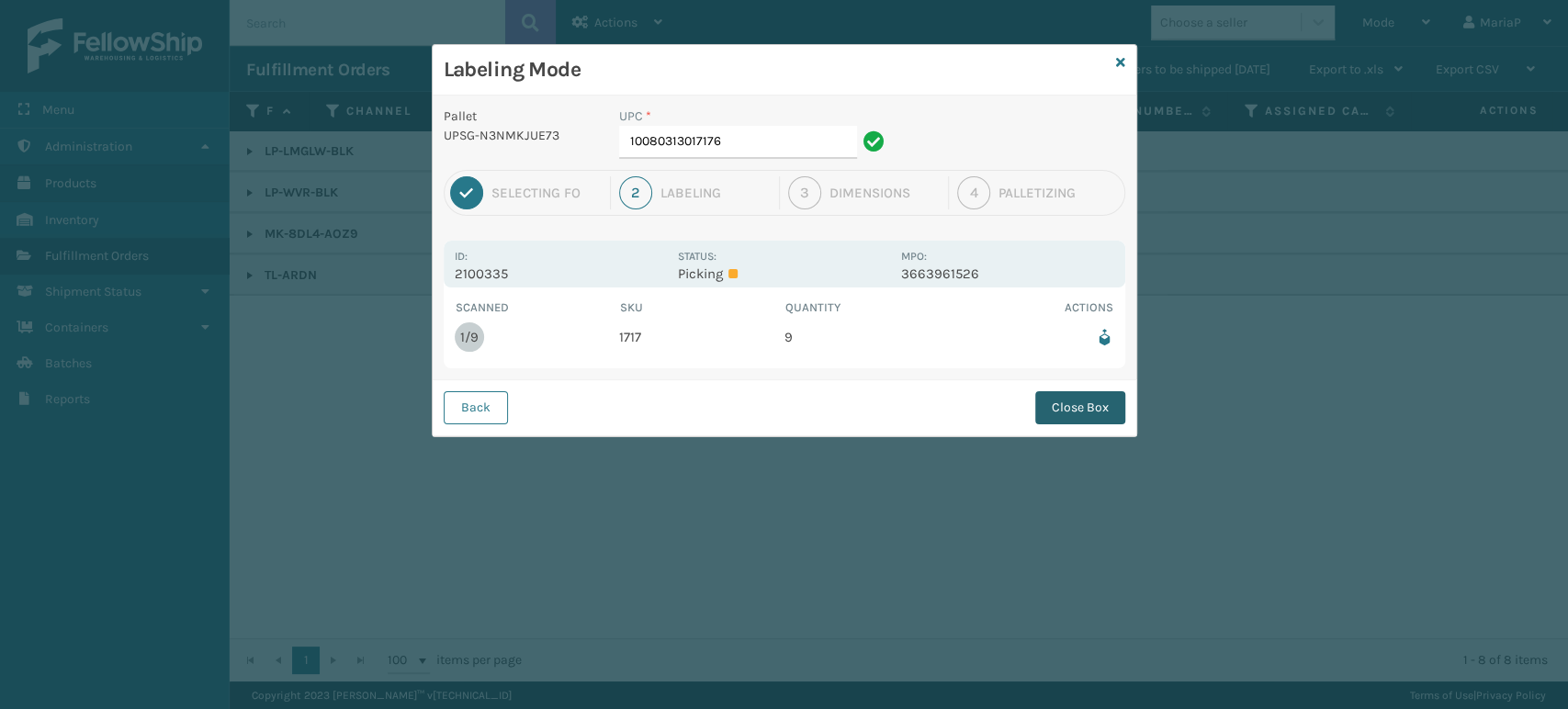
click at [1083, 413] on button "Close Box" at bounding box center [1080, 409] width 90 height 33
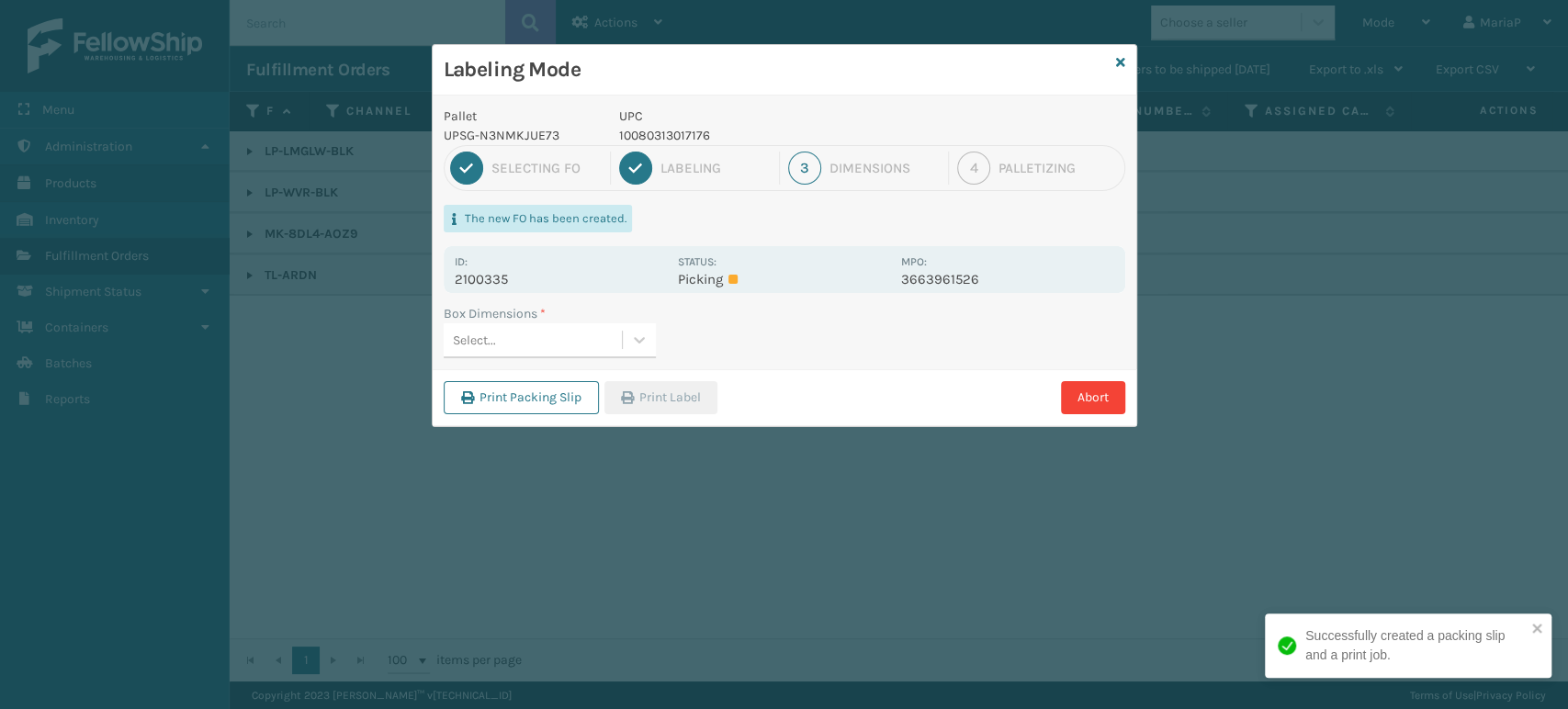
drag, startPoint x: 492, startPoint y: 316, endPoint x: 502, endPoint y: 324, distance: 12.8
click at [496, 316] on label "Box Dimensions *" at bounding box center [495, 314] width 102 height 20
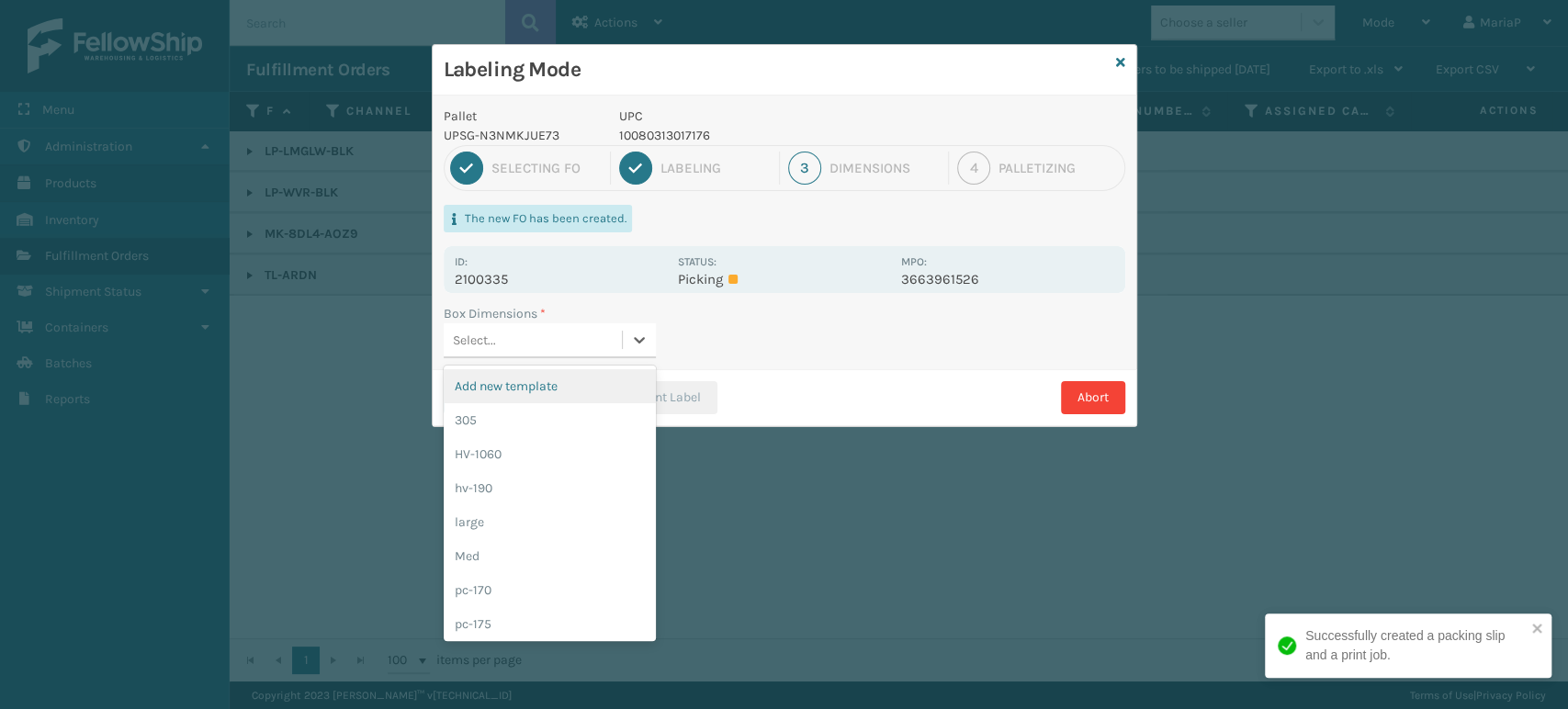
click at [516, 342] on div "Select..." at bounding box center [533, 340] width 178 height 31
type input "MED"
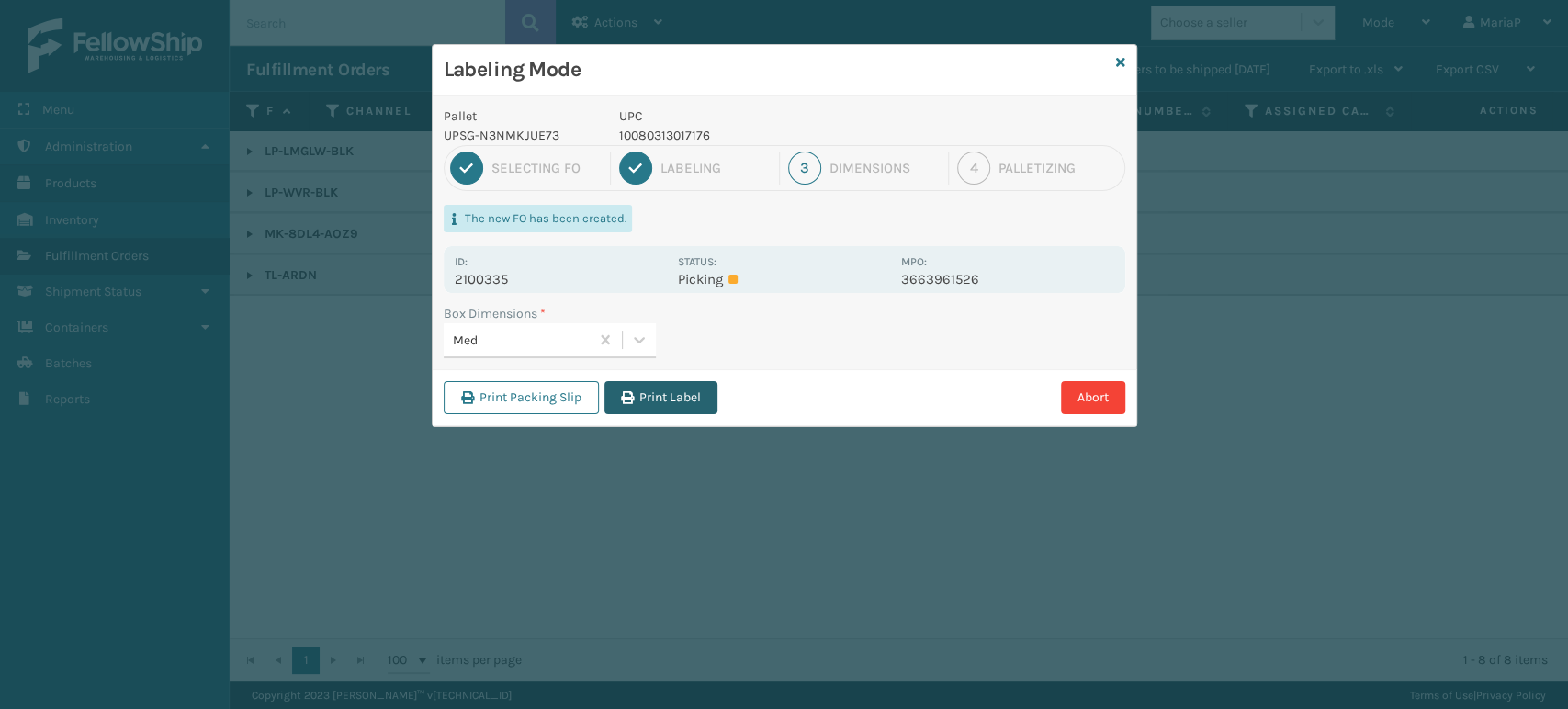
click at [664, 381] on button "Print Label" at bounding box center [660, 398] width 113 height 33
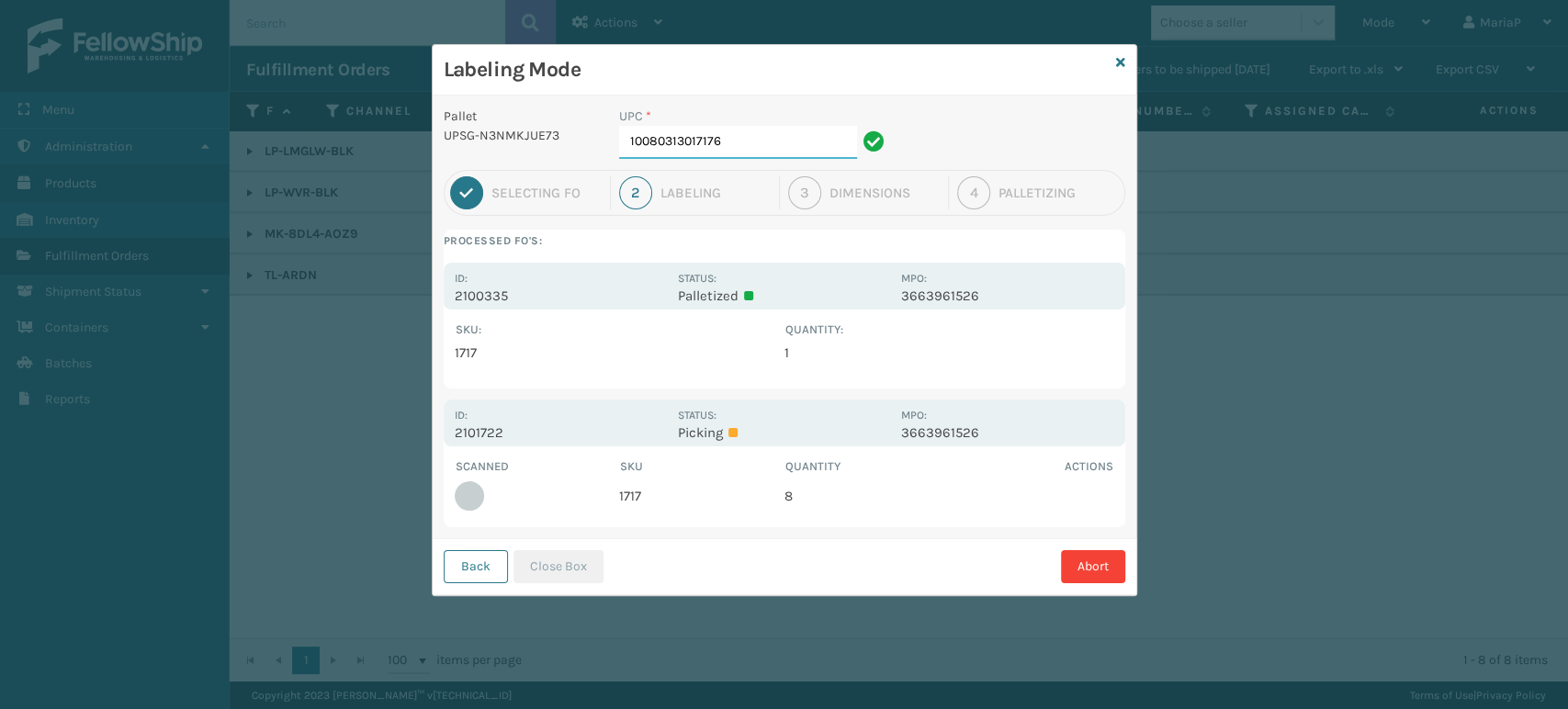
click at [782, 151] on input "10080313017176" at bounding box center [738, 143] width 238 height 33
click at [585, 557] on button "Close Box" at bounding box center [558, 567] width 90 height 33
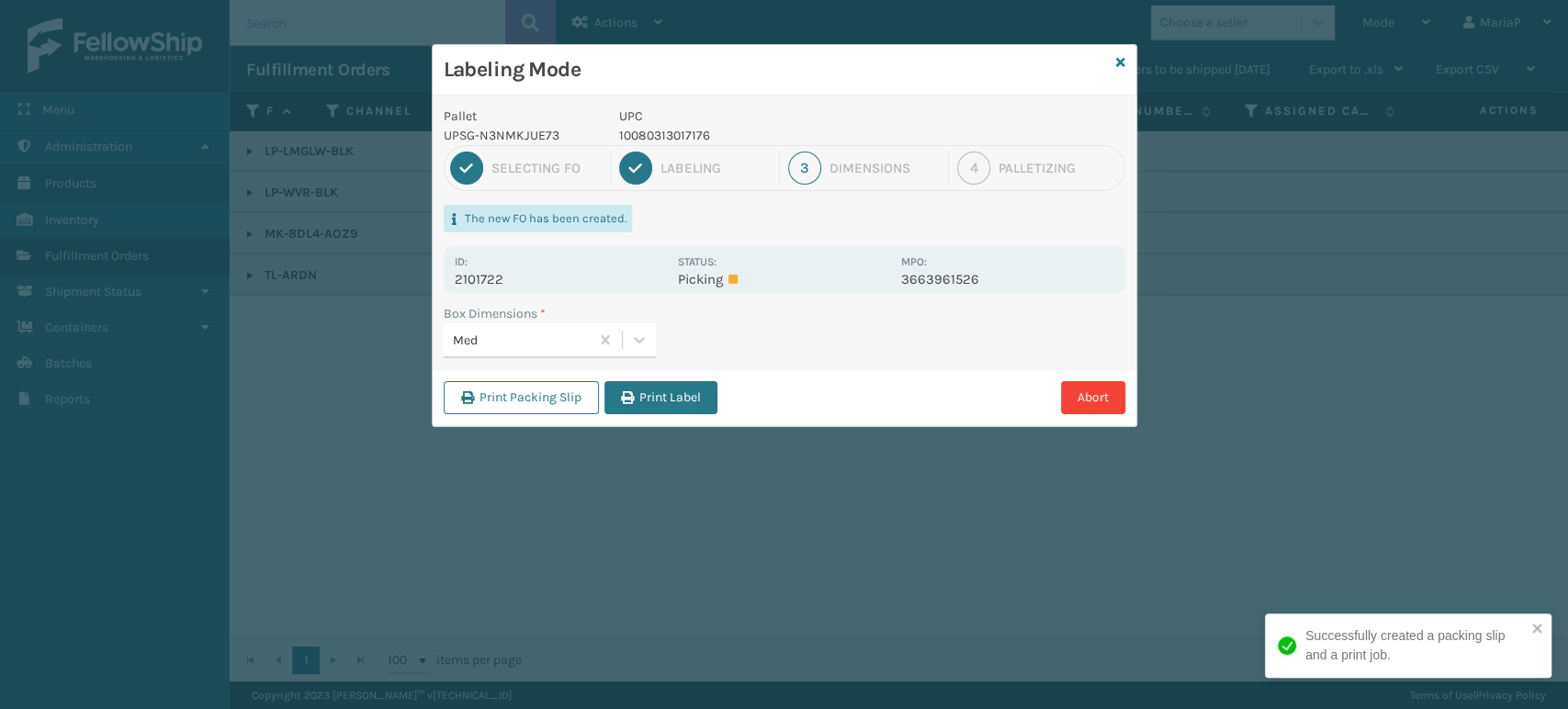
click at [640, 403] on button "Print Label" at bounding box center [660, 398] width 113 height 33
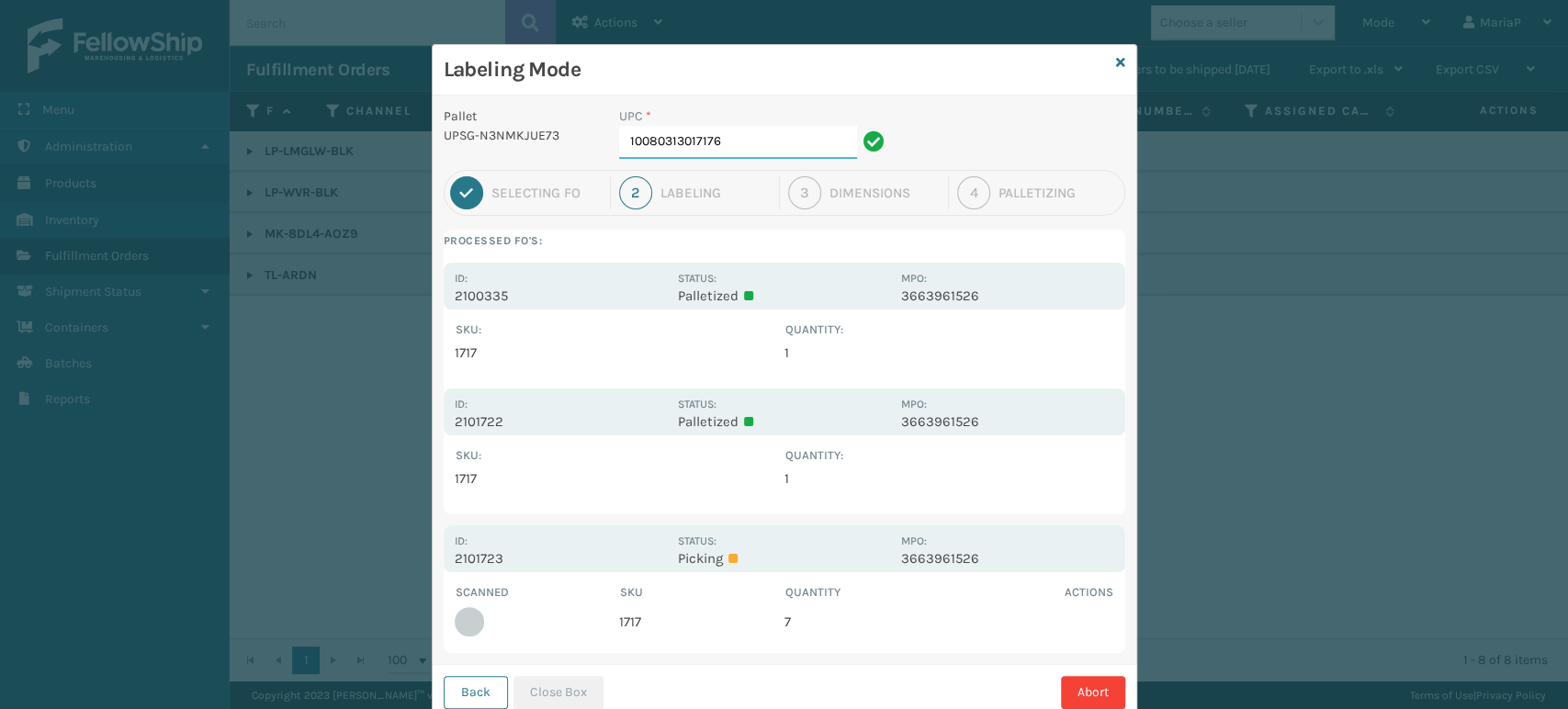
click at [742, 142] on input "10080313017176" at bounding box center [738, 143] width 238 height 33
click at [543, 684] on button "Close Box" at bounding box center [558, 693] width 90 height 33
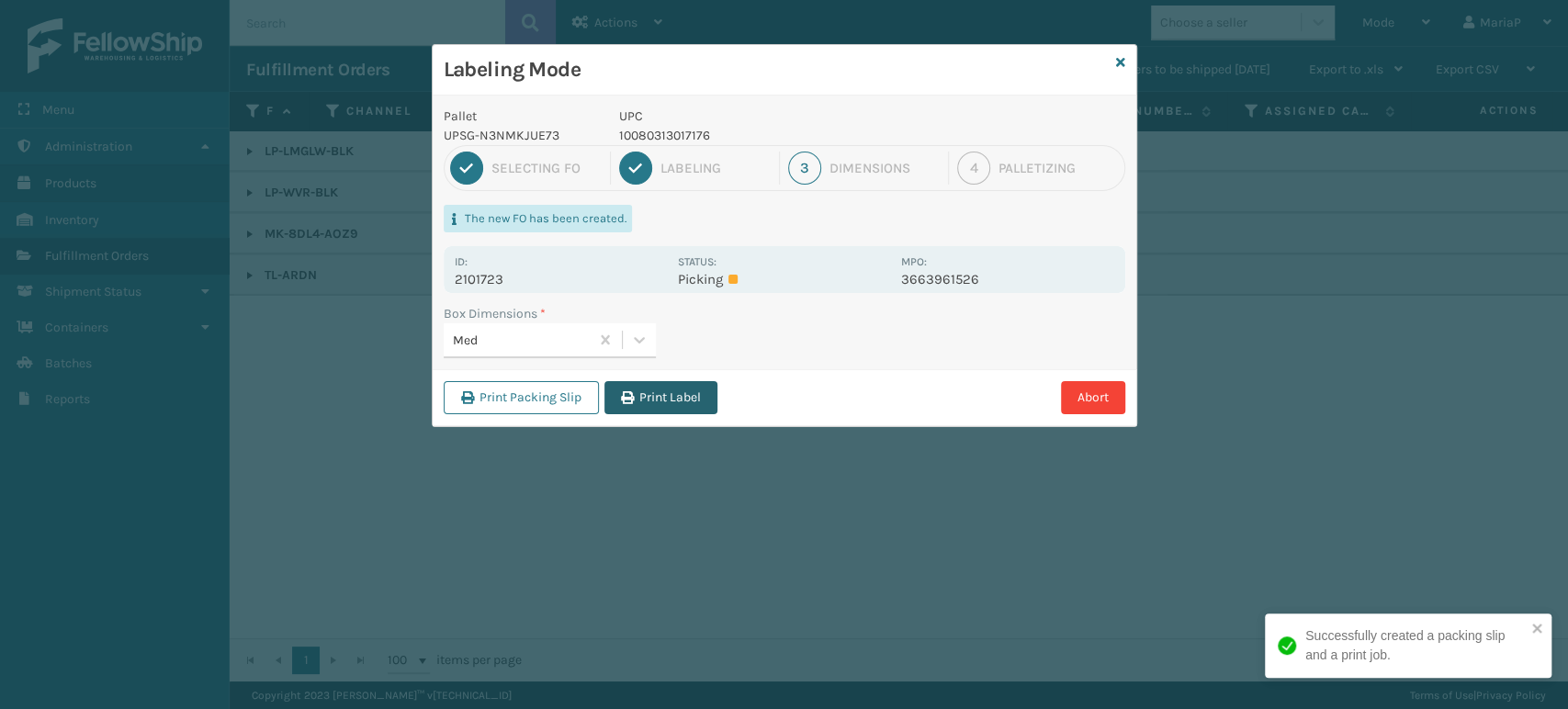
click at [618, 392] on button "Print Label" at bounding box center [660, 398] width 113 height 33
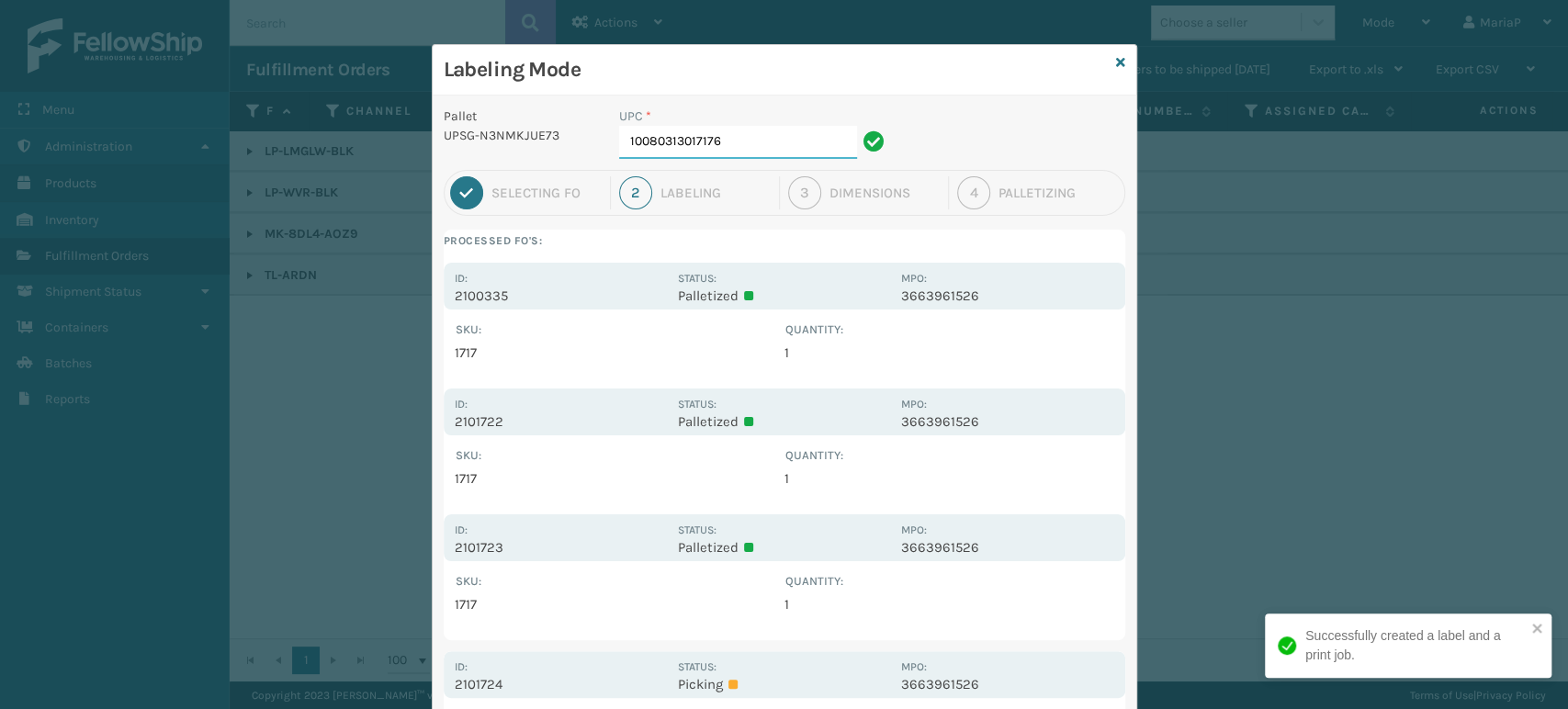
click at [732, 136] on input "10080313017176" at bounding box center [738, 143] width 238 height 33
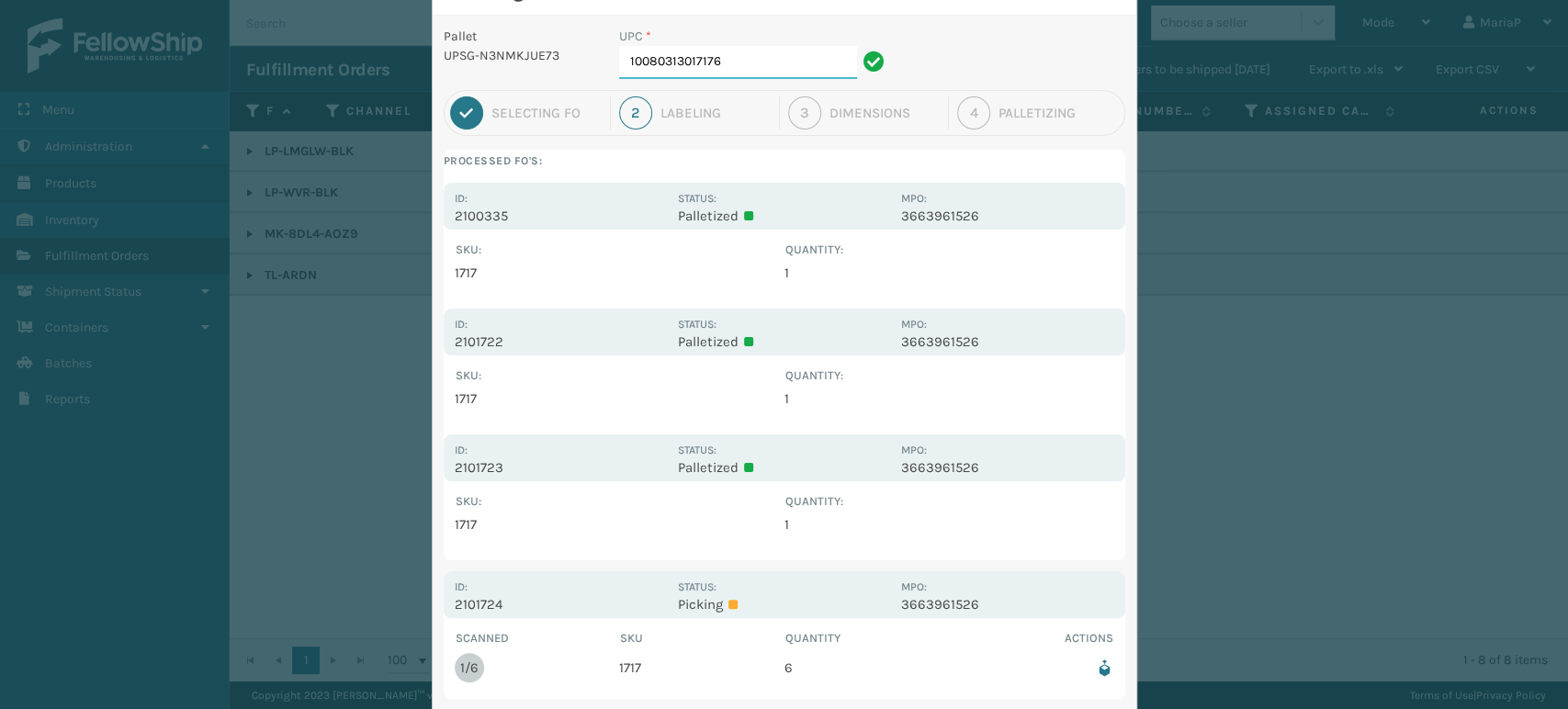
scroll to position [182, 0]
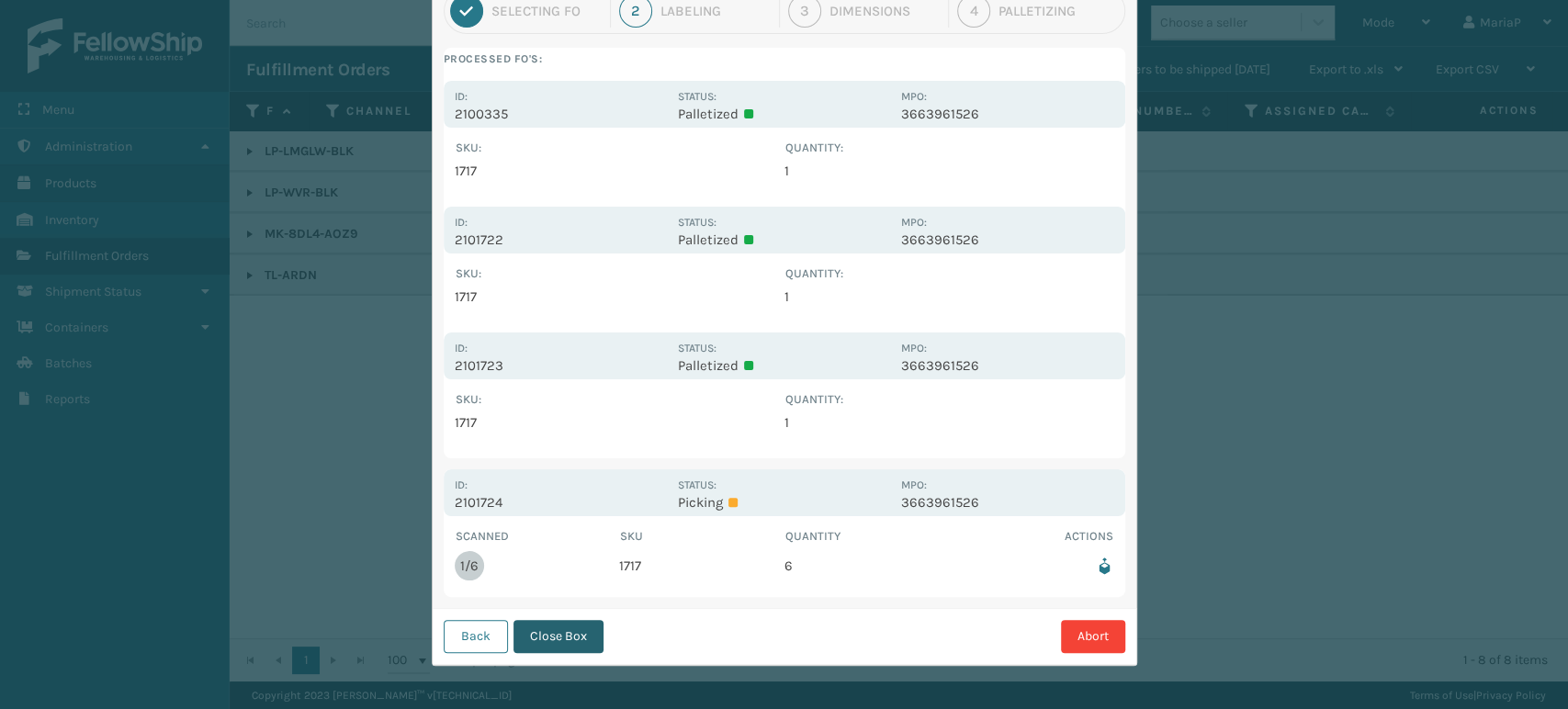
click at [558, 631] on button "Close Box" at bounding box center [558, 637] width 90 height 33
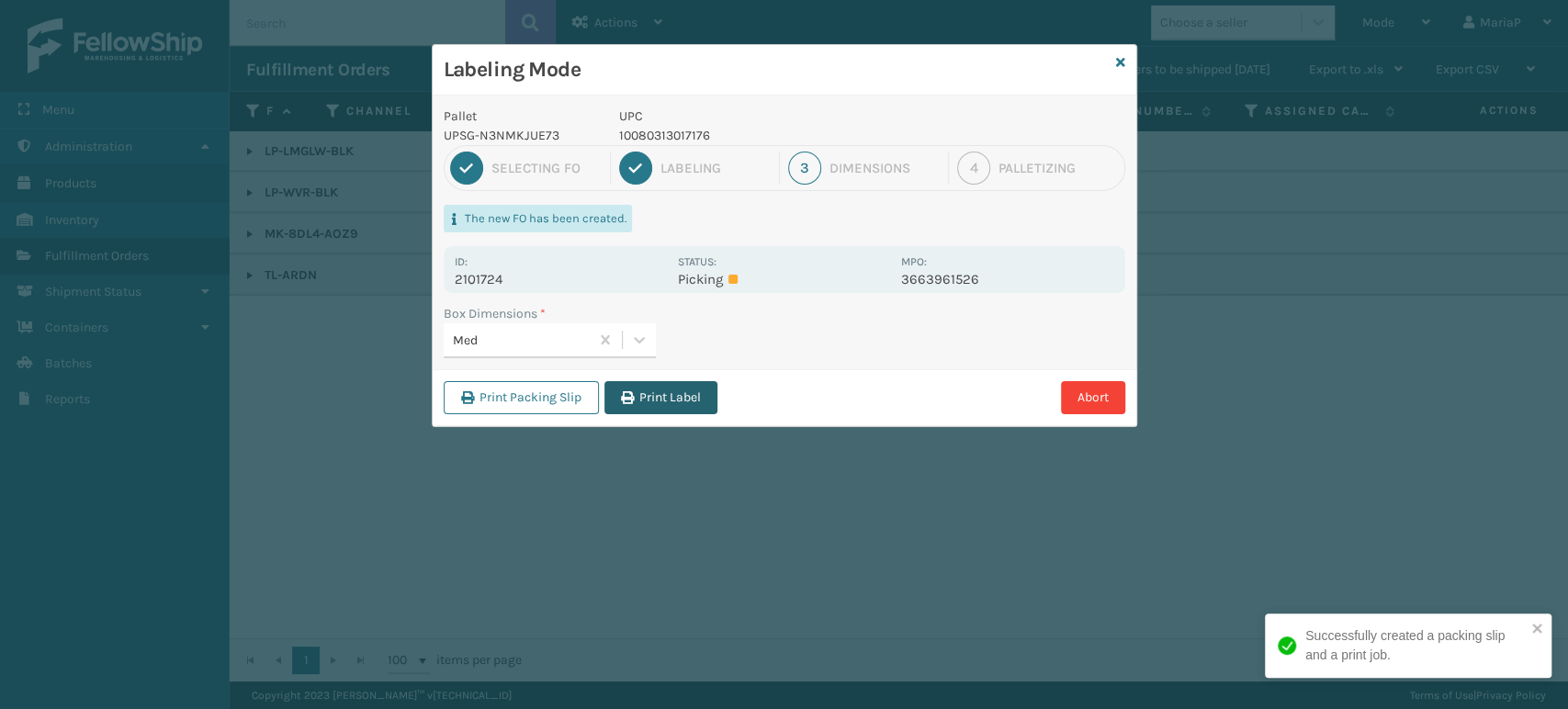
click at [657, 395] on button "Print Label" at bounding box center [660, 398] width 113 height 33
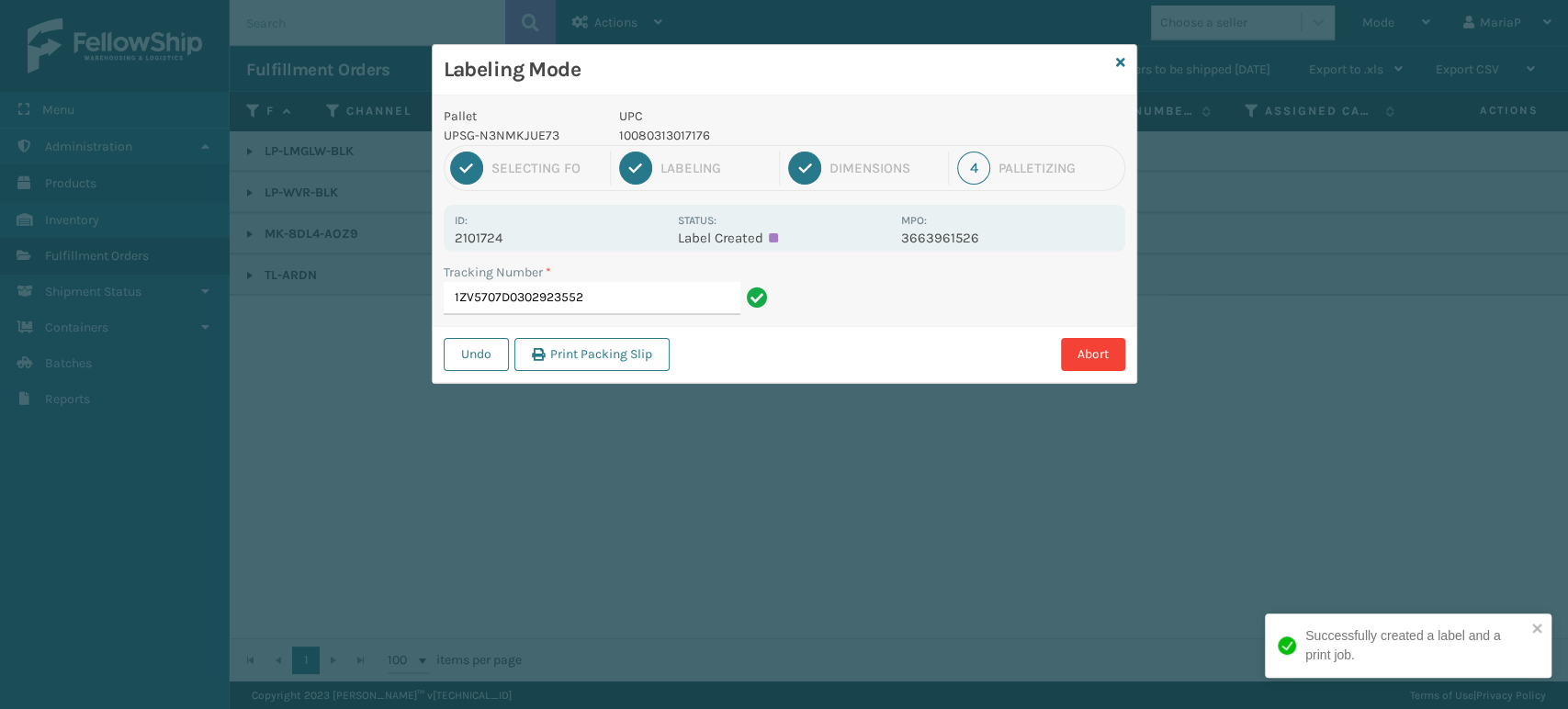
click at [628, 297] on input "1ZV5707D0302923552" at bounding box center [592, 299] width 296 height 33
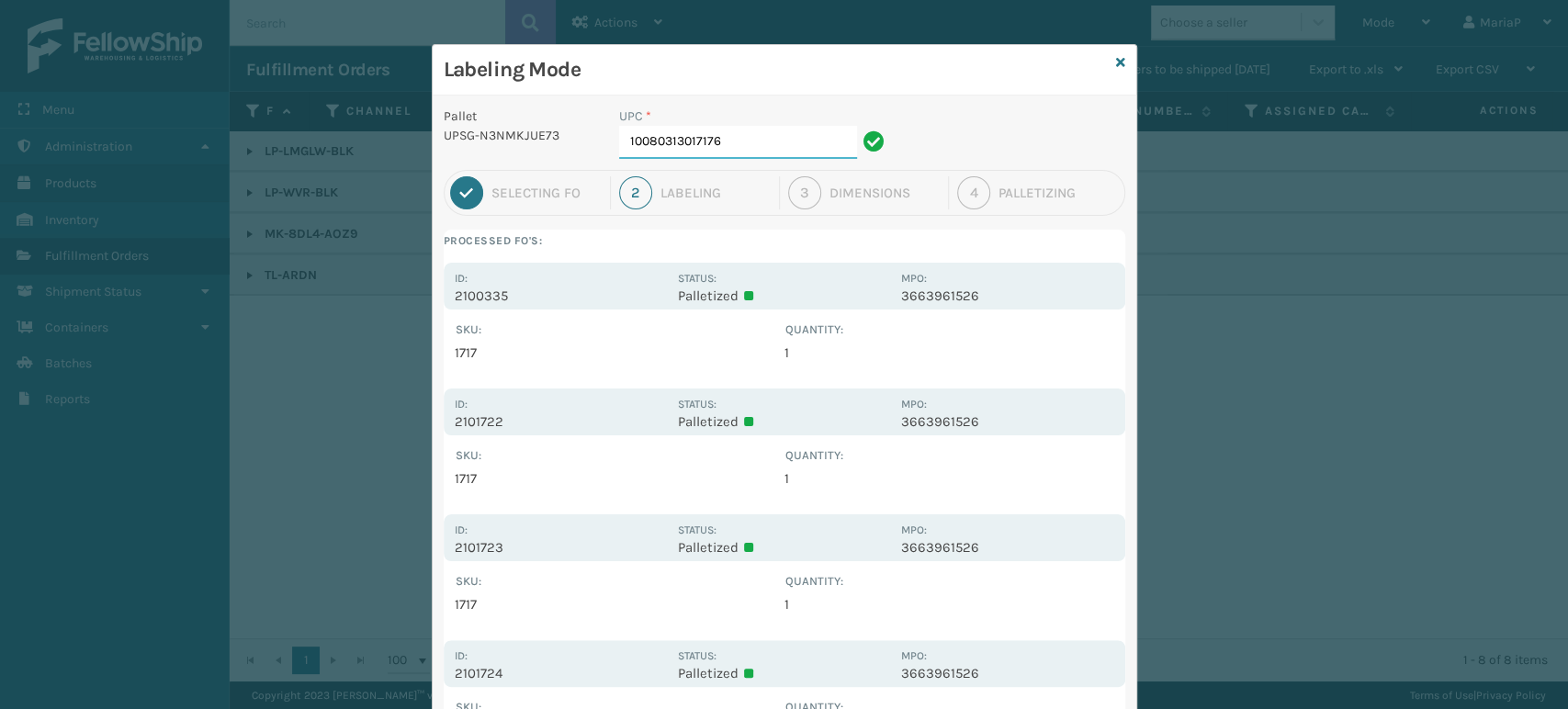
click at [735, 146] on input "10080313017176" at bounding box center [738, 143] width 238 height 33
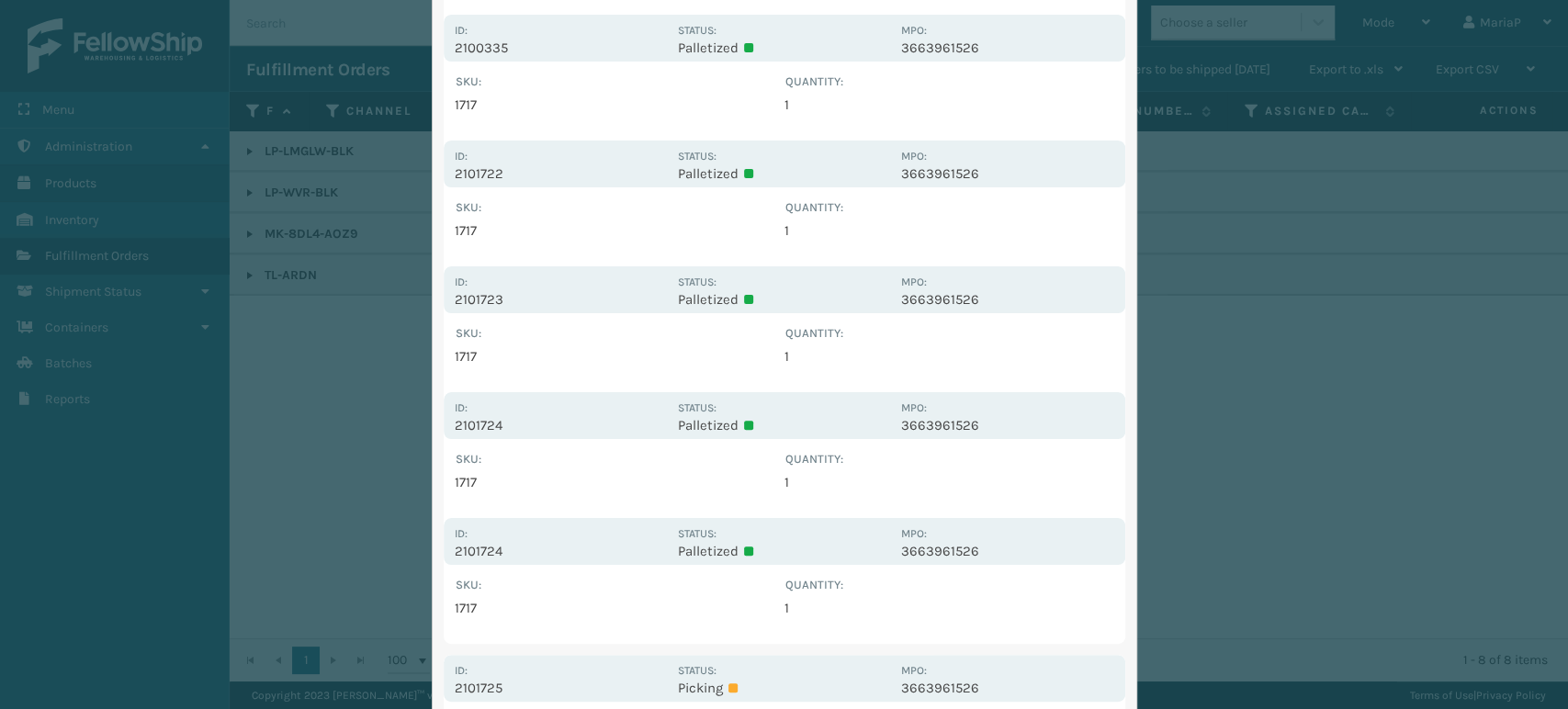
scroll to position [433, 0]
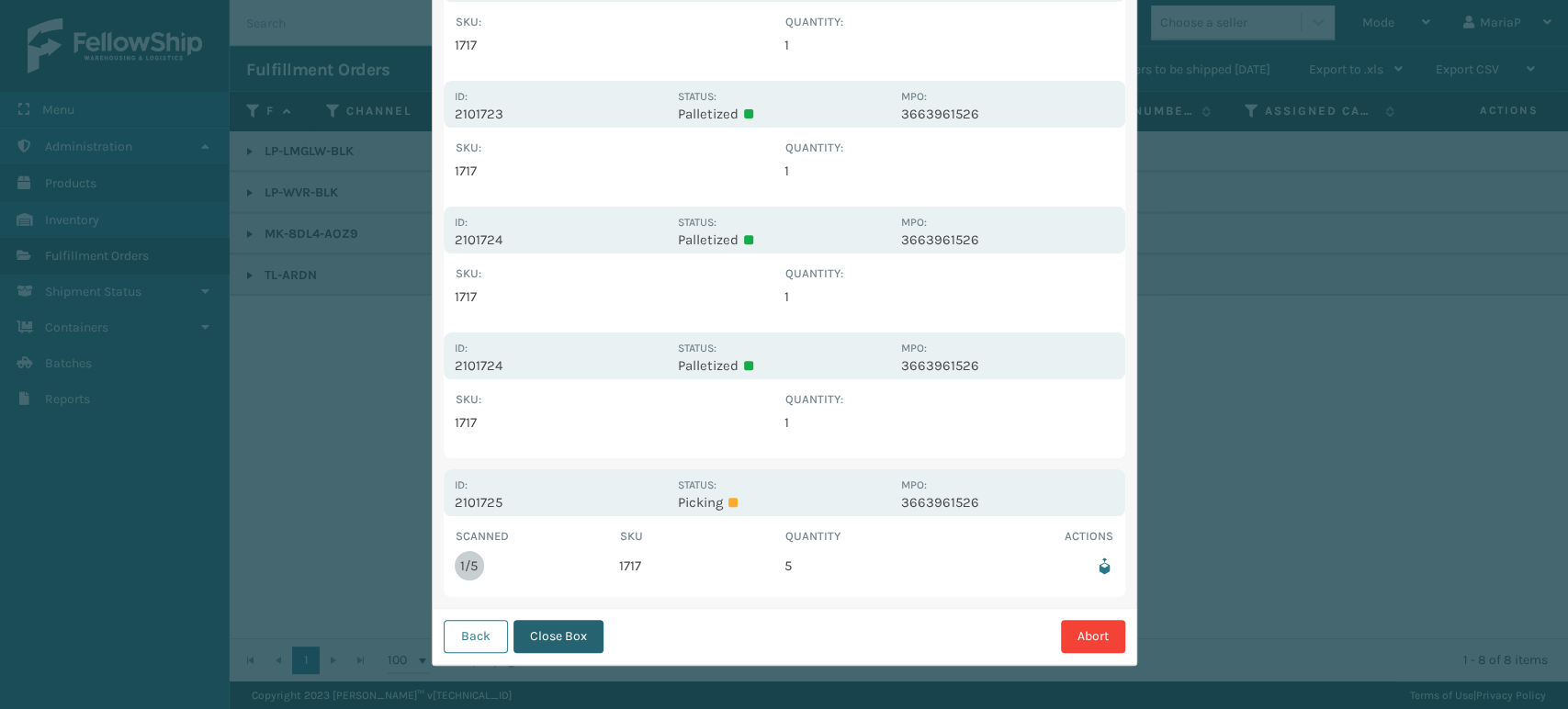
click at [548, 633] on button "Close Box" at bounding box center [558, 637] width 90 height 33
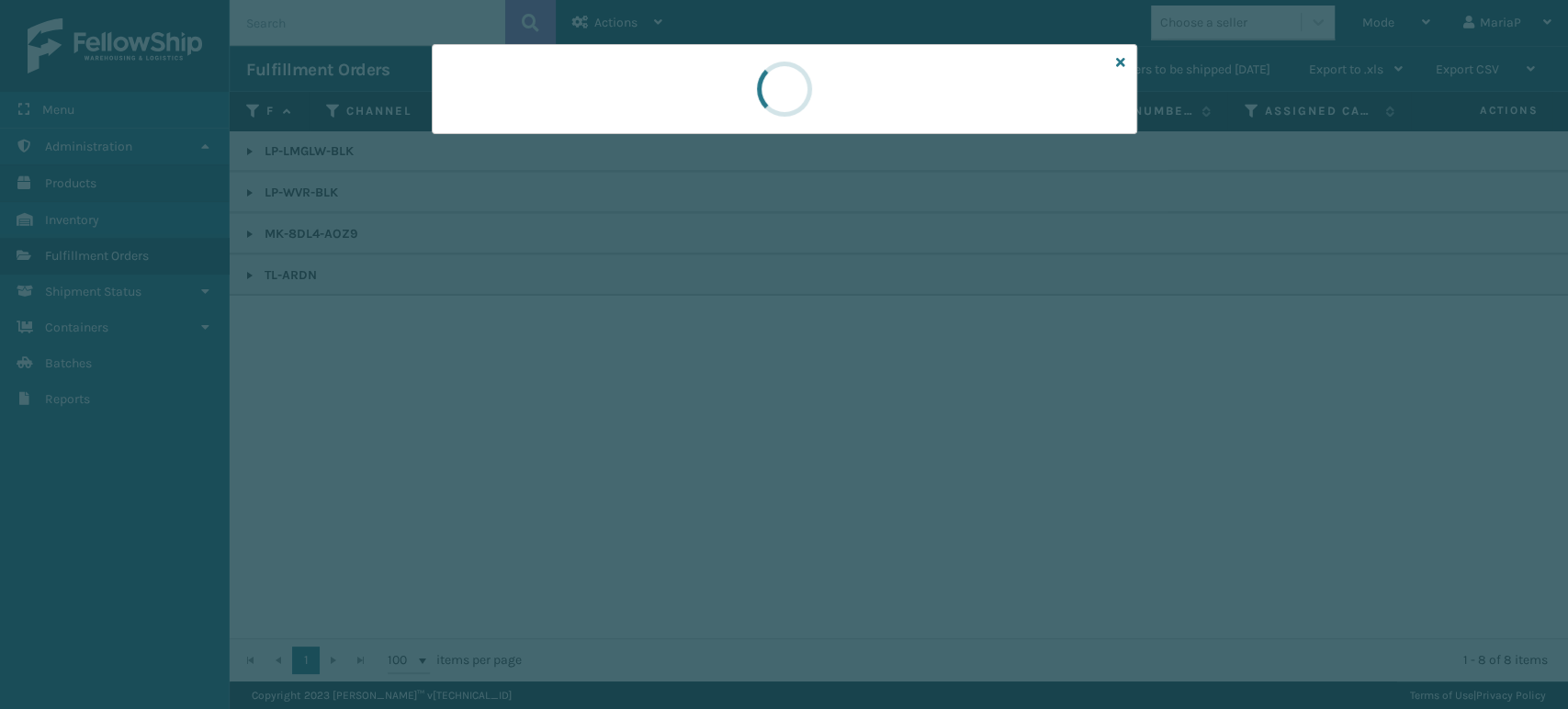
scroll to position [0, 0]
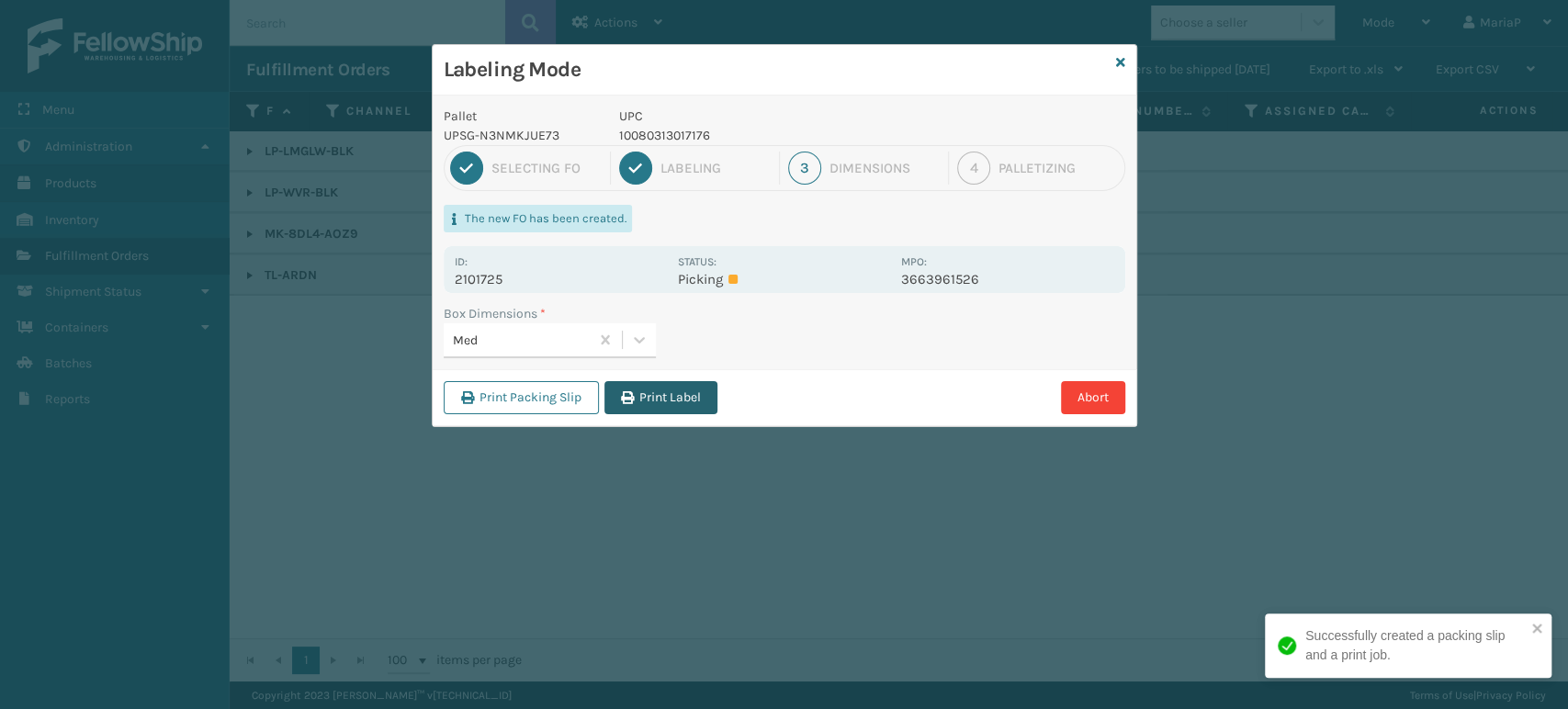
click at [668, 395] on button "Print Label" at bounding box center [660, 398] width 113 height 33
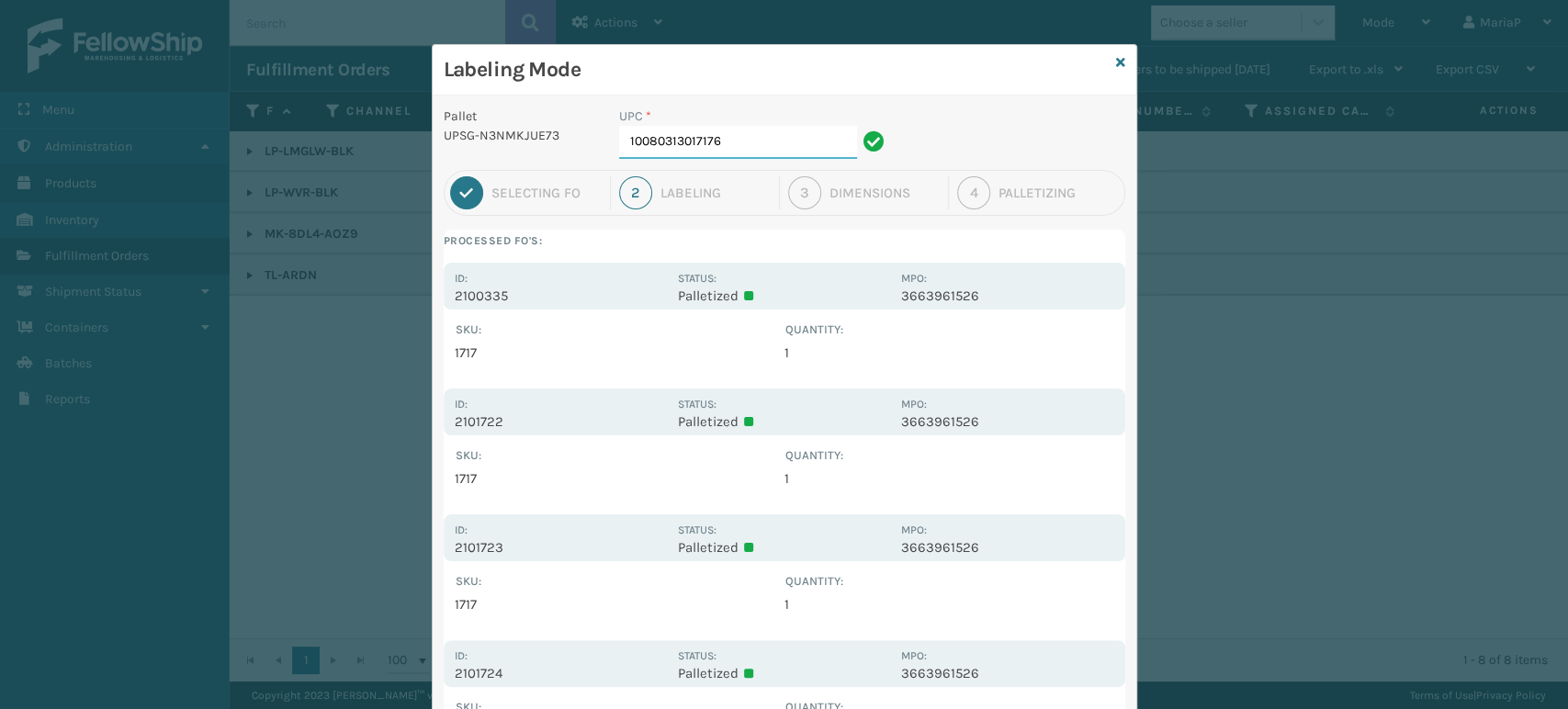
click at [791, 145] on input "10080313017176" at bounding box center [738, 143] width 238 height 33
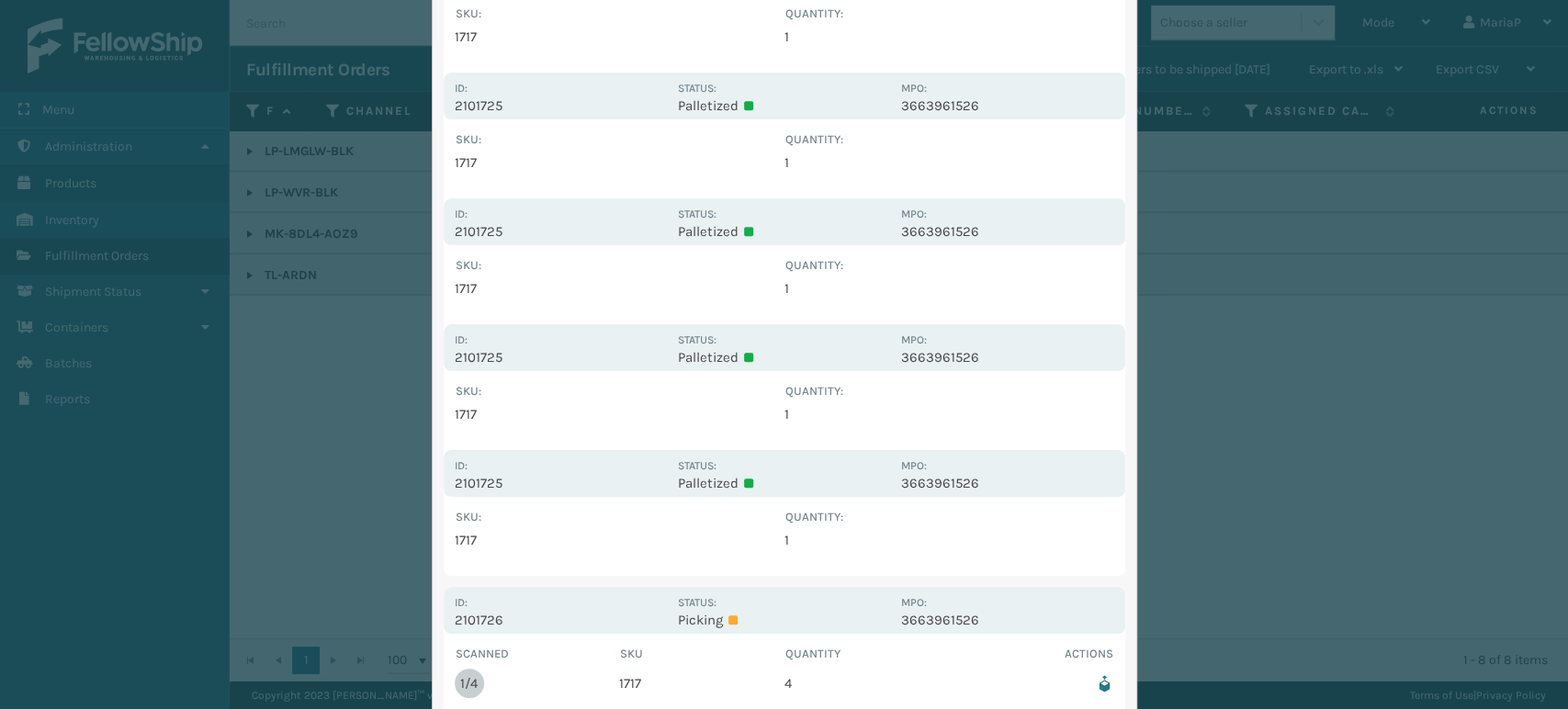
scroll to position [936, 0]
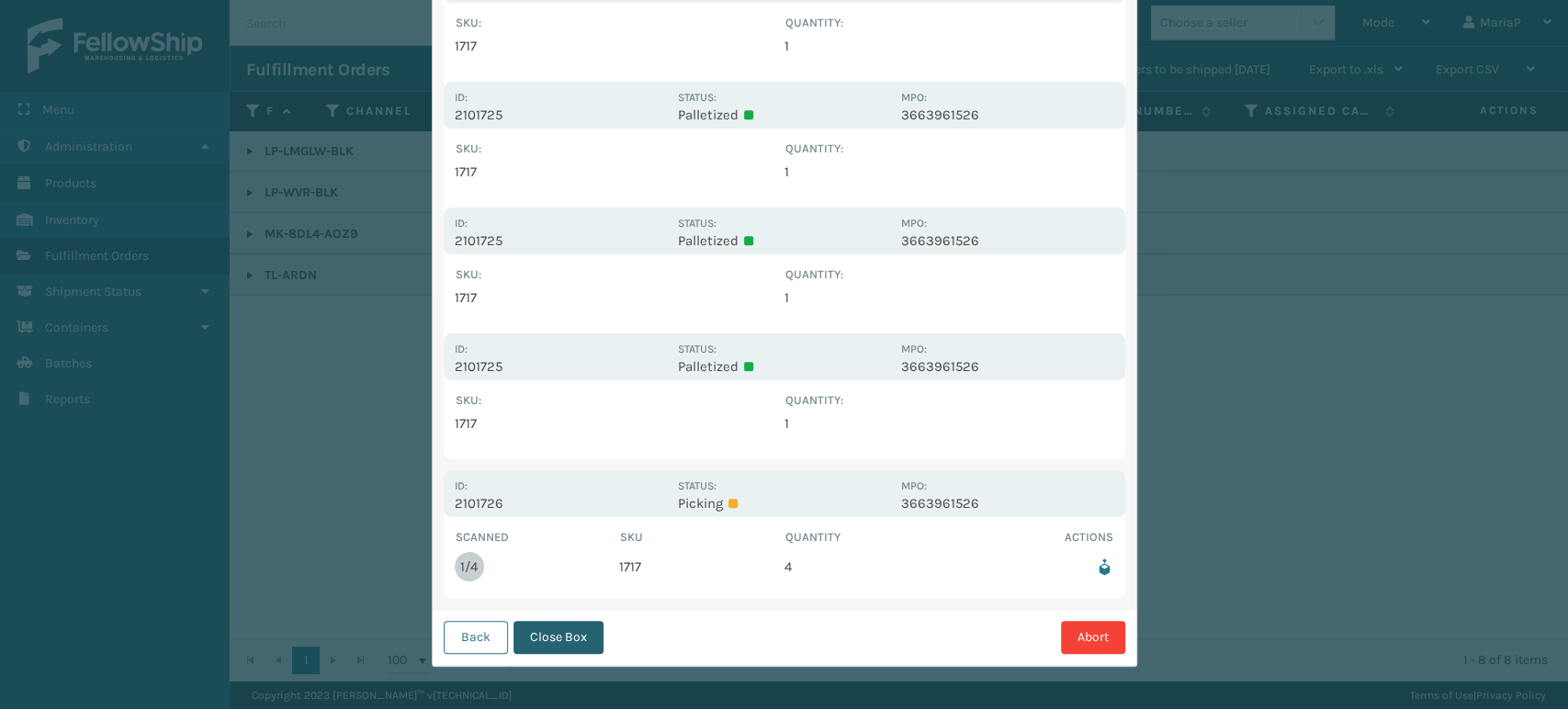
click at [571, 635] on button "Close Box" at bounding box center [558, 638] width 90 height 33
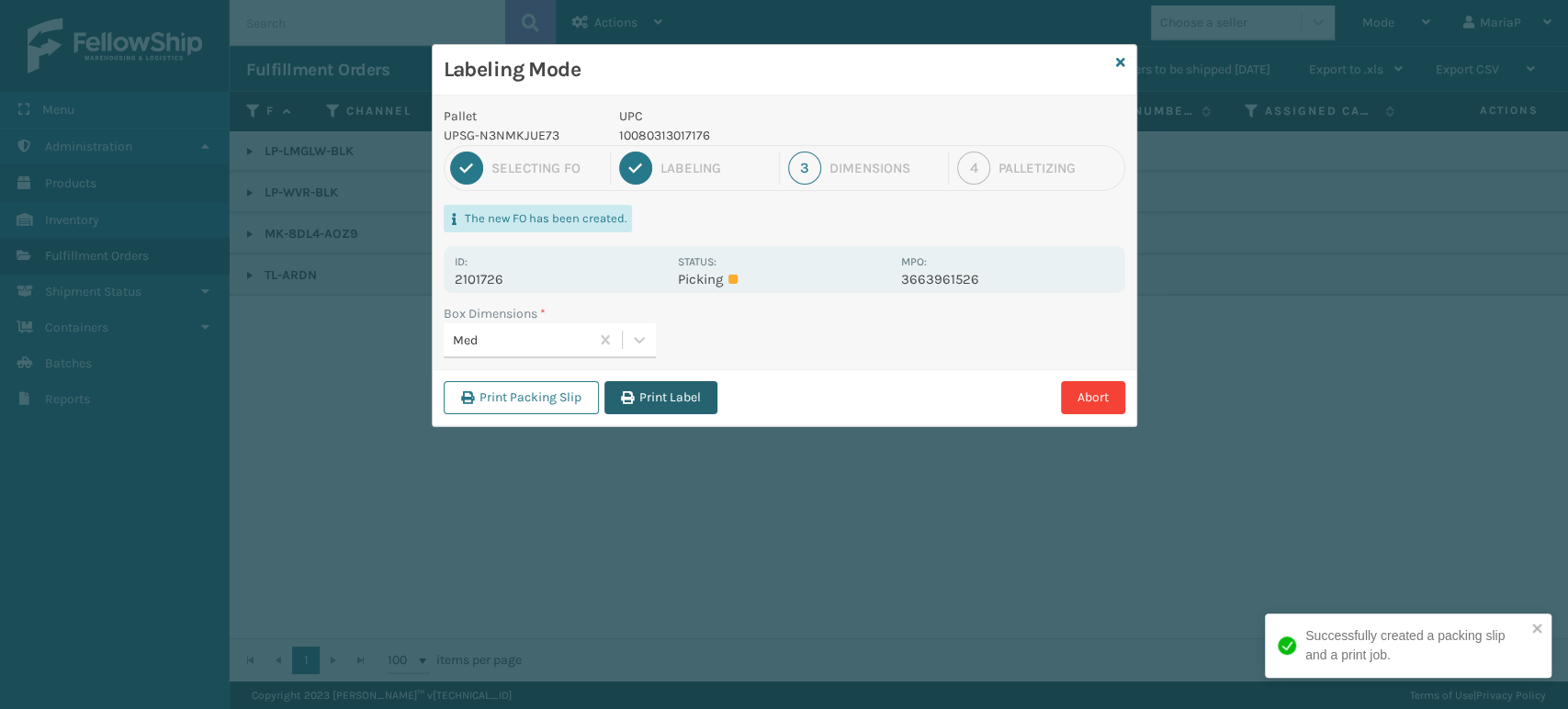
click at [708, 409] on button "Print Label" at bounding box center [660, 398] width 113 height 33
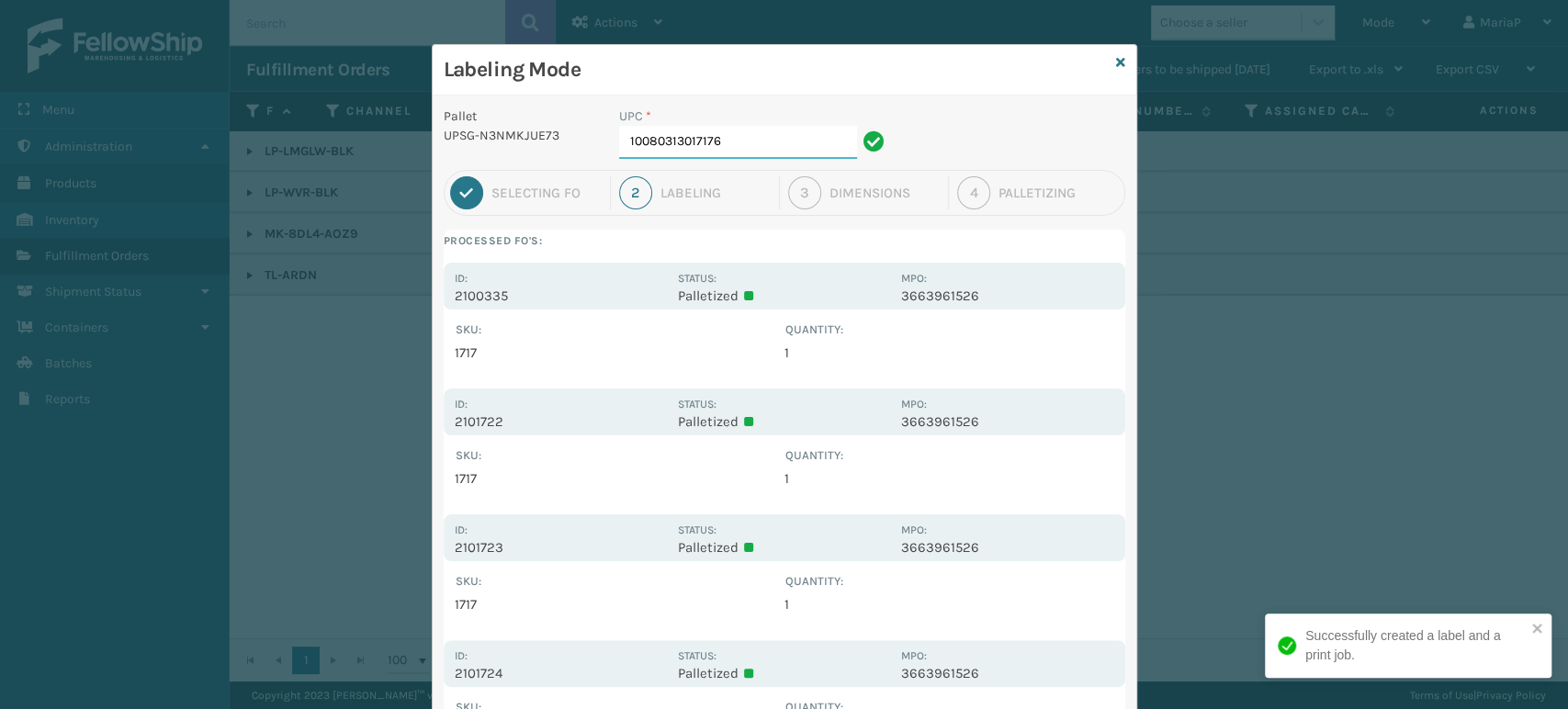
click at [776, 150] on input "10080313017176" at bounding box center [738, 143] width 238 height 33
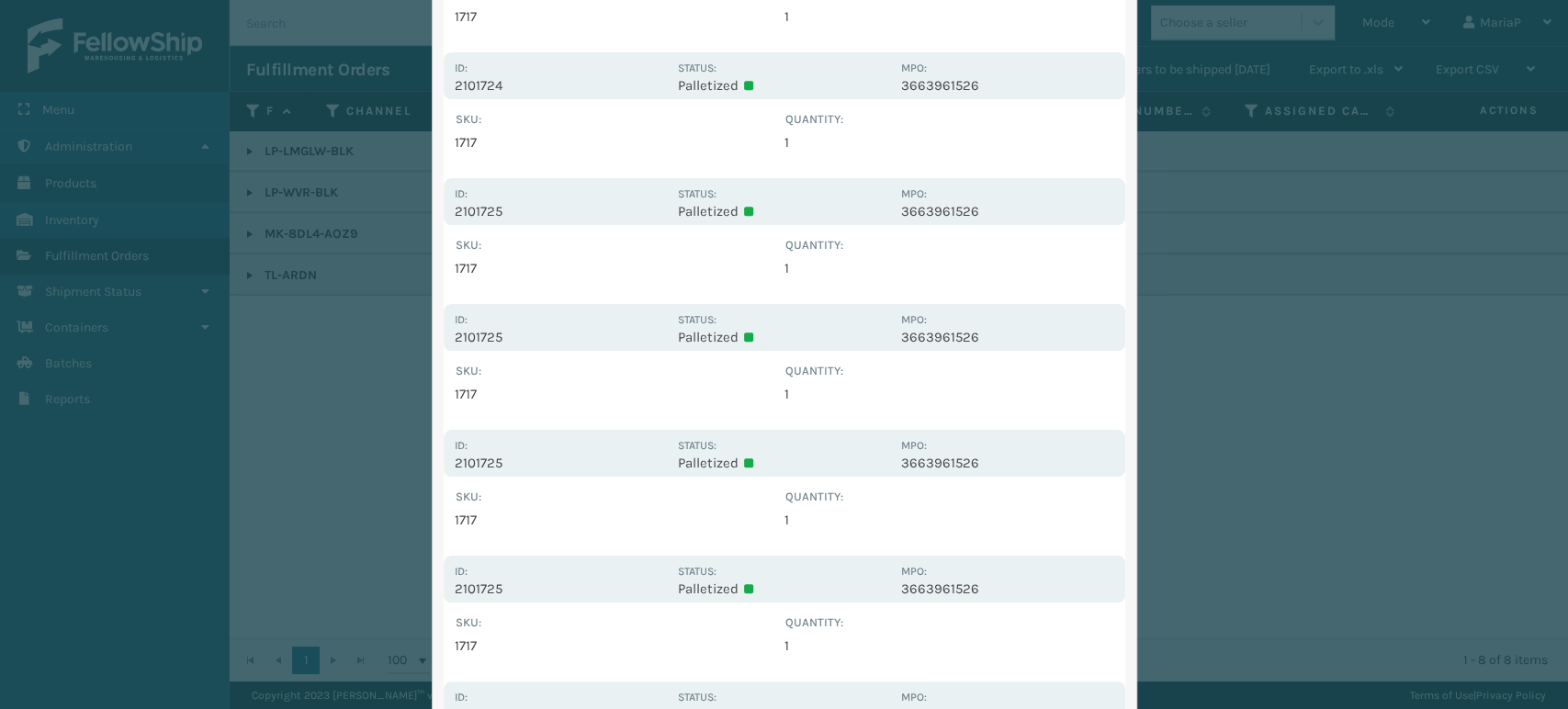
scroll to position [1021, 0]
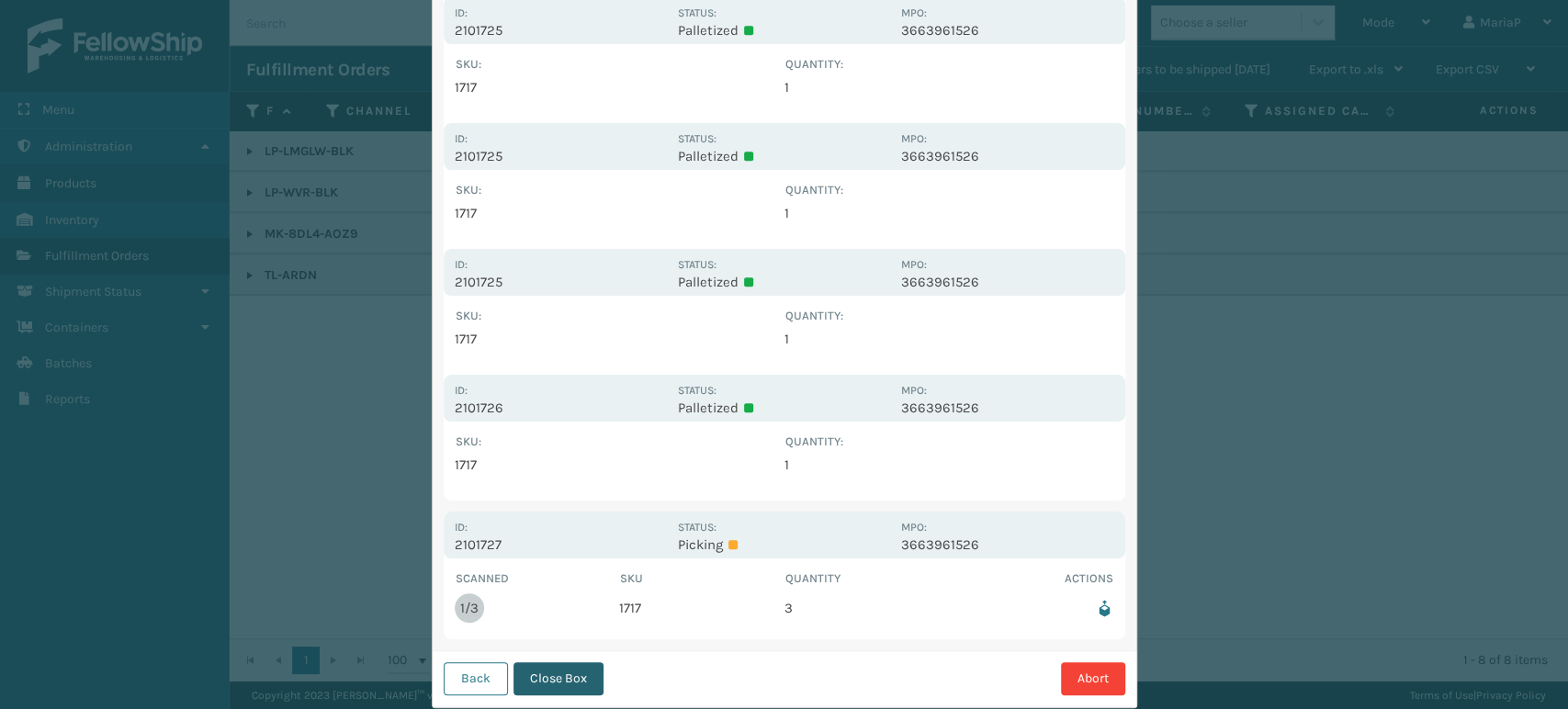
click at [548, 674] on button "Close Box" at bounding box center [558, 679] width 90 height 33
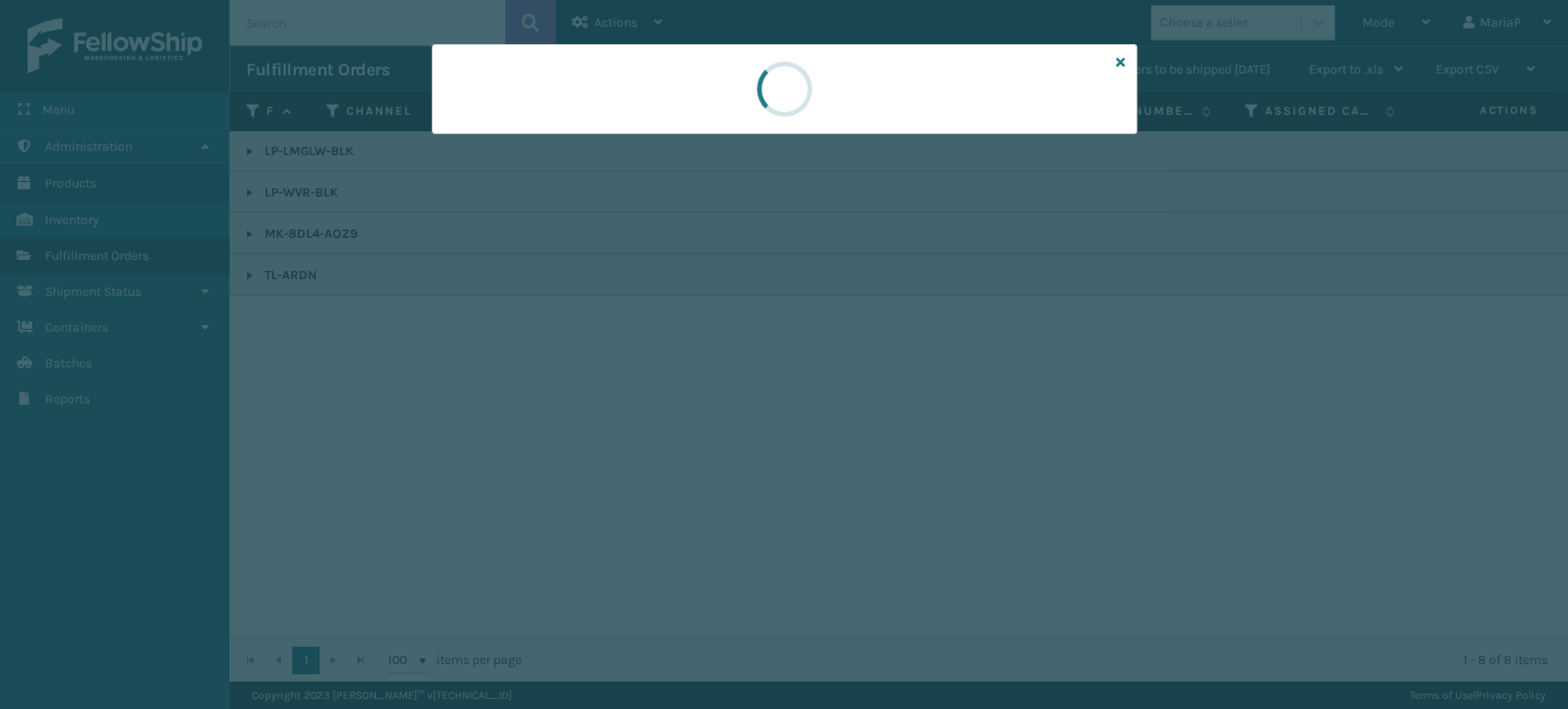
scroll to position [0, 0]
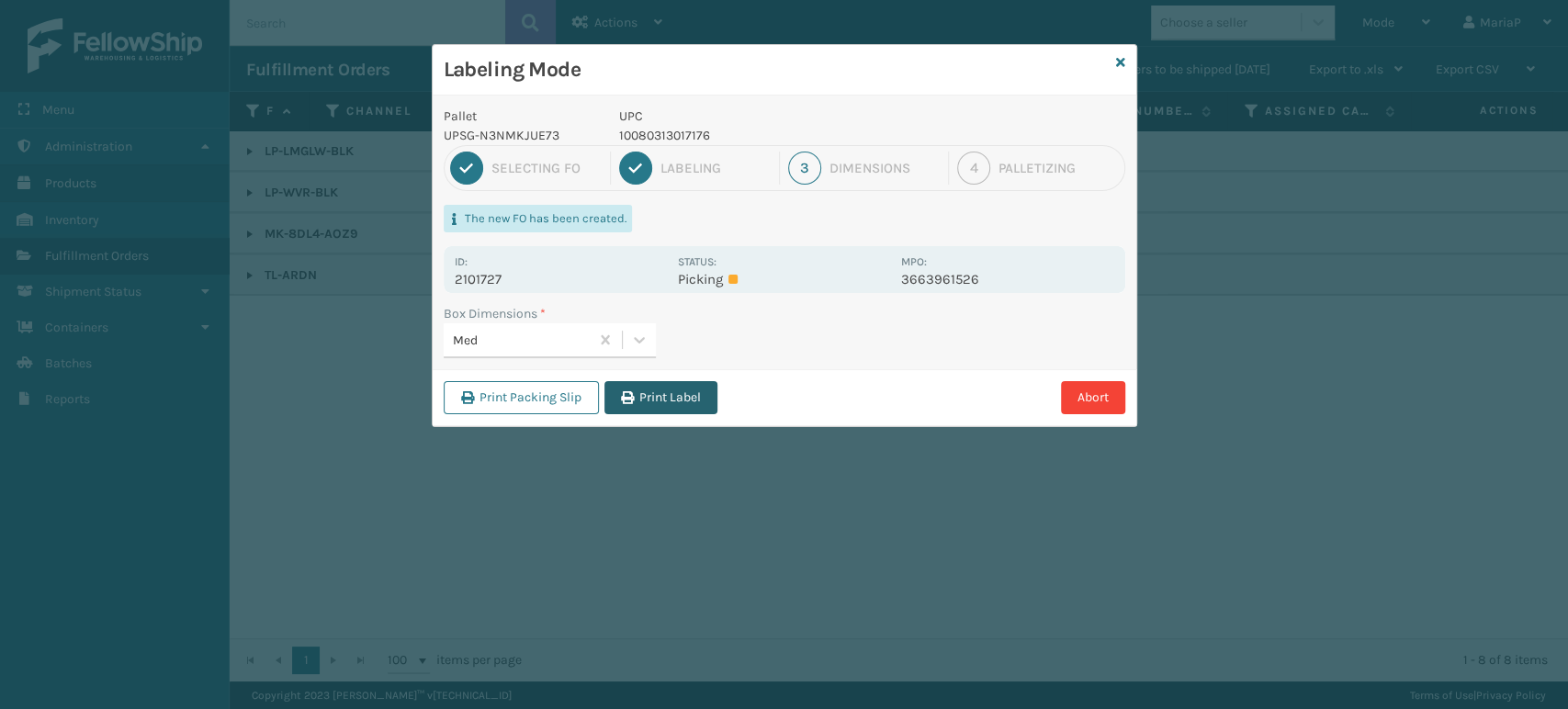
click at [672, 397] on button "Print Label" at bounding box center [660, 398] width 113 height 33
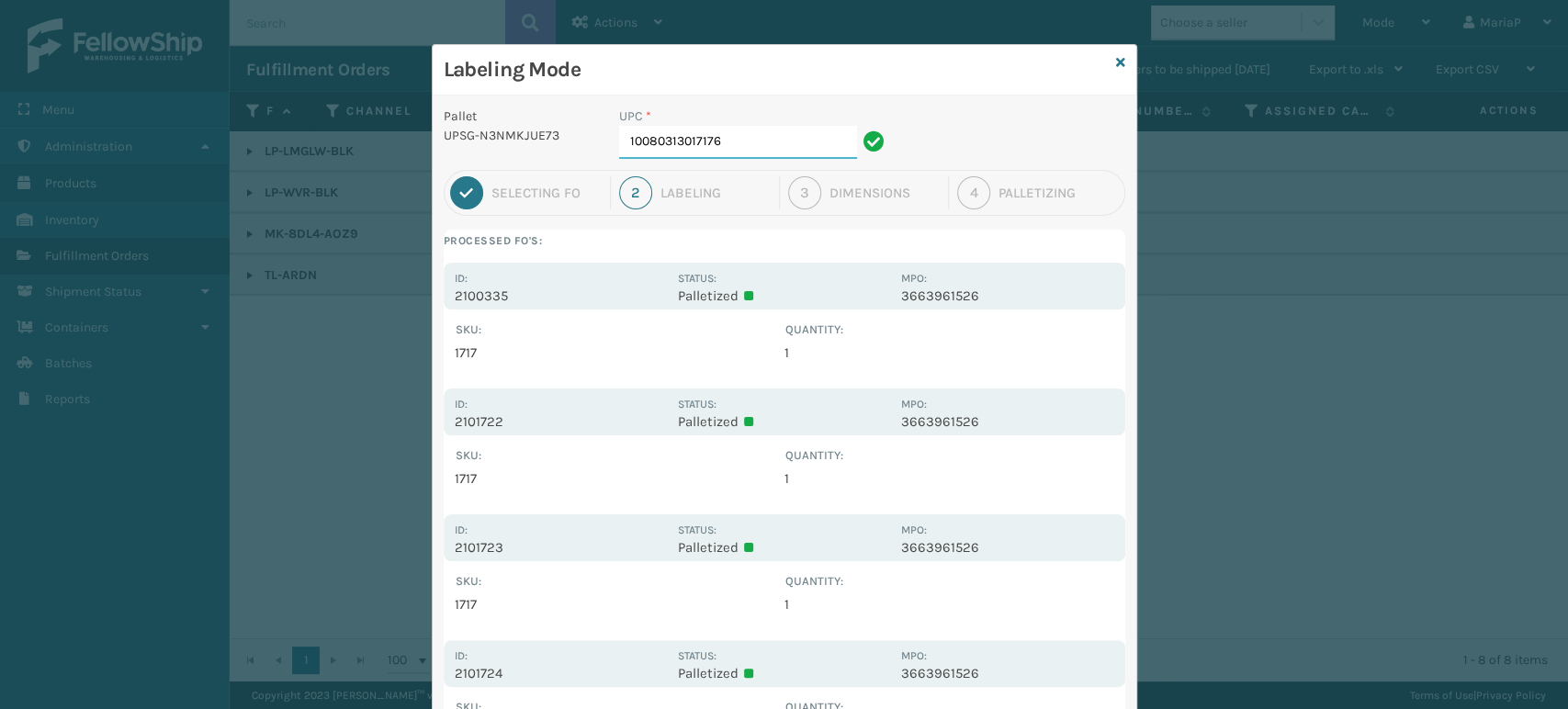
click at [762, 133] on input "10080313017176" at bounding box center [738, 143] width 238 height 33
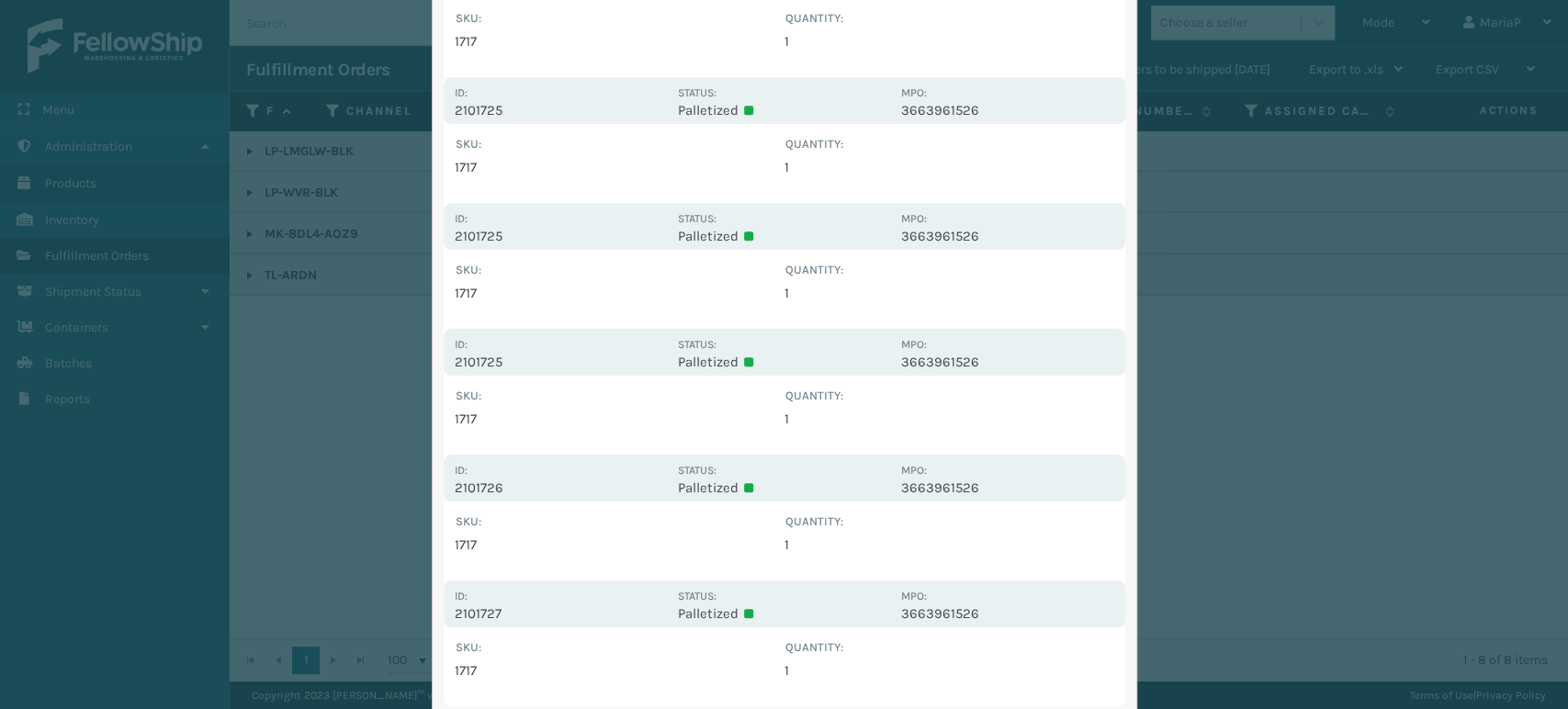
scroll to position [1190, 0]
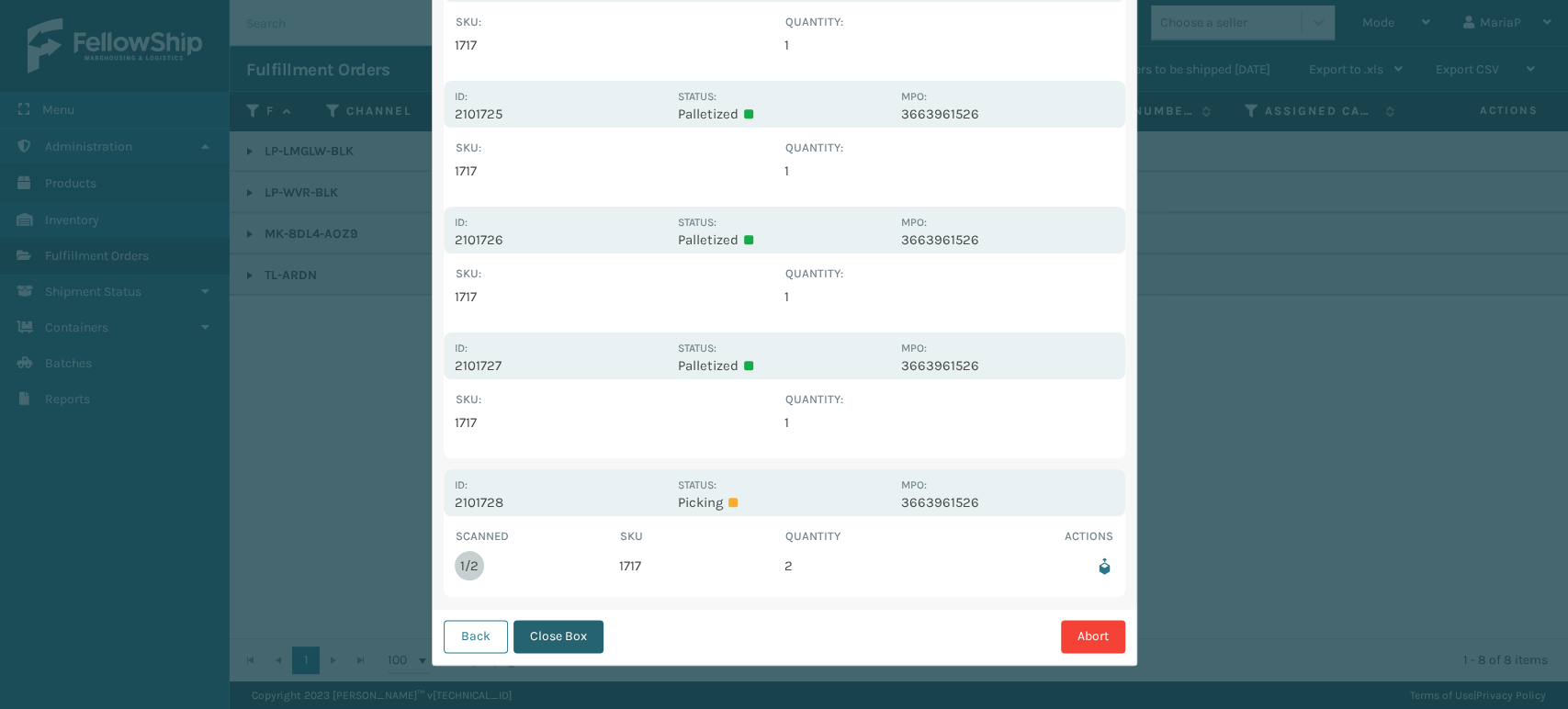
click at [550, 642] on button "Close Box" at bounding box center [558, 637] width 90 height 33
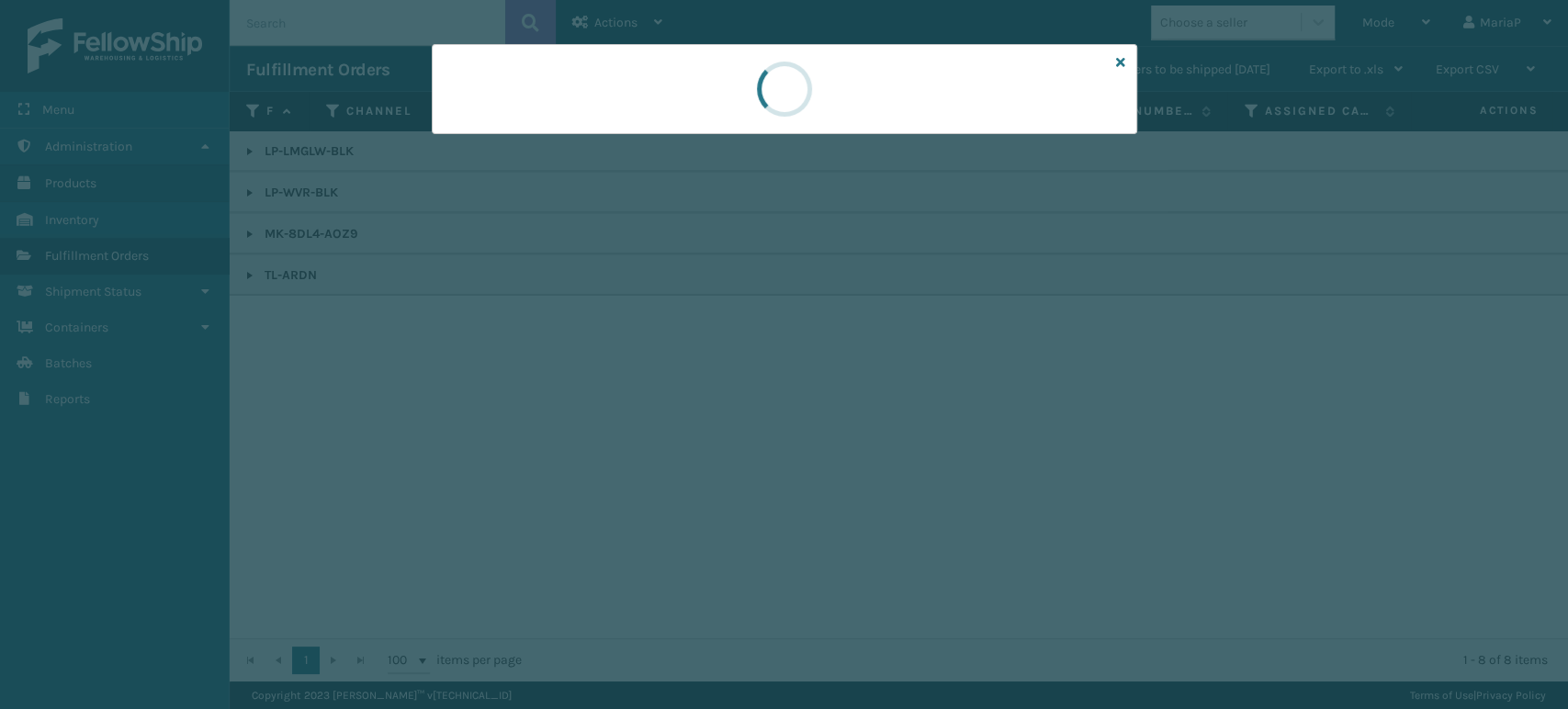
scroll to position [0, 0]
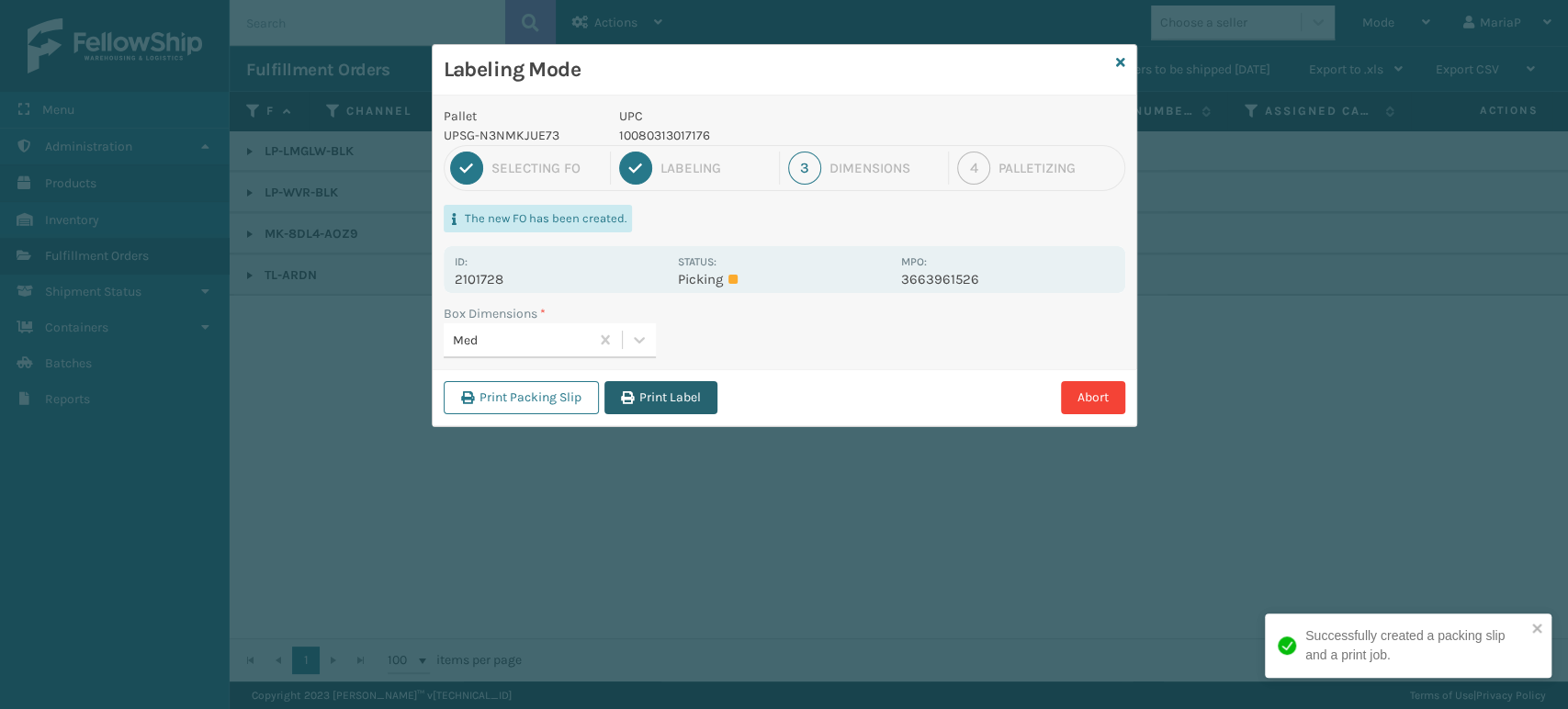
drag, startPoint x: 656, startPoint y: 413, endPoint x: 657, endPoint y: 404, distance: 9.1
click at [656, 412] on button "Print Label" at bounding box center [660, 398] width 113 height 33
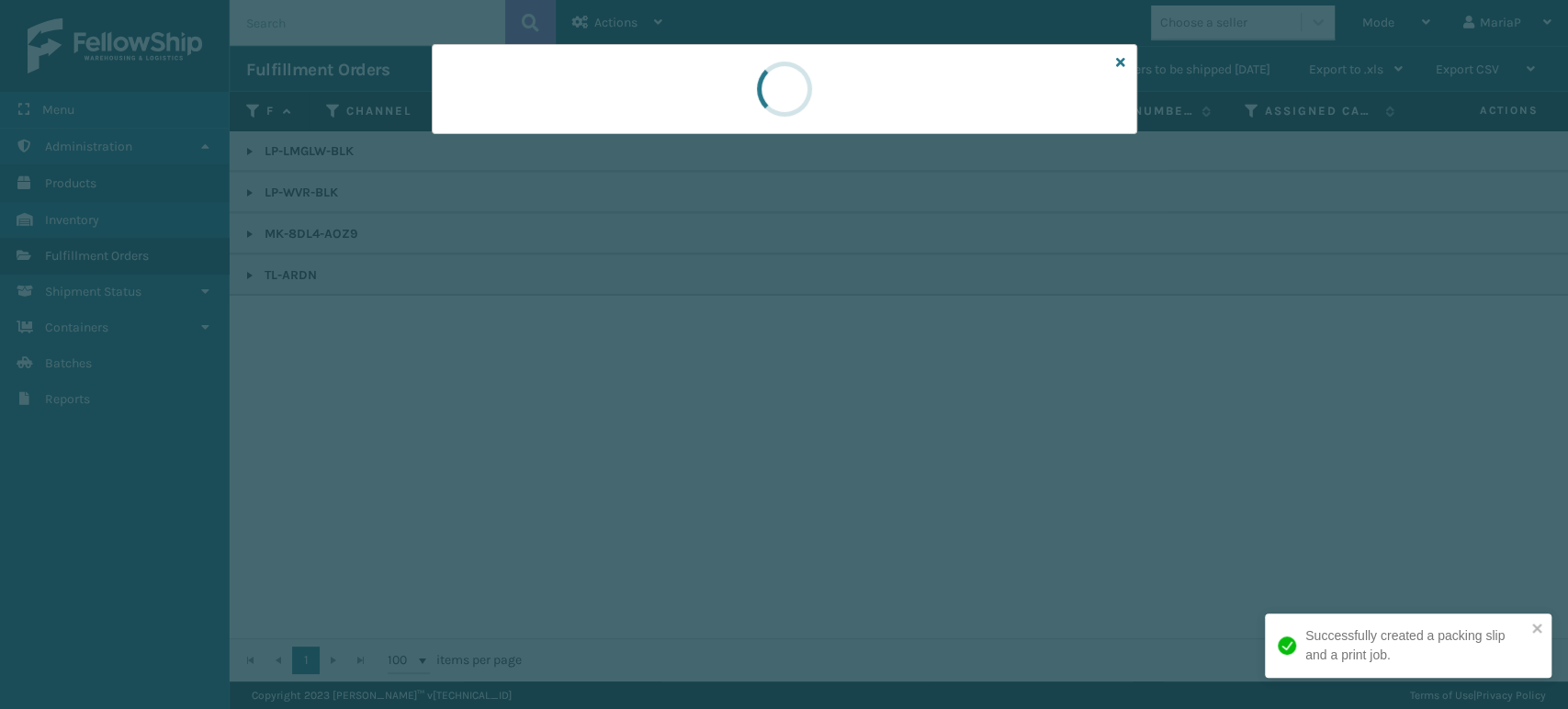
click at [657, 403] on div at bounding box center [784, 354] width 1568 height 709
drag, startPoint x: 664, startPoint y: 395, endPoint x: 671, endPoint y: 387, distance: 10.6
click at [668, 392] on div at bounding box center [784, 354] width 1568 height 709
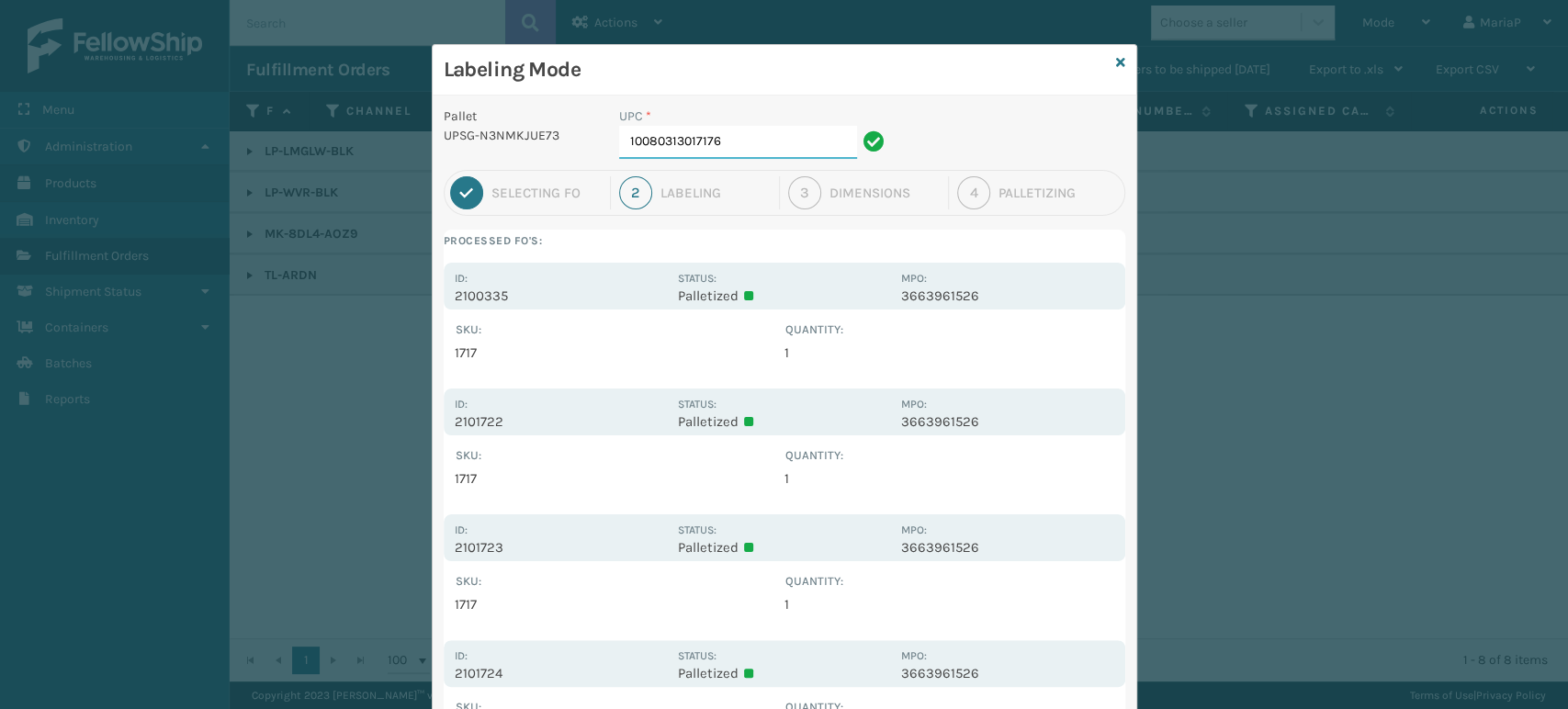
click at [744, 137] on input "10080313017176" at bounding box center [738, 143] width 238 height 33
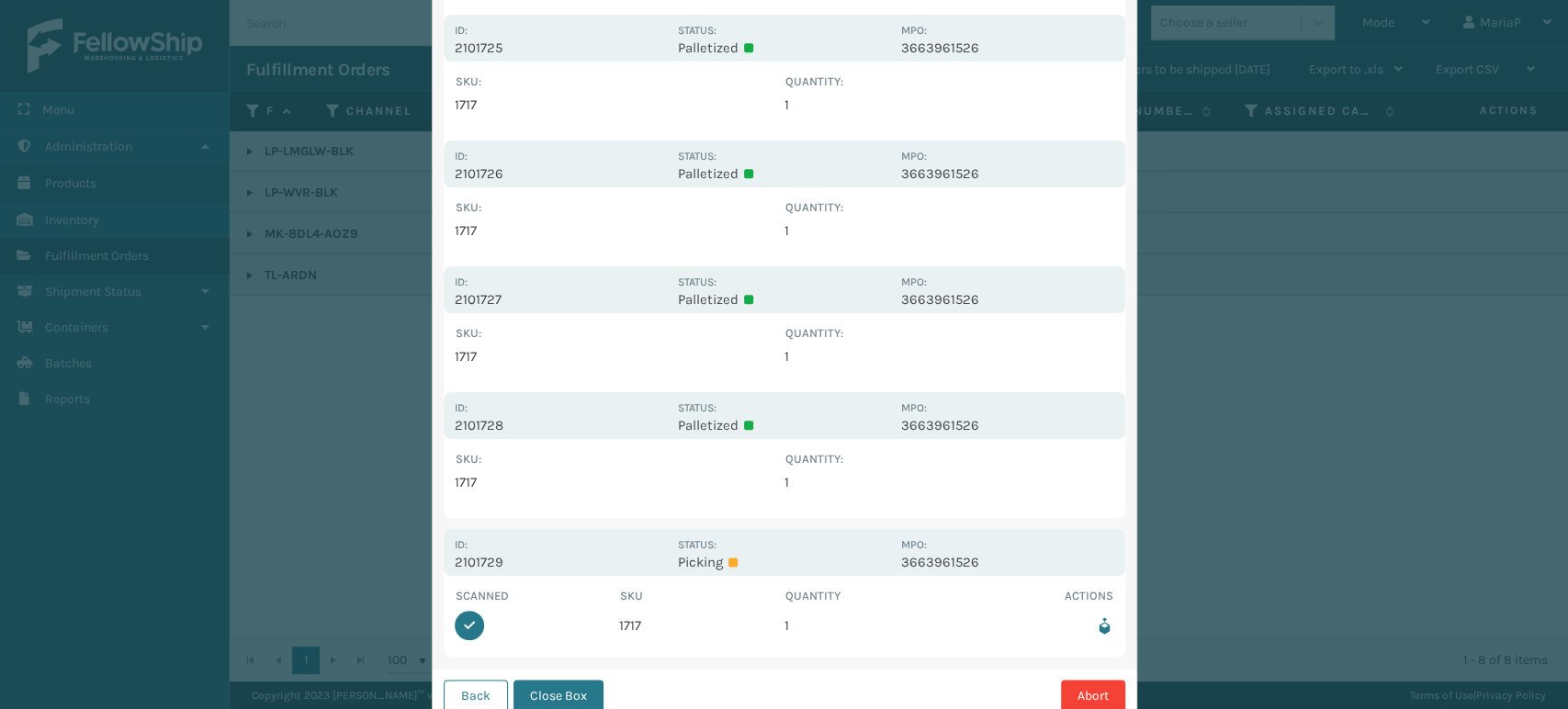
scroll to position [1315, 0]
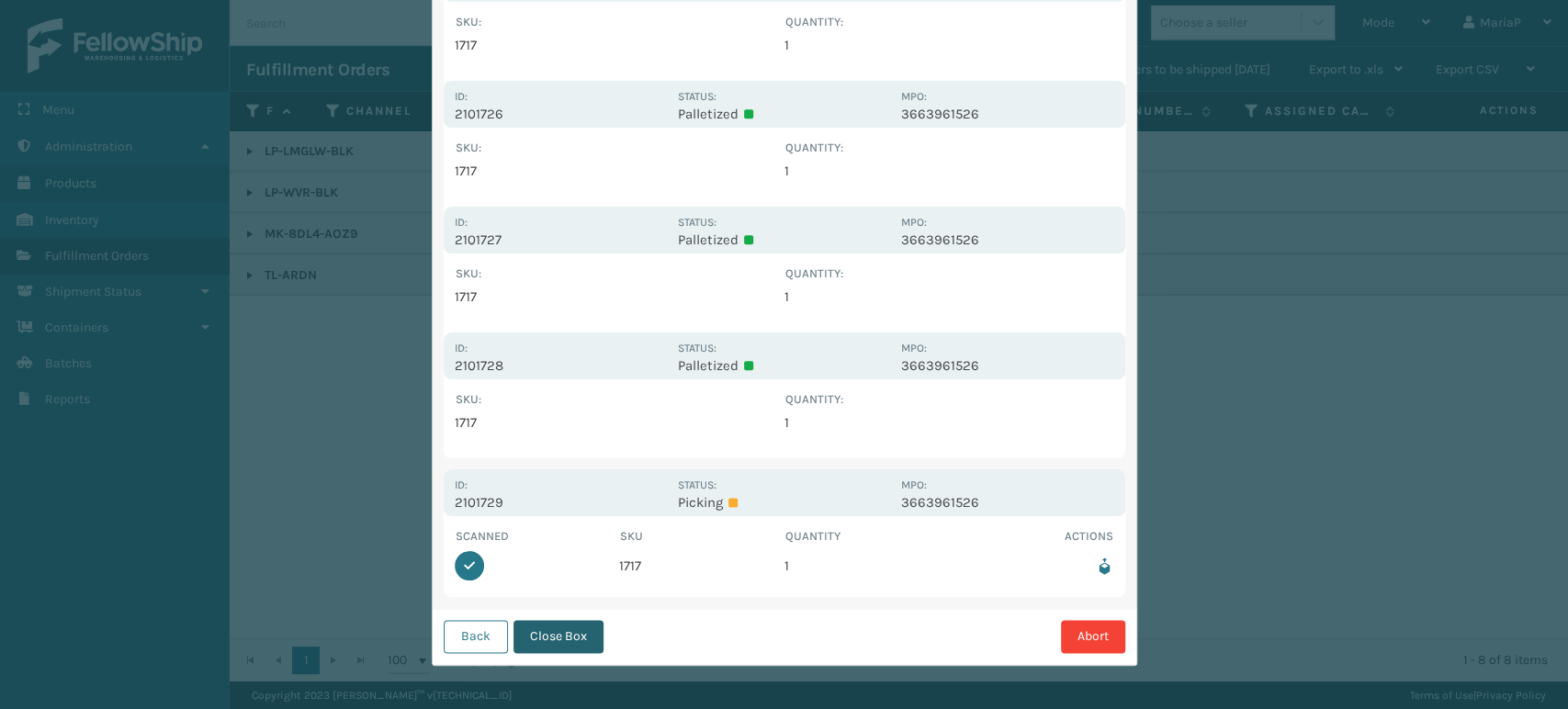
click at [573, 628] on button "Close Box" at bounding box center [558, 637] width 90 height 33
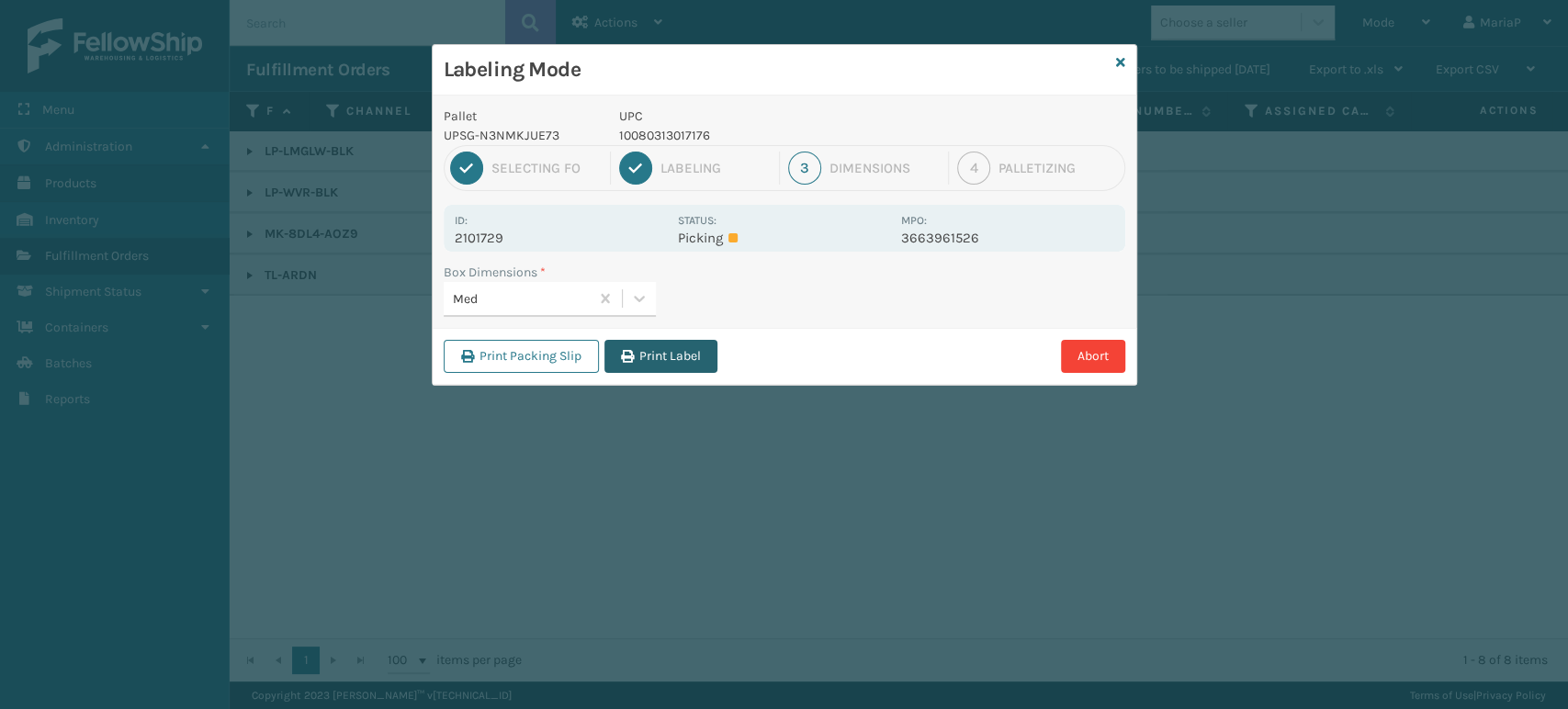
click at [651, 359] on button "Print Label" at bounding box center [660, 356] width 113 height 33
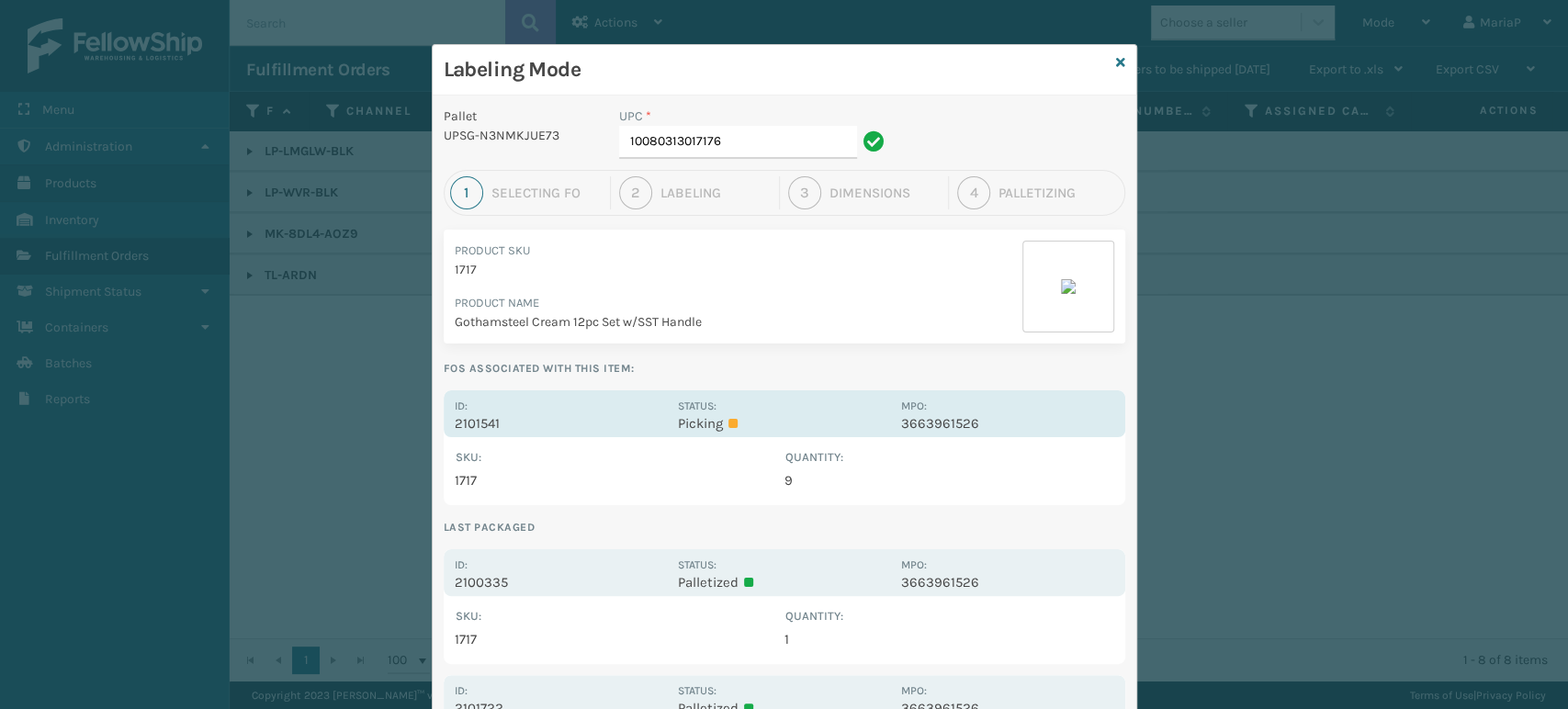
click at [473, 414] on div "Id: 2101541" at bounding box center [561, 414] width 213 height 35
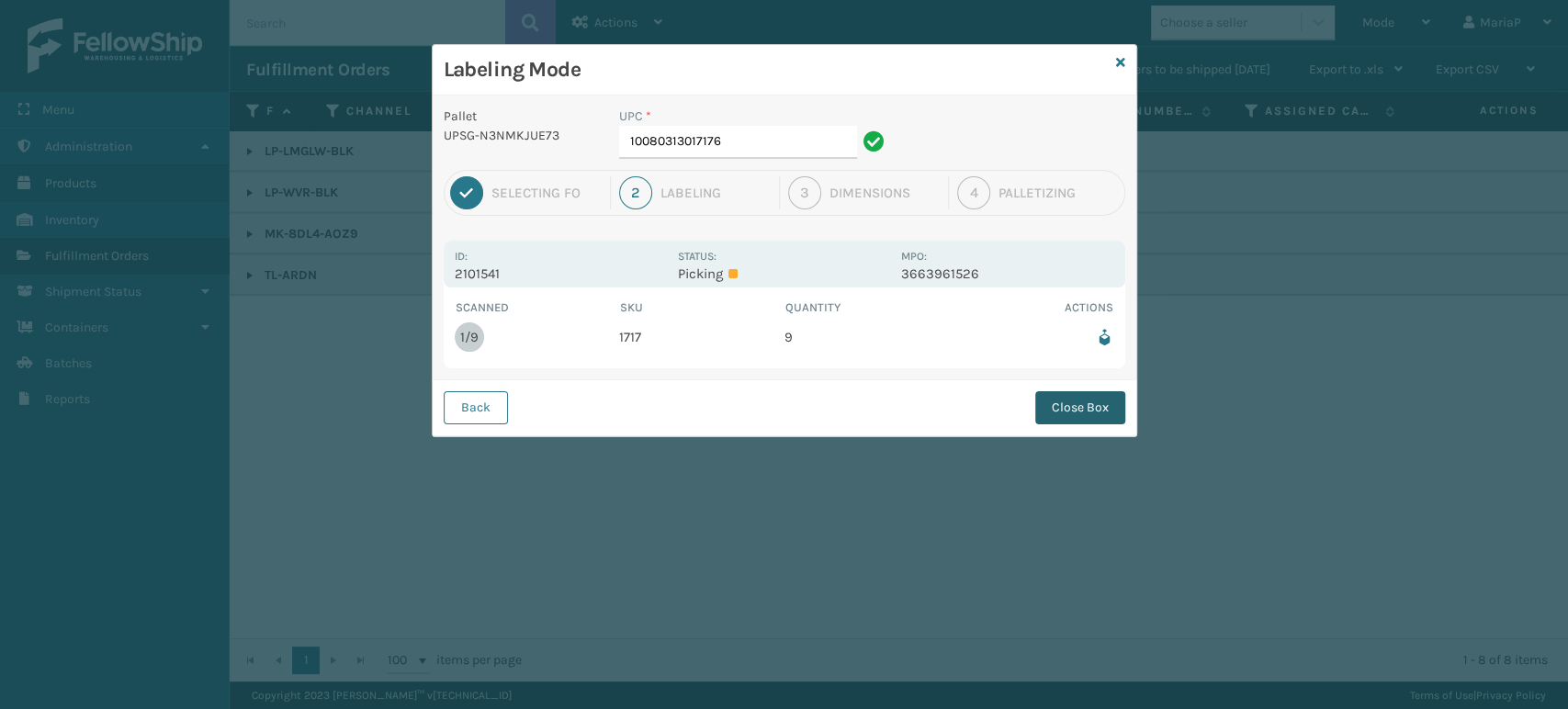
click at [1067, 403] on button "Close Box" at bounding box center [1080, 409] width 90 height 33
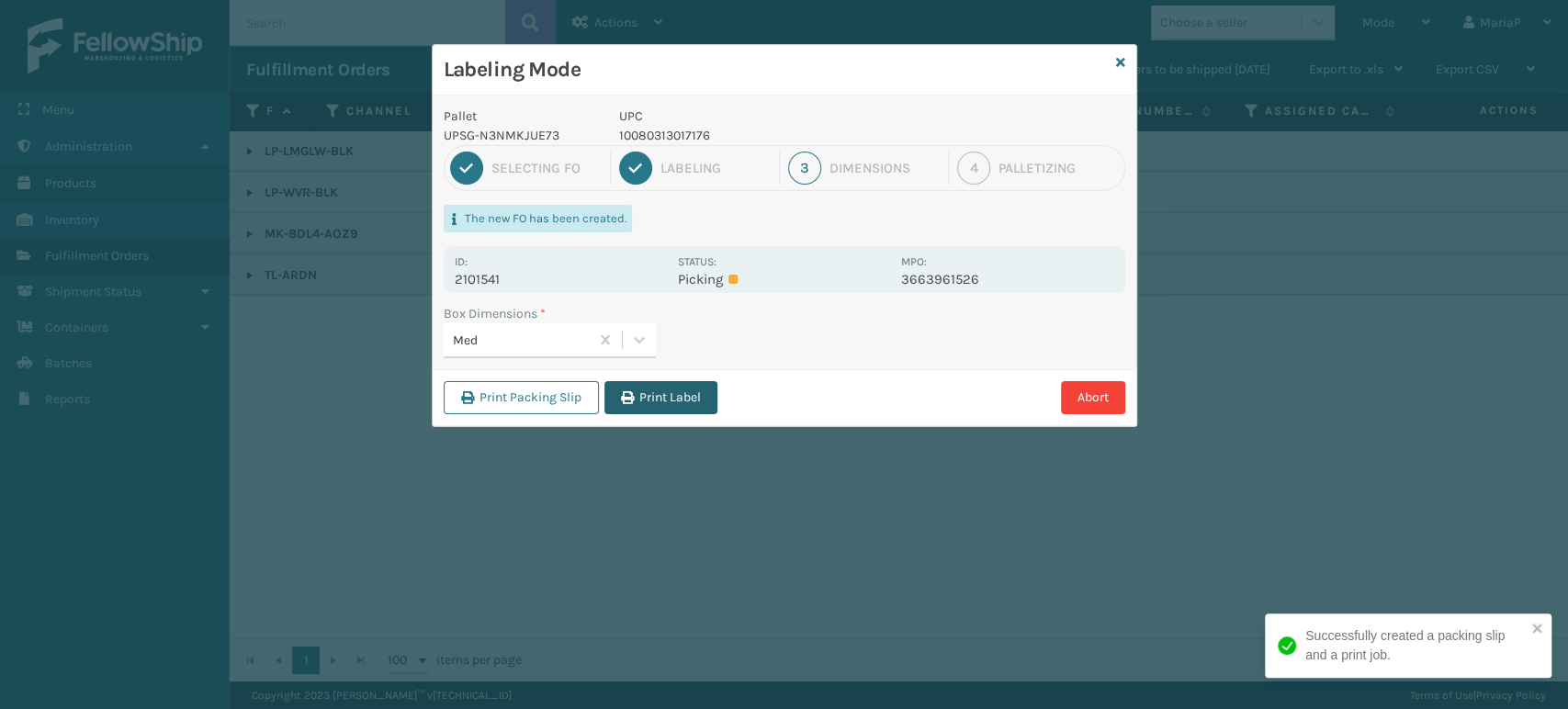
click at [649, 395] on button "Print Label" at bounding box center [660, 398] width 113 height 33
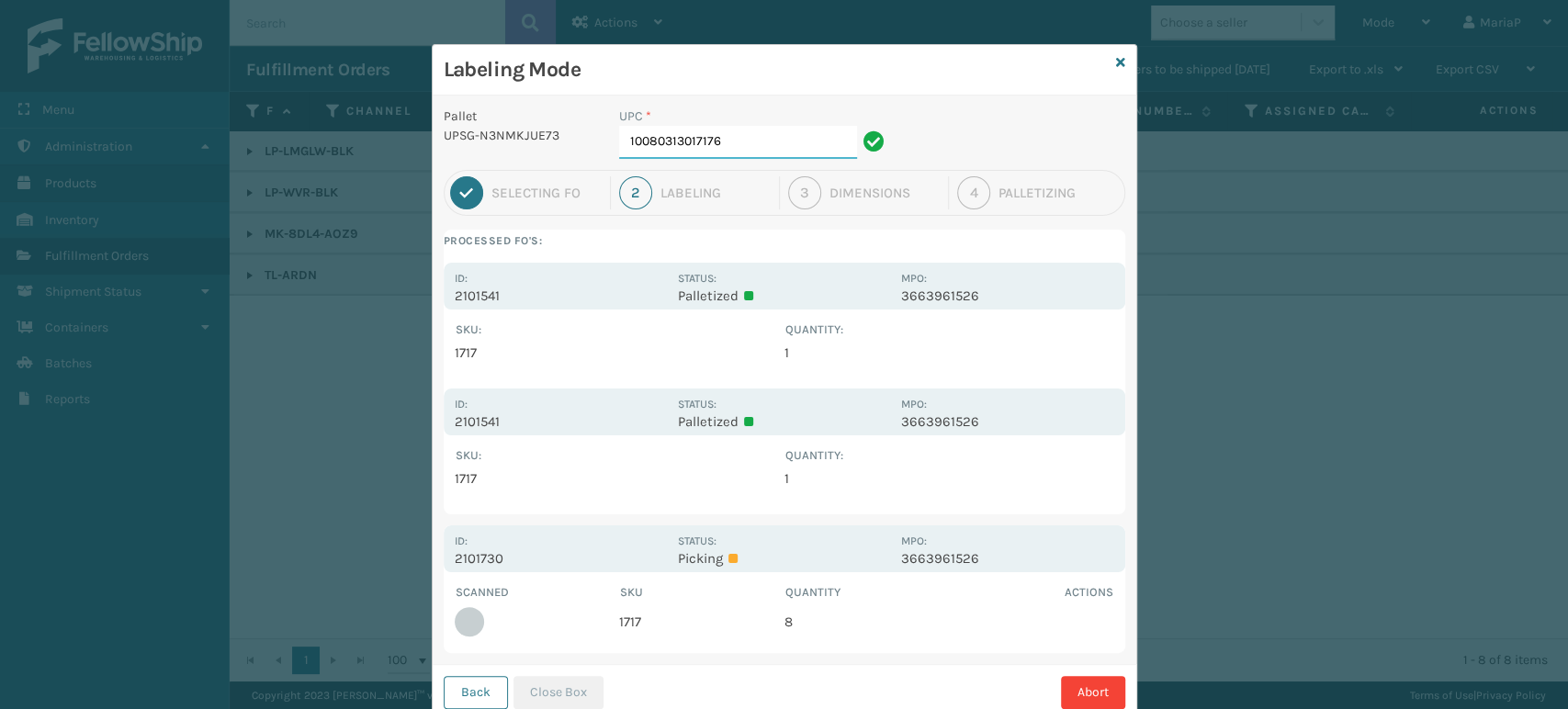
click at [764, 142] on input "10080313017176" at bounding box center [738, 143] width 238 height 33
click at [570, 684] on button "Close Box" at bounding box center [558, 693] width 90 height 33
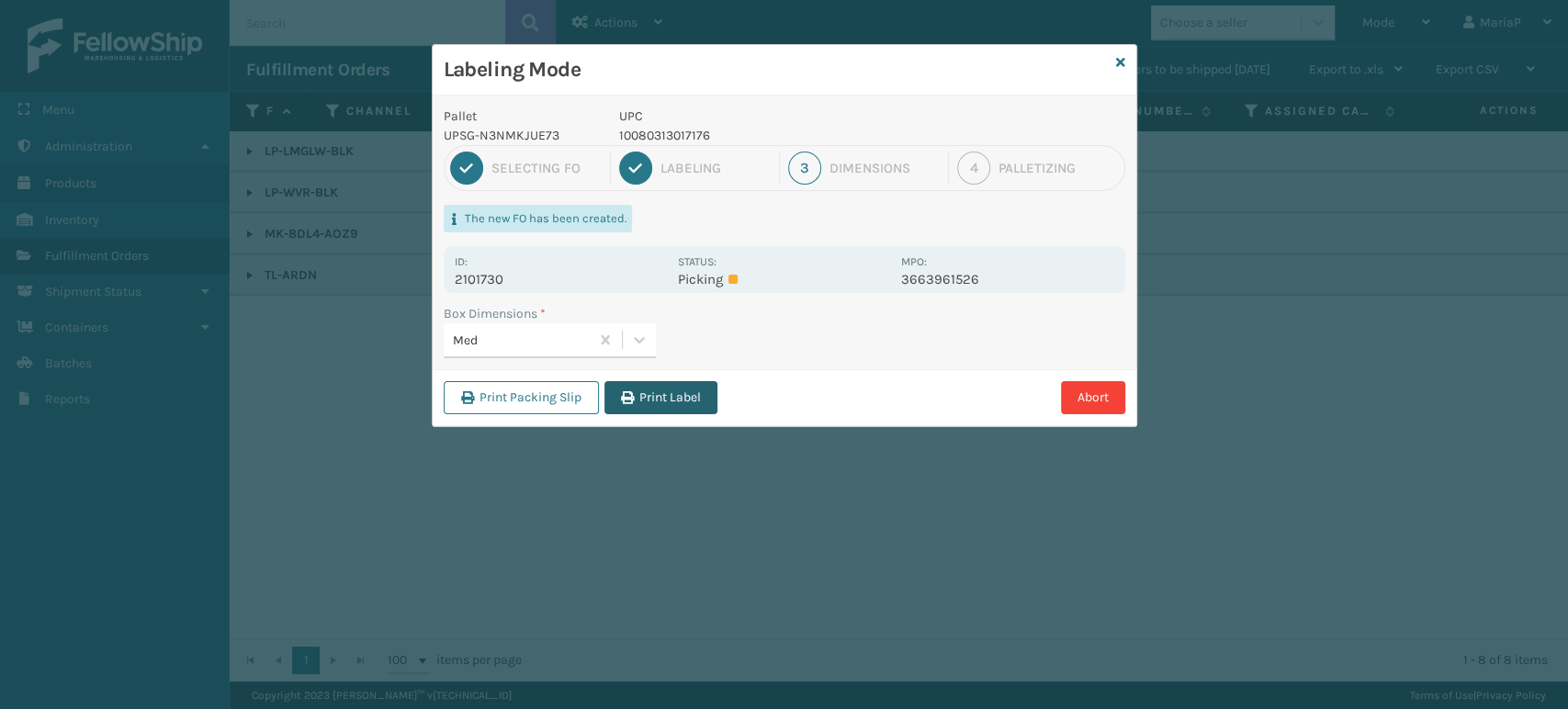
drag, startPoint x: 632, startPoint y: 423, endPoint x: 651, endPoint y: 412, distance: 22.0
click at [634, 421] on div "Print Packing Slip Print Label Abort" at bounding box center [784, 397] width 704 height 56
click at [659, 400] on button "Print Label" at bounding box center [660, 398] width 113 height 33
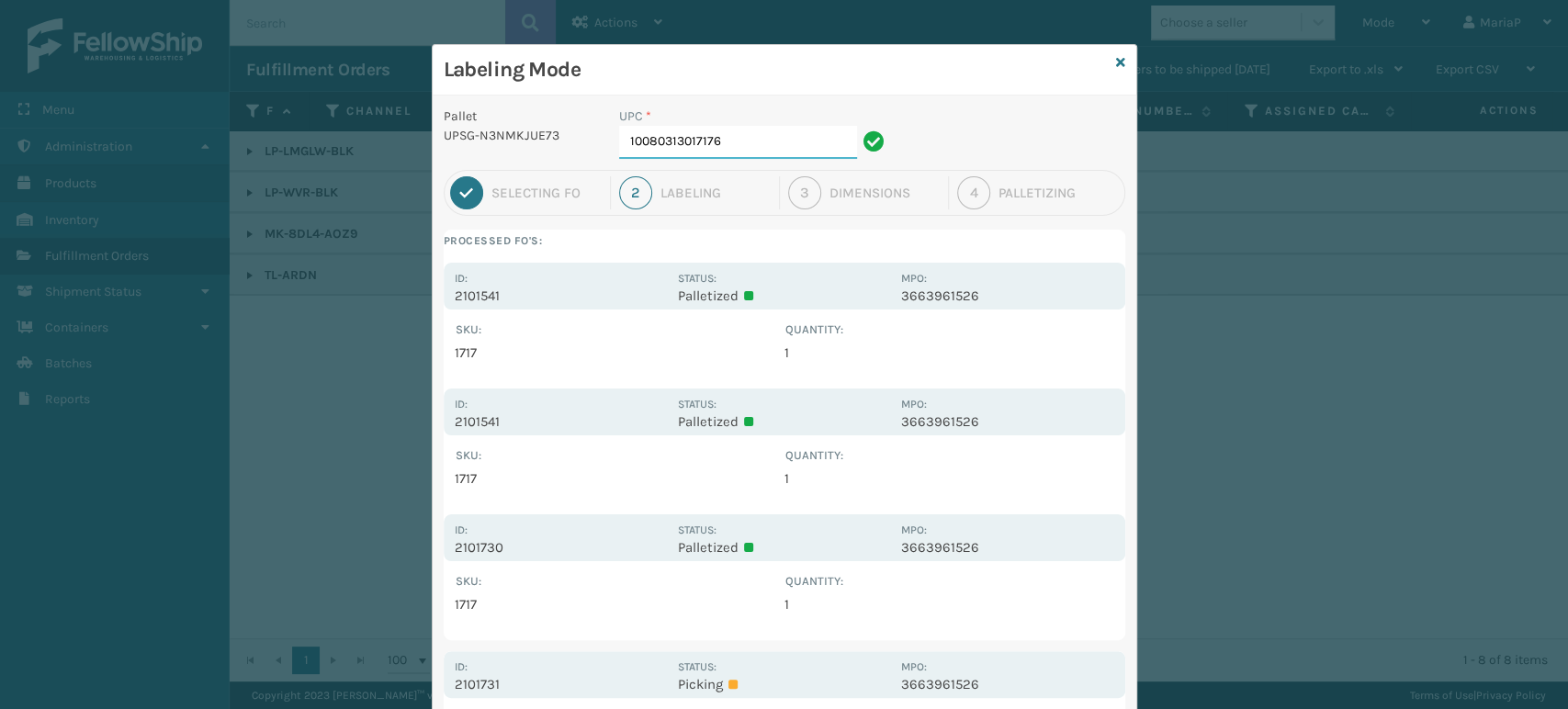
click at [747, 138] on input "10080313017176" at bounding box center [738, 143] width 238 height 33
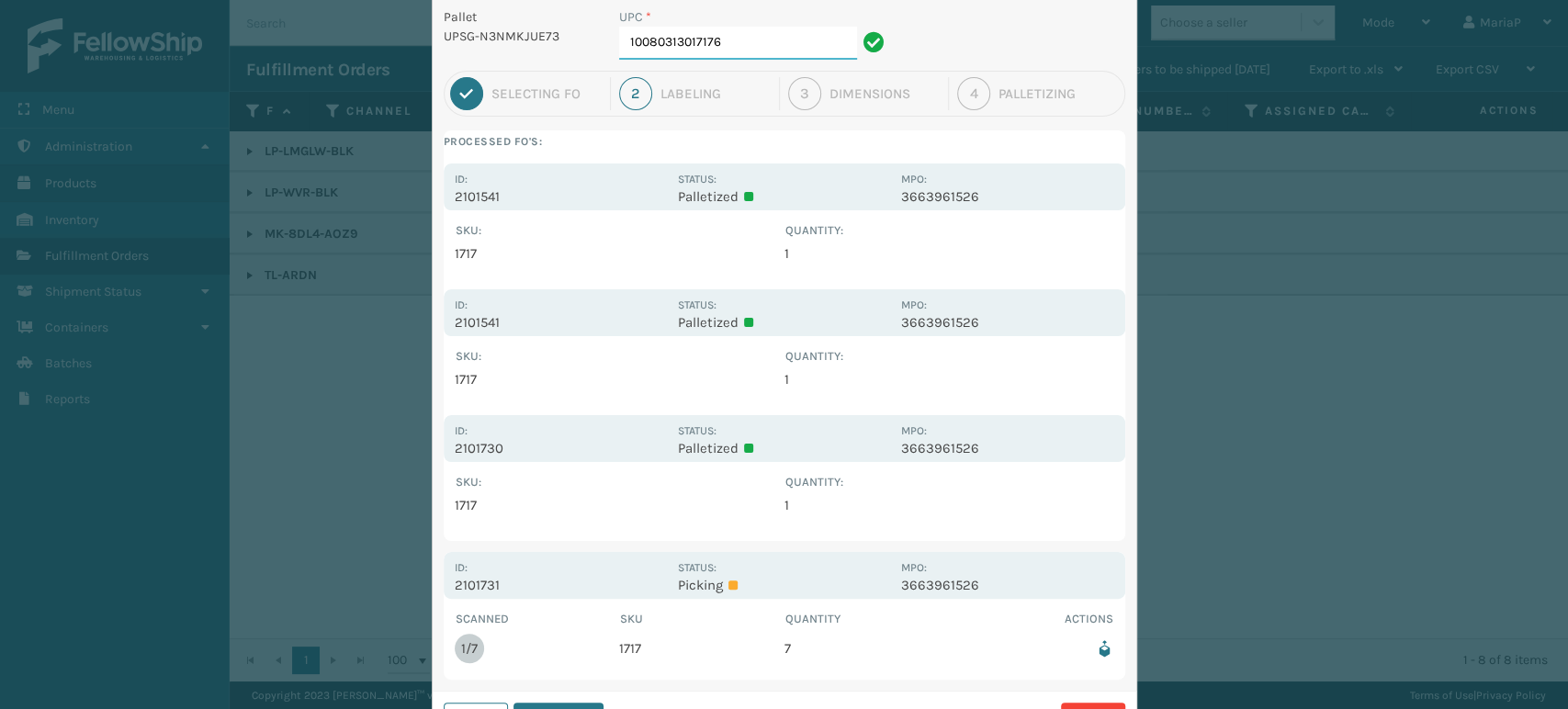
scroll to position [182, 0]
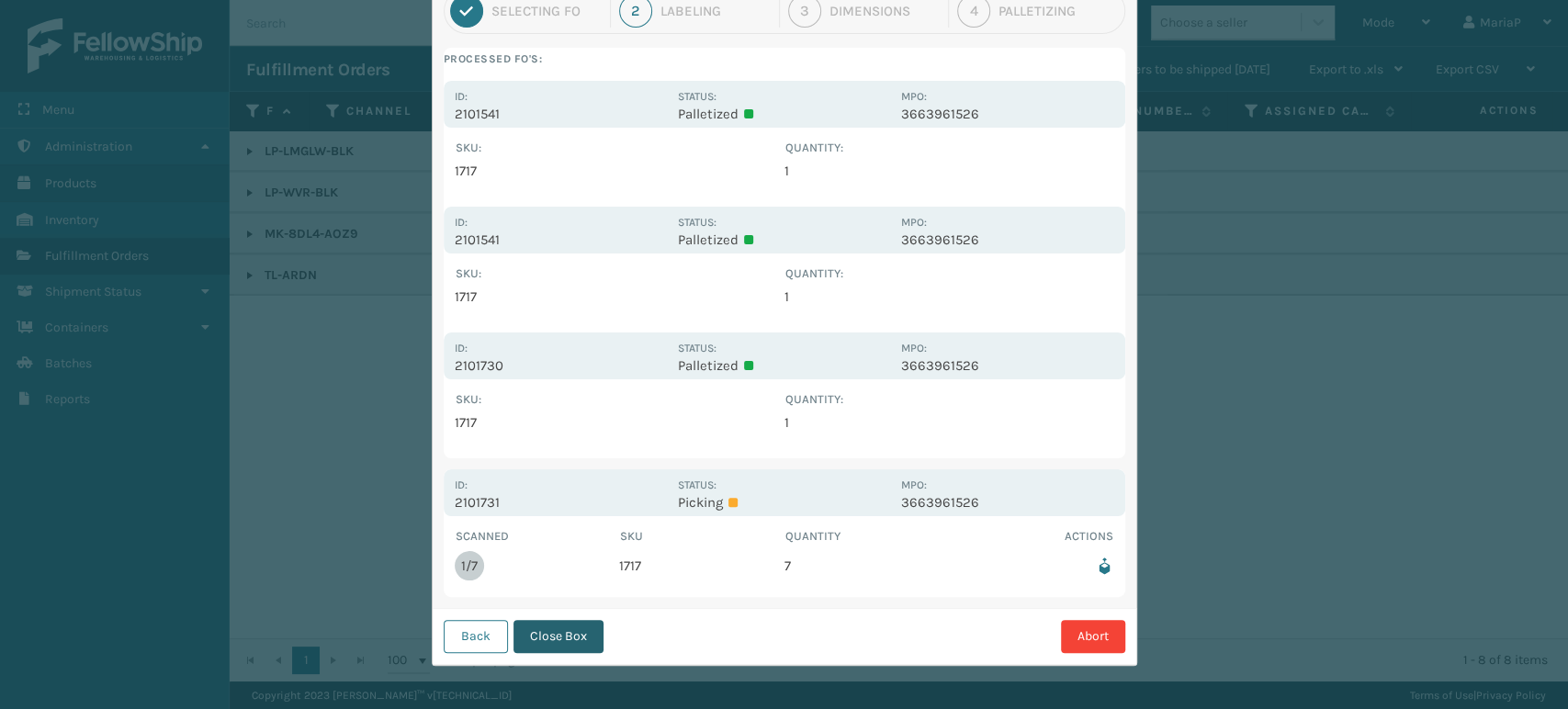
click at [569, 645] on button "Close Box" at bounding box center [558, 637] width 90 height 33
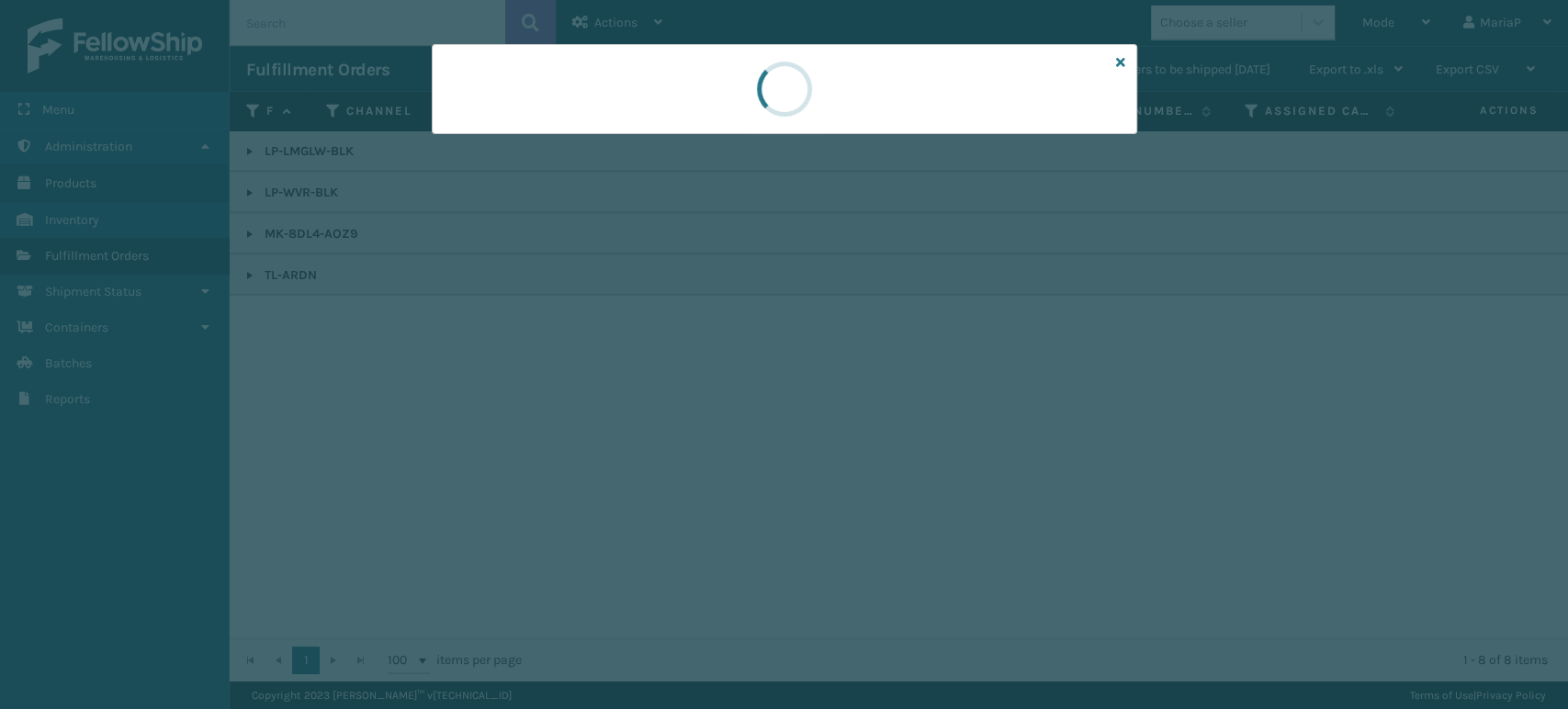
scroll to position [0, 0]
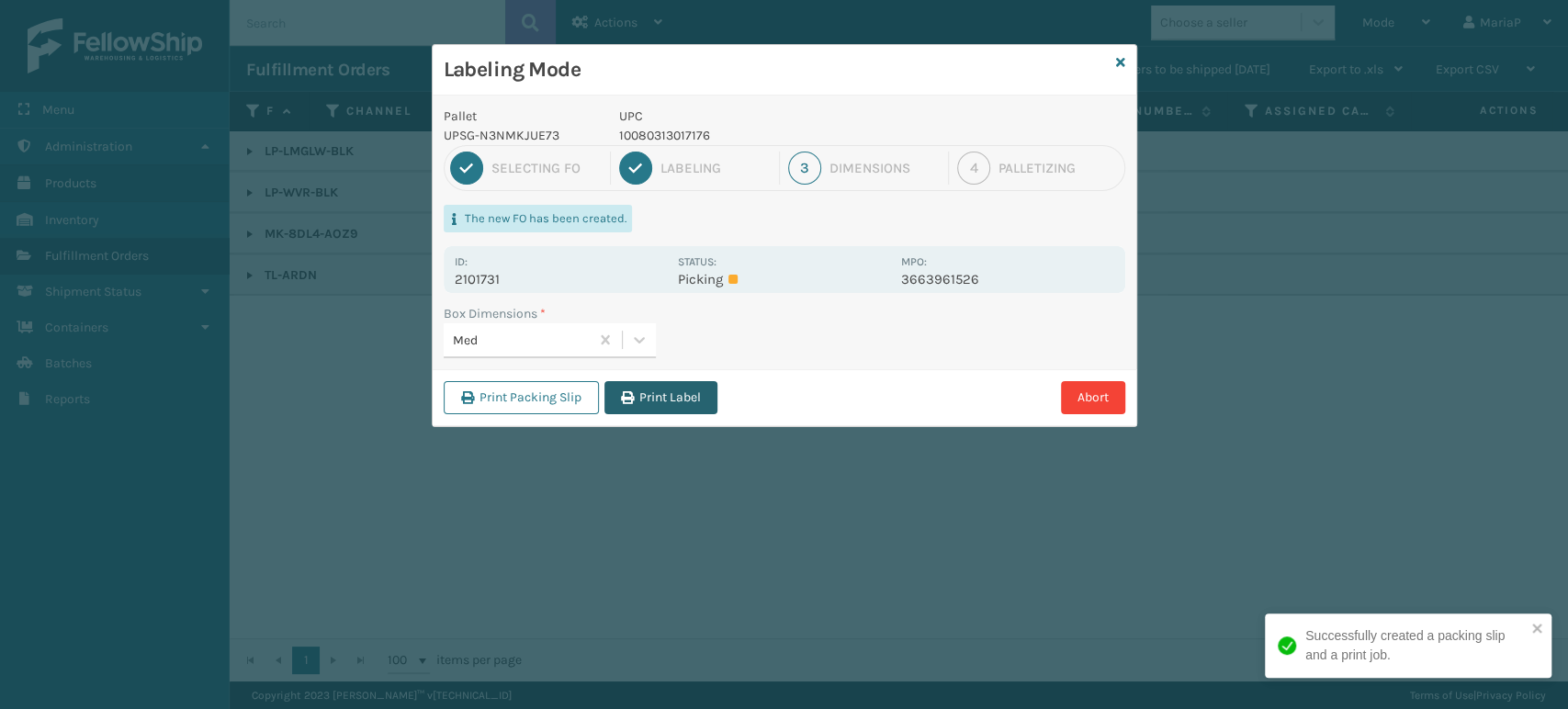
click at [704, 410] on button "Print Label" at bounding box center [660, 398] width 113 height 33
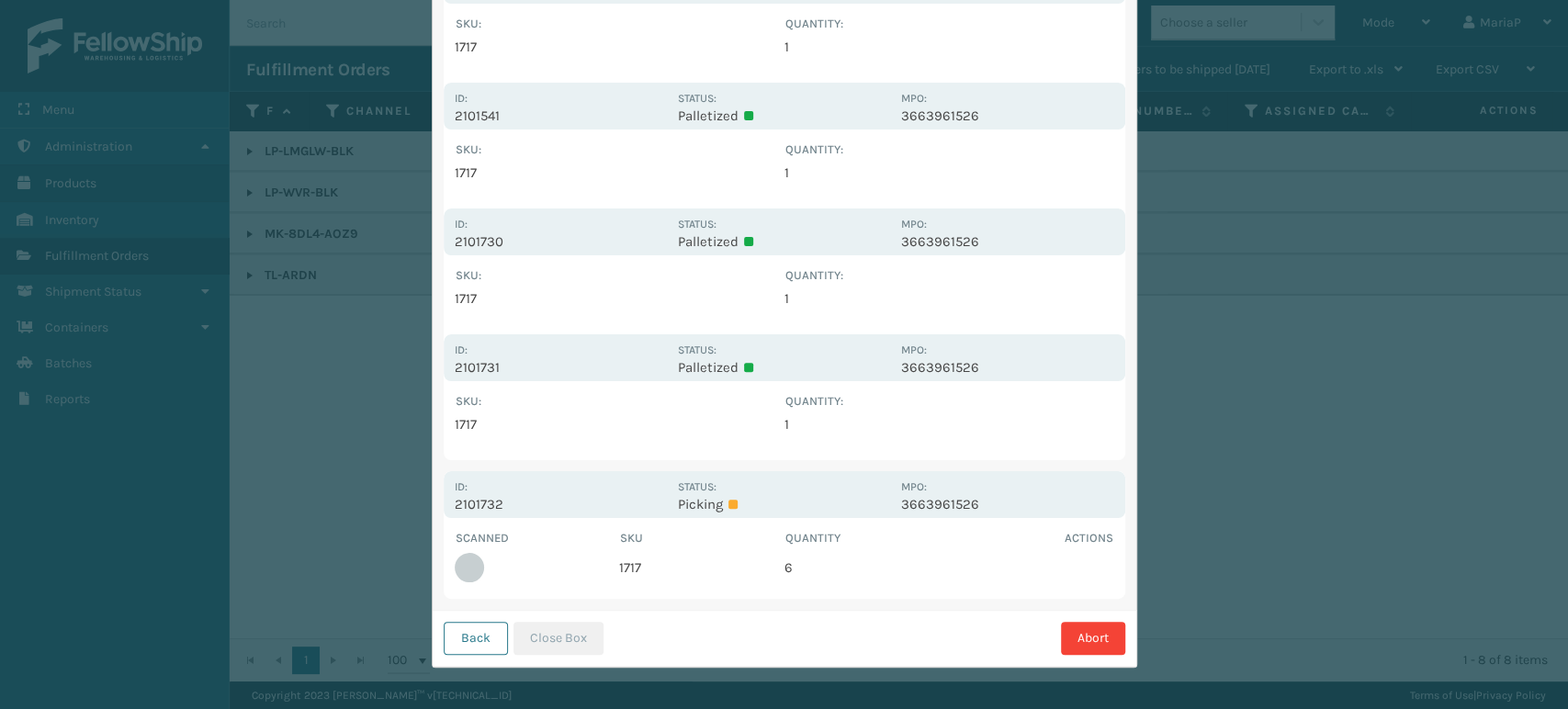
scroll to position [308, 0]
click at [485, 636] on button "Back" at bounding box center [475, 637] width 64 height 33
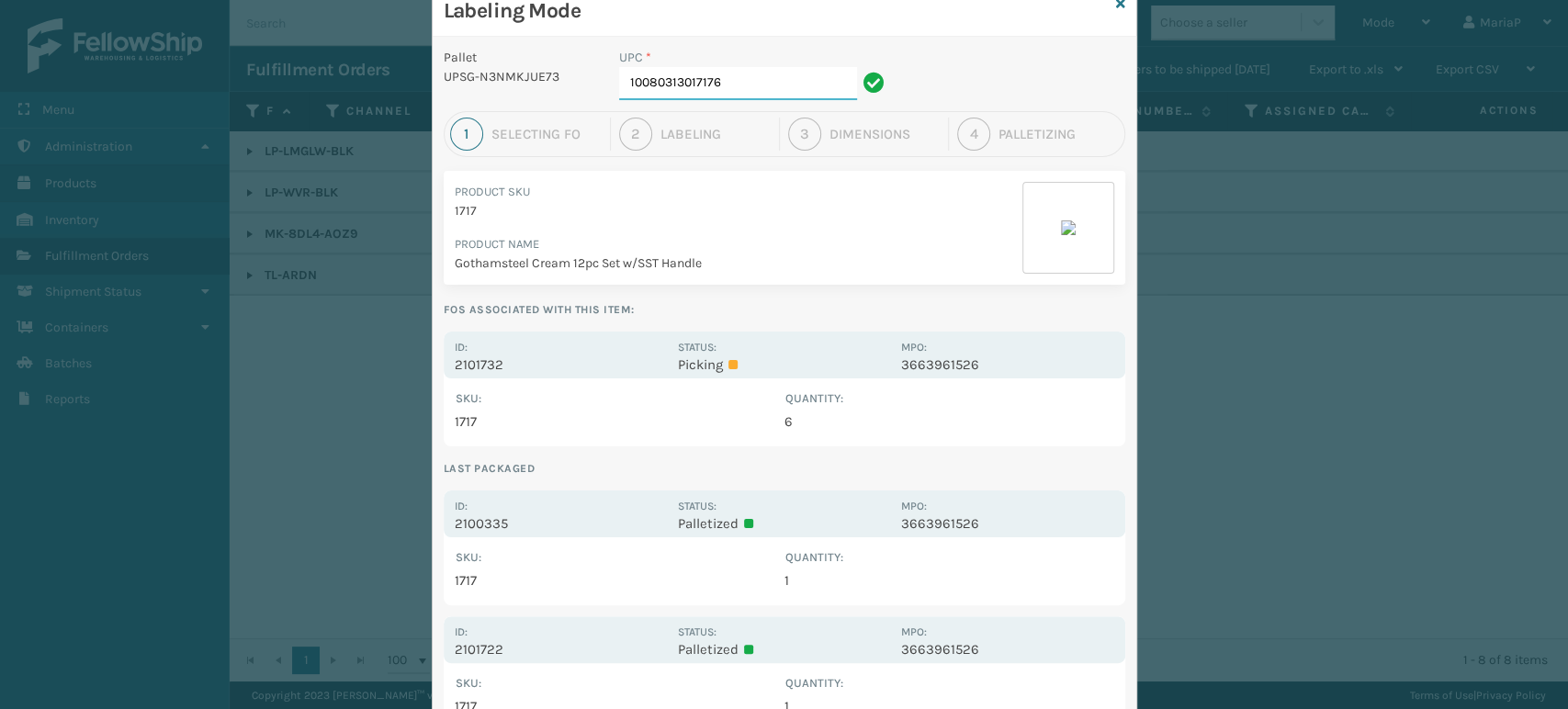
scroll to position [0, 0]
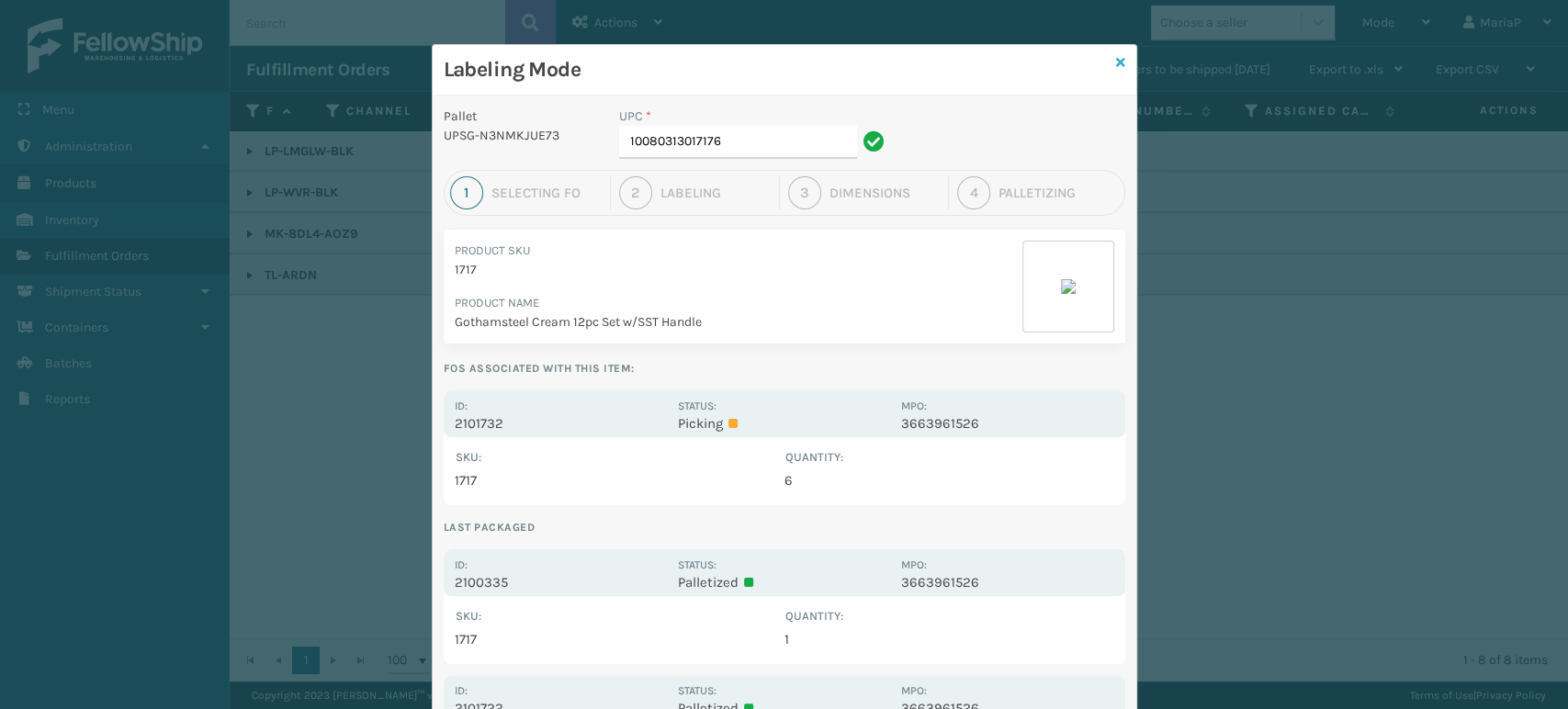
click at [1116, 58] on icon at bounding box center [1120, 62] width 9 height 13
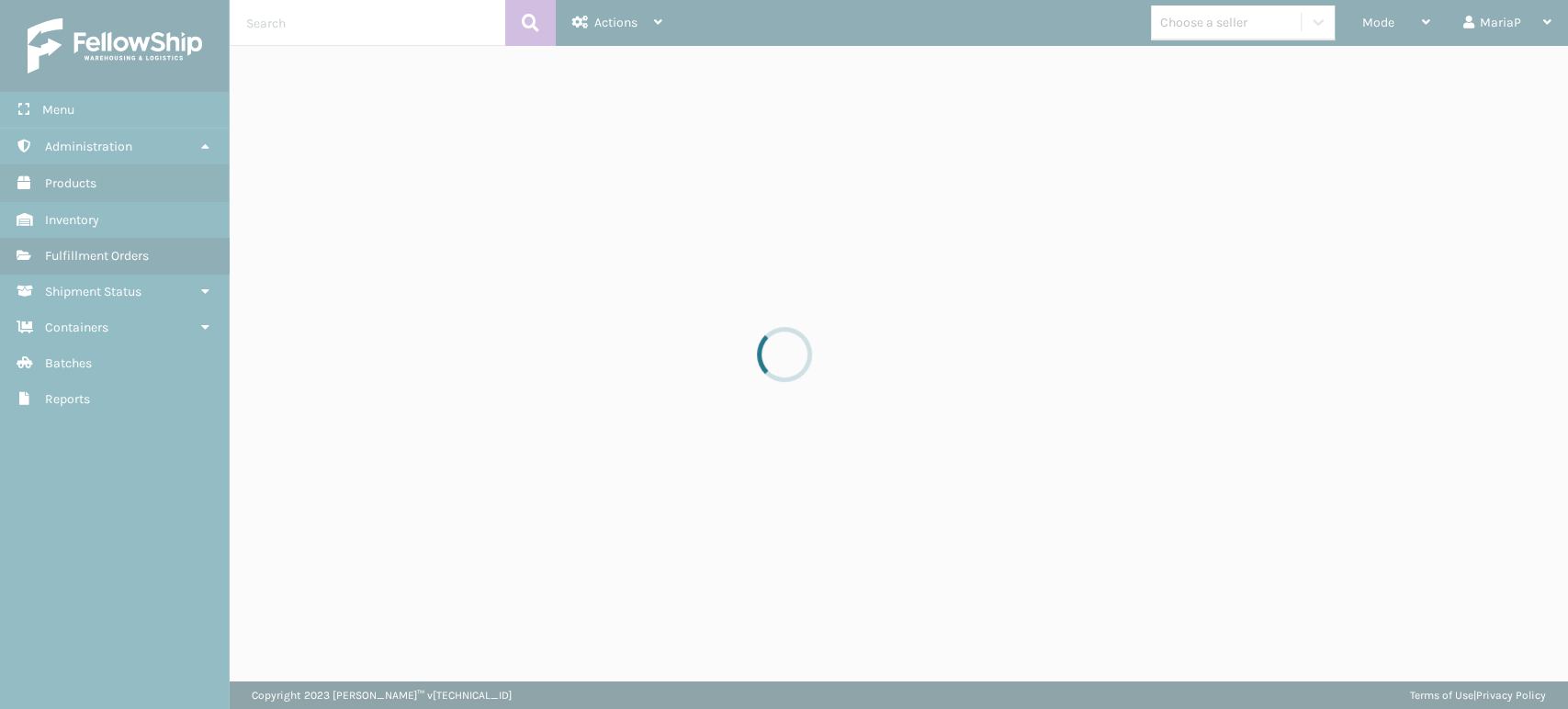
click at [1399, 32] on div at bounding box center [784, 354] width 1568 height 709
